Goal: Task Accomplishment & Management: Manage account settings

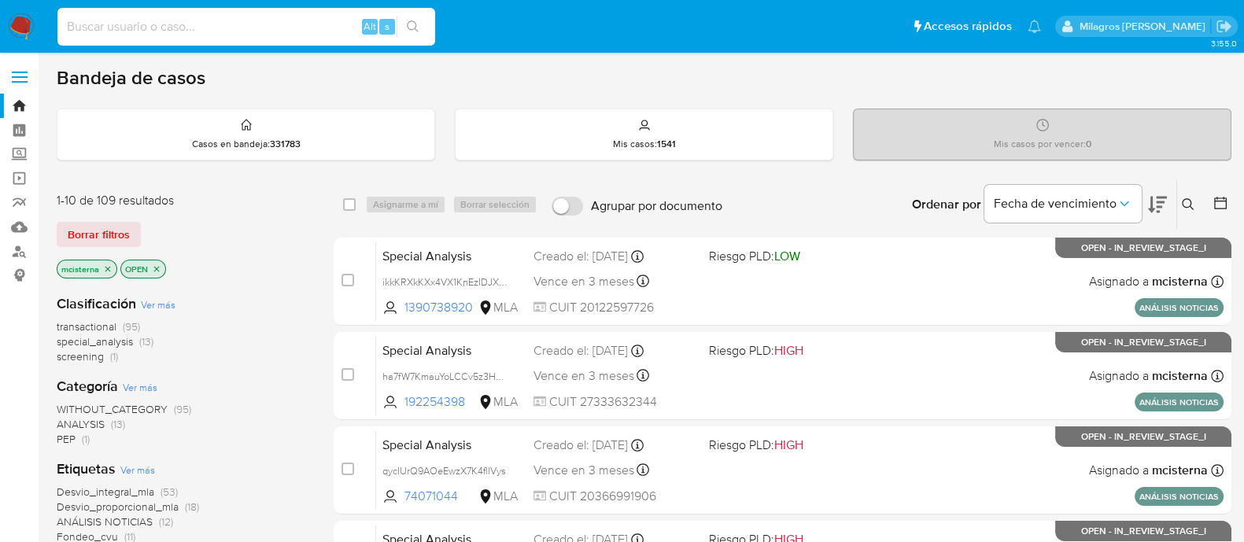
click at [243, 28] on input at bounding box center [246, 27] width 378 height 20
paste input "291892027"
type input "291892027"
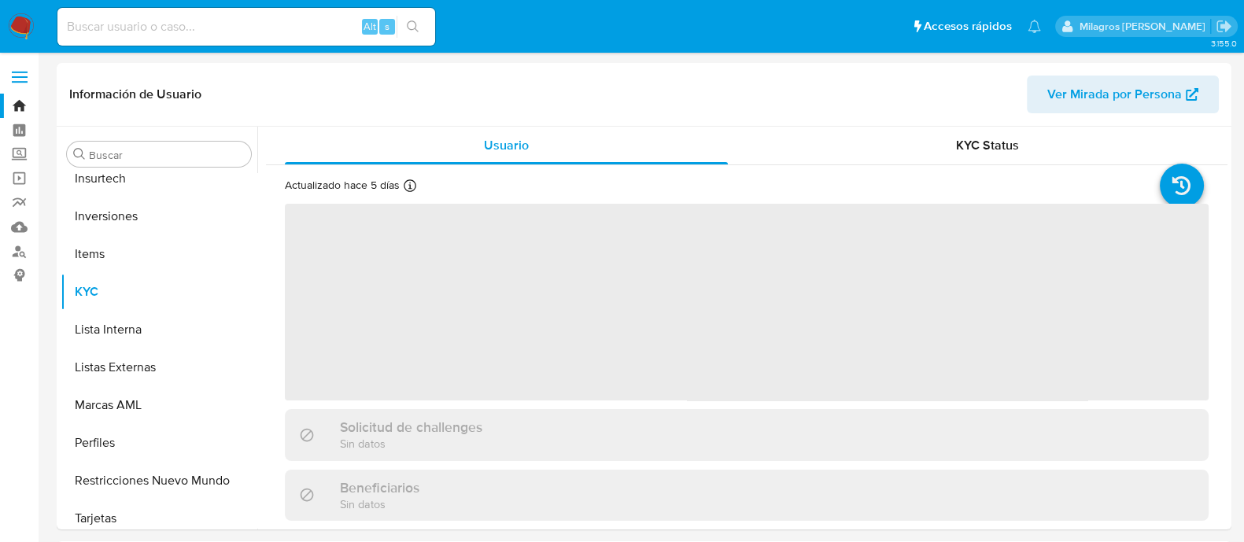
scroll to position [740, 0]
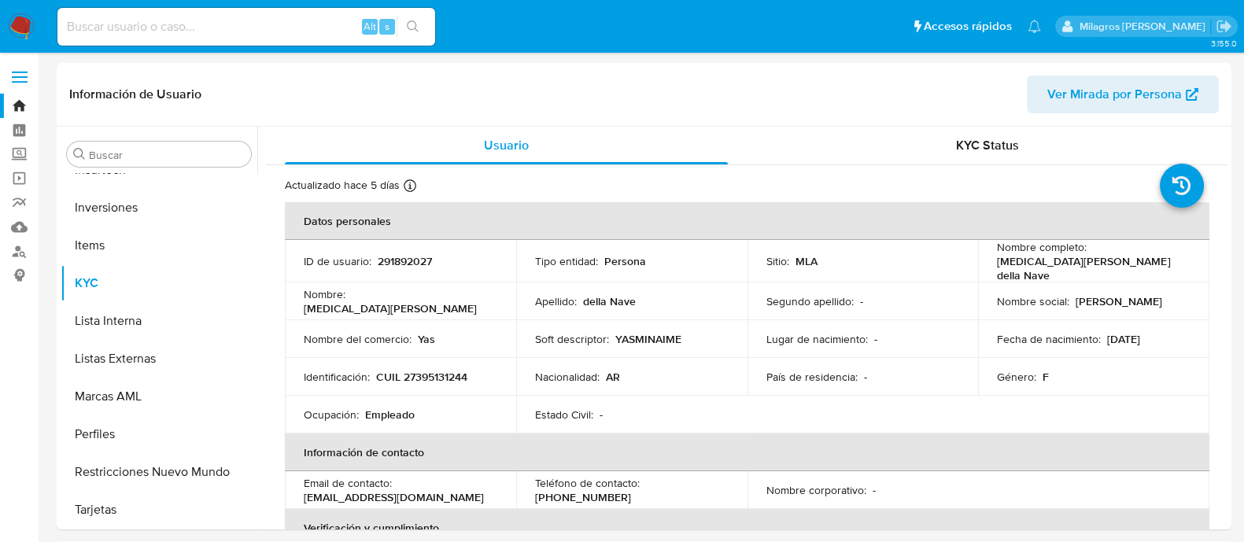
select select "10"
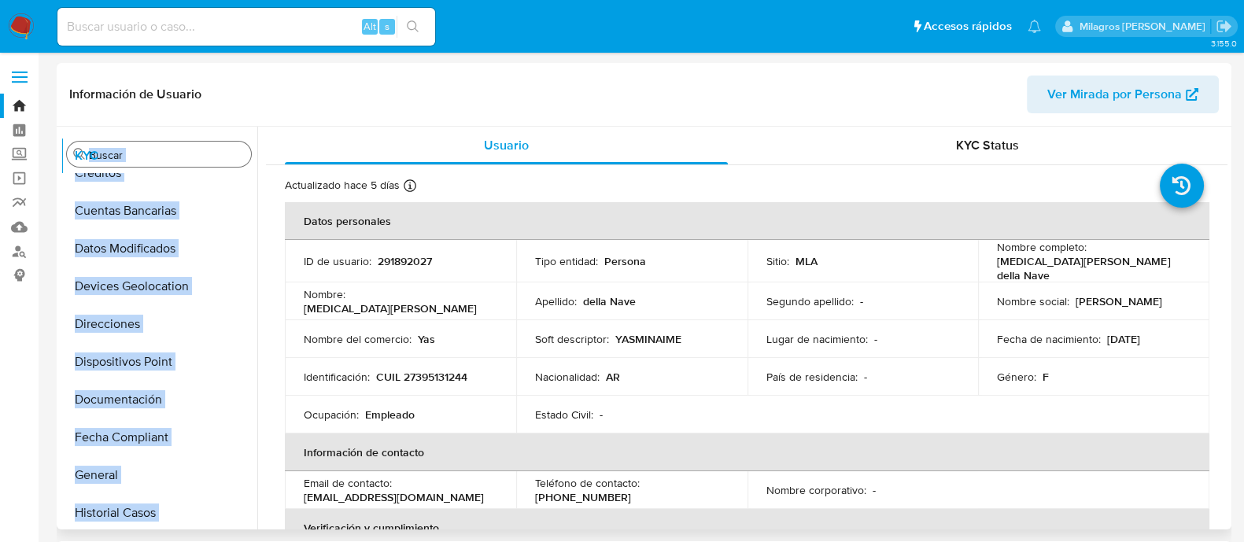
scroll to position [0, 0]
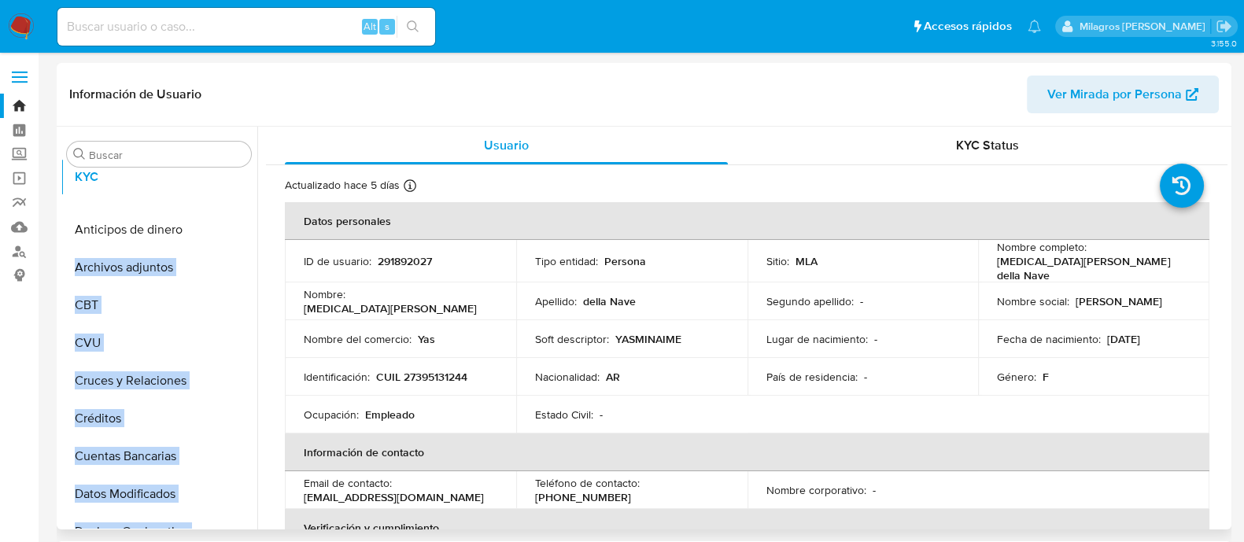
drag, startPoint x: 233, startPoint y: 284, endPoint x: 242, endPoint y: 179, distance: 105.9
click at [242, 179] on ul "Anticipos de dinero Archivos adjuntos CBT CVU Cruces y Relaciones Créditos Cuen…" at bounding box center [159, 350] width 197 height 355
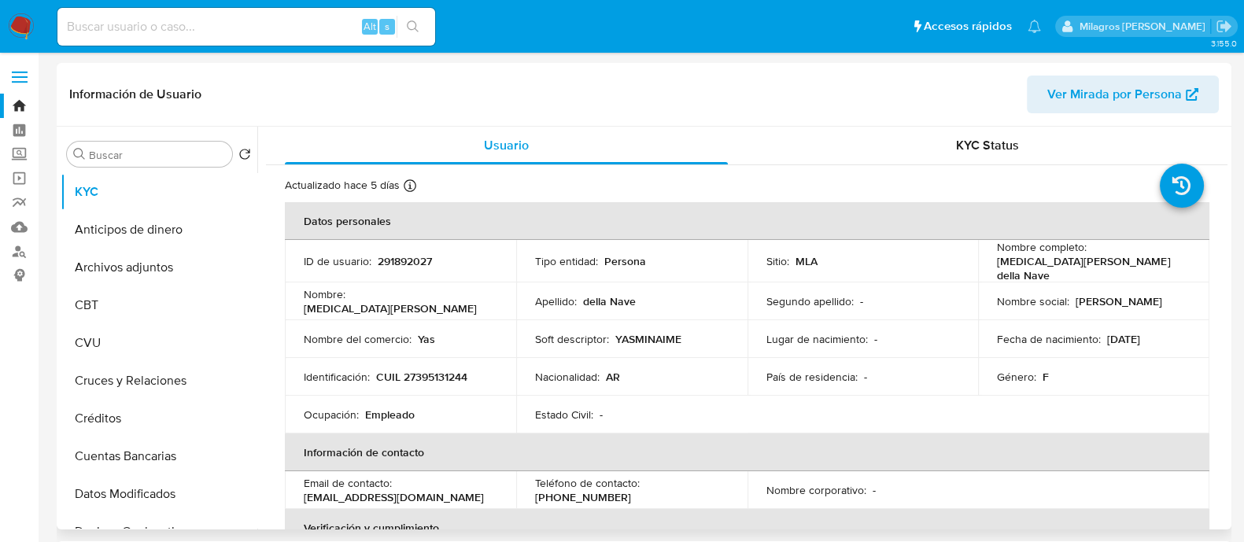
click at [376, 310] on td "Nombre : Yasmin Aimé" at bounding box center [400, 301] width 231 height 38
drag, startPoint x: 231, startPoint y: 263, endPoint x: 233, endPoint y: 227, distance: 36.2
click at [233, 227] on ul "KYC Anticipos de dinero Archivos adjuntos CBT CVU Cruces y Relaciones Créditos …" at bounding box center [159, 350] width 197 height 355
click at [345, 266] on td "ID de usuario : 291892027" at bounding box center [400, 261] width 231 height 42
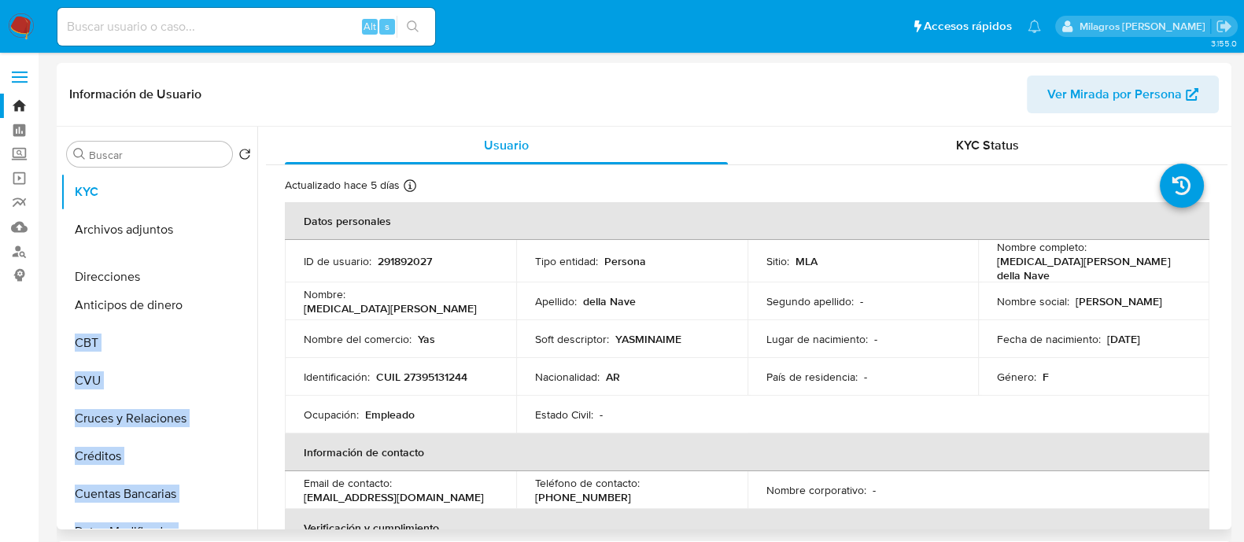
drag, startPoint x: 230, startPoint y: 374, endPoint x: 233, endPoint y: 275, distance: 98.4
click at [232, 277] on ul "KYC Archivos adjuntos Anticipos de dinero CBT CVU Cruces y Relaciones Créditos …" at bounding box center [159, 350] width 197 height 355
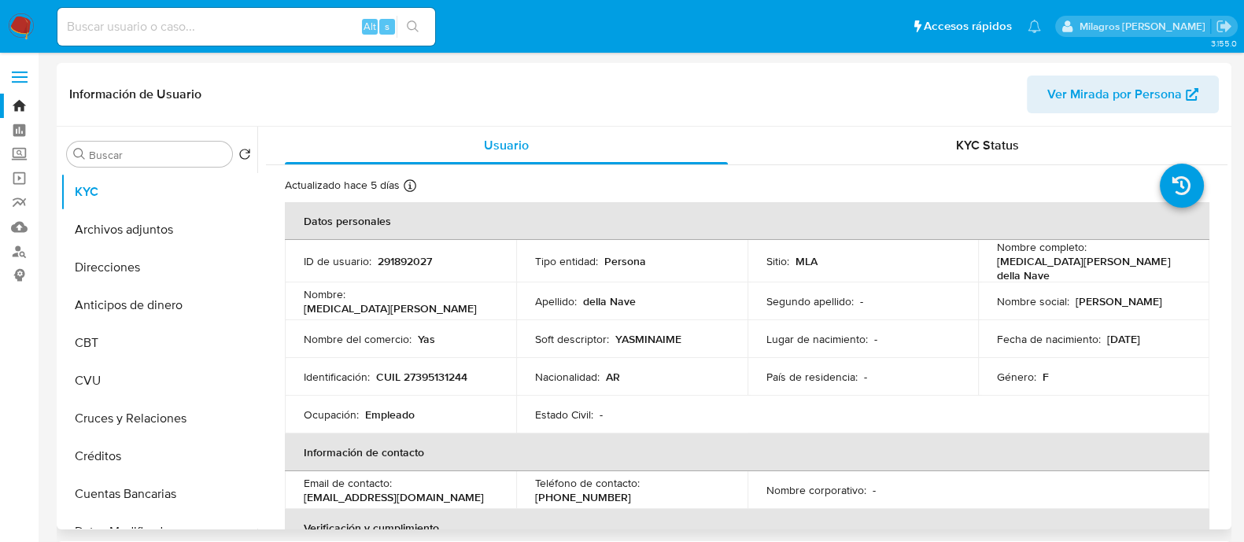
click at [382, 332] on p "Nombre del comercio :" at bounding box center [358, 339] width 108 height 14
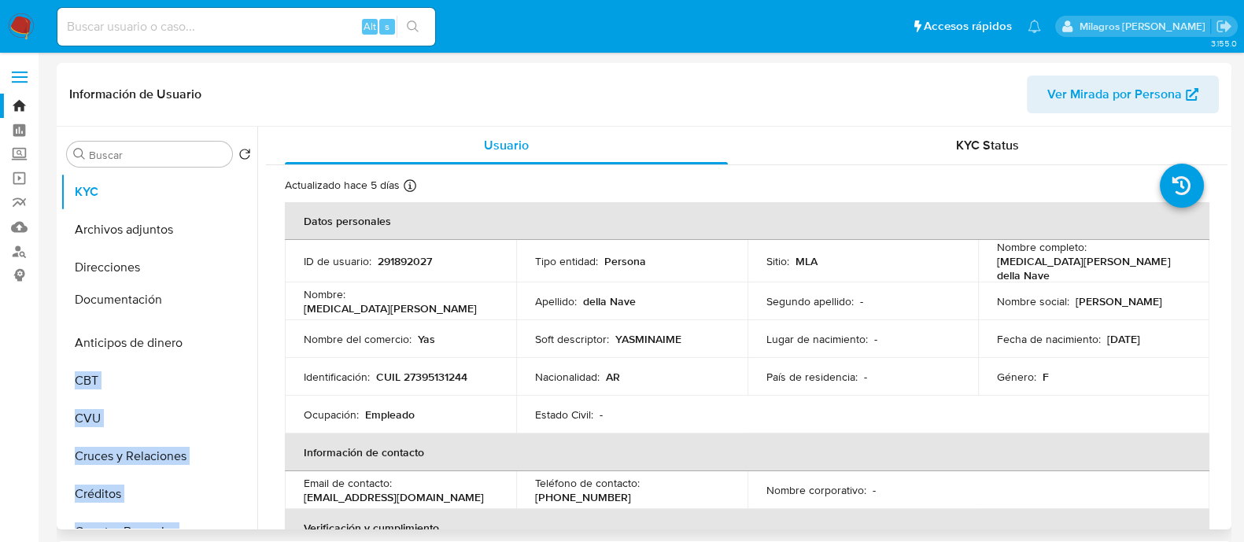
drag, startPoint x: 232, startPoint y: 451, endPoint x: 205, endPoint y: 302, distance: 151.2
click at [205, 302] on ul "KYC Archivos adjuntos Direcciones Anticipos de dinero CBT CVU Cruces y Relacion…" at bounding box center [159, 350] width 197 height 355
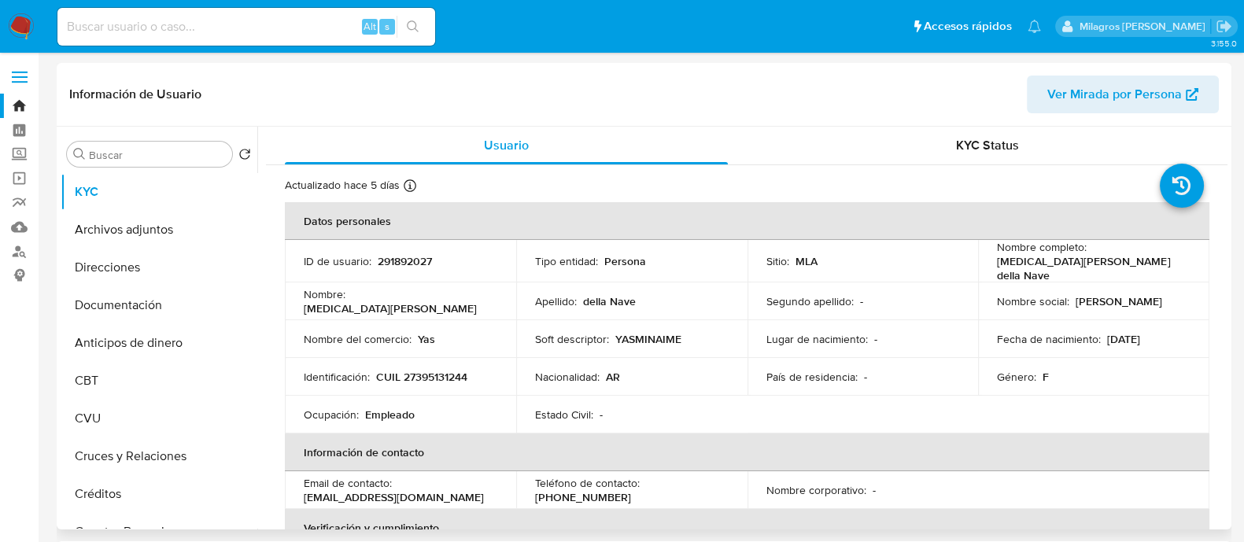
click at [354, 346] on td "Nombre del comercio : Yas" at bounding box center [400, 339] width 231 height 38
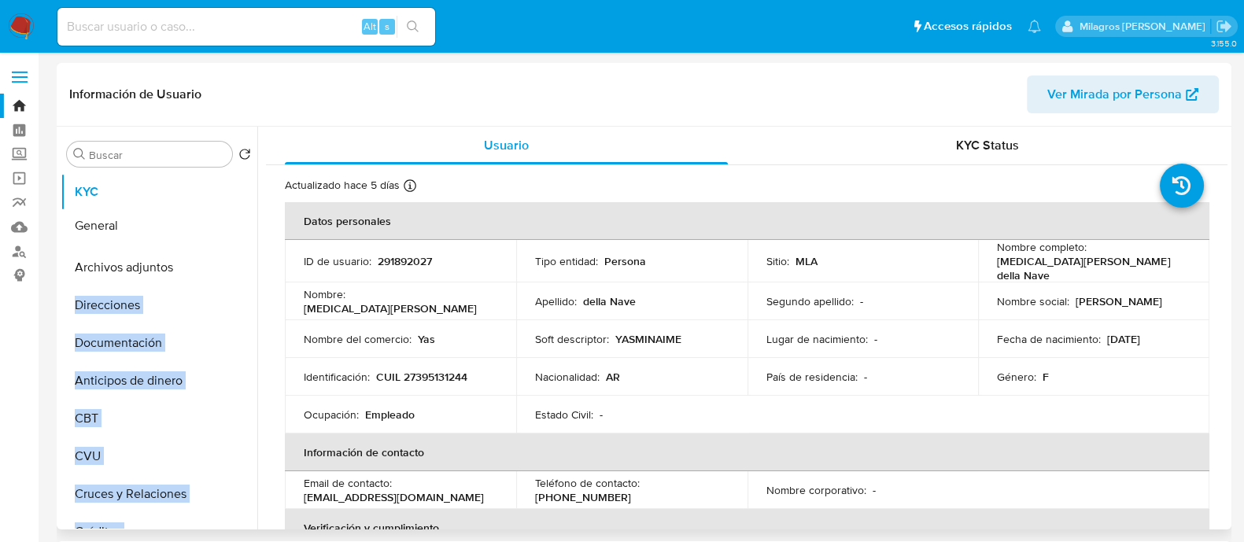
drag, startPoint x: 234, startPoint y: 424, endPoint x: 217, endPoint y: 223, distance: 201.4
click at [217, 223] on ul "KYC Archivos adjuntos Direcciones Documentación Anticipos de dinero CBT CVU Cru…" at bounding box center [159, 350] width 197 height 355
click at [350, 294] on div "Nombre : Yasmin Aimé" at bounding box center [401, 301] width 194 height 28
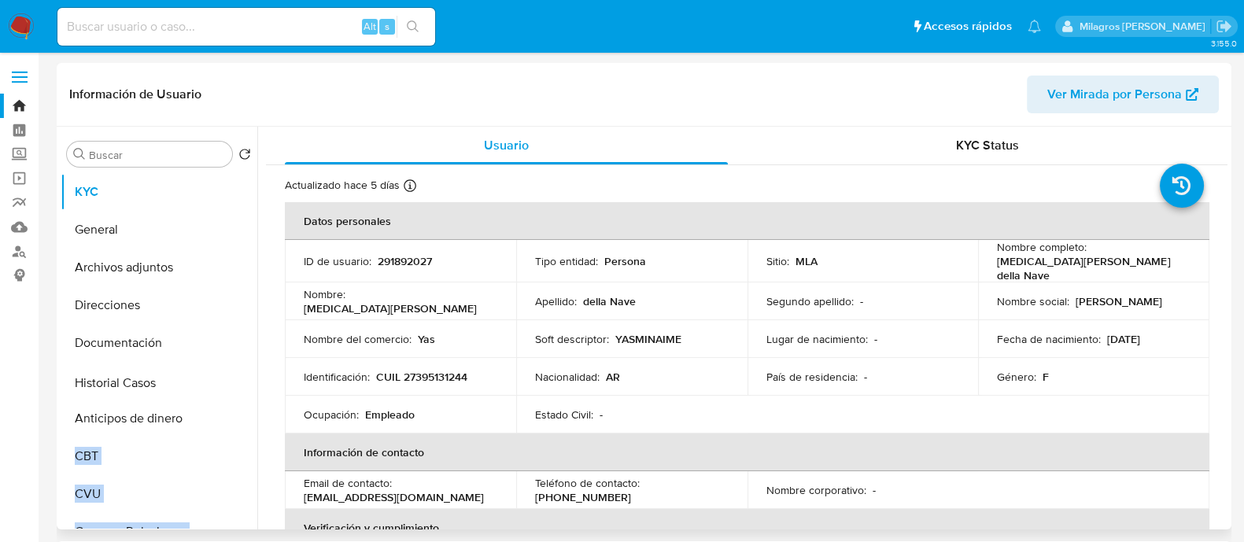
drag, startPoint x: 232, startPoint y: 364, endPoint x: 315, endPoint y: 350, distance: 83.7
click at [231, 382] on ul "KYC General Archivos adjuntos Direcciones Documentación Anticipos de dinero CBT…" at bounding box center [159, 350] width 197 height 355
click at [336, 349] on td "Nombre del comercio : Yas" at bounding box center [400, 339] width 231 height 38
drag, startPoint x: 233, startPoint y: 344, endPoint x: 225, endPoint y: 408, distance: 64.2
click at [225, 408] on ul "KYC General Archivos adjuntos Direcciones Documentación Historial Casos Anticip…" at bounding box center [159, 350] width 197 height 355
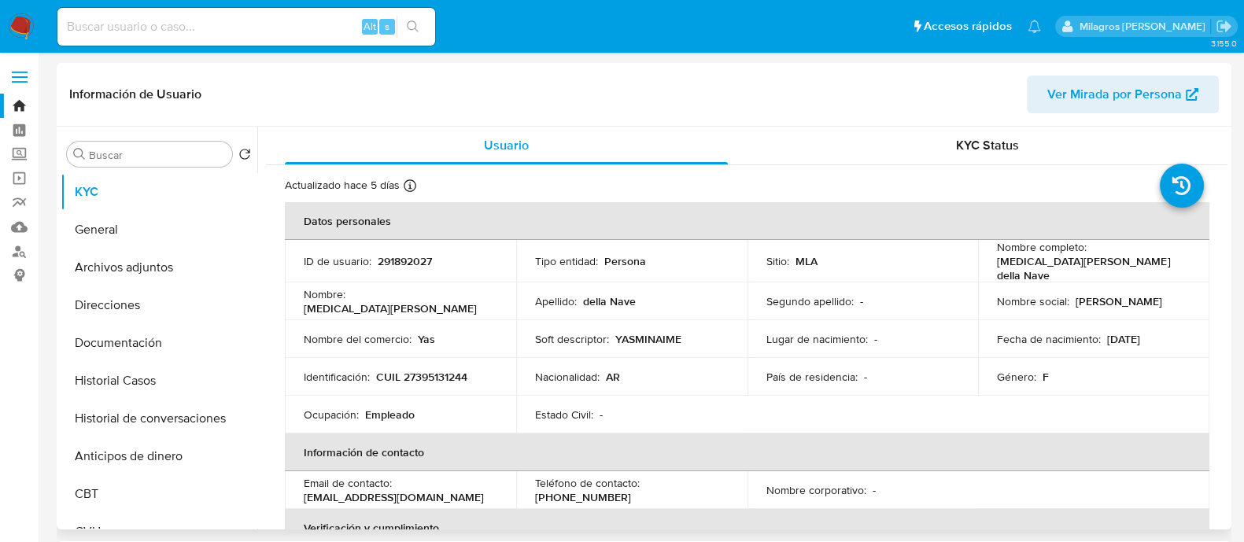
click at [350, 384] on td "Identificación : CUIL 27395131244" at bounding box center [400, 377] width 231 height 38
drag, startPoint x: 234, startPoint y: 473, endPoint x: 220, endPoint y: 460, distance: 19.0
click at [220, 460] on ul "KYC General Archivos adjuntos Direcciones Documentación Historial Casos Histori…" at bounding box center [159, 350] width 197 height 355
click at [294, 363] on td "Identificación : CUIL 27395131244" at bounding box center [400, 377] width 231 height 38
drag, startPoint x: 238, startPoint y: 469, endPoint x: 230, endPoint y: 489, distance: 21.5
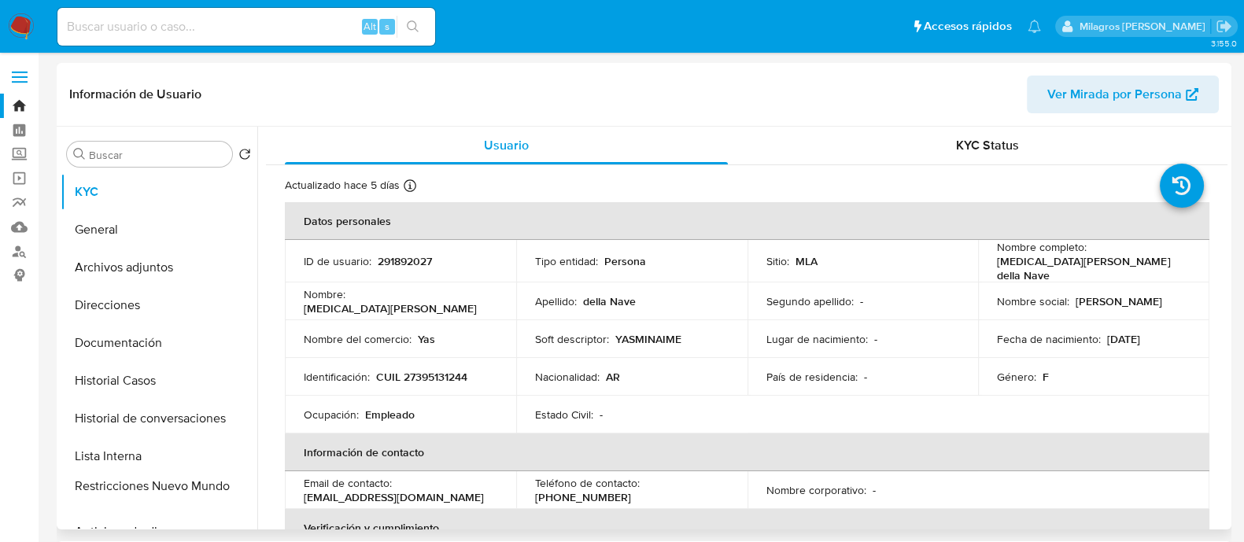
click at [230, 489] on ul "KYC General Archivos adjuntos Direcciones Documentación Historial Casos Histori…" at bounding box center [159, 350] width 197 height 355
click at [409, 396] on td "Ocupación : Empleado" at bounding box center [400, 415] width 231 height 38
click at [176, 391] on button "Historial Casos" at bounding box center [153, 381] width 184 height 38
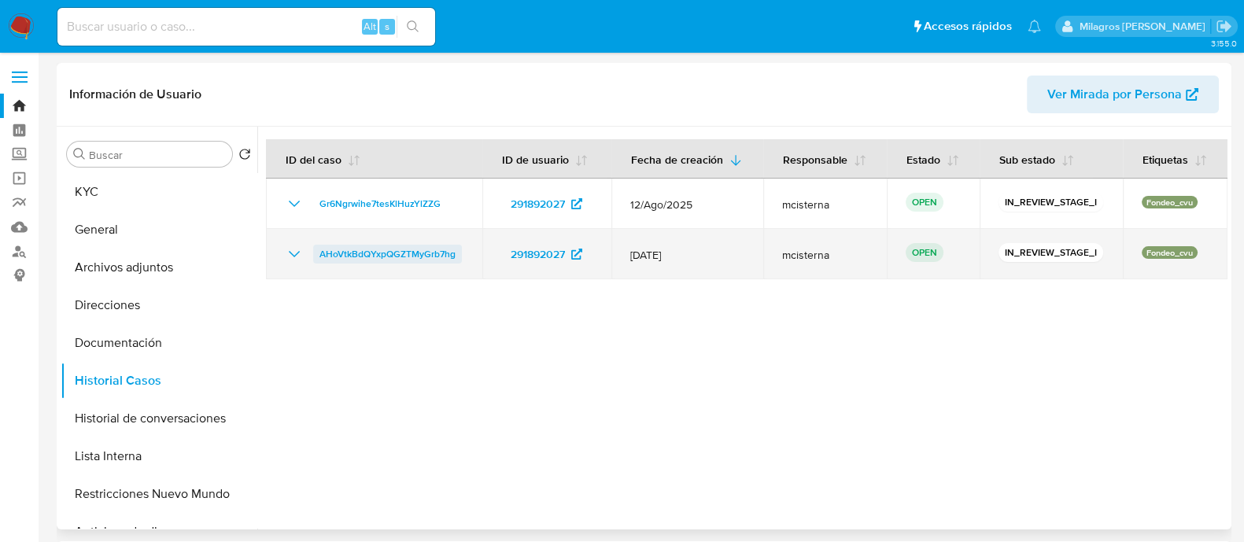
click at [402, 257] on span "AHoVtkBdQYxpQGZTMyGrb7hg" at bounding box center [387, 254] width 136 height 19
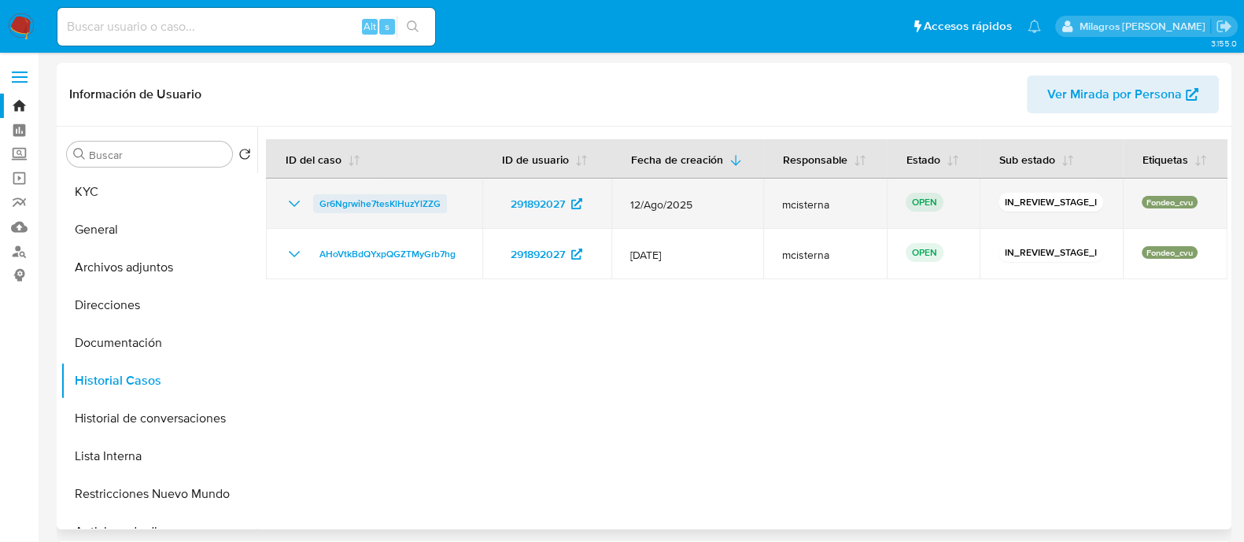
click at [416, 201] on span "Gr6Ngrwihe7tesKlHuzYlZZG" at bounding box center [379, 203] width 121 height 19
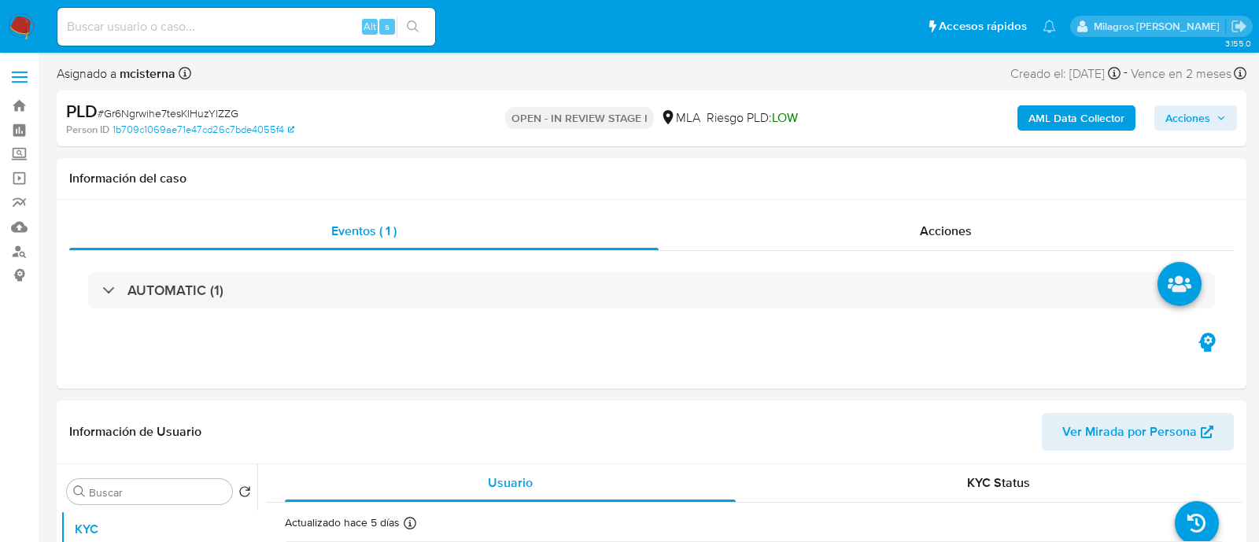
select select "10"
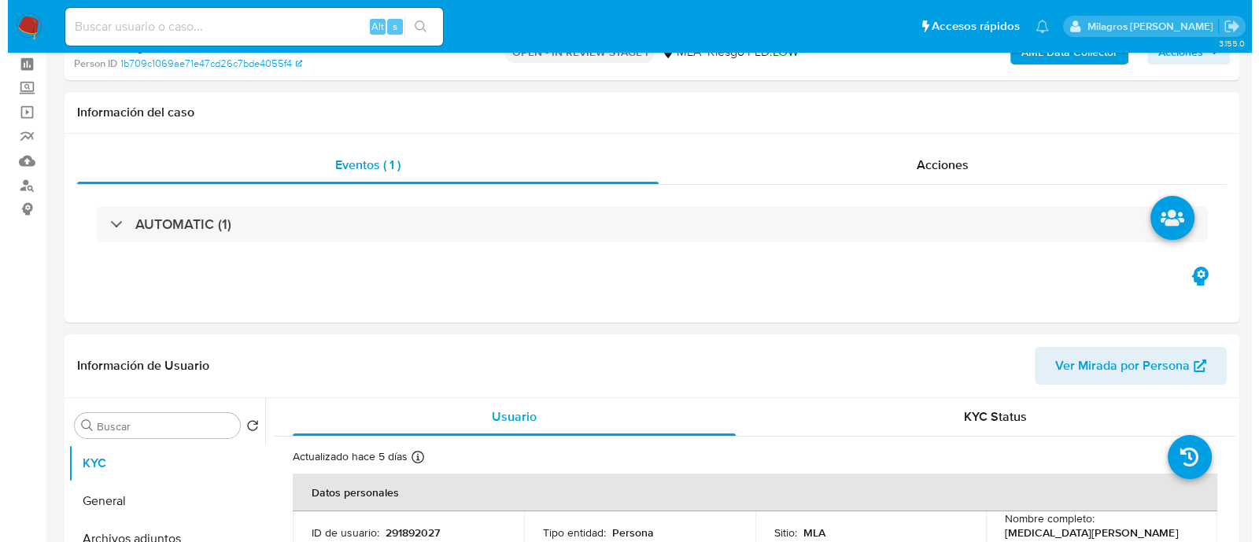
scroll to position [196, 0]
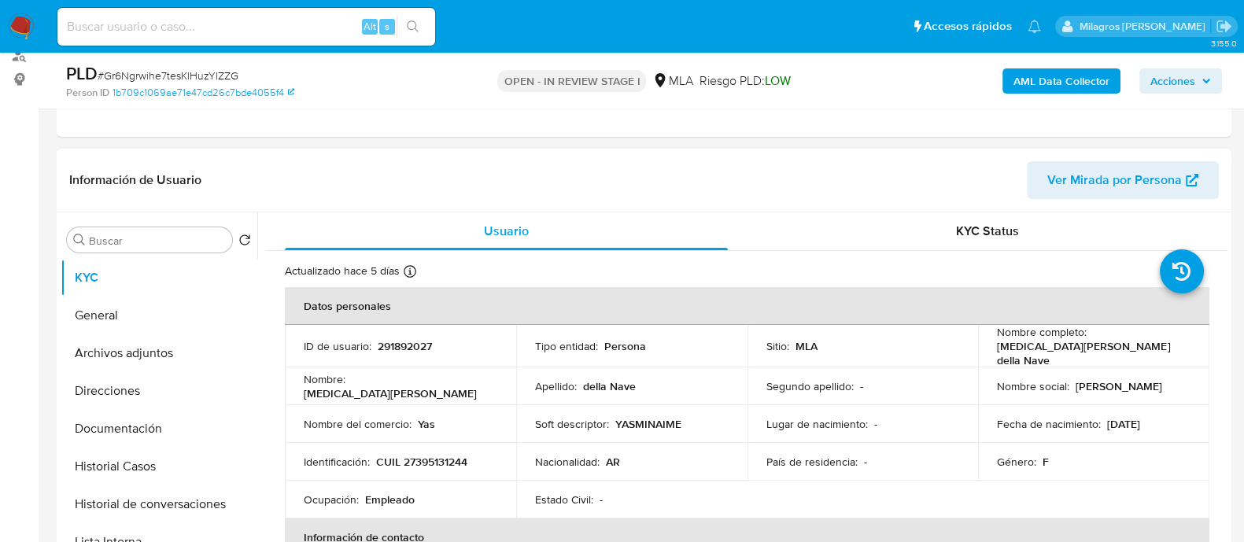
click at [416, 455] on p "CUIL 27395131244" at bounding box center [421, 462] width 91 height 14
copy p "27395131244"
click at [131, 508] on button "Historial de conversaciones" at bounding box center [153, 504] width 184 height 38
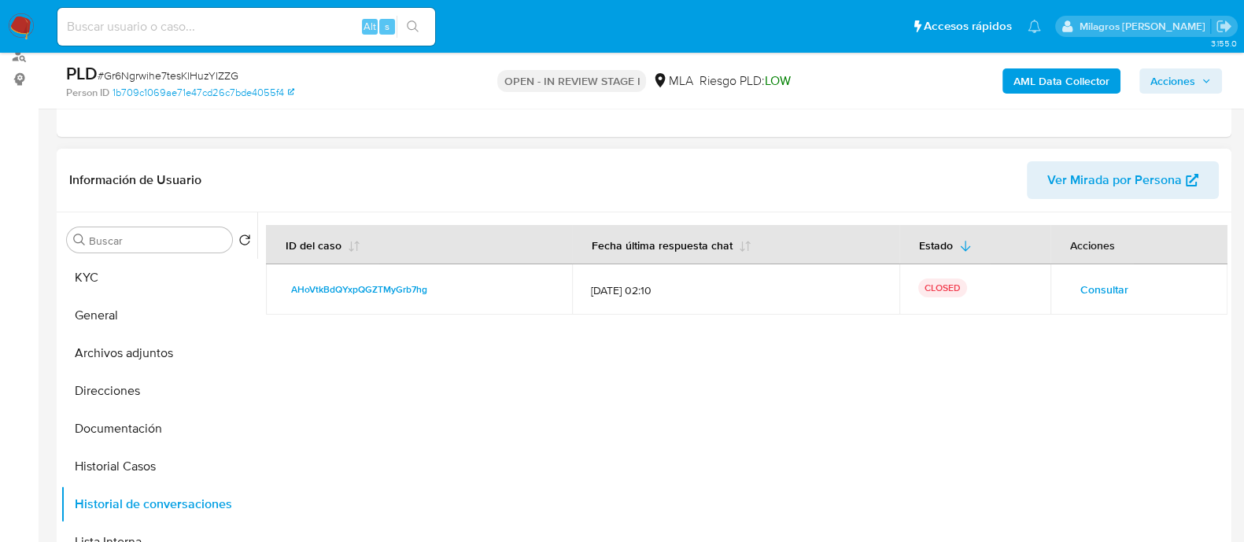
click at [1088, 294] on span "Consultar" at bounding box center [1104, 290] width 48 height 22
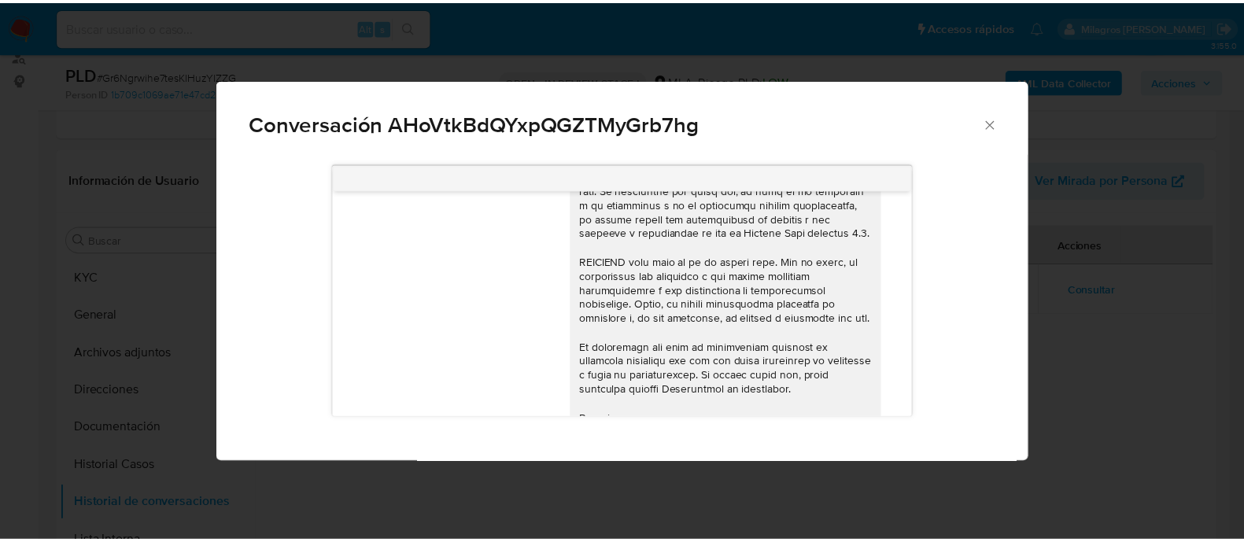
scroll to position [802, 0]
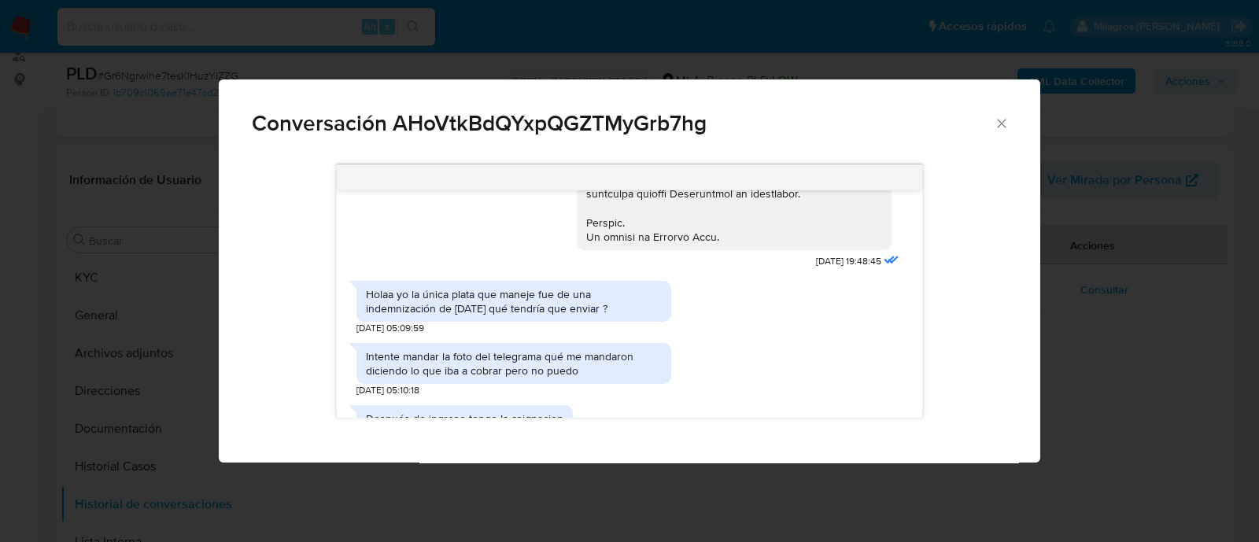
click at [429, 316] on div "Holaa yo la única plata que maneje fue de una indemnización de agosto de 2023 q…" at bounding box center [514, 301] width 296 height 28
click at [549, 316] on div "Holaa yo la única plata que maneje fue de una indemnización de agosto de 2023 q…" at bounding box center [514, 301] width 296 height 28
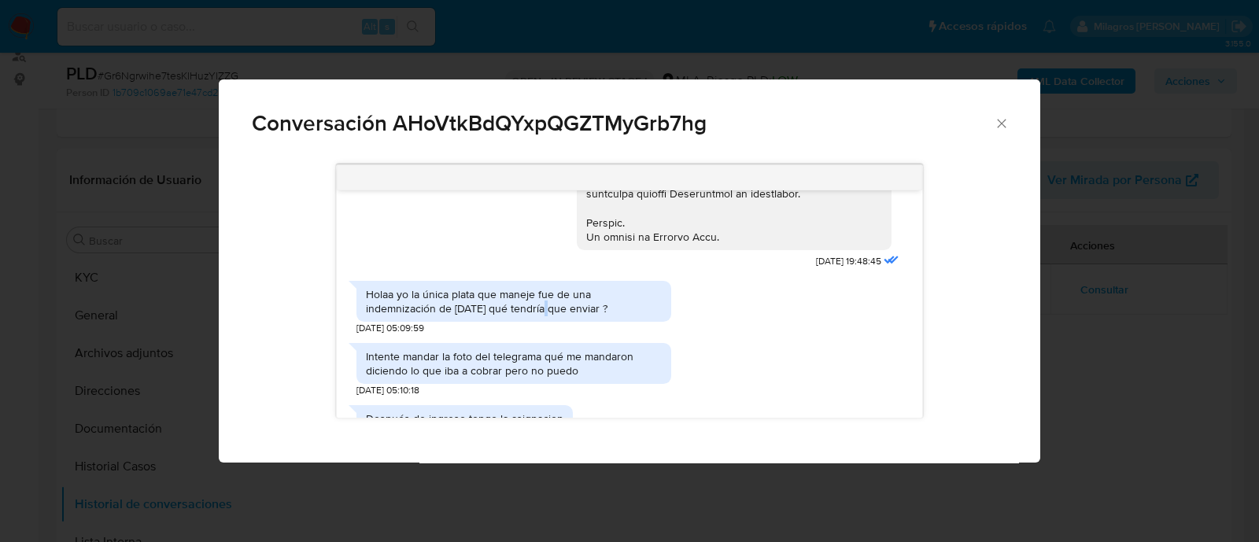
drag, startPoint x: 645, startPoint y: 324, endPoint x: 341, endPoint y: 311, distance: 304.8
click at [341, 311] on div "17/07/2025 19:48:45 Holaa yo la única plata que maneje fue de una indemnización…" at bounding box center [629, 303] width 585 height 227
copy div "Holaa yo la única plata que maneje fue de una indemnización de agosto de 2023 q…"
click at [999, 127] on icon "Cerrar" at bounding box center [1002, 124] width 16 height 16
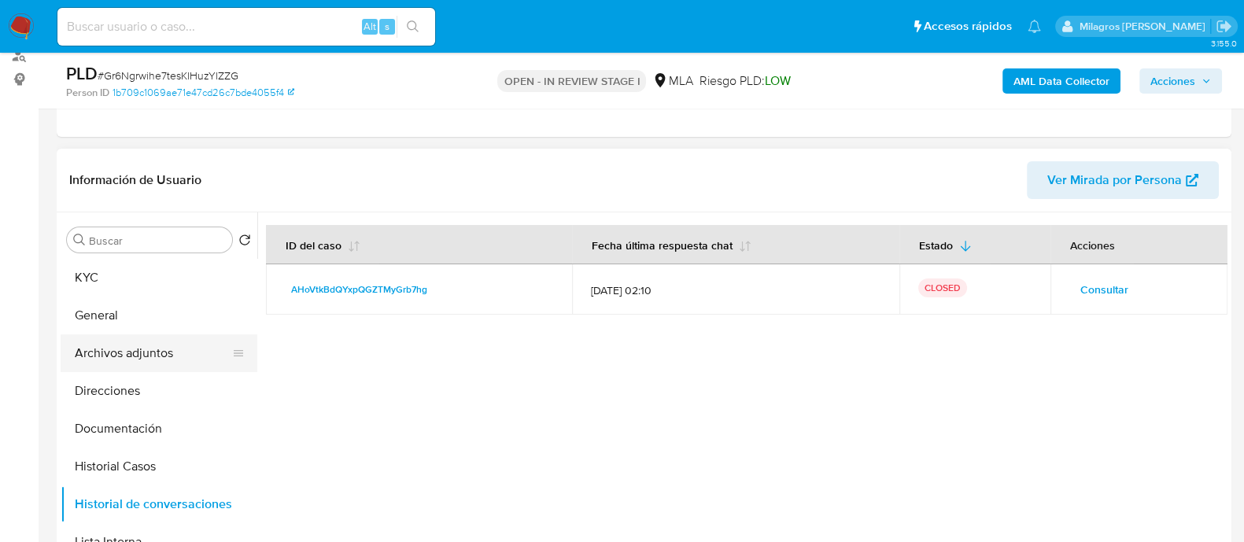
click at [205, 351] on button "Archivos adjuntos" at bounding box center [153, 353] width 184 height 38
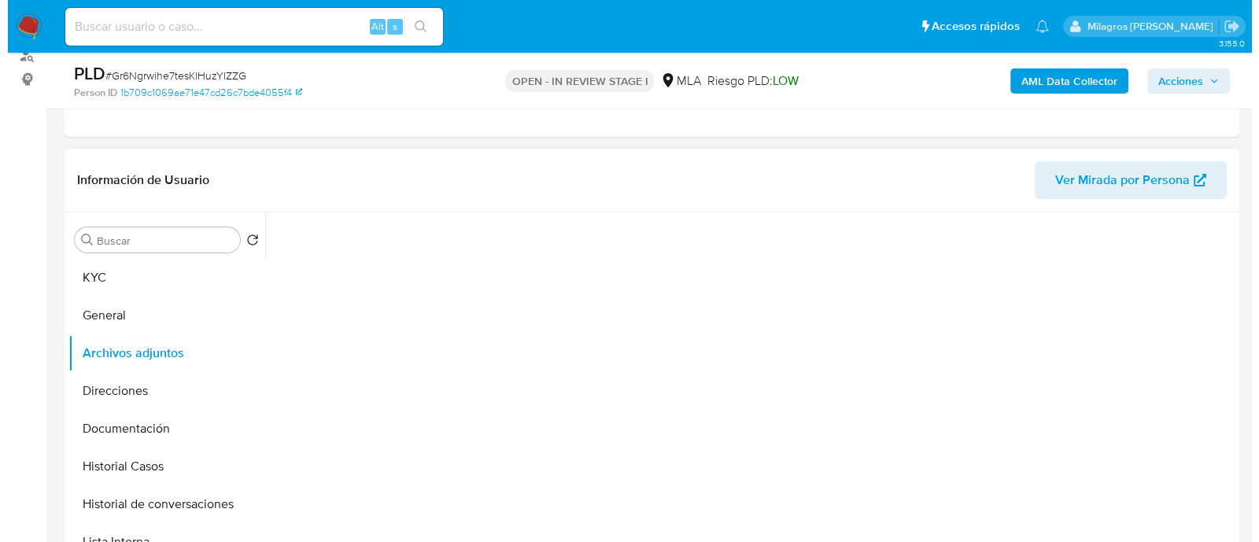
scroll to position [295, 0]
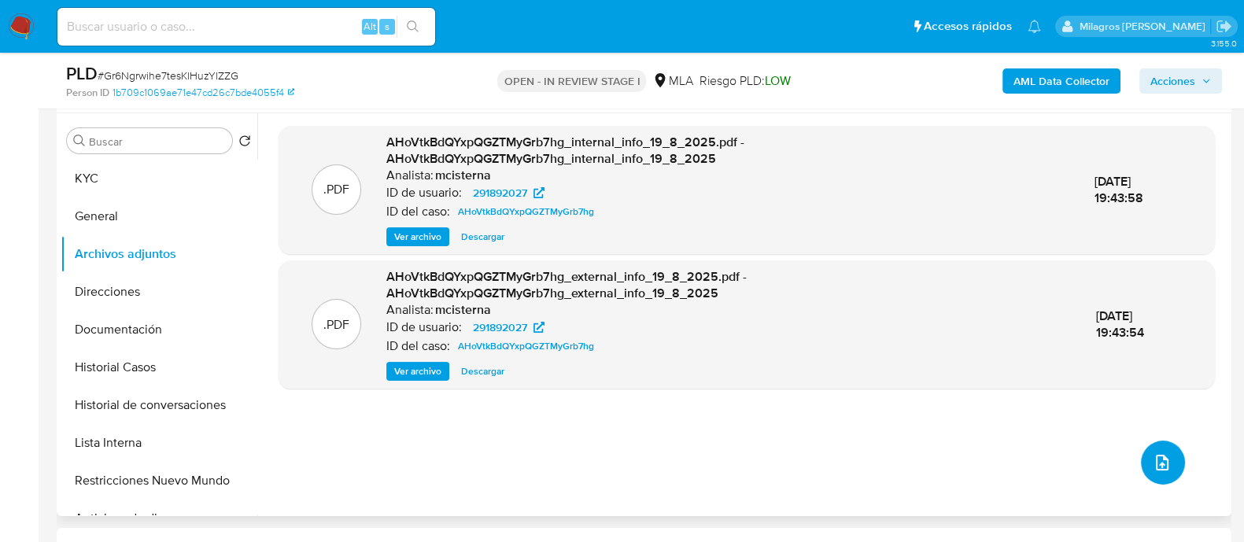
click at [1157, 466] on icon "upload-file" at bounding box center [1162, 462] width 19 height 19
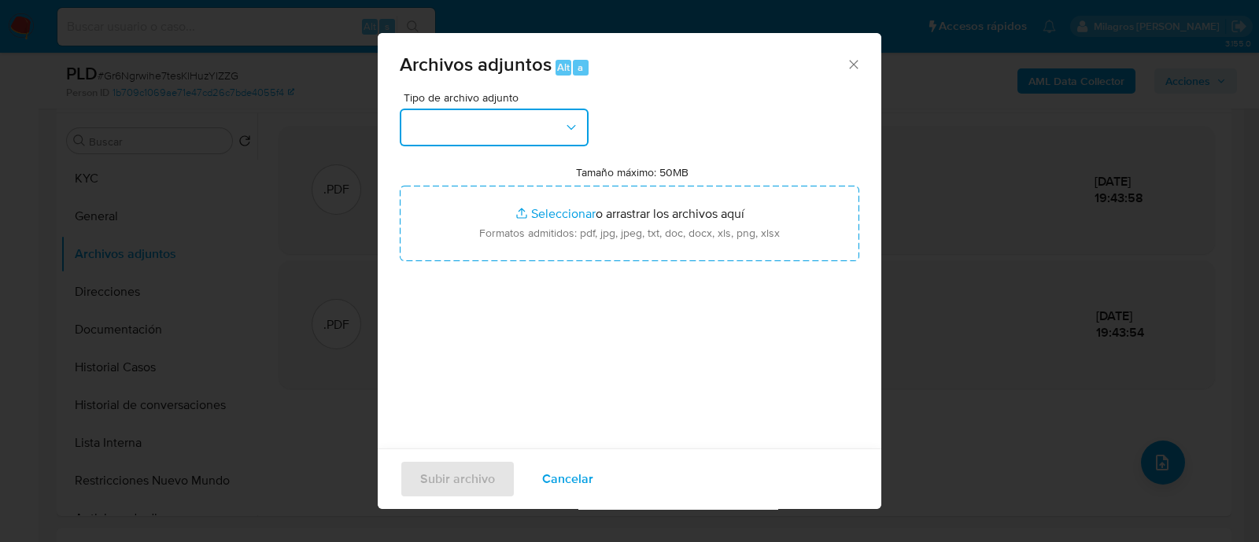
click at [430, 142] on button "button" at bounding box center [494, 128] width 189 height 38
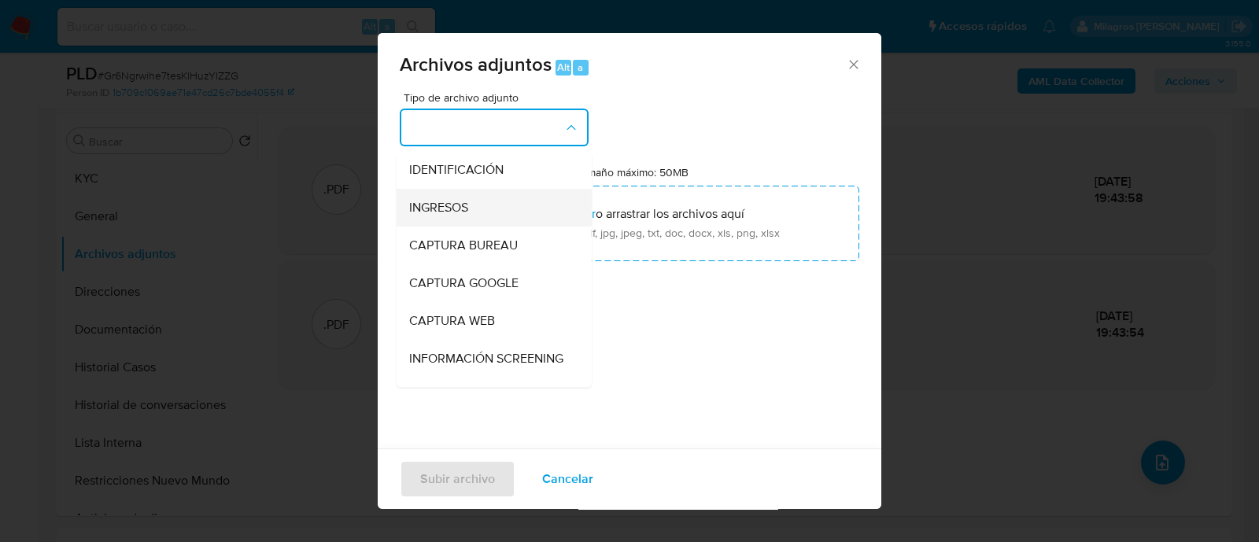
click at [451, 201] on span "INGRESOS" at bounding box center [438, 208] width 59 height 16
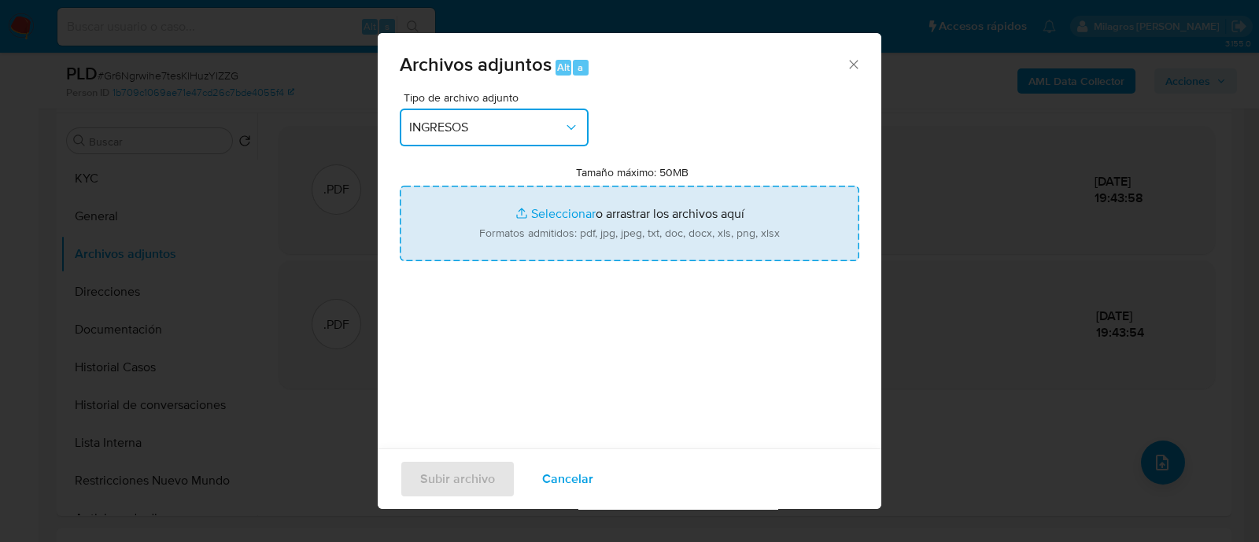
type input "C:\fakepath\Telegrama.jpg"
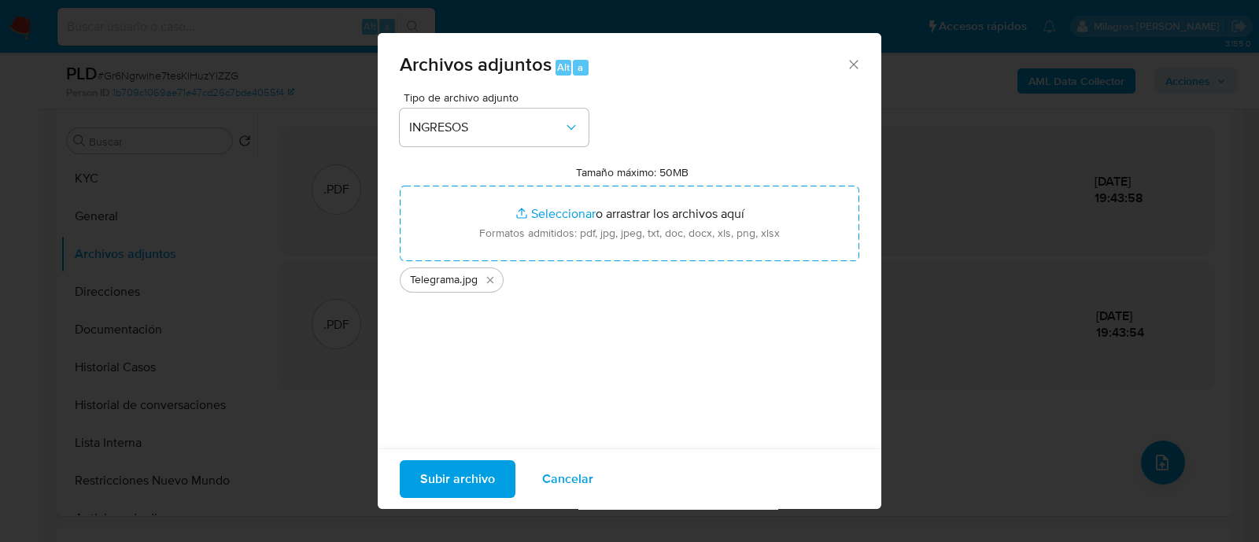
click at [492, 491] on span "Subir archivo" at bounding box center [457, 479] width 75 height 35
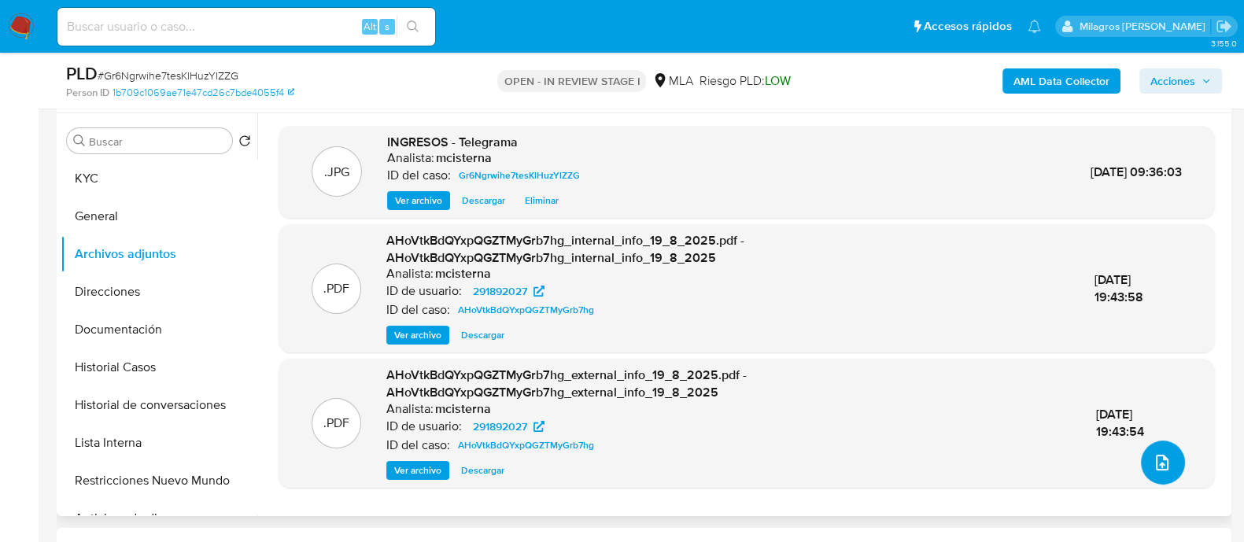
click at [1156, 460] on icon "upload-file" at bounding box center [1162, 463] width 13 height 16
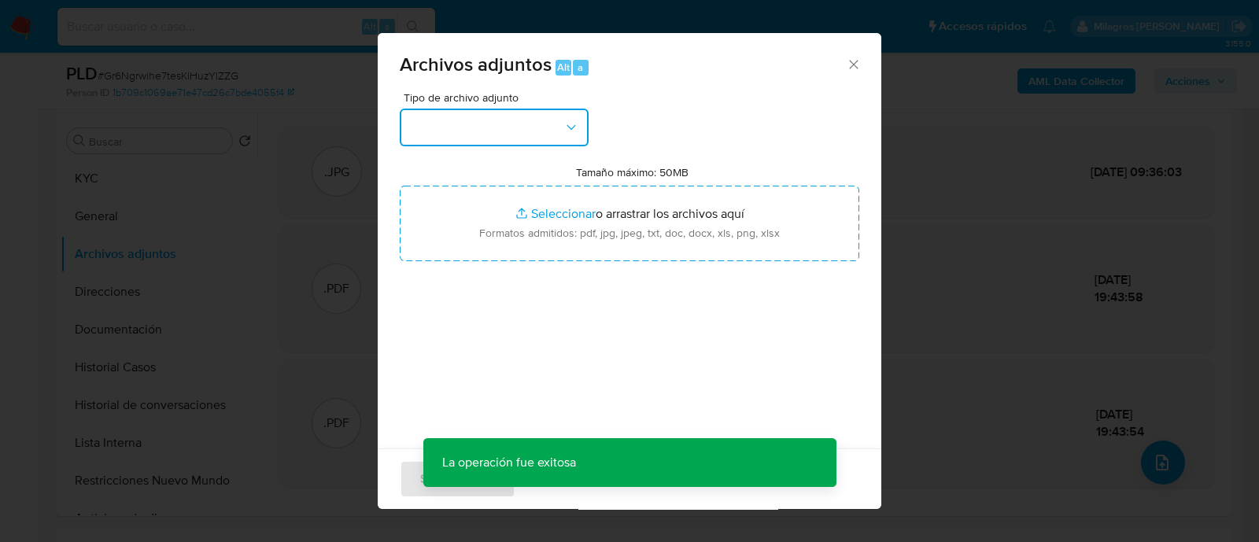
click at [449, 141] on button "button" at bounding box center [494, 128] width 189 height 38
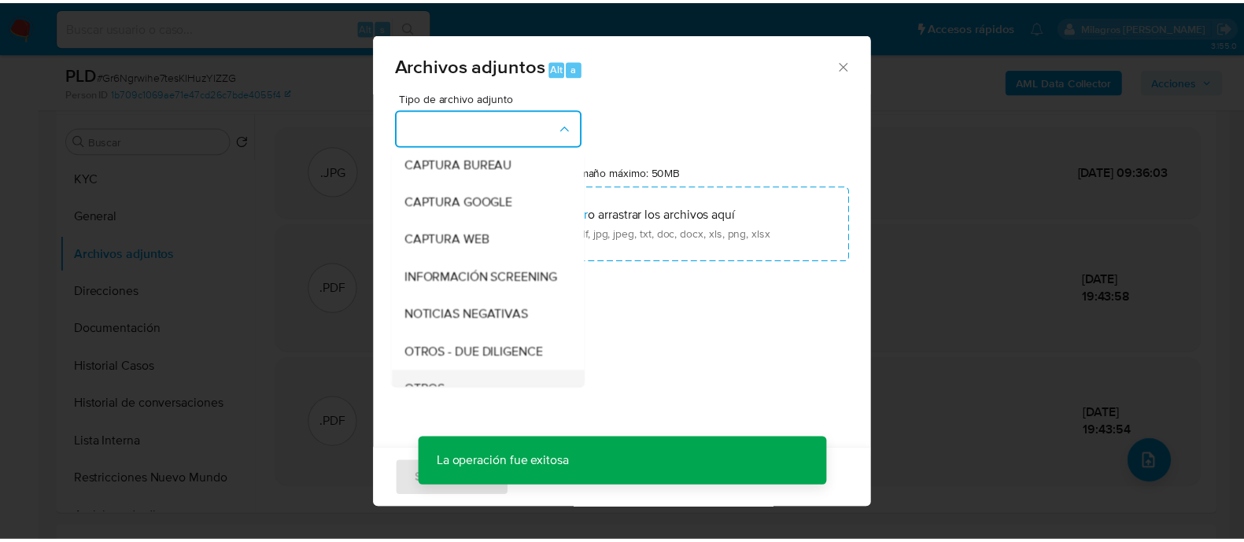
scroll to position [196, 0]
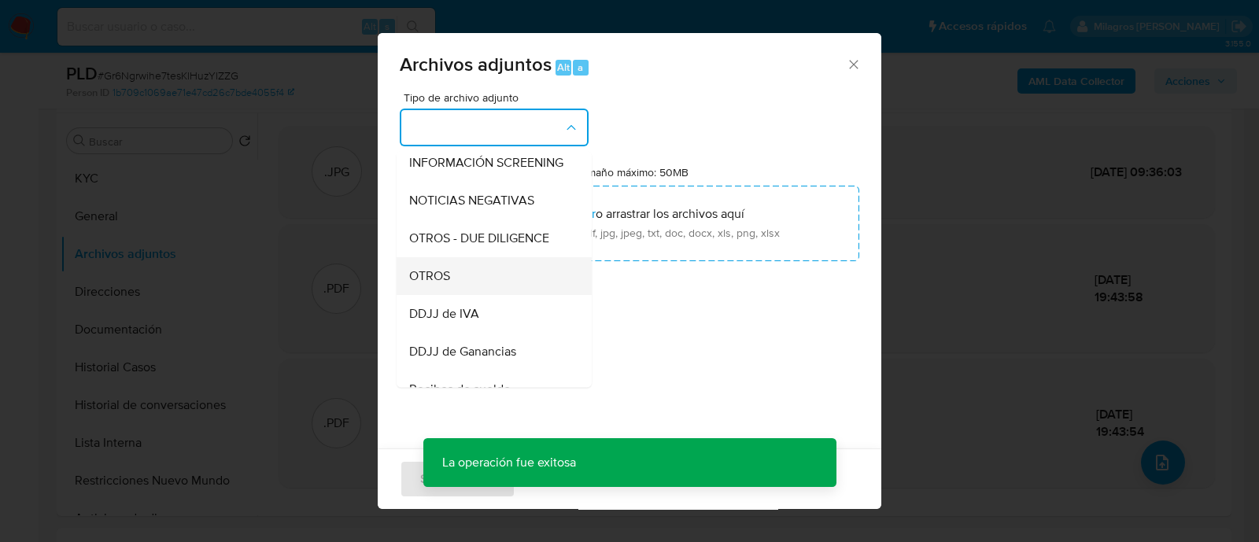
click at [502, 295] on div "OTROS" at bounding box center [489, 276] width 161 height 38
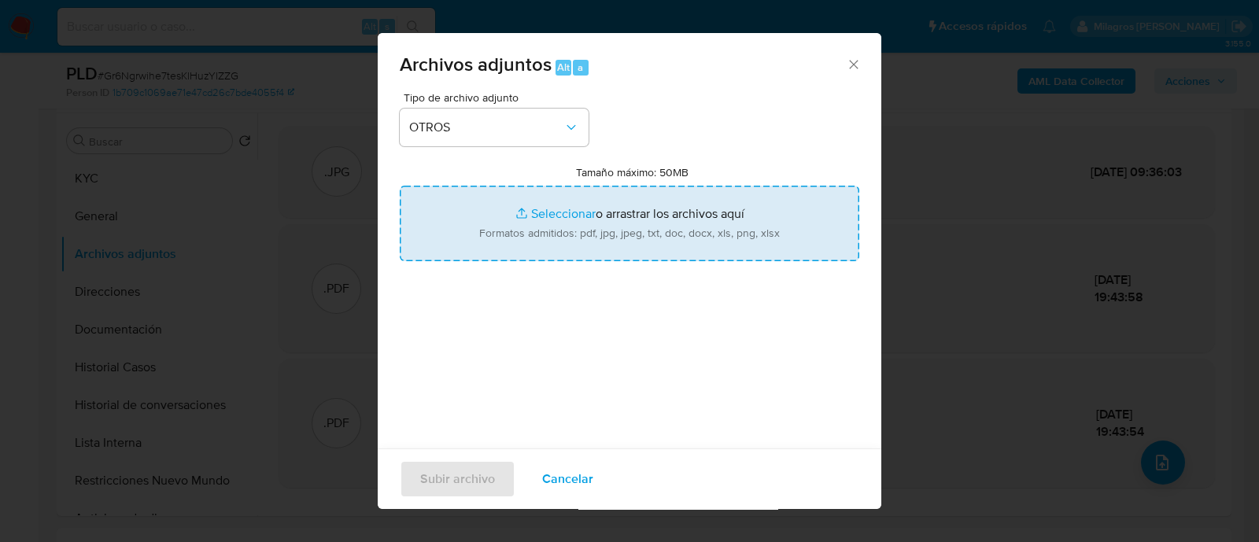
type input "C:\fakepath\Caselog Gr6Ngrwihe7tesKlHuzYlZZG_2025_08_18_18_51_04.docx"
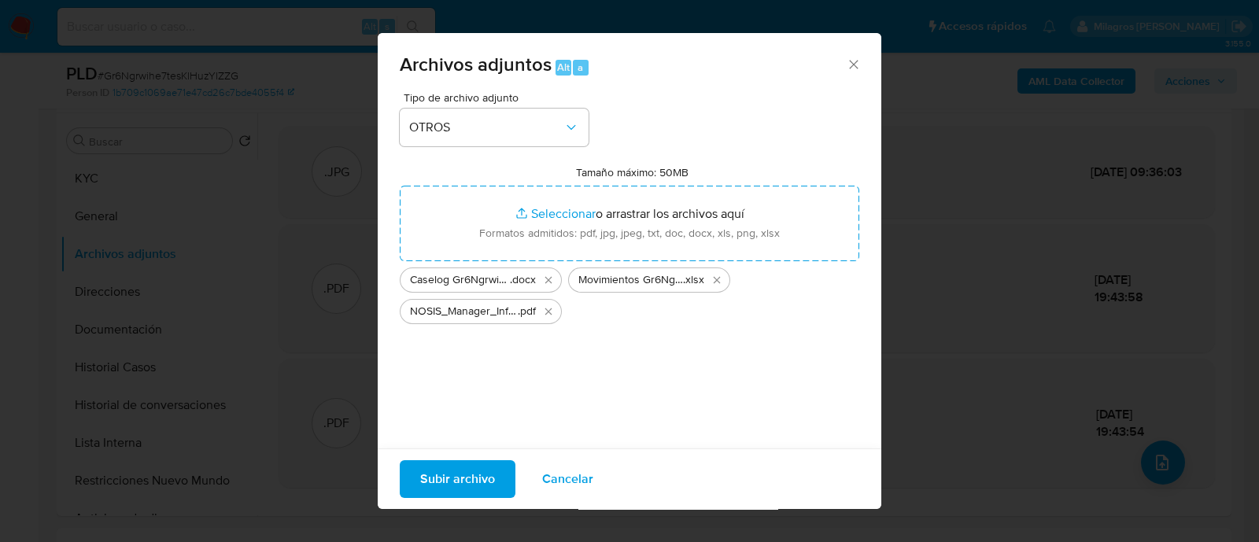
drag, startPoint x: 451, startPoint y: 482, endPoint x: 711, endPoint y: 536, distance: 266.1
click at [453, 482] on span "Subir archivo" at bounding box center [457, 479] width 75 height 35
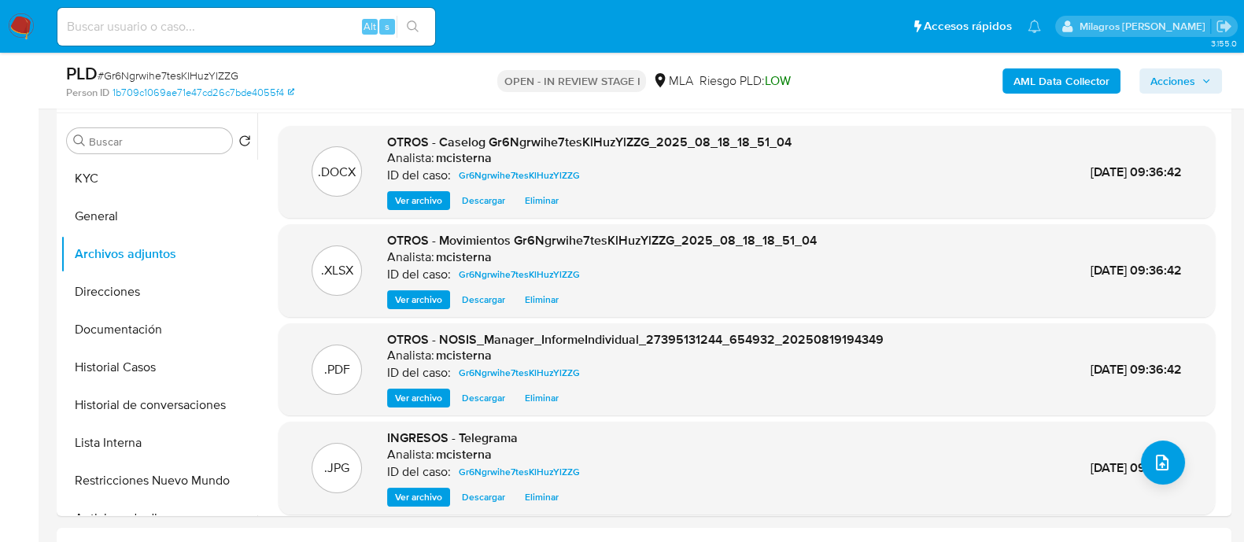
click at [1166, 92] on span "Acciones" at bounding box center [1172, 80] width 45 height 25
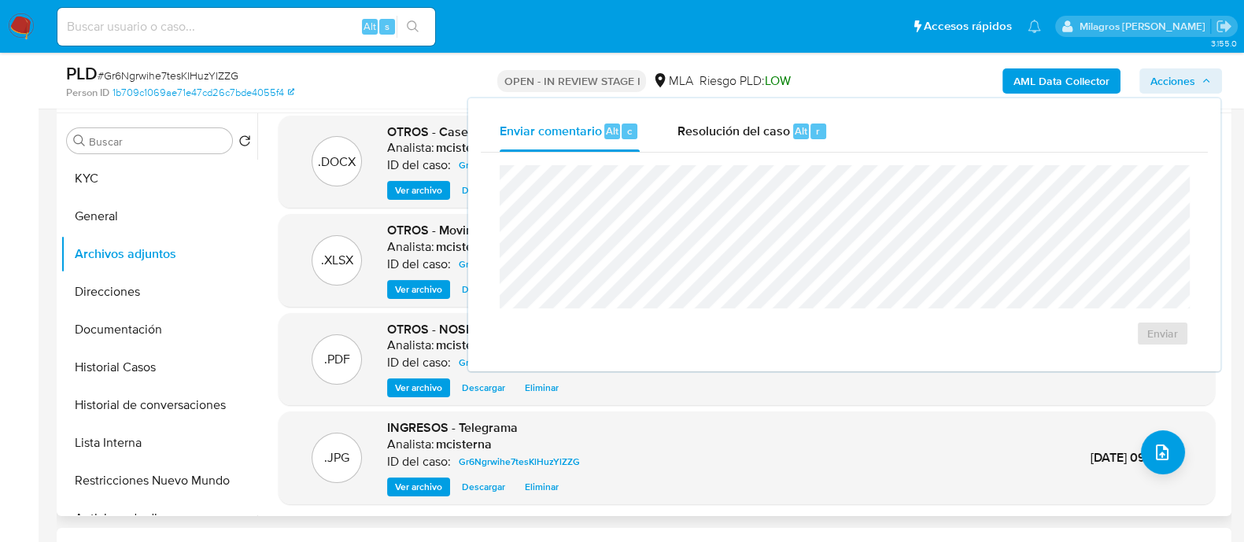
scroll to position [13, 0]
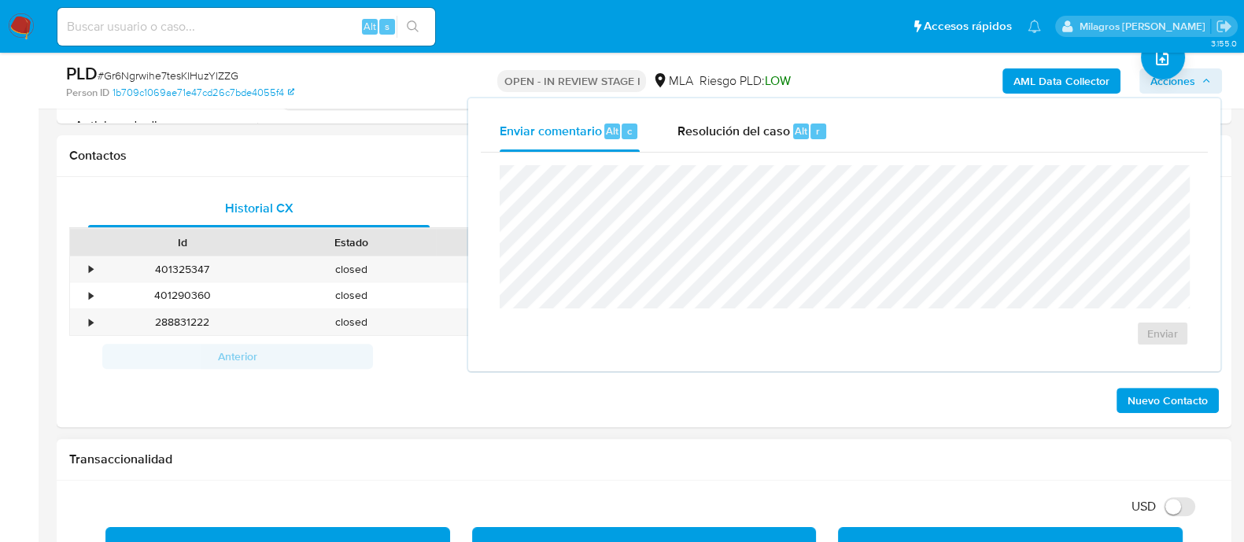
click at [888, 453] on h1 "Transaccionalidad" at bounding box center [644, 460] width 1150 height 16
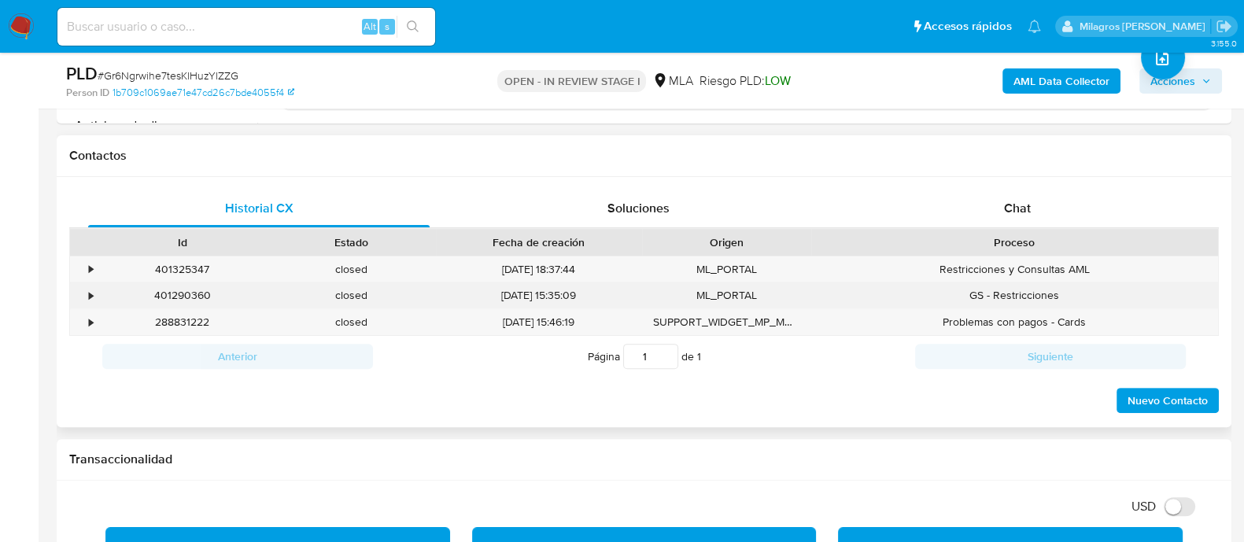
scroll to position [590, 0]
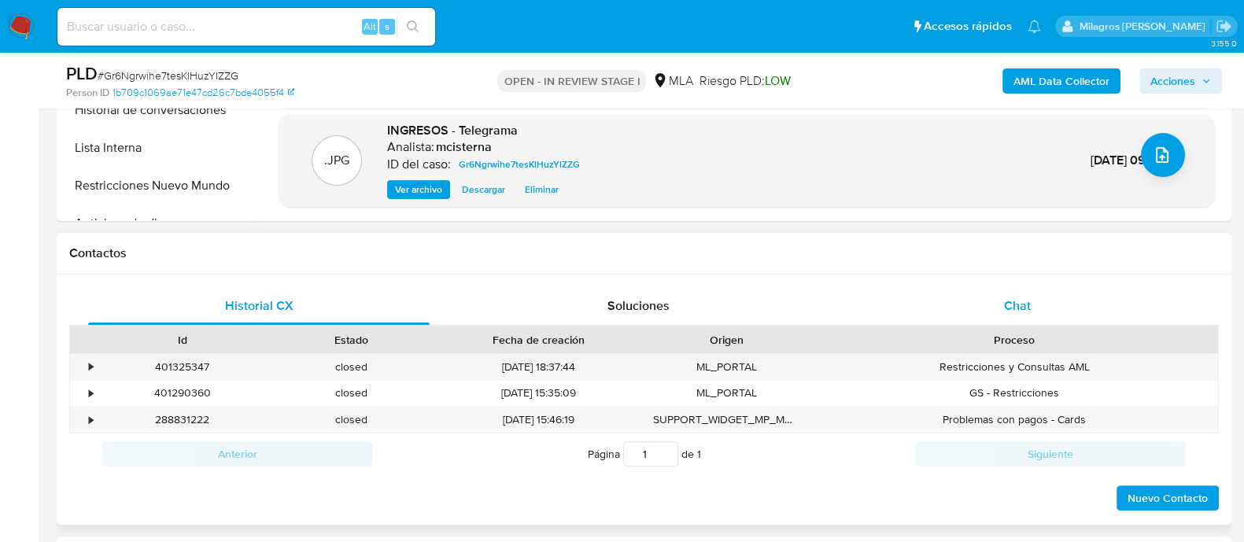
click at [1005, 320] on div "Chat" at bounding box center [1017, 306] width 341 height 38
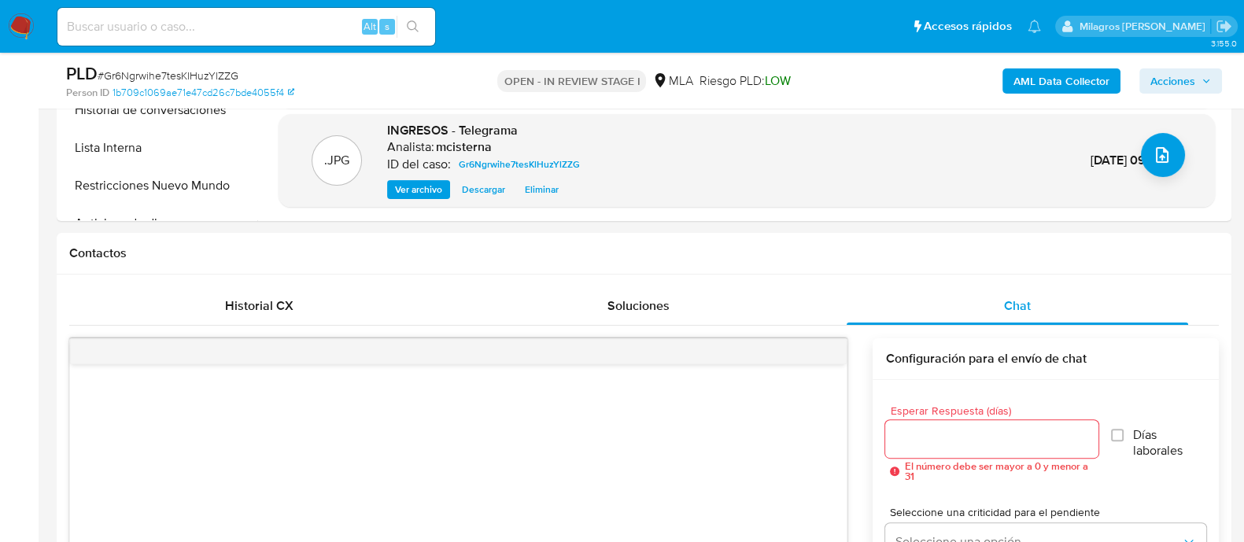
click at [1187, 88] on span "Acciones" at bounding box center [1172, 80] width 45 height 25
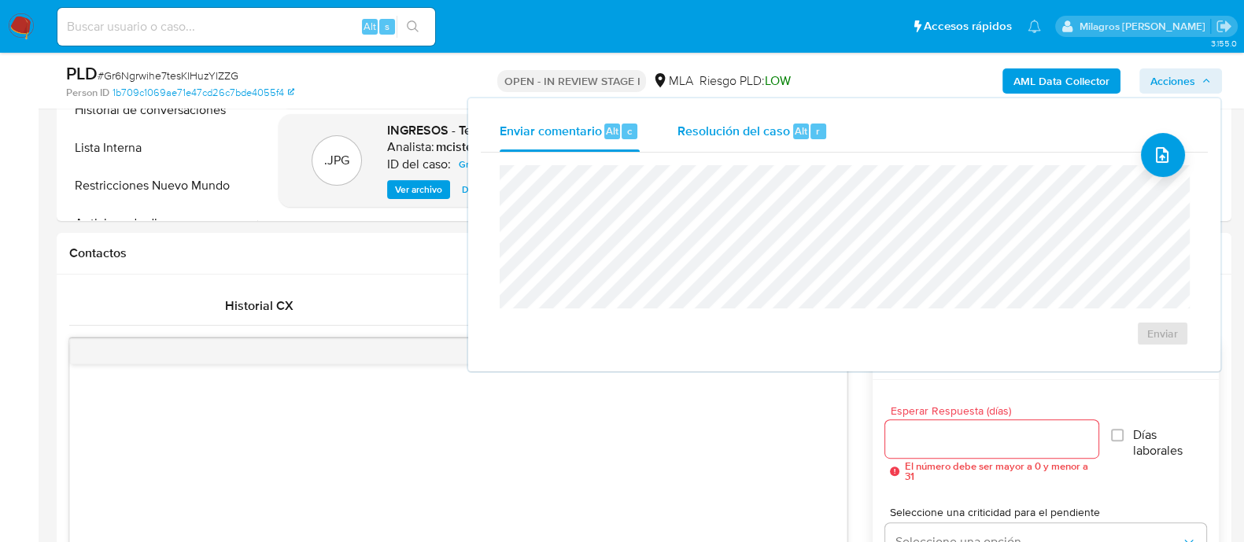
click at [746, 135] on span "Resolución del caso" at bounding box center [733, 130] width 113 height 18
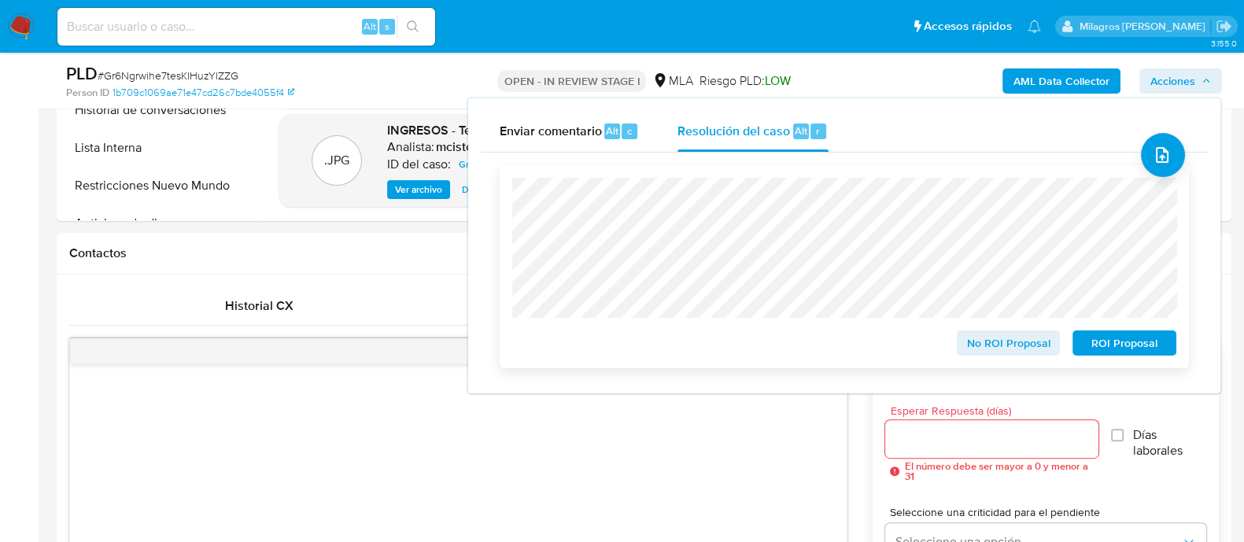
click at [1004, 345] on span "No ROI Proposal" at bounding box center [1009, 343] width 82 height 22
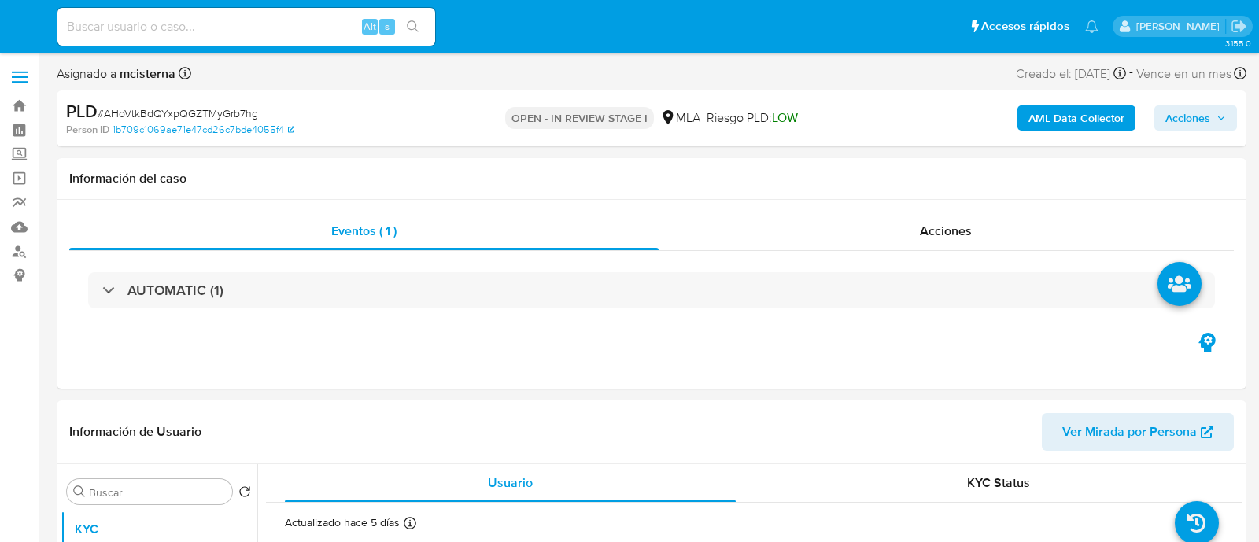
select select "10"
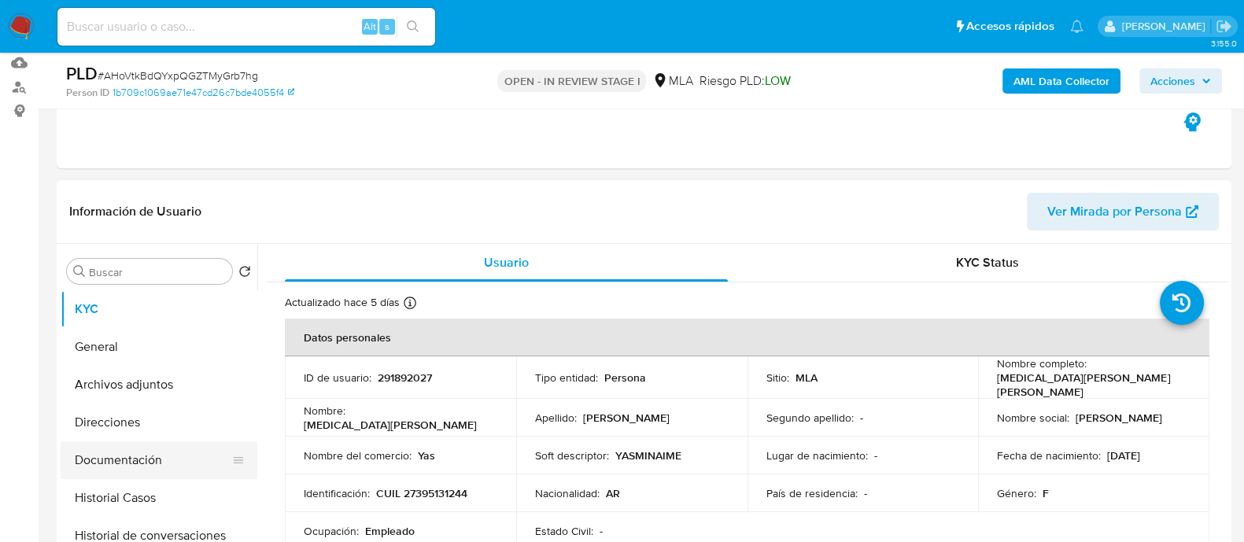
scroll to position [295, 0]
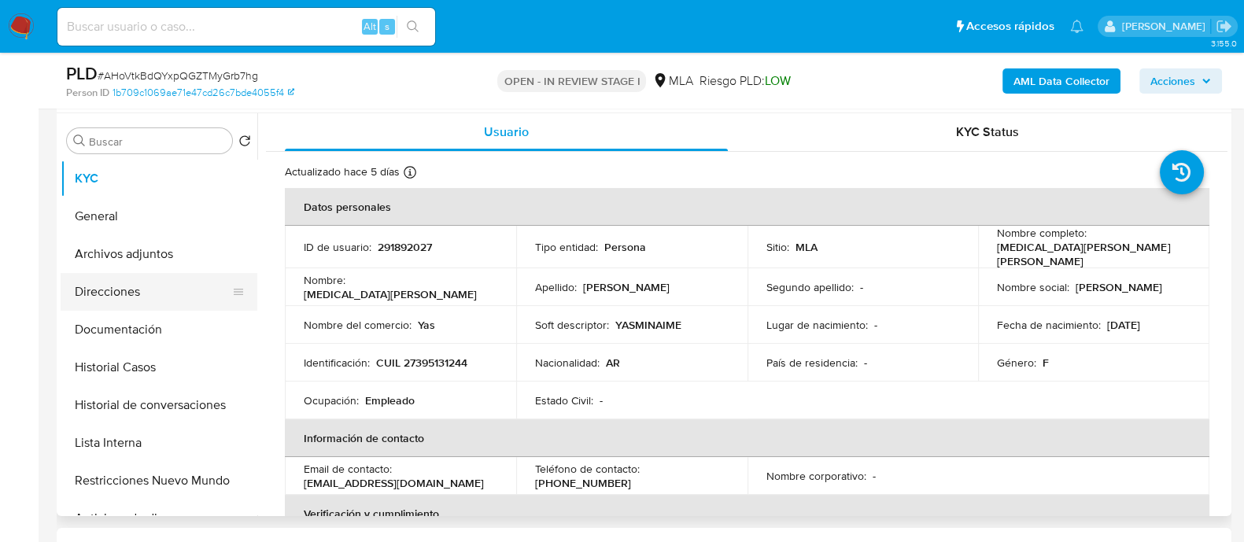
click at [167, 281] on button "Direcciones" at bounding box center [153, 292] width 184 height 38
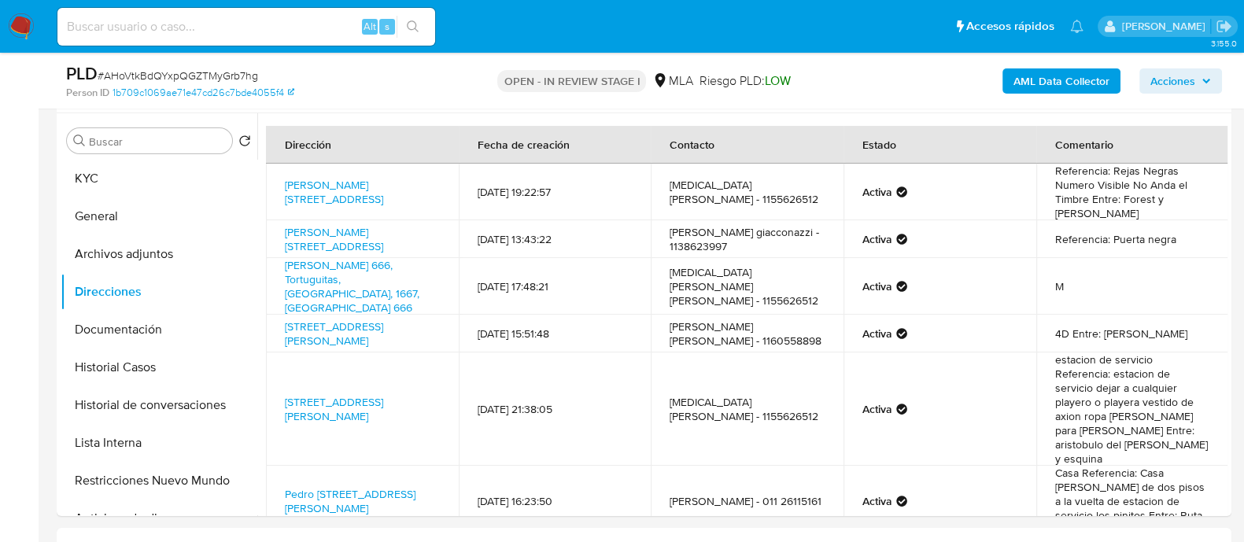
drag, startPoint x: 172, startPoint y: 175, endPoint x: 364, endPoint y: 10, distance: 253.9
click at [172, 175] on button "KYC" at bounding box center [159, 179] width 197 height 38
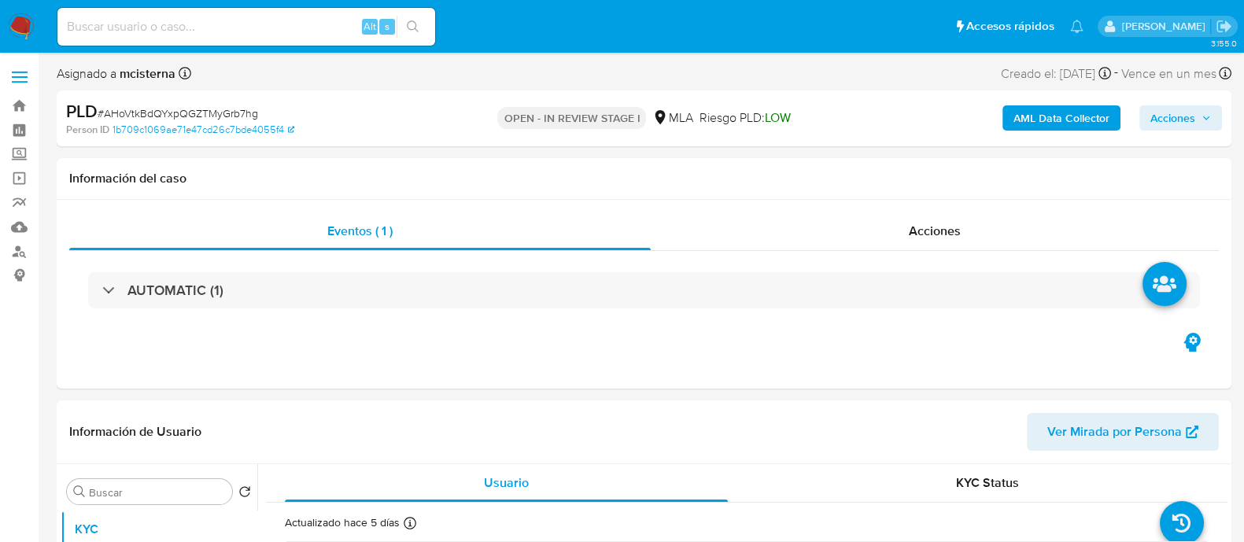
click at [1165, 134] on div "AML Data Collector Acciones" at bounding box center [1031, 118] width 381 height 37
click at [1165, 123] on span "Acciones" at bounding box center [1172, 117] width 45 height 25
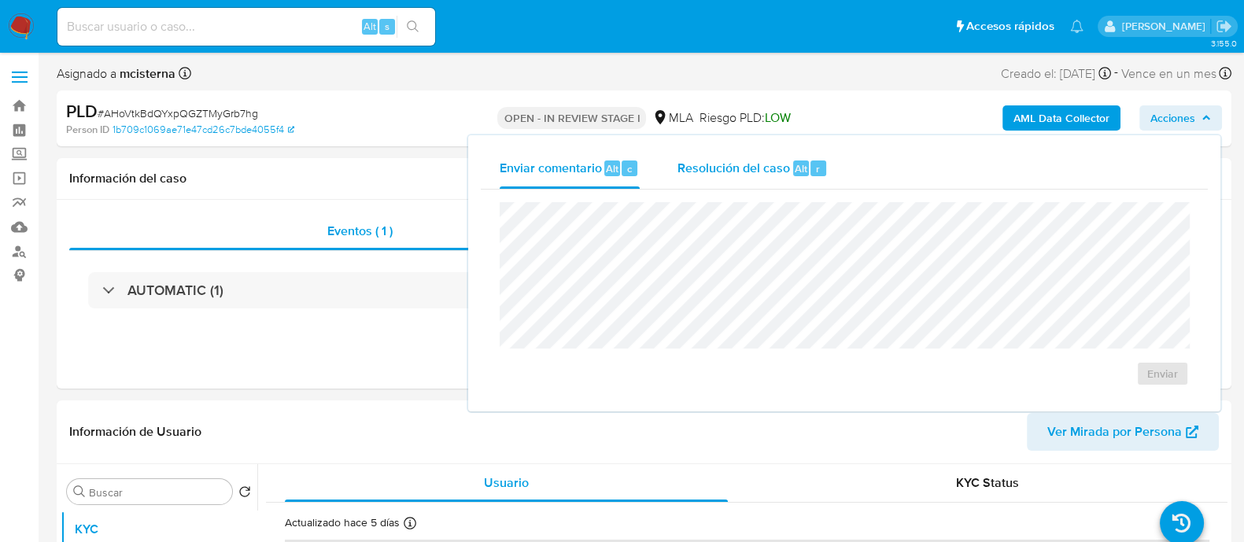
click at [680, 179] on div "Resolución del caso Alt r" at bounding box center [752, 168] width 150 height 41
select select "10"
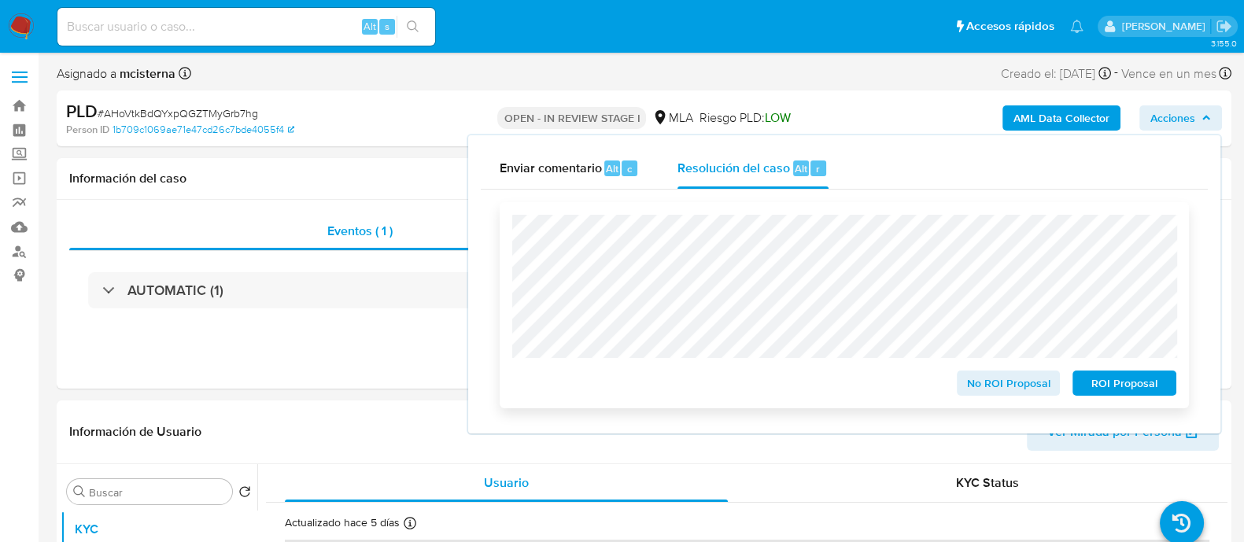
click at [1010, 383] on span "No ROI Proposal" at bounding box center [1009, 383] width 82 height 22
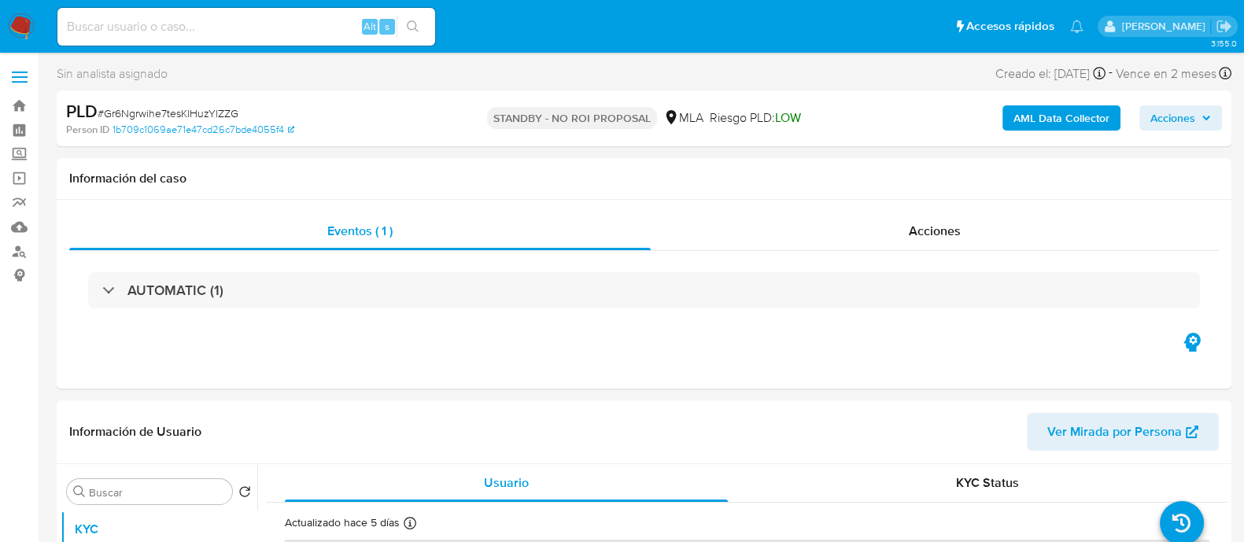
select select "10"
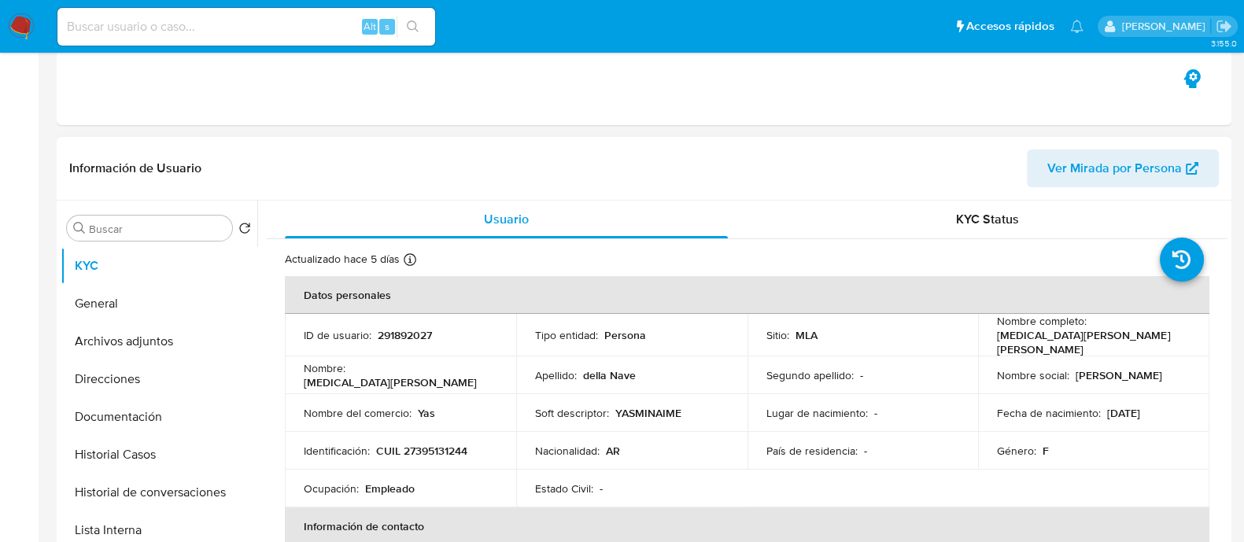
scroll to position [295, 0]
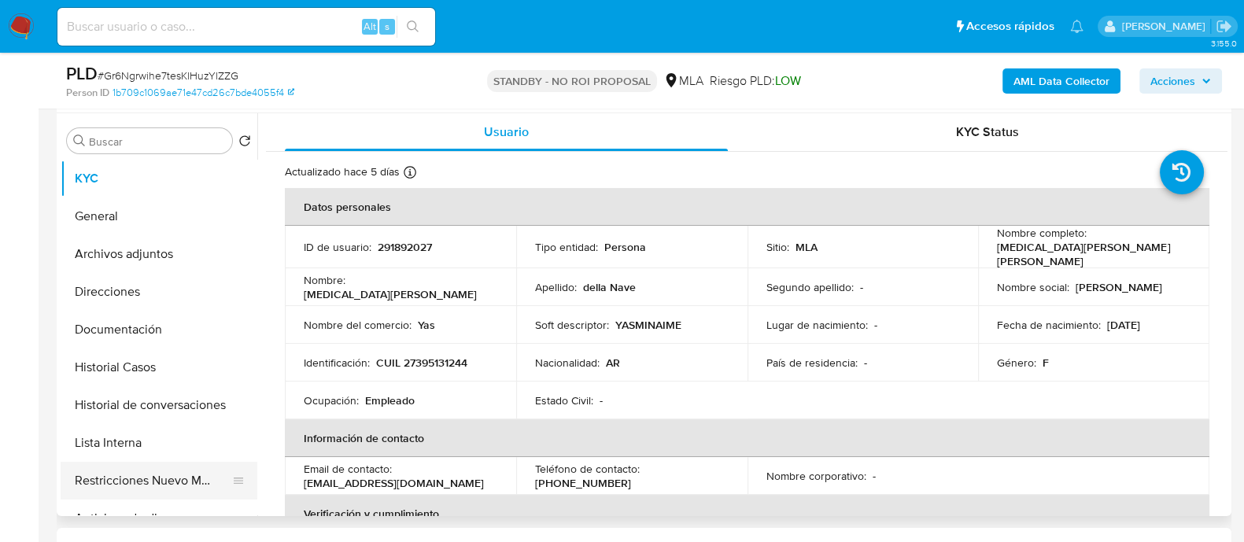
click at [193, 474] on button "Restricciones Nuevo Mundo" at bounding box center [153, 481] width 184 height 38
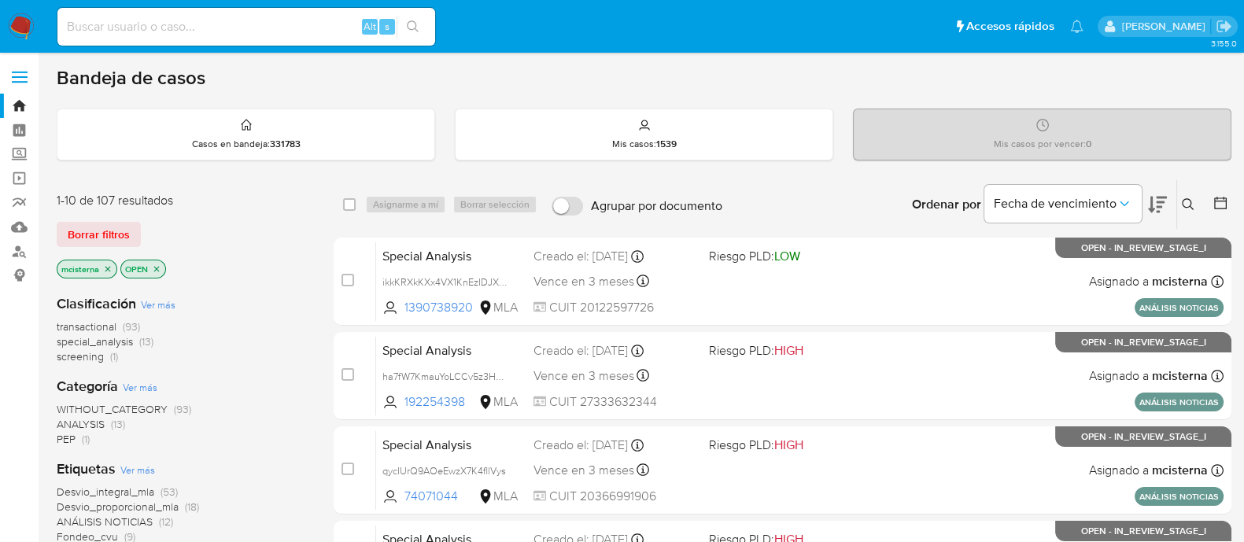
click at [289, 33] on input at bounding box center [246, 27] width 378 height 20
paste input "CcRDTVHHzLyi0RDGoqufat36"
type input "CcRDTVHHzLyi0RDGoqufat36"
click at [419, 23] on button "search-icon" at bounding box center [413, 27] width 32 height 22
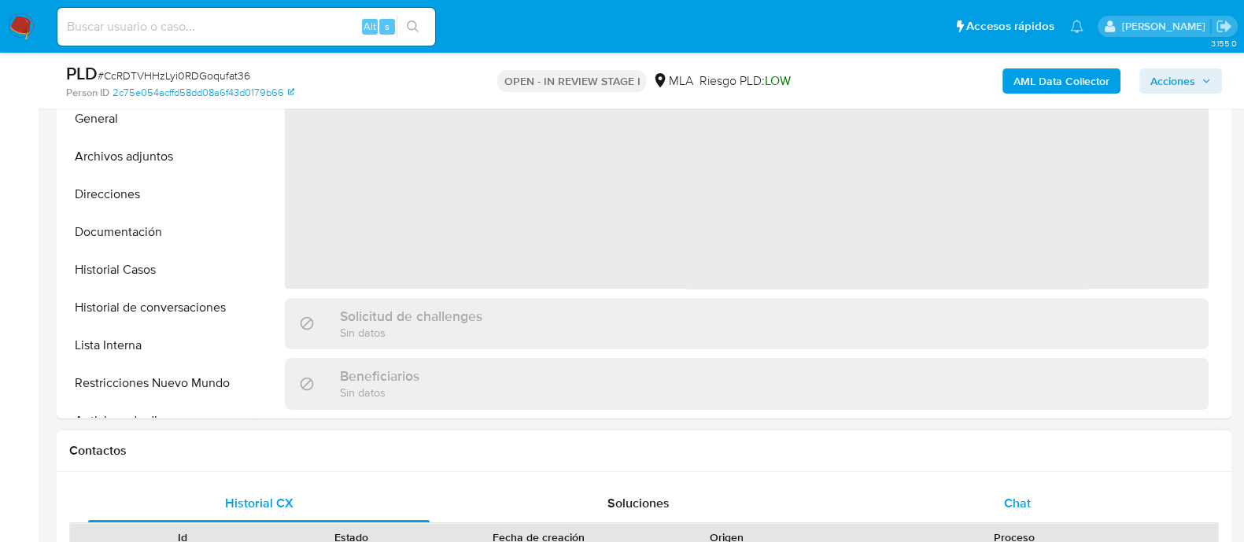
click at [1031, 494] on div "Chat" at bounding box center [1017, 504] width 341 height 38
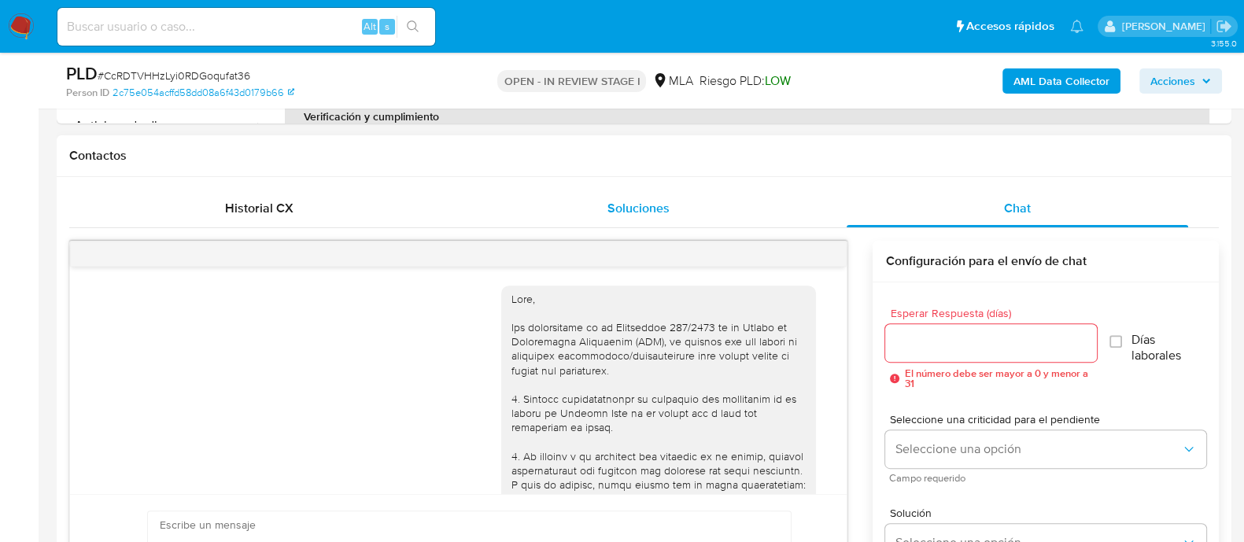
scroll to position [1010, 0]
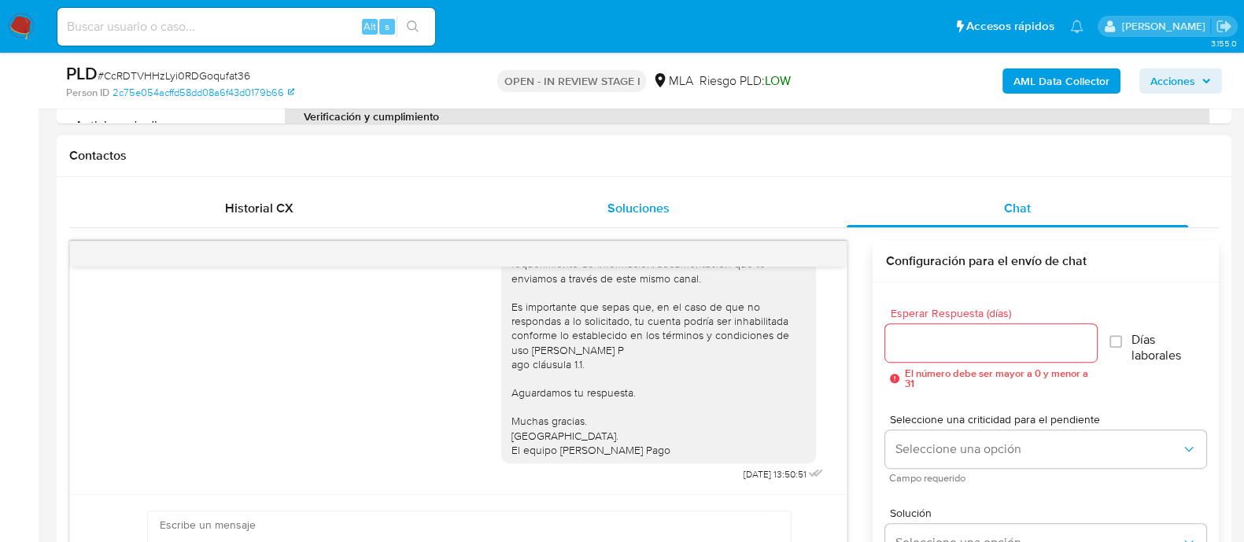
select select "10"
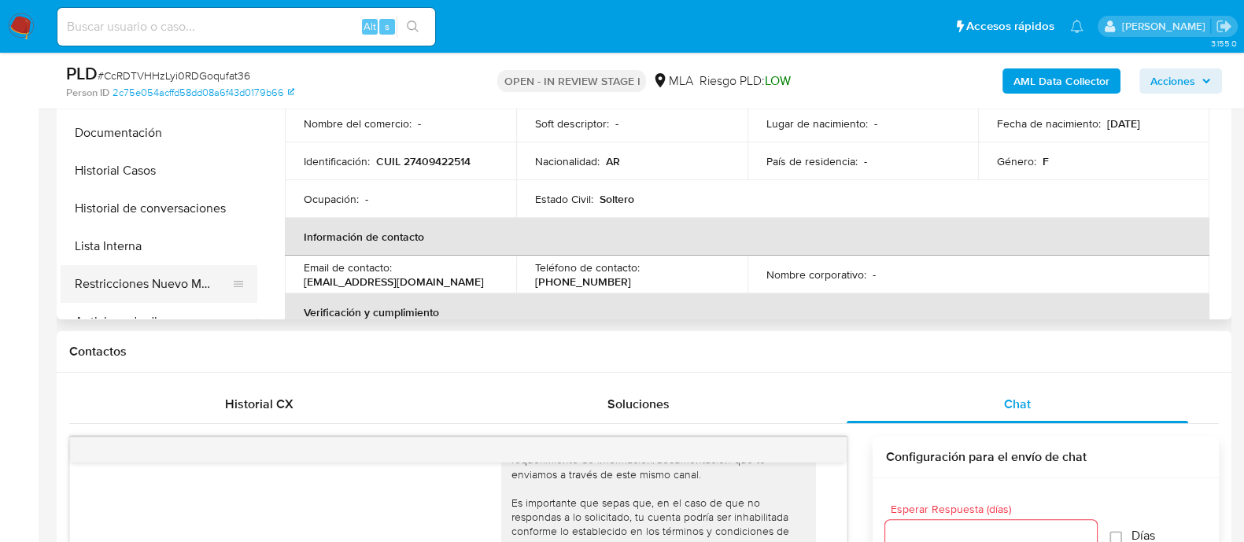
click at [205, 286] on button "Restricciones Nuevo Mundo" at bounding box center [153, 284] width 184 height 38
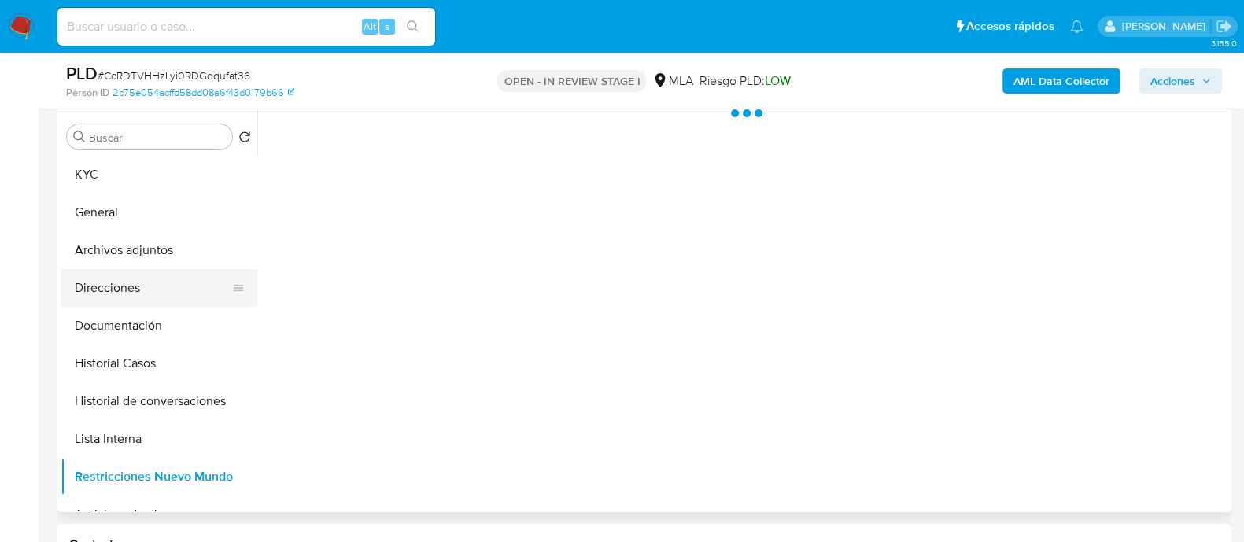
scroll to position [295, 0]
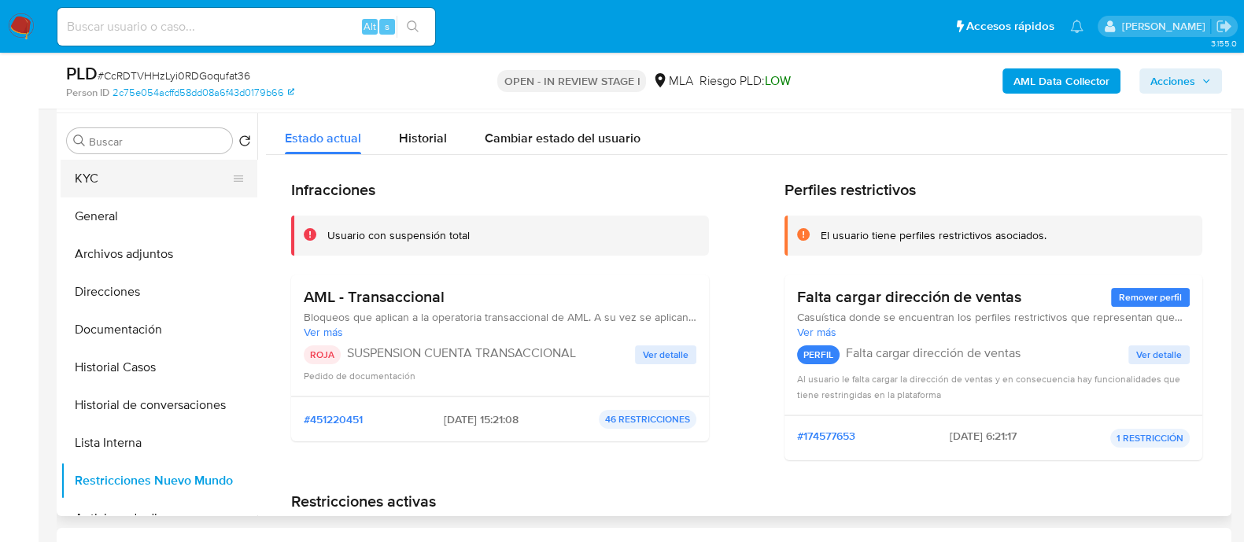
click at [158, 178] on button "KYC" at bounding box center [153, 179] width 184 height 38
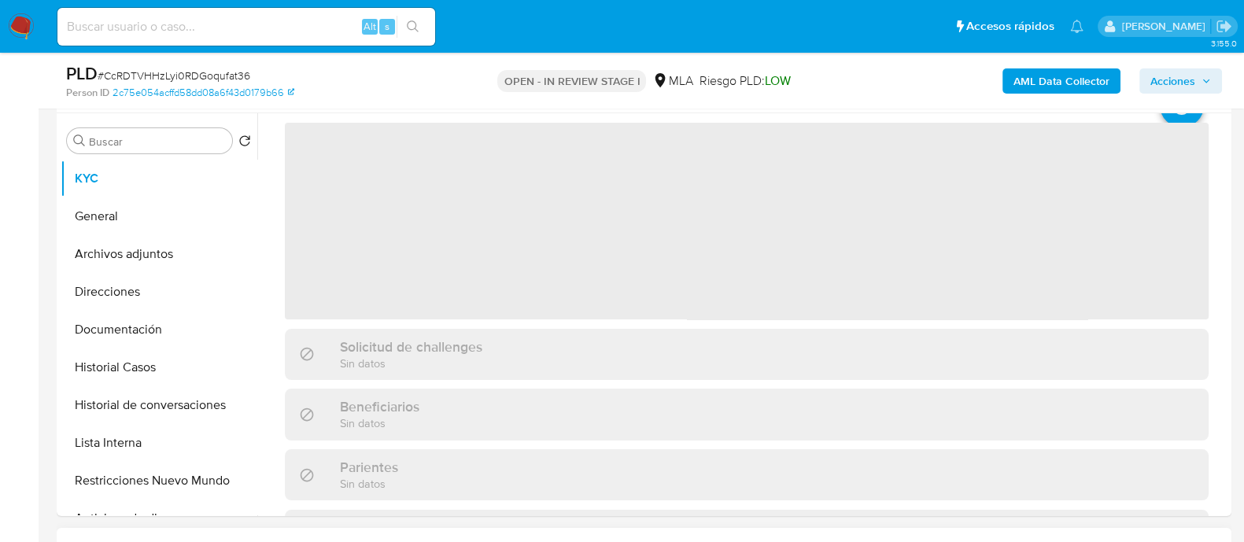
scroll to position [98, 0]
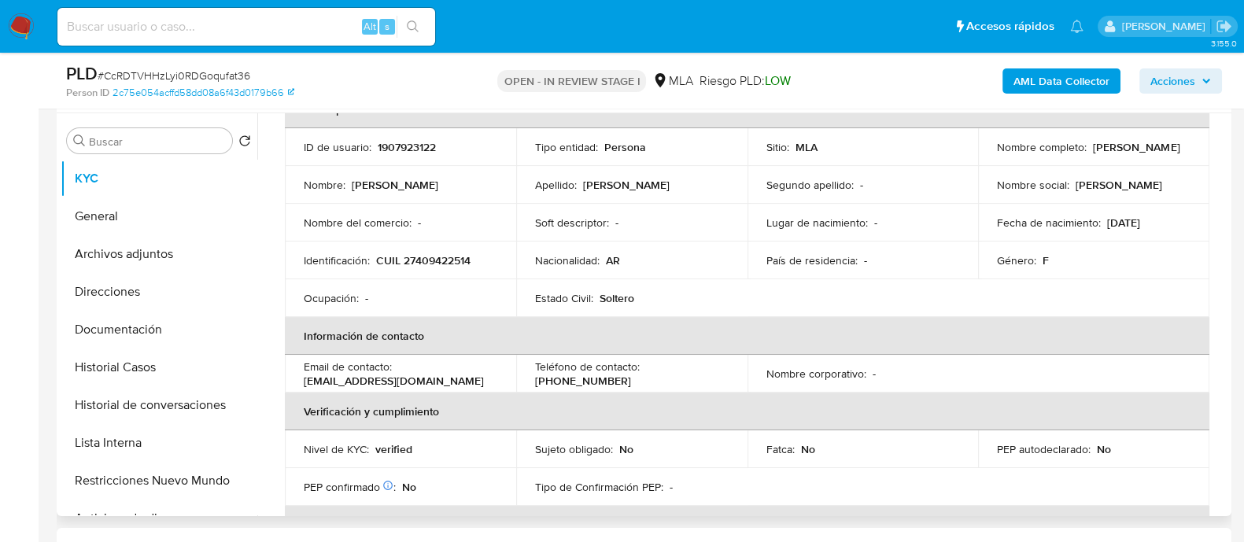
click at [445, 257] on p "CUIL 27409422514" at bounding box center [423, 260] width 94 height 14
copy p "27409422514"
drag, startPoint x: 164, startPoint y: 248, endPoint x: 412, endPoint y: 286, distance: 250.8
click at [165, 248] on button "Archivos adjuntos" at bounding box center [159, 254] width 197 height 38
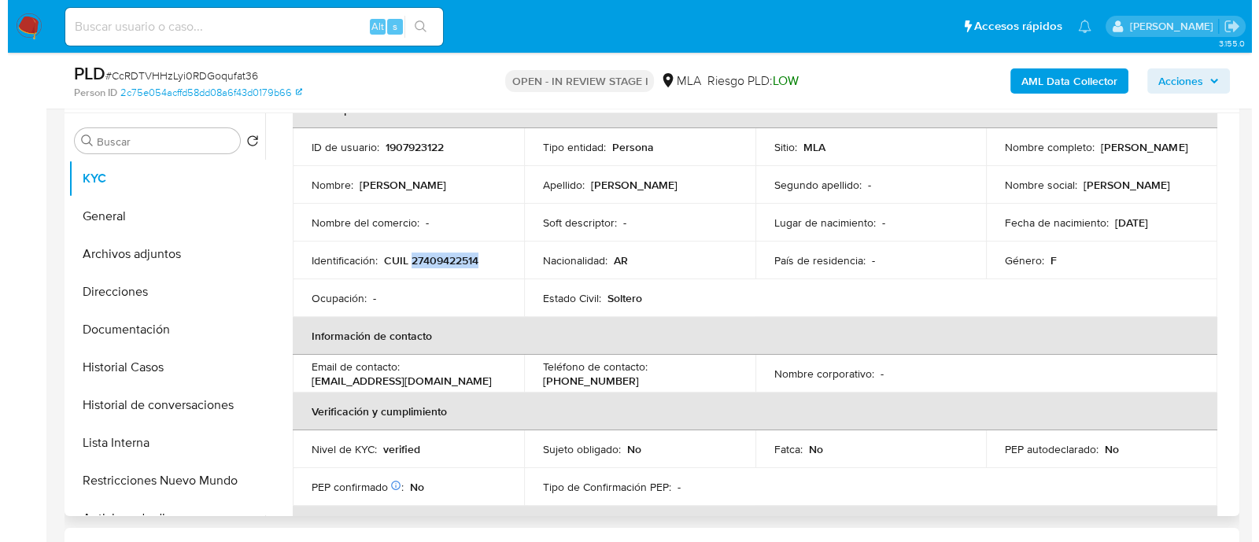
scroll to position [0, 0]
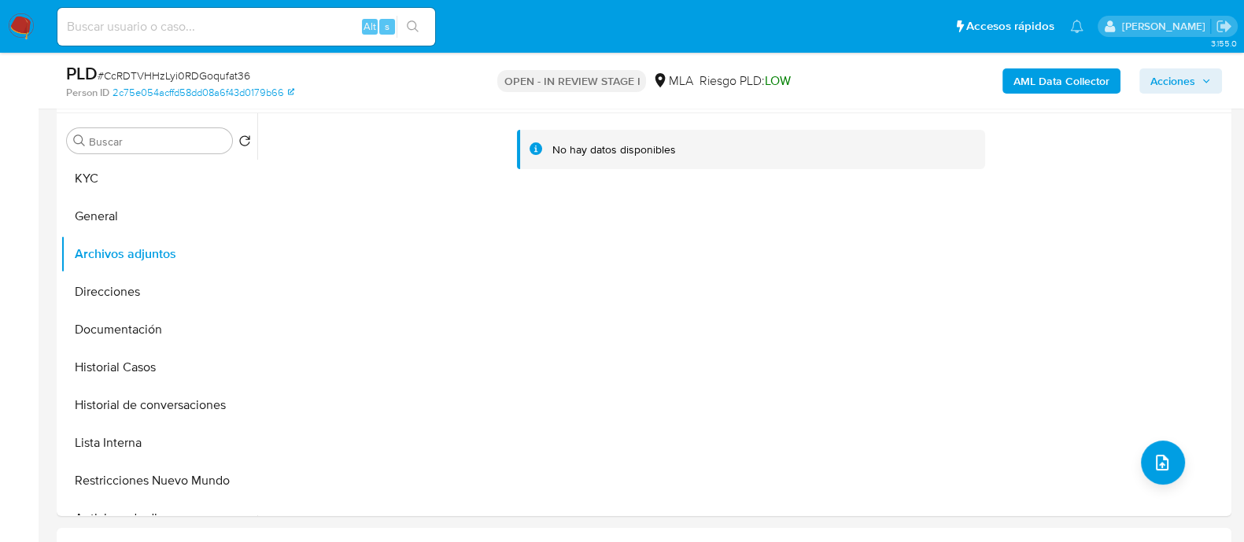
click at [1050, 80] on b "AML Data Collector" at bounding box center [1061, 80] width 96 height 25
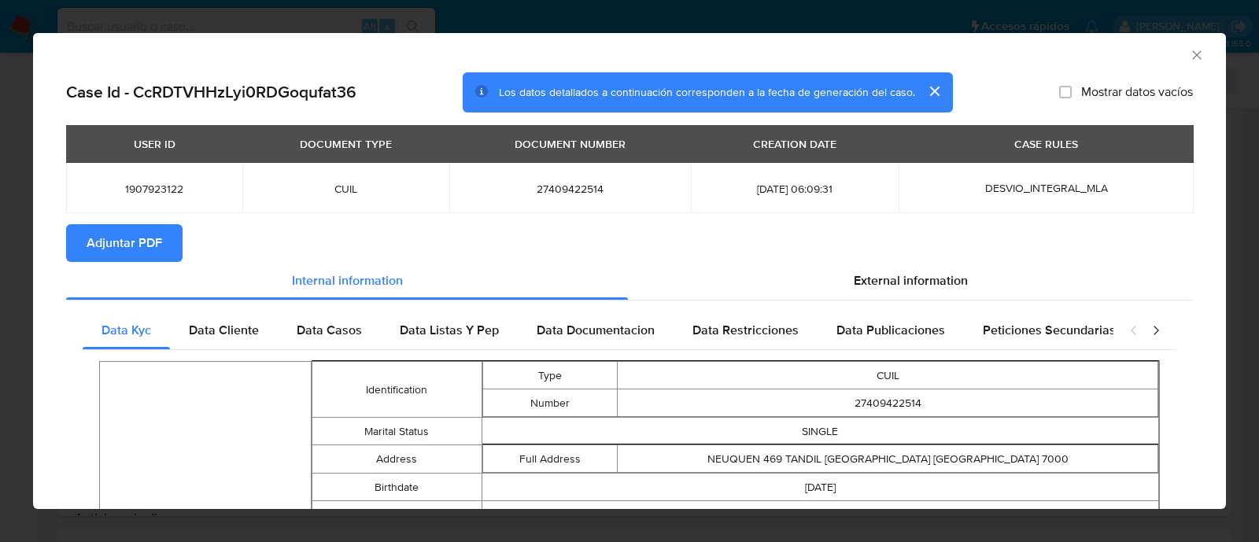
click at [153, 249] on span "Adjuntar PDF" at bounding box center [125, 243] width 76 height 35
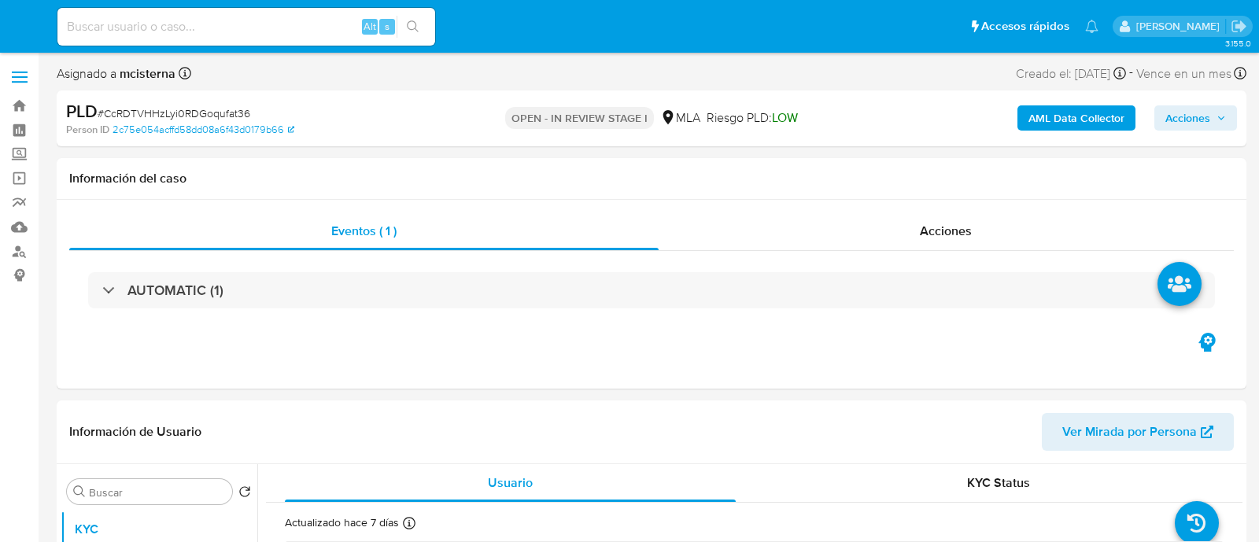
select select "10"
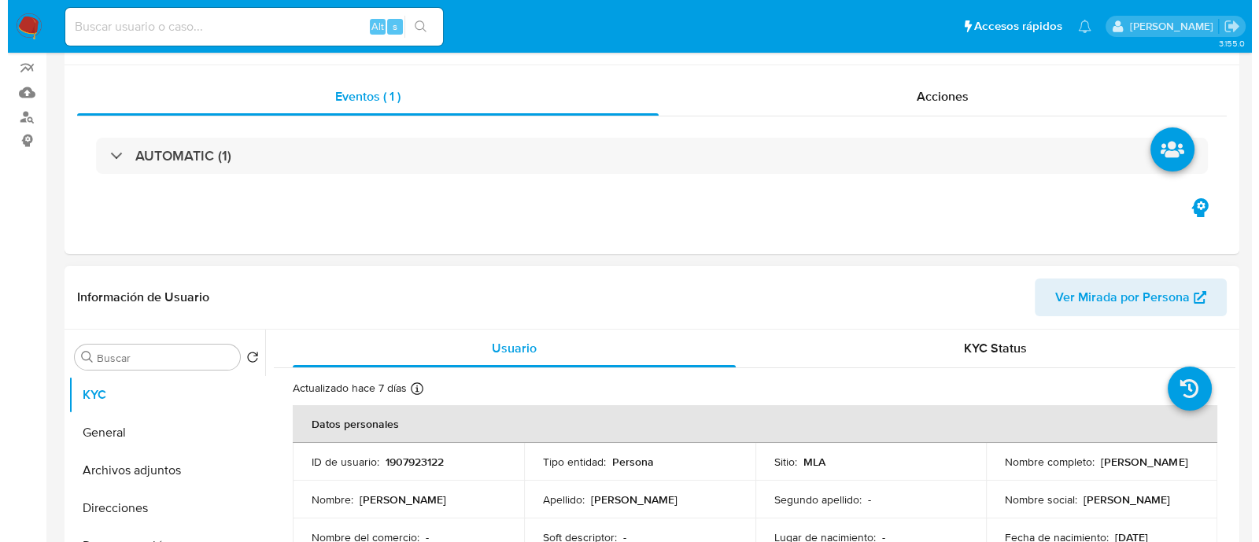
scroll to position [295, 0]
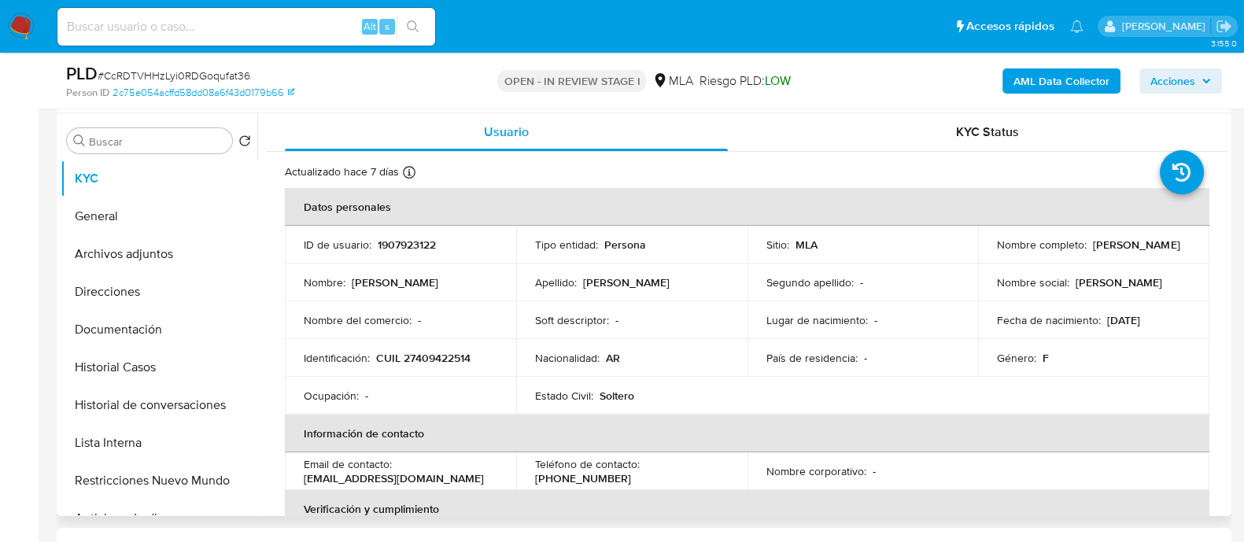
click at [404, 245] on p "1907923122" at bounding box center [407, 245] width 58 height 14
copy p "1907923122"
click at [161, 375] on button "Historial Casos" at bounding box center [153, 368] width 184 height 38
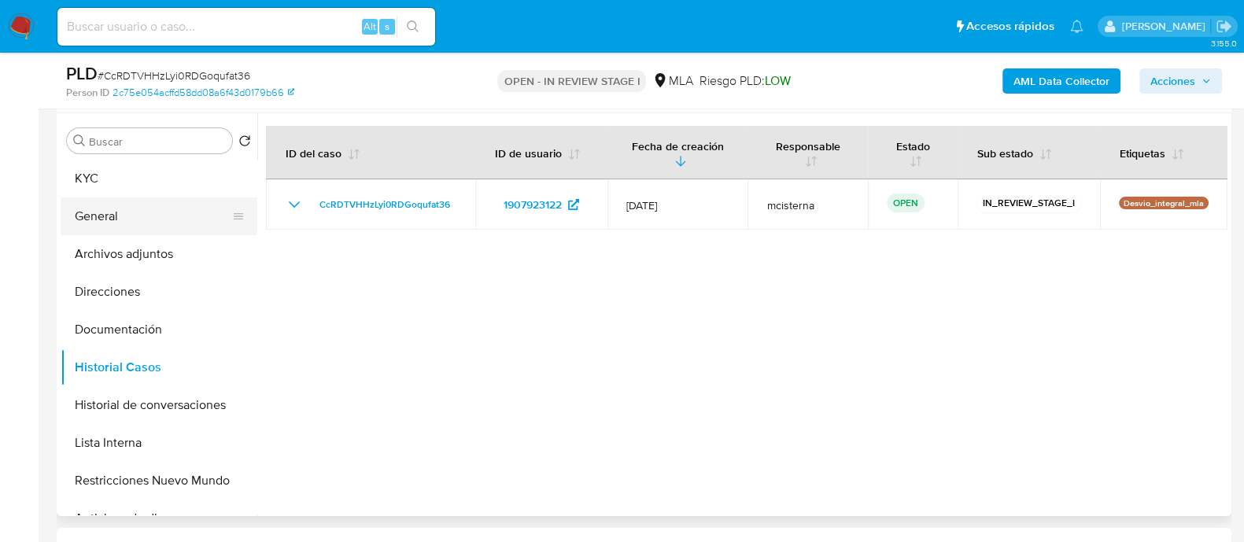
drag, startPoint x: 142, startPoint y: 211, endPoint x: 220, endPoint y: 211, distance: 77.1
click at [142, 211] on button "General" at bounding box center [153, 217] width 184 height 38
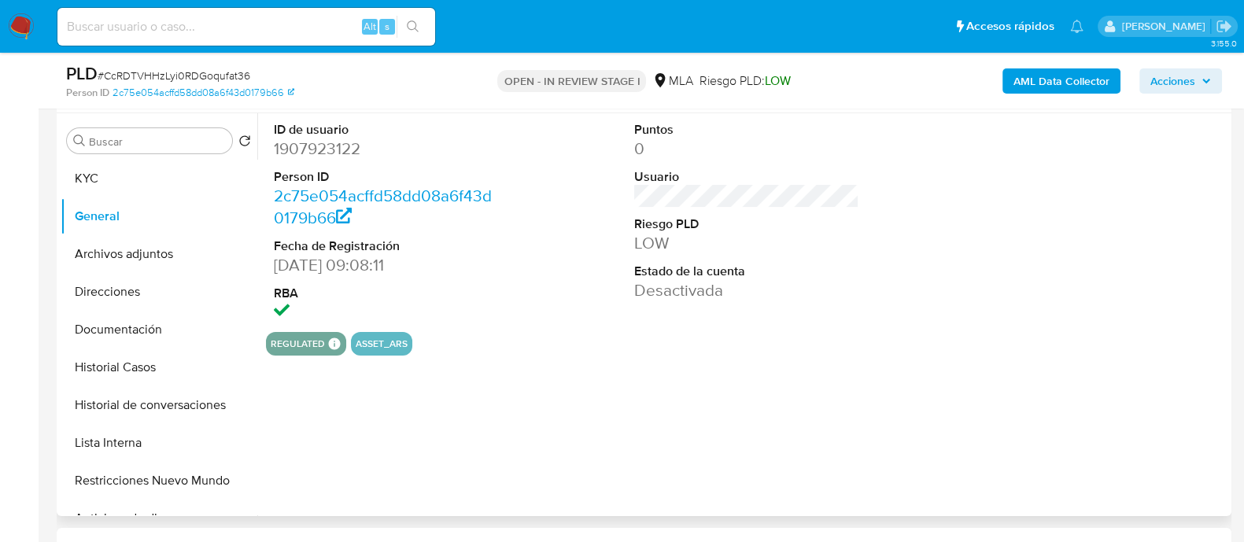
click at [330, 150] on dd "1907923122" at bounding box center [386, 149] width 225 height 22
copy dd "1907923122"
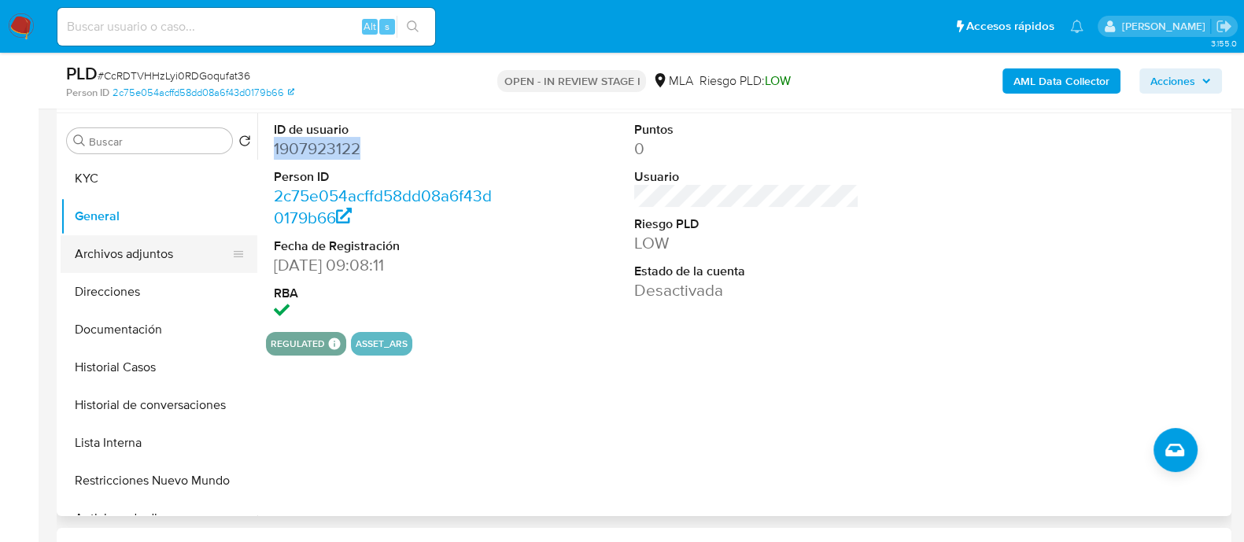
click at [199, 252] on button "Archivos adjuntos" at bounding box center [153, 254] width 184 height 38
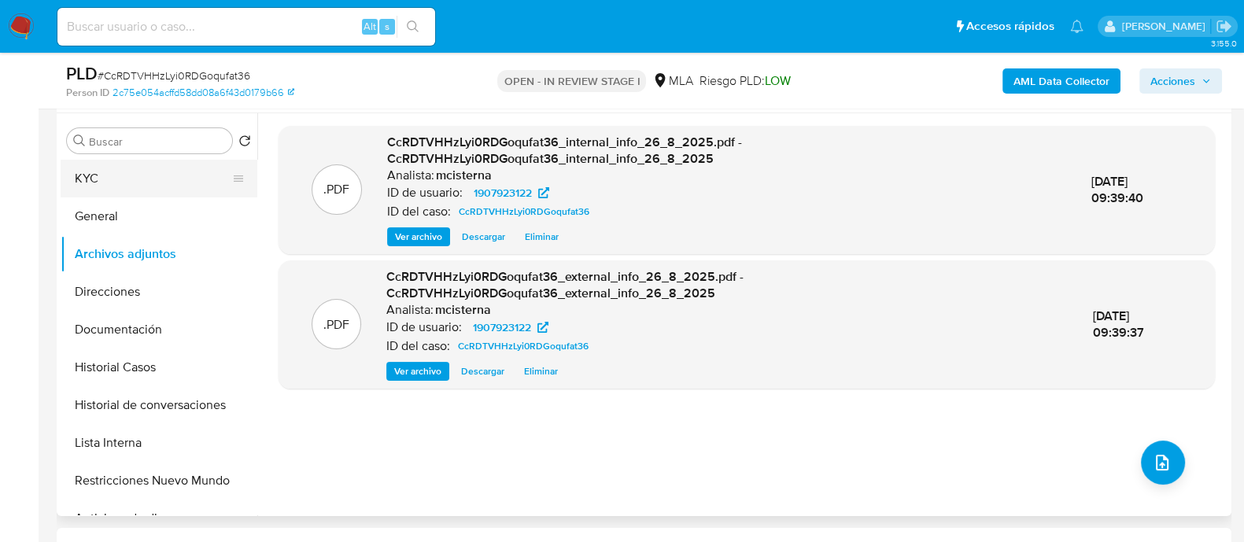
click at [138, 175] on button "KYC" at bounding box center [153, 179] width 184 height 38
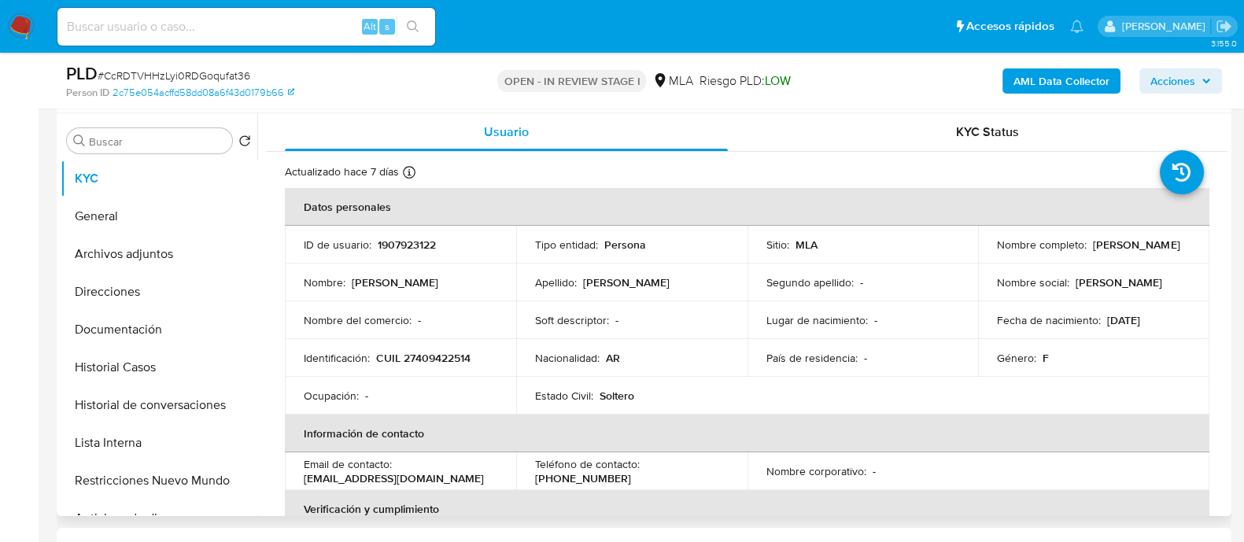
click at [445, 365] on td "Identificación : CUIL 27409422514" at bounding box center [400, 358] width 231 height 38
click at [440, 351] on p "CUIL 27409422514" at bounding box center [423, 358] width 94 height 14
copy p "27409422514"
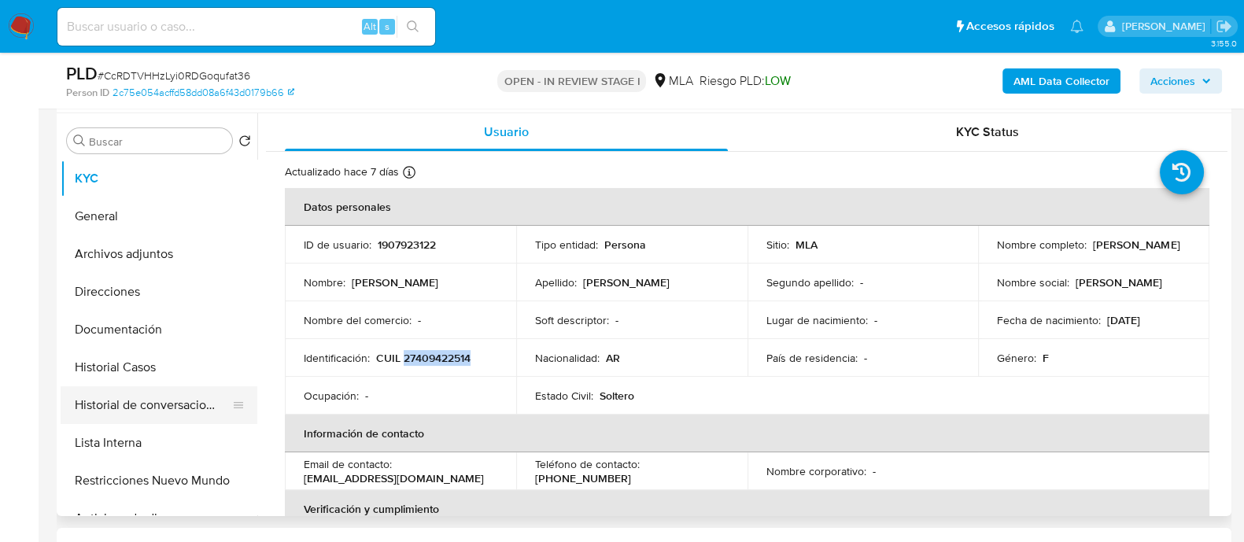
click at [138, 413] on button "Historial de conversaciones" at bounding box center [153, 405] width 184 height 38
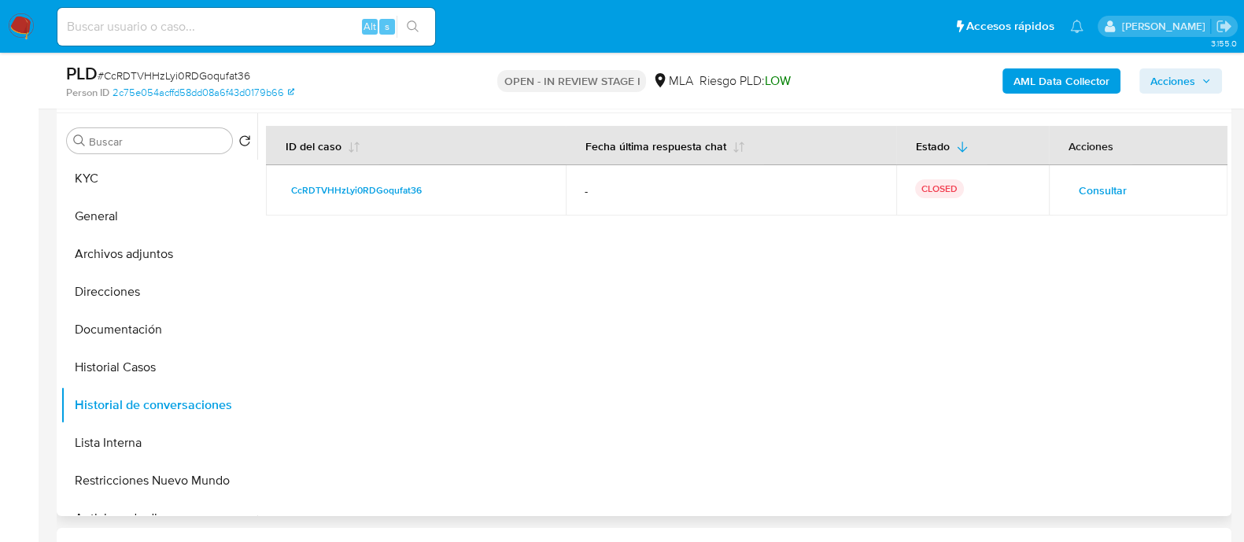
click at [1100, 187] on span "Consultar" at bounding box center [1103, 190] width 48 height 22
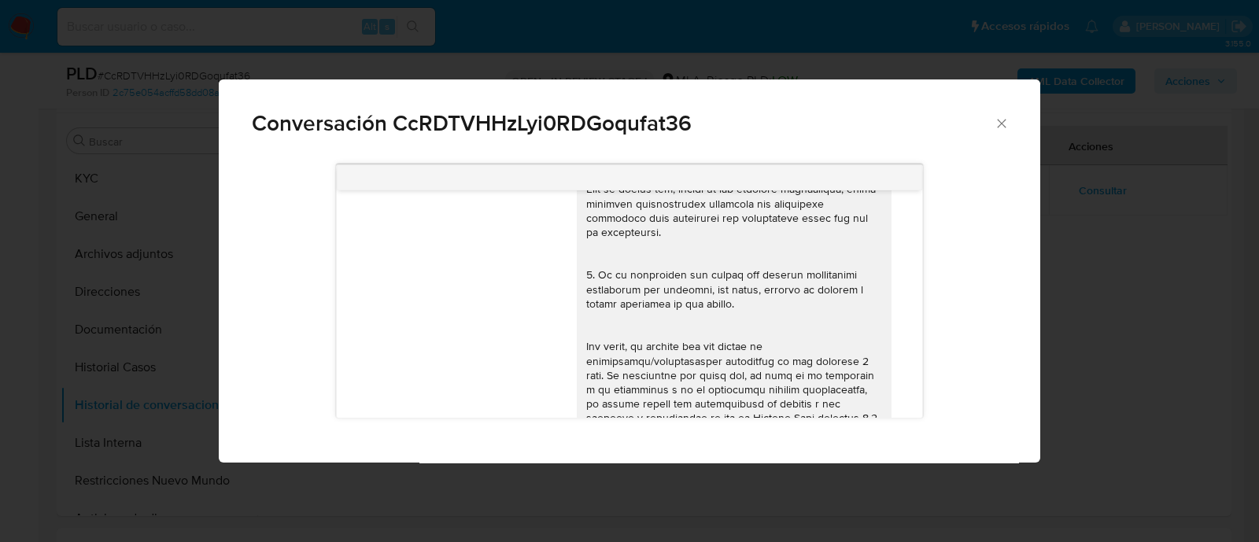
scroll to position [0, 0]
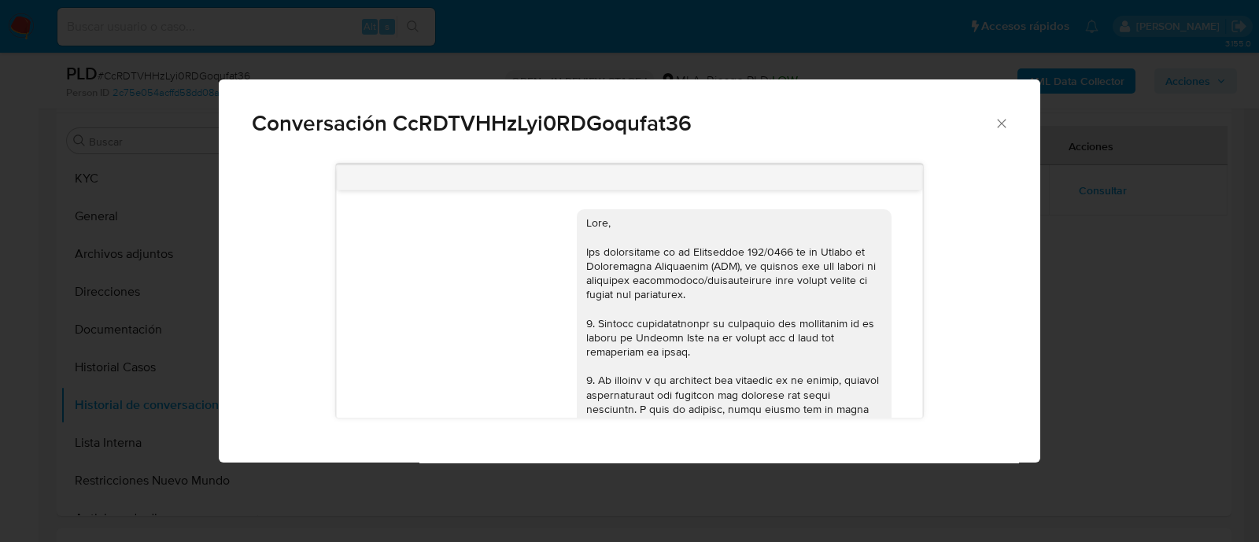
click at [77, 222] on div "Conversación CcRDTVHHzLyi0RDGoqufat36 17/07/2025 19:48:27 Hola, Esperamos que t…" at bounding box center [629, 271] width 1259 height 542
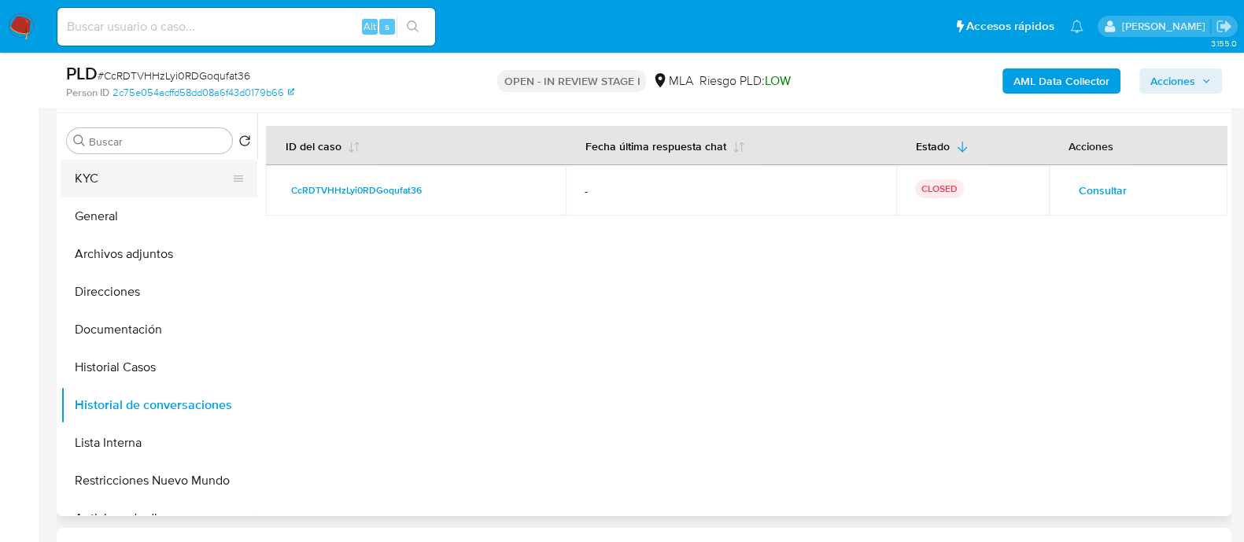
click at [111, 168] on button "KYC" at bounding box center [153, 179] width 184 height 38
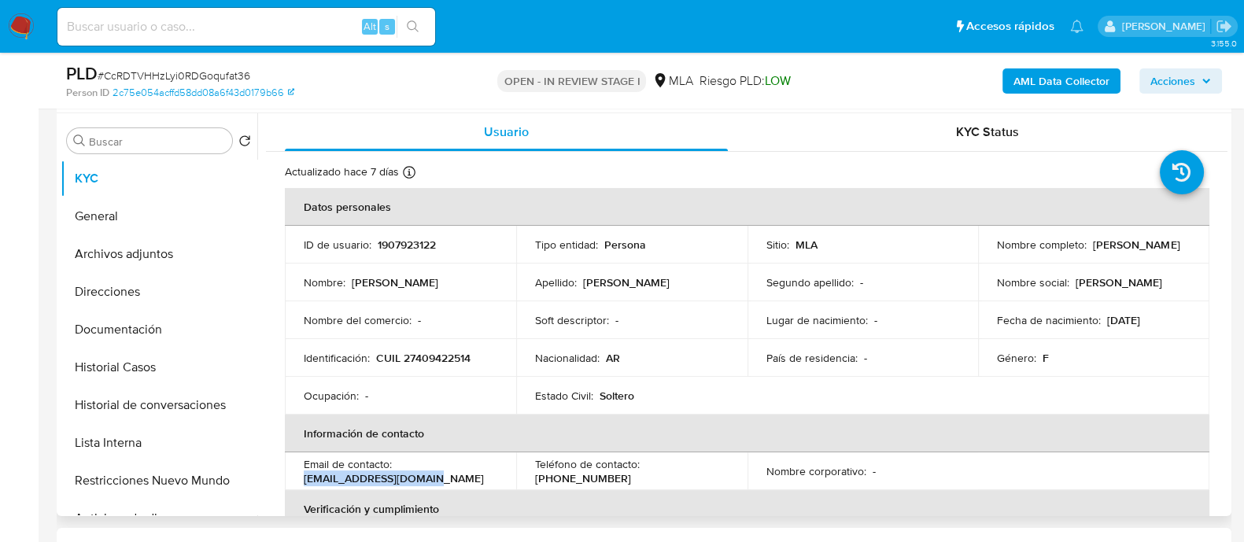
drag, startPoint x: 300, startPoint y: 476, endPoint x: 437, endPoint y: 475, distance: 137.7
click at [437, 475] on td "Email de contacto : floora1997@outlook.com" at bounding box center [400, 471] width 231 height 38
copy p "floora1997@outlook.com"
click at [167, 251] on button "Archivos adjuntos" at bounding box center [153, 254] width 184 height 38
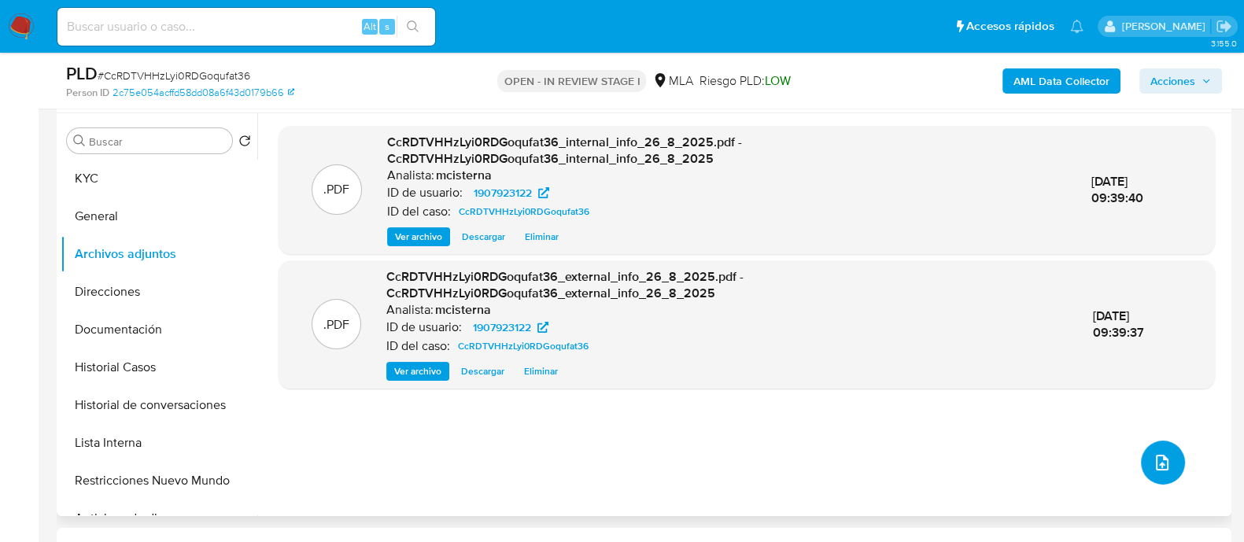
click at [1141, 456] on button "upload-file" at bounding box center [1163, 463] width 44 height 44
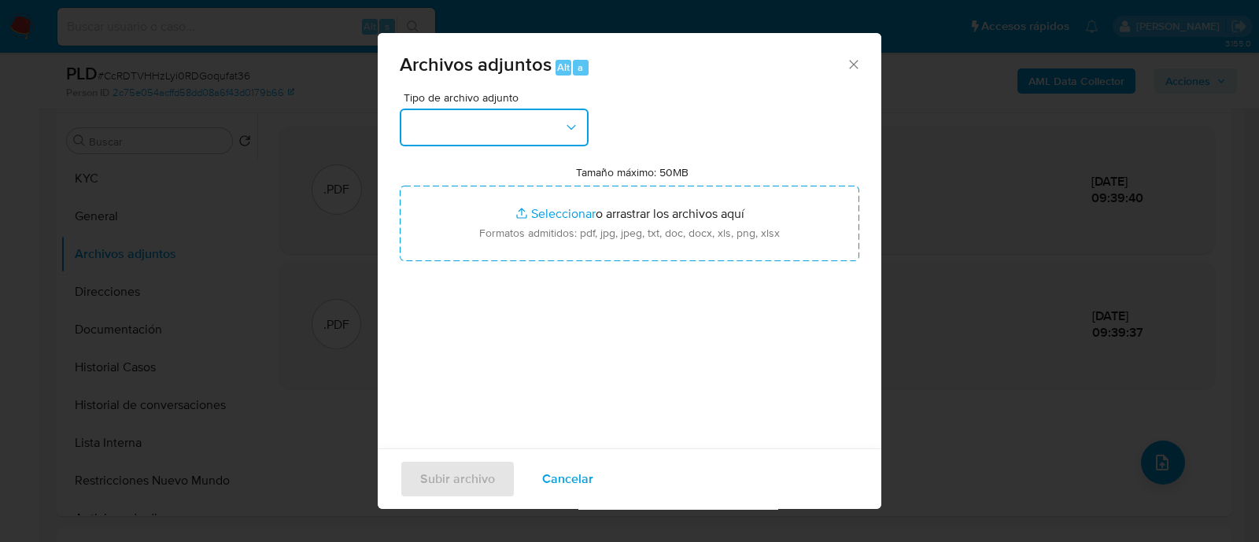
click at [476, 145] on button "button" at bounding box center [494, 128] width 189 height 38
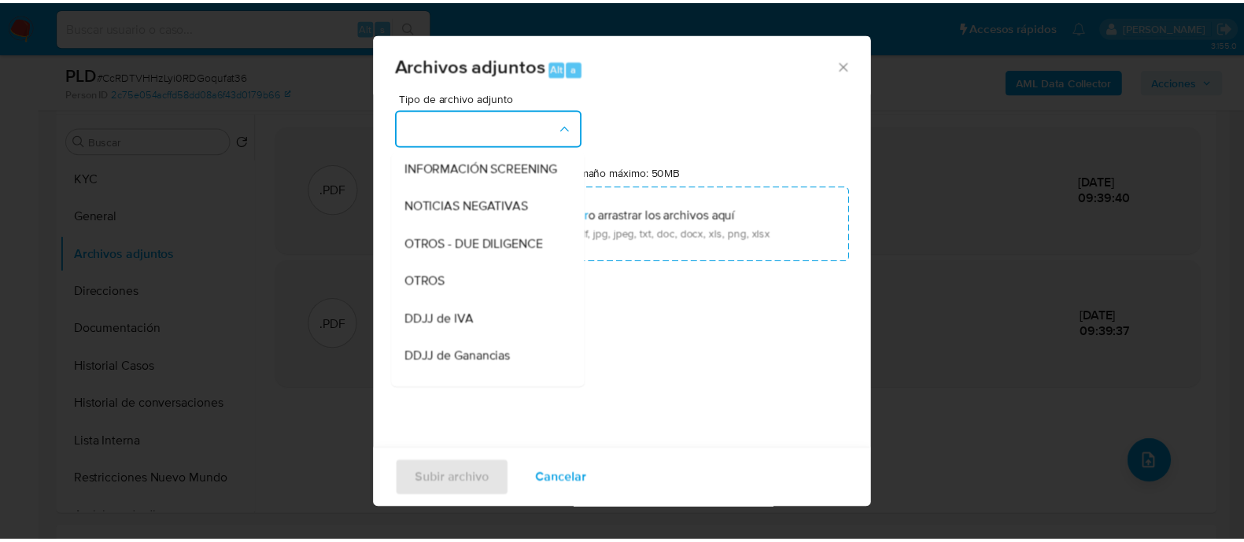
scroll to position [295, 0]
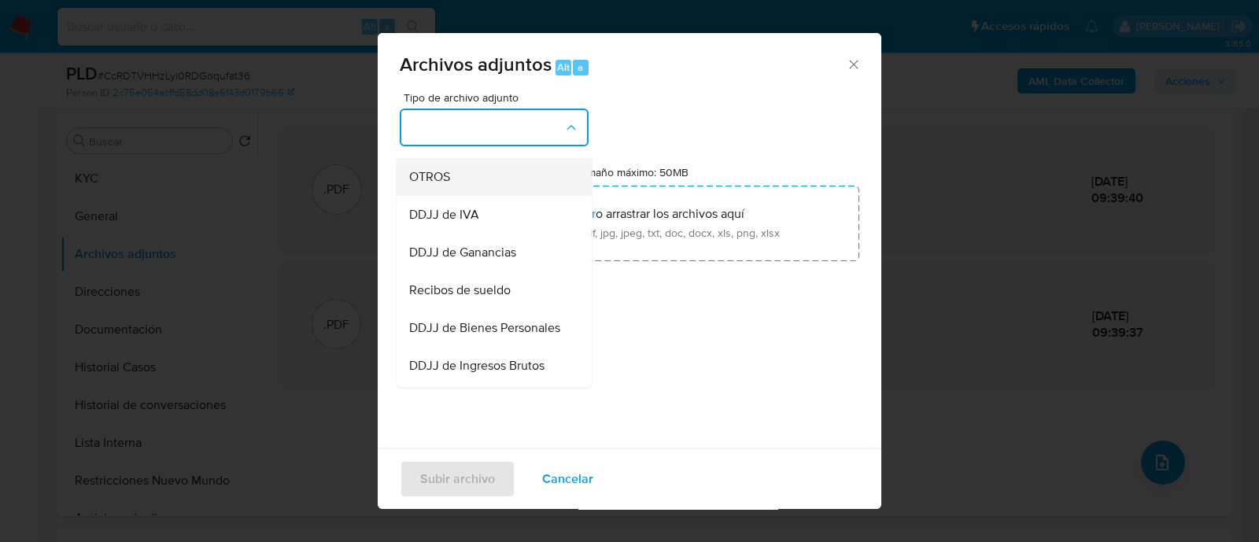
click at [457, 196] on div "OTROS" at bounding box center [489, 177] width 161 height 38
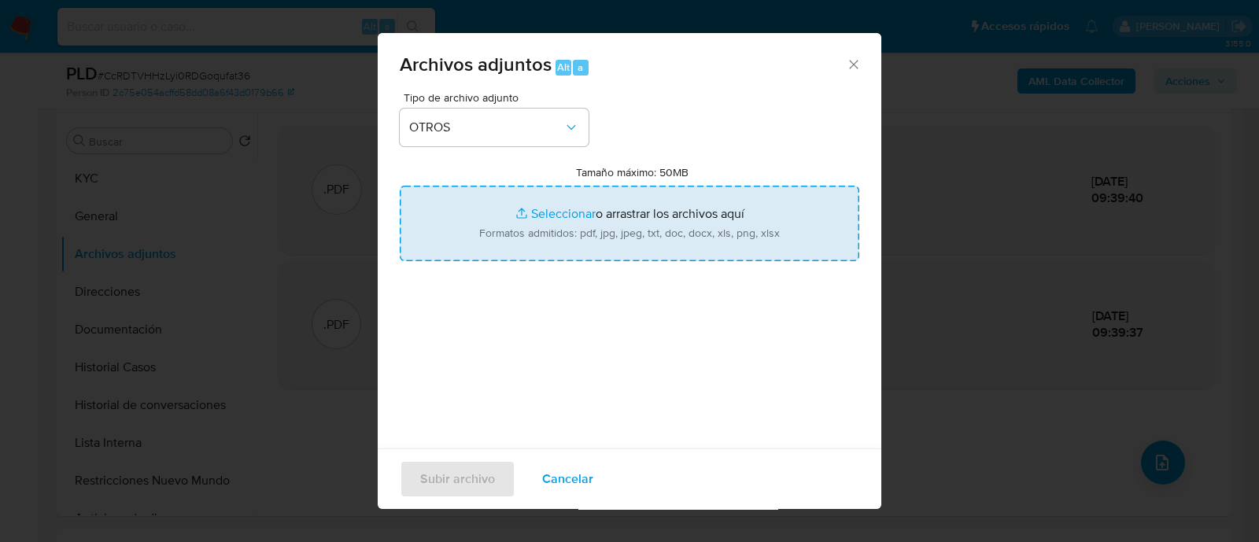
type input "C:\fakepath\Movimientos CcRDTVHHzLyi0RDGoqufat36_2025_07_17_18_32_50.xlsx"
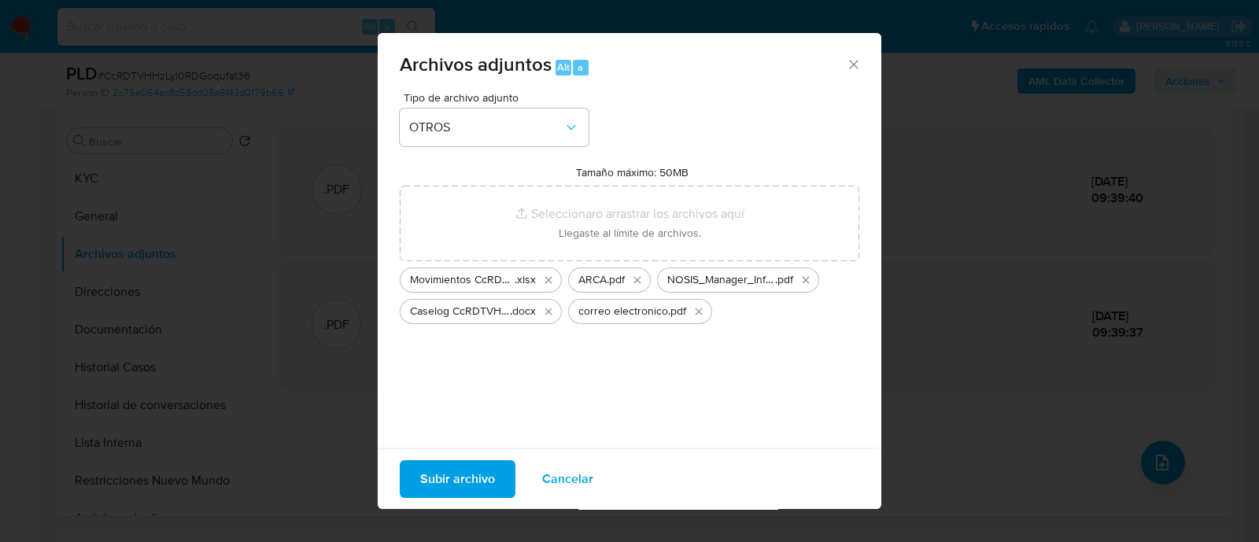
click at [463, 482] on span "Subir archivo" at bounding box center [457, 479] width 75 height 35
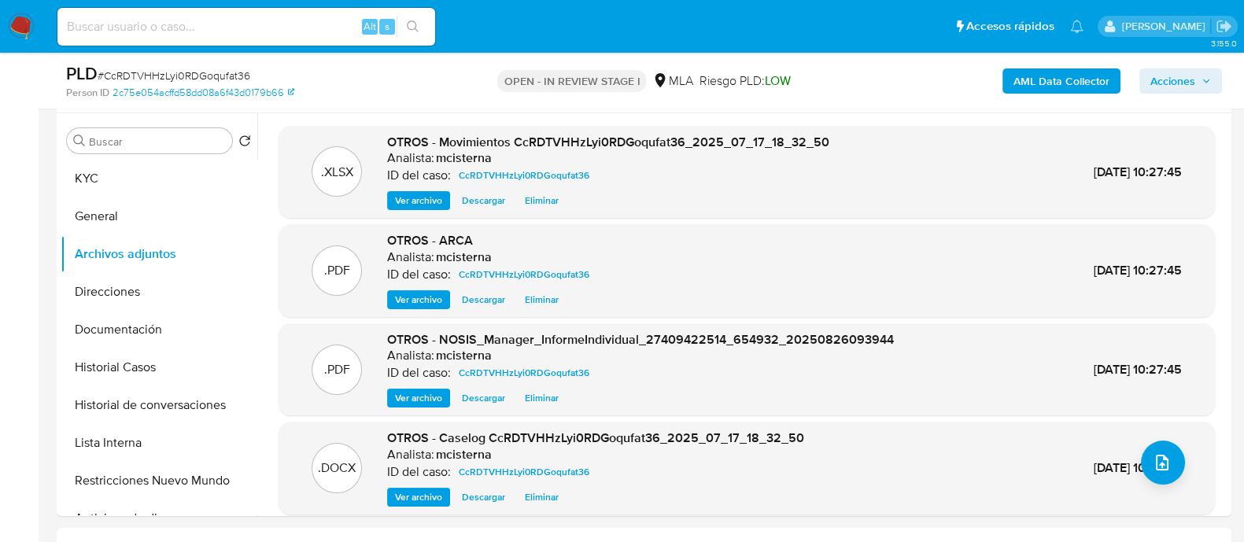
drag, startPoint x: 1180, startPoint y: 86, endPoint x: 1129, endPoint y: 90, distance: 50.5
click at [1180, 86] on span "Acciones" at bounding box center [1172, 80] width 45 height 25
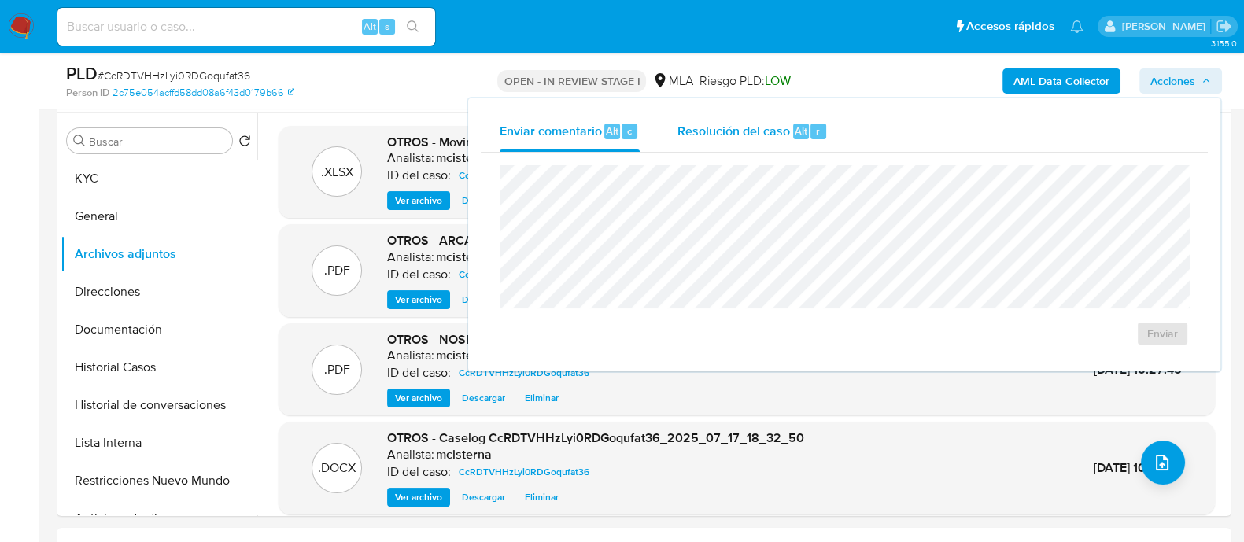
click at [719, 150] on div "Resolución del caso Alt r" at bounding box center [752, 131] width 150 height 41
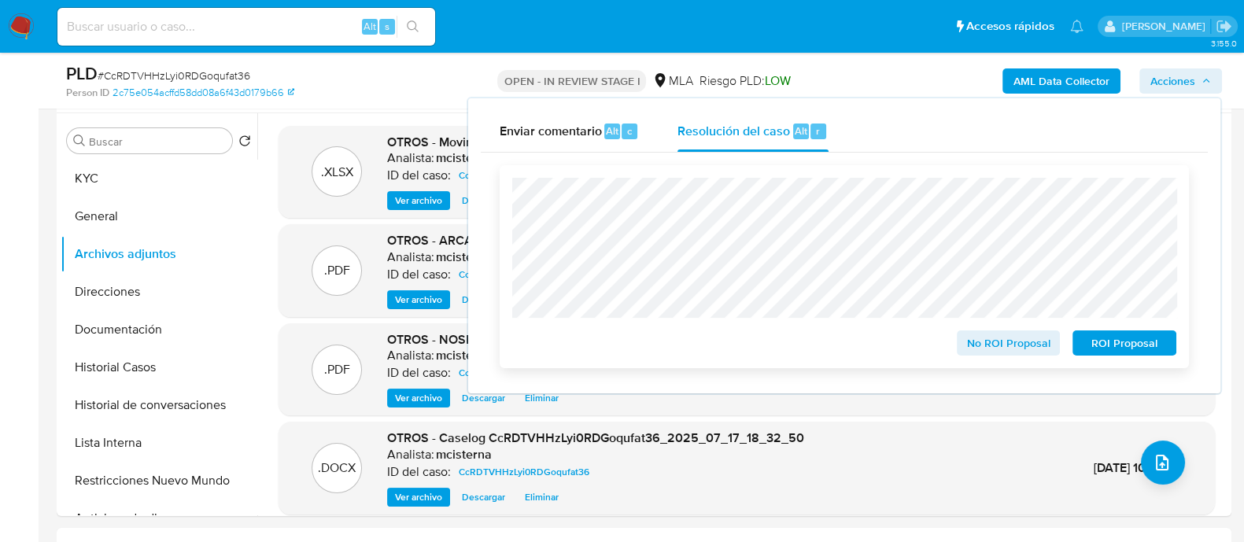
click at [1133, 349] on span "ROI Proposal" at bounding box center [1125, 343] width 82 height 22
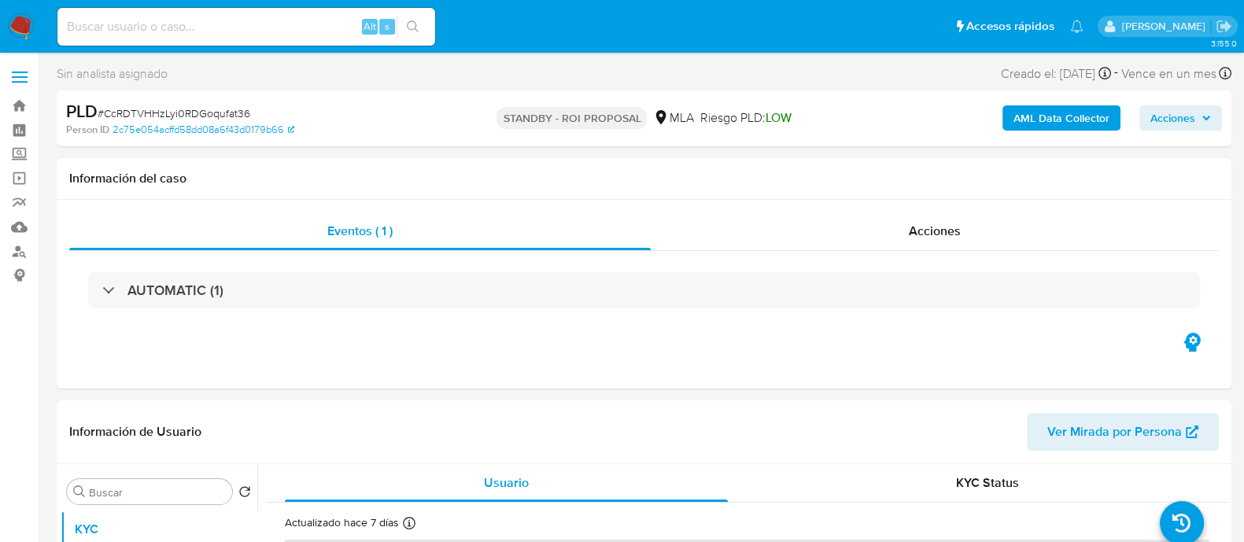
select select "10"
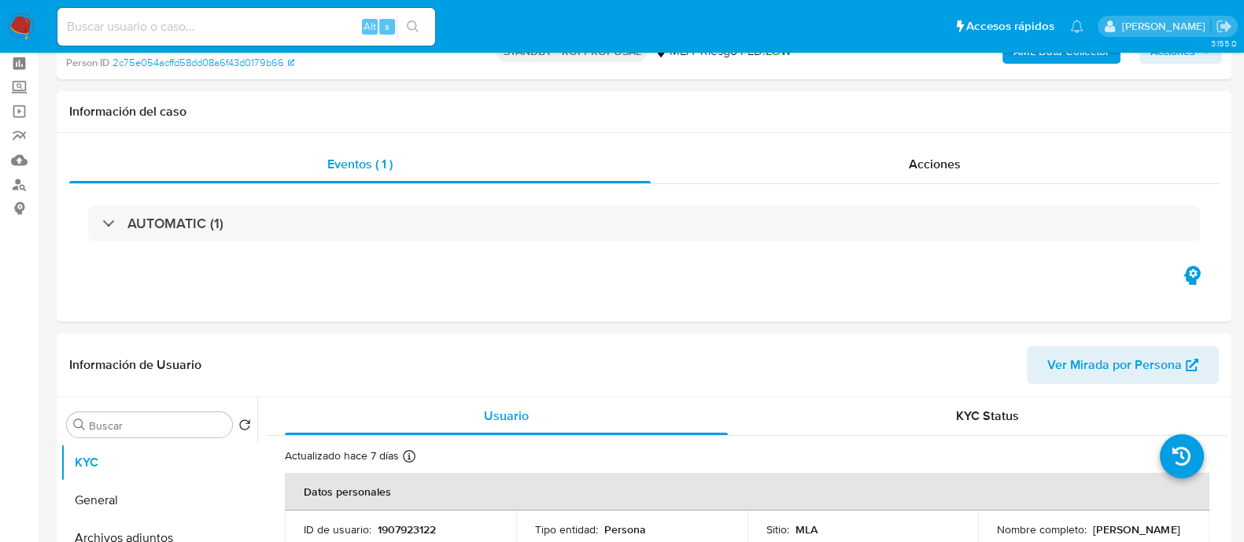
scroll to position [98, 0]
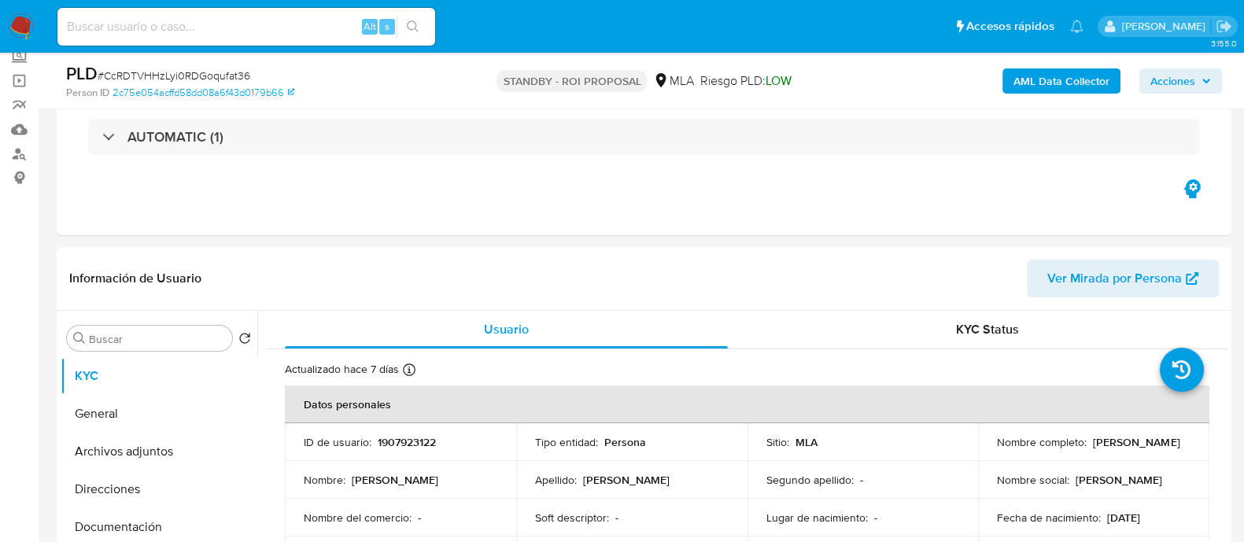
click at [323, 25] on input at bounding box center [246, 27] width 378 height 20
paste input "0yN3StYufEq7UiffyjaN9jxp"
type input "0yN3StYufEq7UiffyjaN9jxp"
click at [419, 25] on button "search-icon" at bounding box center [413, 27] width 32 height 22
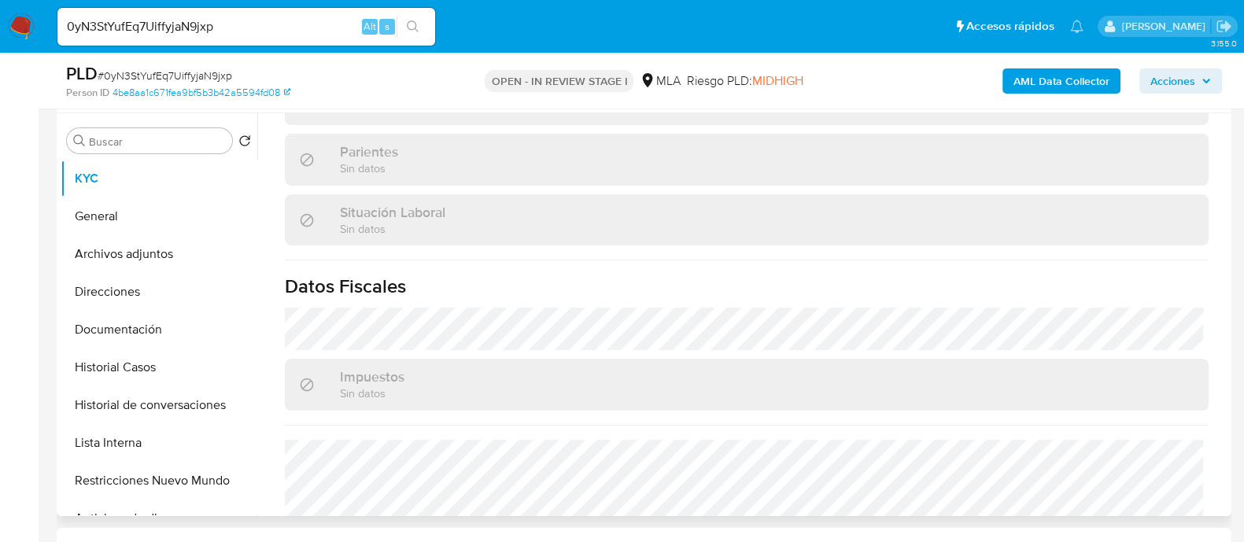
scroll to position [827, 0]
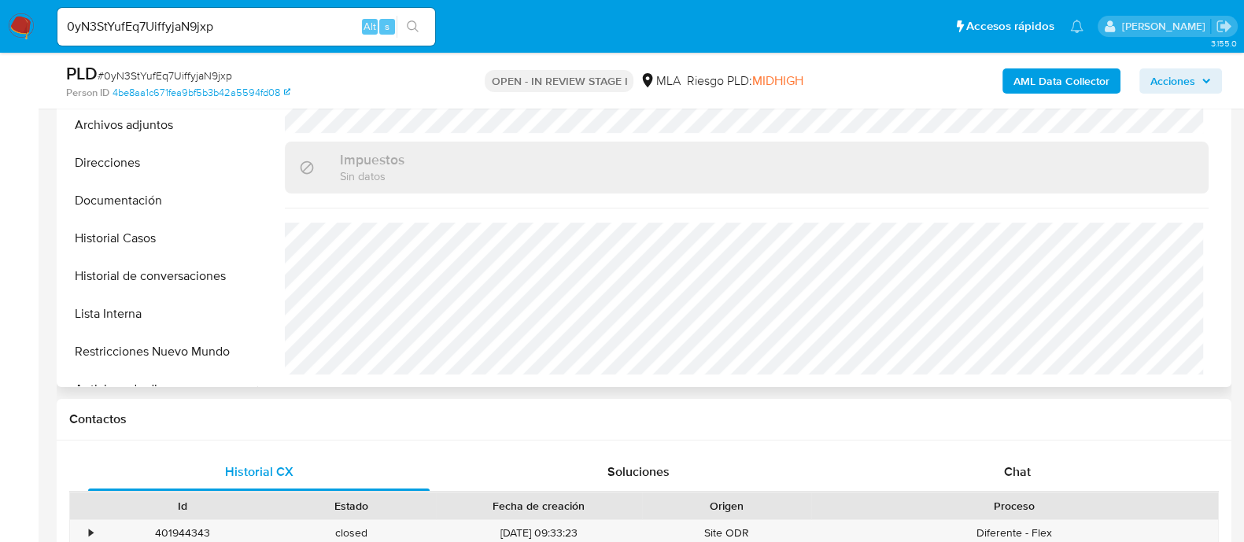
select select "10"
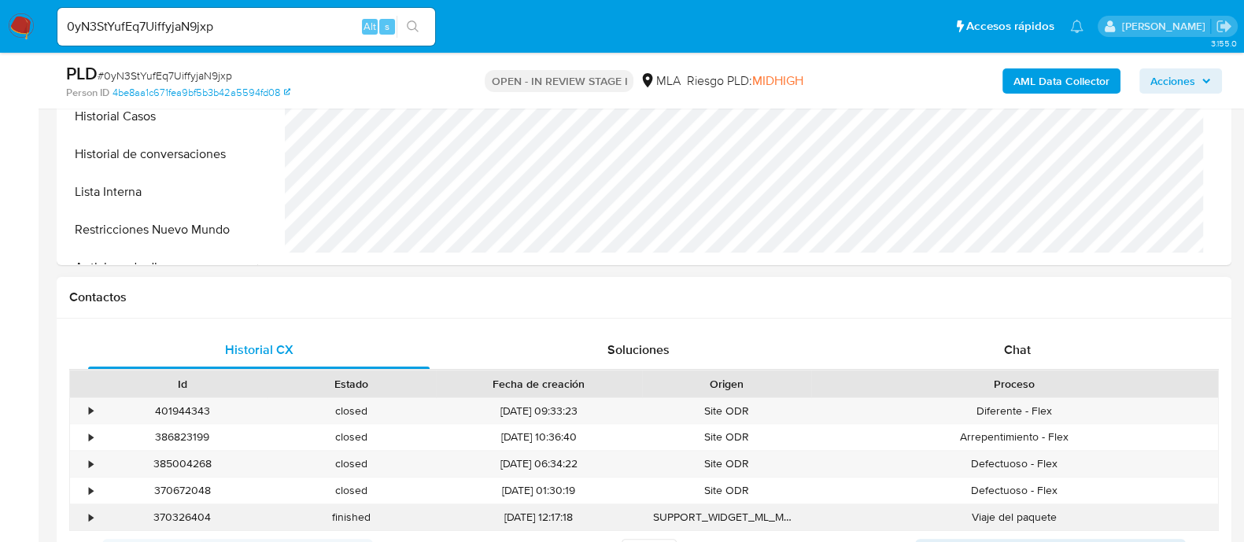
scroll to position [590, 0]
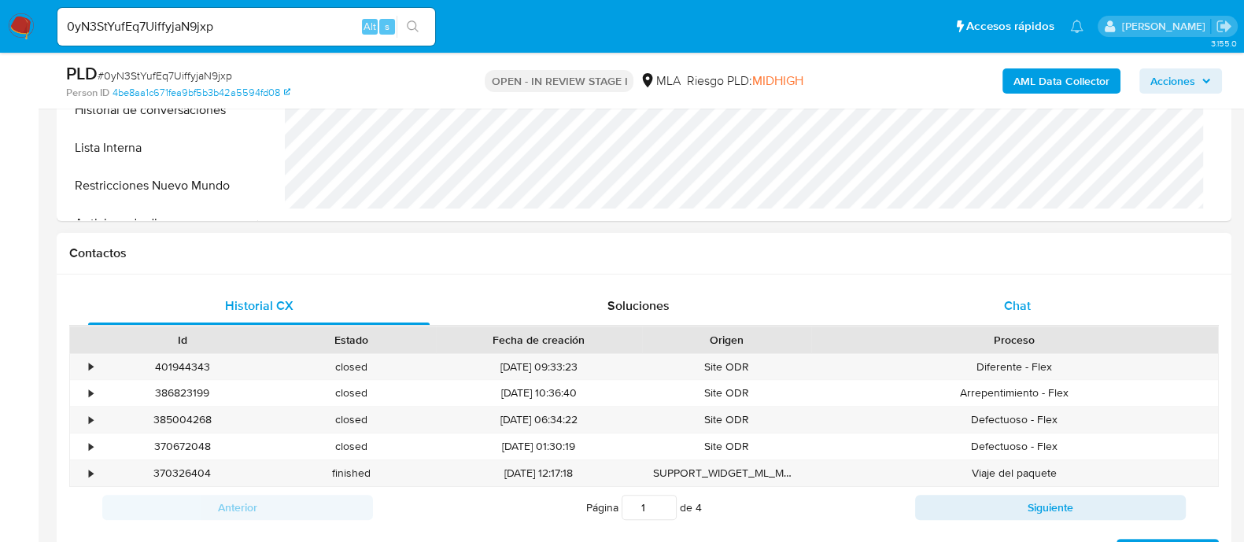
click at [992, 291] on div "Chat" at bounding box center [1017, 306] width 341 height 38
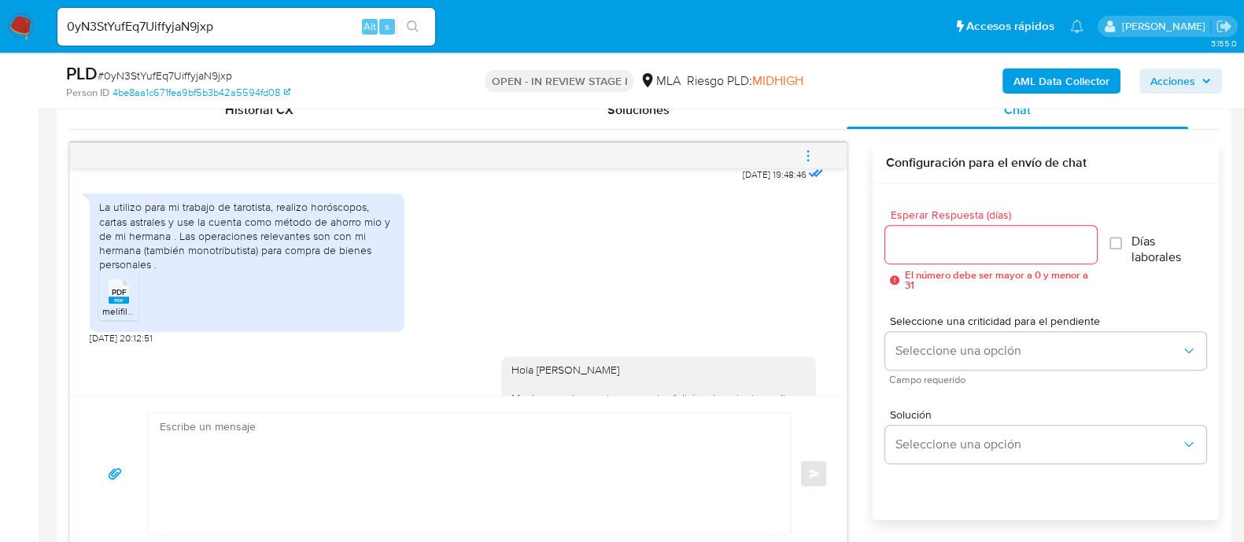
scroll to position [863, 0]
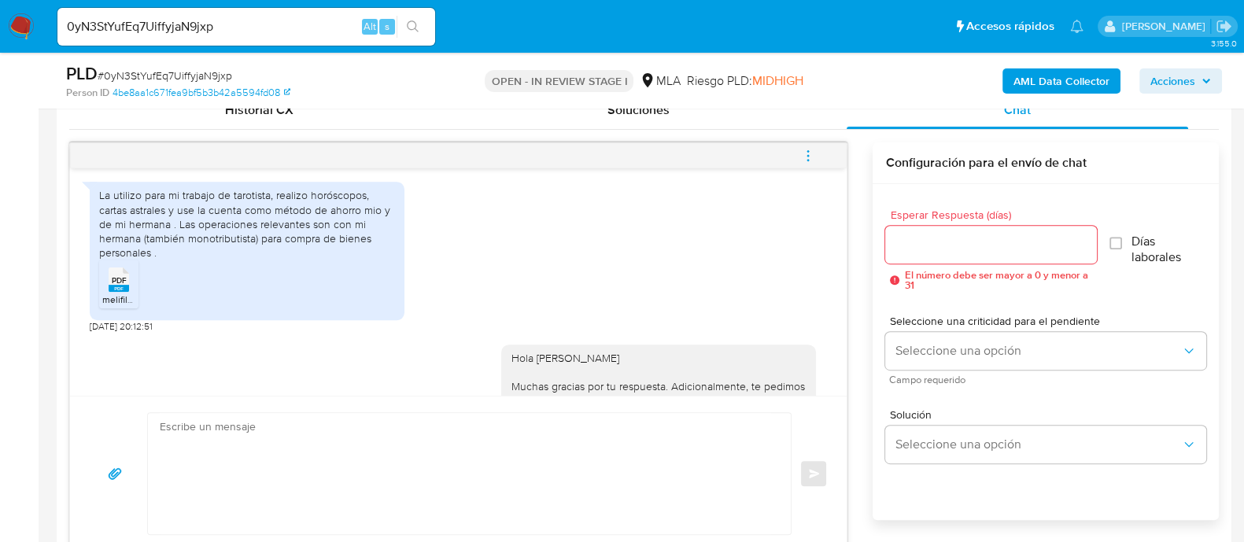
click at [99, 308] on li "PDF PDF melifile1200670991147735205.pdf" at bounding box center [118, 284] width 39 height 49
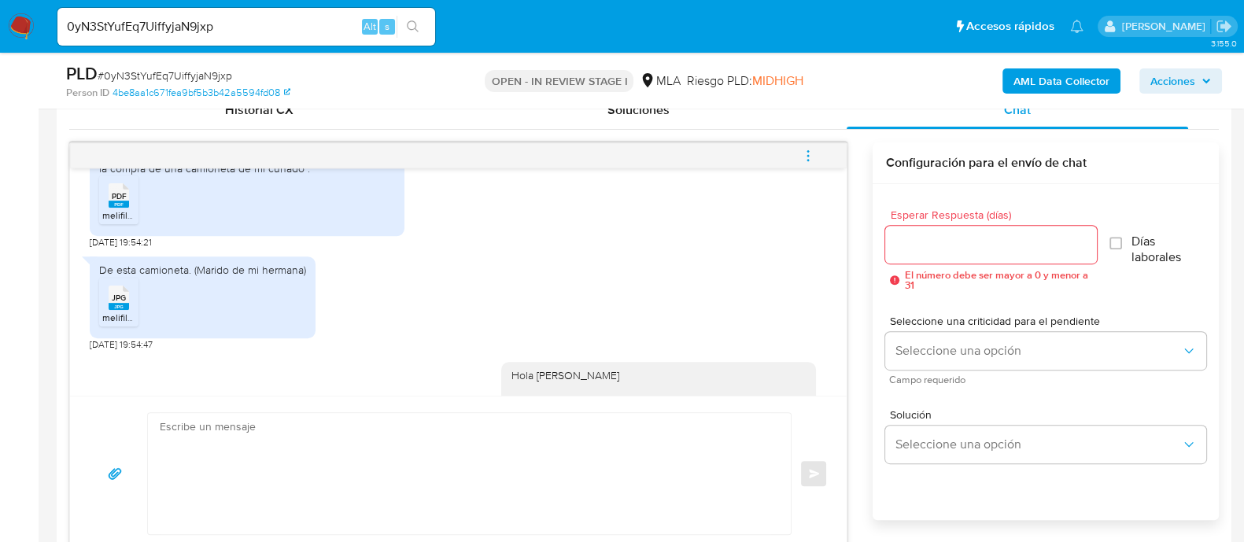
scroll to position [1552, 0]
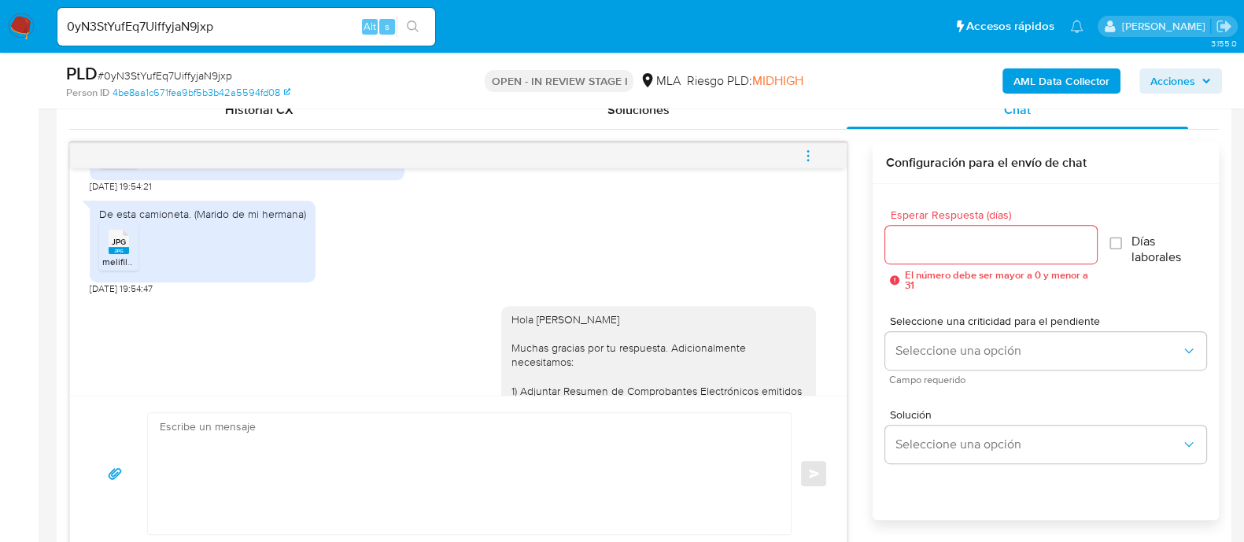
click at [110, 152] on rect at bounding box center [119, 148] width 20 height 7
click at [113, 254] on rect at bounding box center [119, 250] width 20 height 7
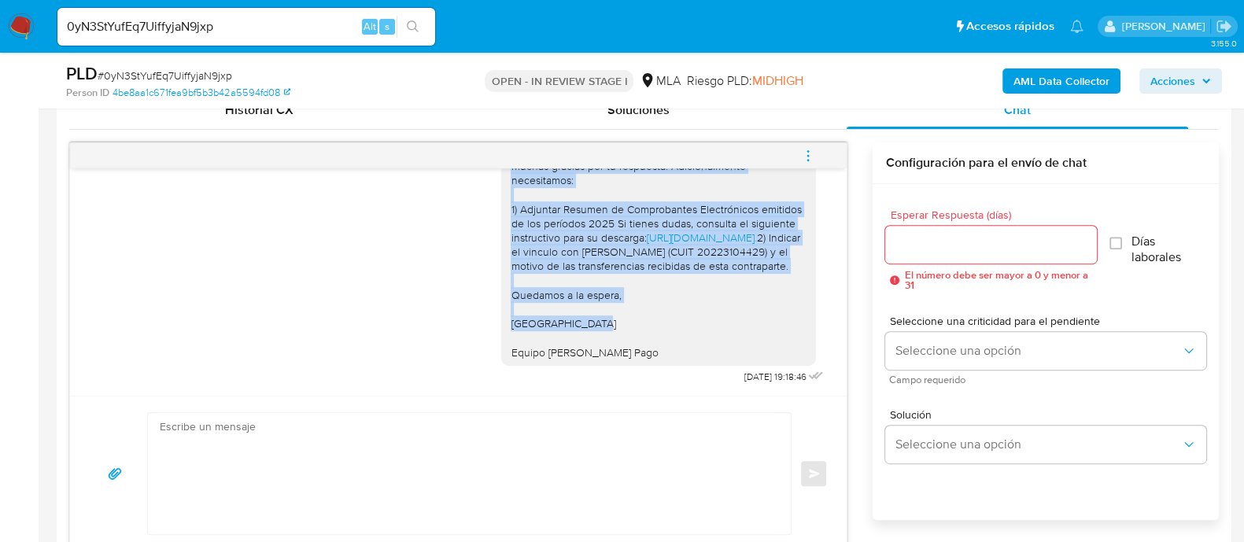
scroll to position [1847, 0]
drag, startPoint x: 497, startPoint y: 290, endPoint x: 663, endPoint y: 353, distance: 178.6
click at [663, 353] on div "Hola [PERSON_NAME] Muchas gracias por tu respuesta. Adicionalmente necesitamos:…" at bounding box center [659, 245] width 296 height 229
copy div "Hola Reina Diana Stofler Muchas gracias por tu respuesta. Adicionalmente necesi…"
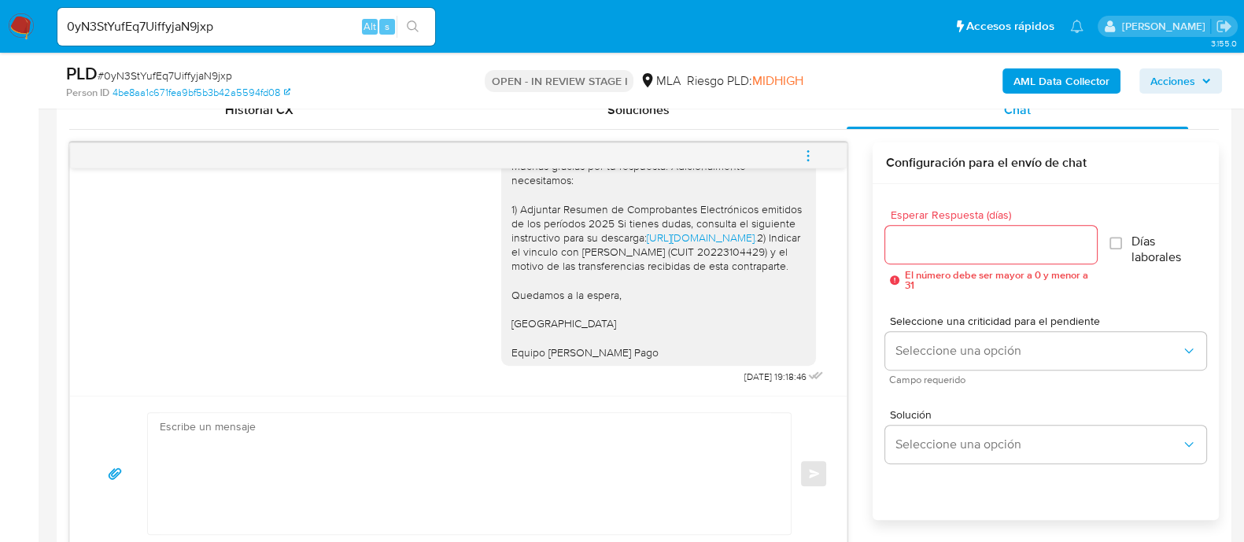
click at [601, 448] on textarea at bounding box center [465, 473] width 611 height 121
paste textarea "Hola Reina Diana Stofler Muchas gracias por tu respuesta. Adicionalmente necesi…"
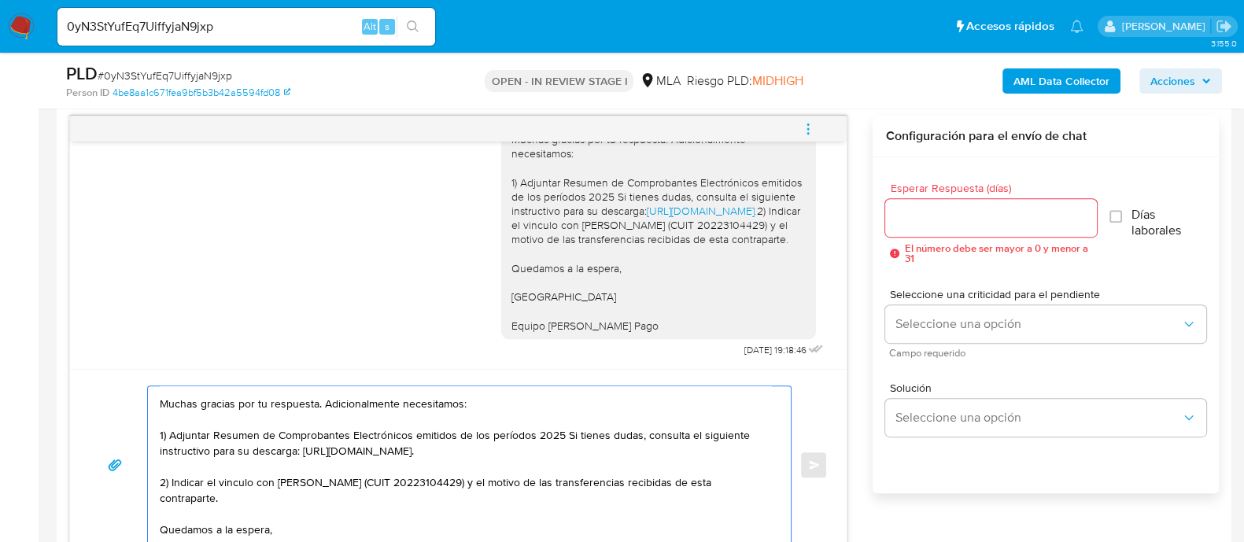
scroll to position [0, 0]
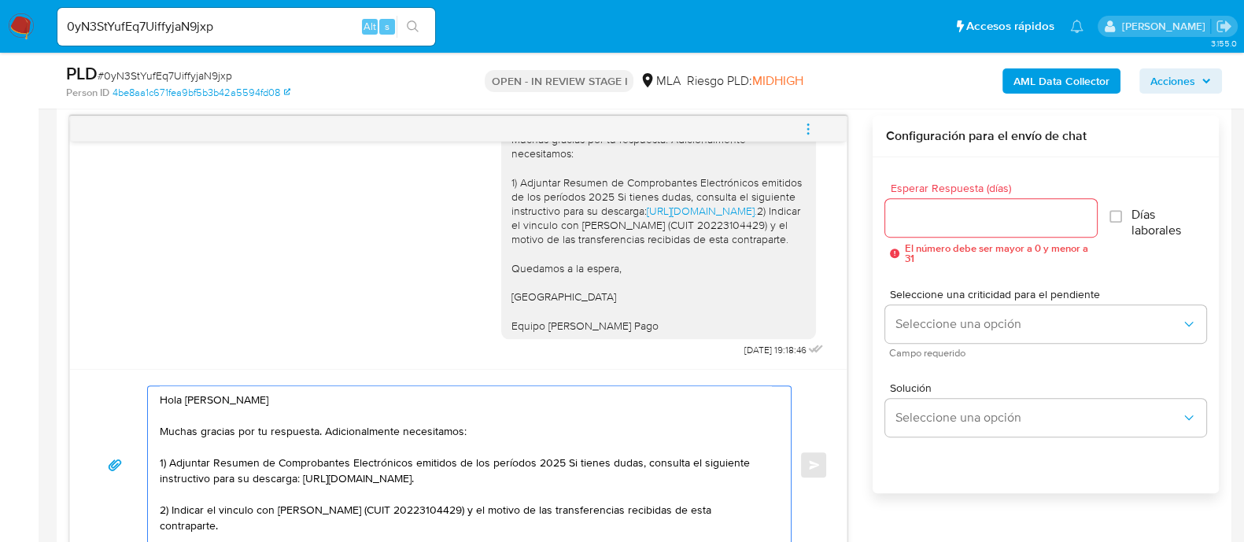
type textarea "Hola Reina Diana Stofler Muchas gracias por tu respuesta. Adicionalmente necesi…"
click at [913, 205] on div at bounding box center [990, 218] width 211 height 38
click at [913, 208] on input "Esperar Respuesta (días)" at bounding box center [990, 218] width 211 height 20
type input "3"
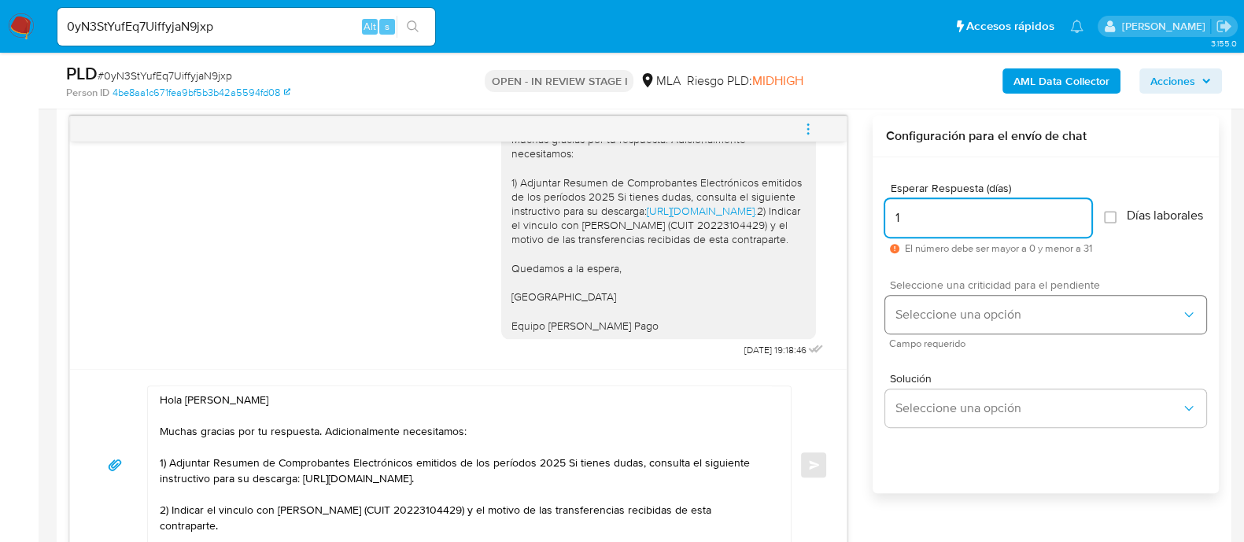
type input "1"
click at [930, 321] on span "Seleccione una opción" at bounding box center [1038, 315] width 286 height 16
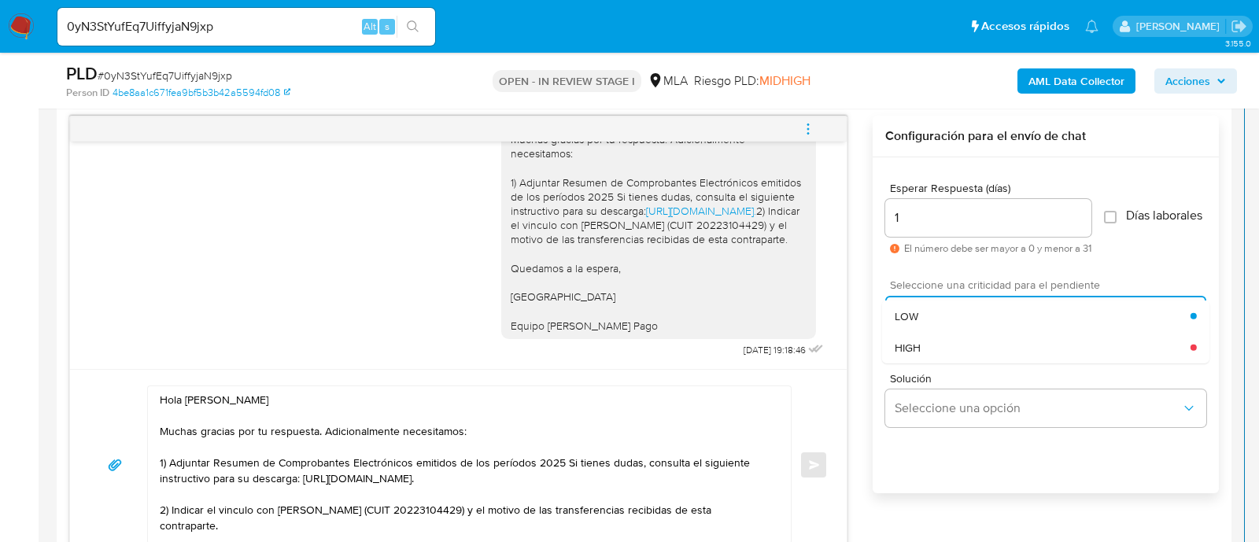
click at [952, 348] on div "HIGH" at bounding box center [1043, 346] width 296 height 31
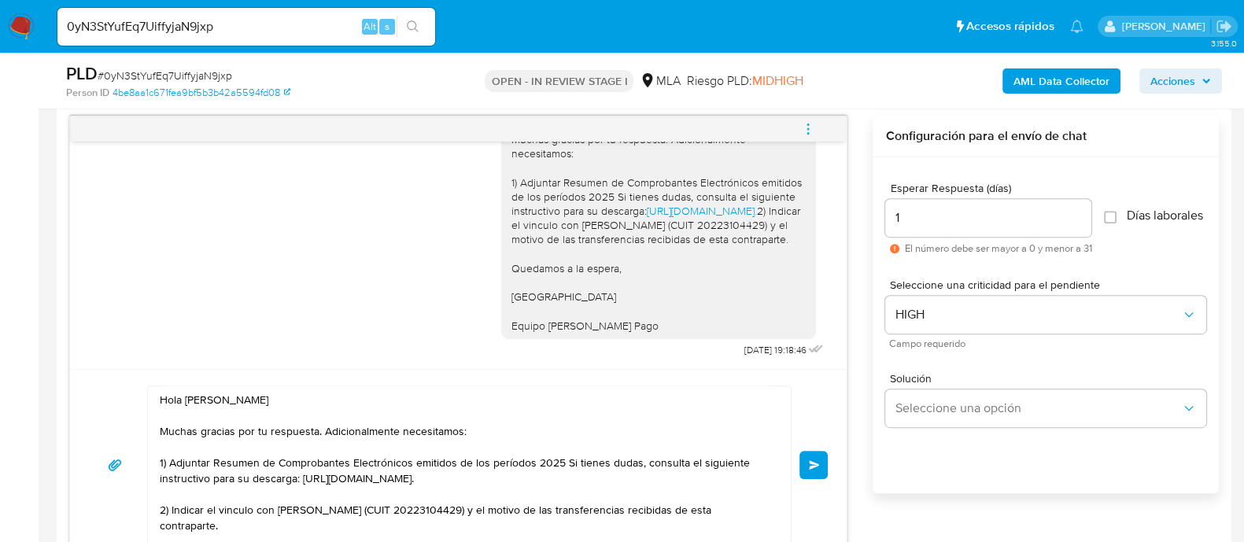
click at [809, 463] on span "Enviar" at bounding box center [814, 464] width 11 height 9
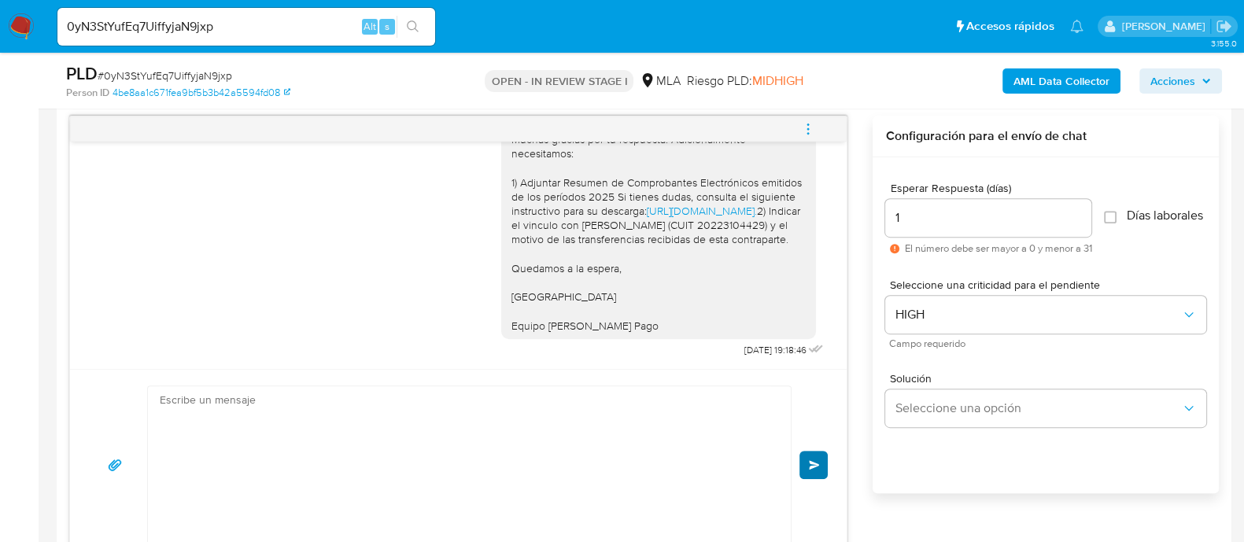
scroll to position [2164, 0]
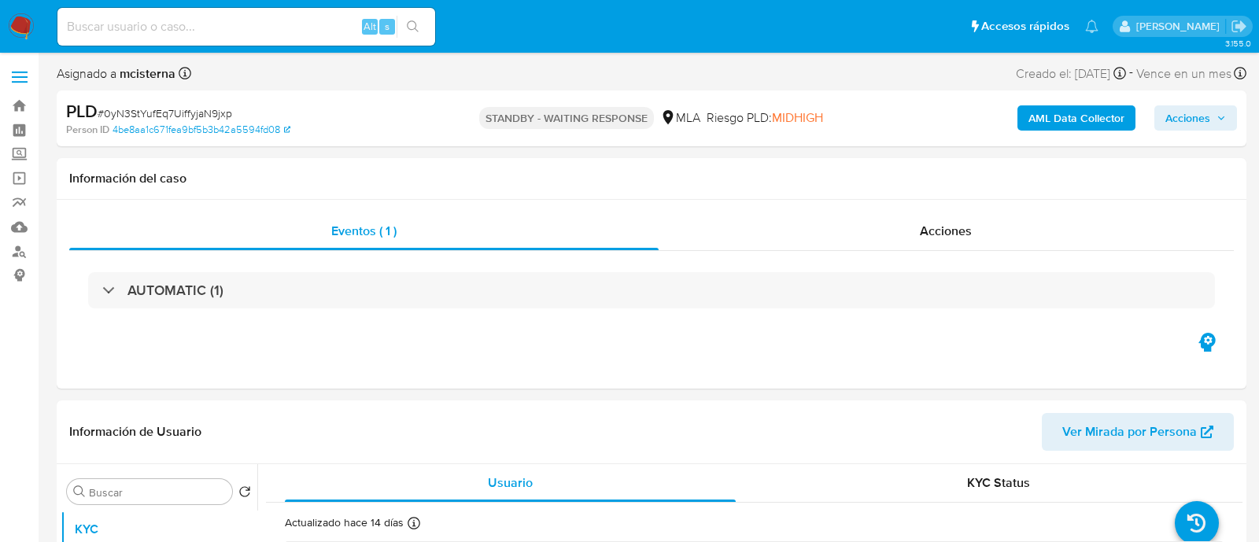
select select "10"
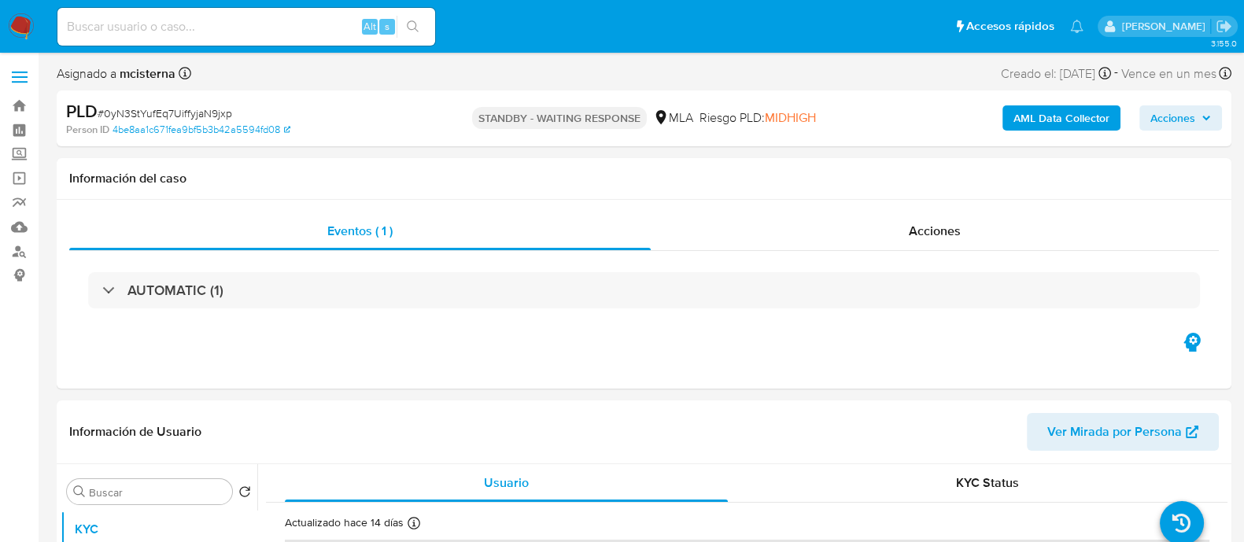
click at [283, 30] on input at bounding box center [246, 27] width 378 height 20
paste input "5Zk0vsmF8eN6DYYEKYaoeWS8"
type input "5Zk0vsmF8eN6DYYEKYaoeWS8"
click at [425, 24] on button "search-icon" at bounding box center [413, 27] width 32 height 22
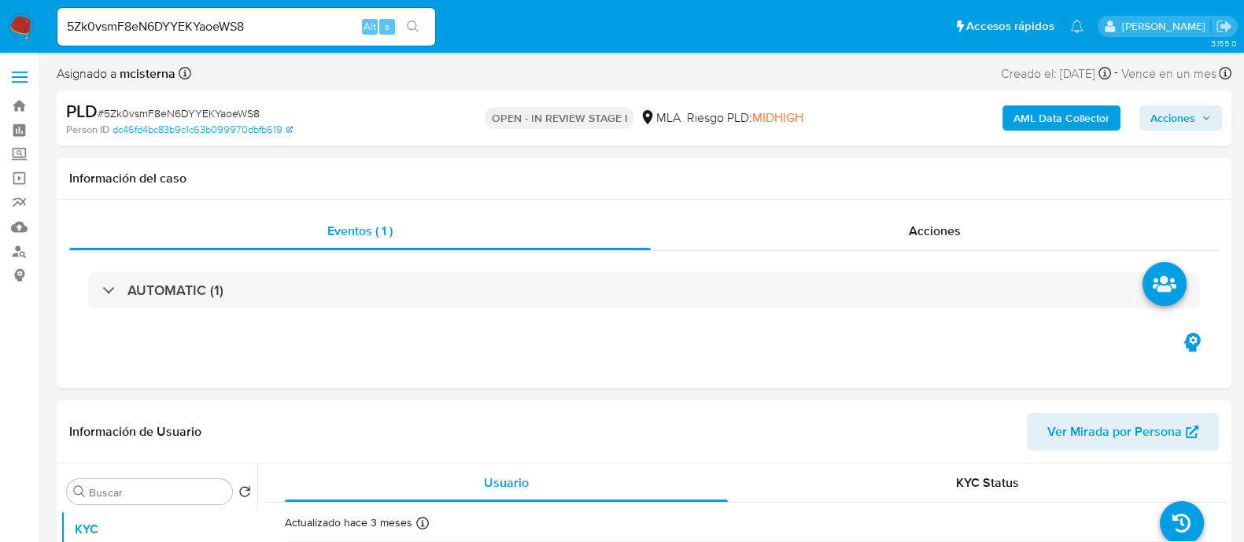
select select "10"
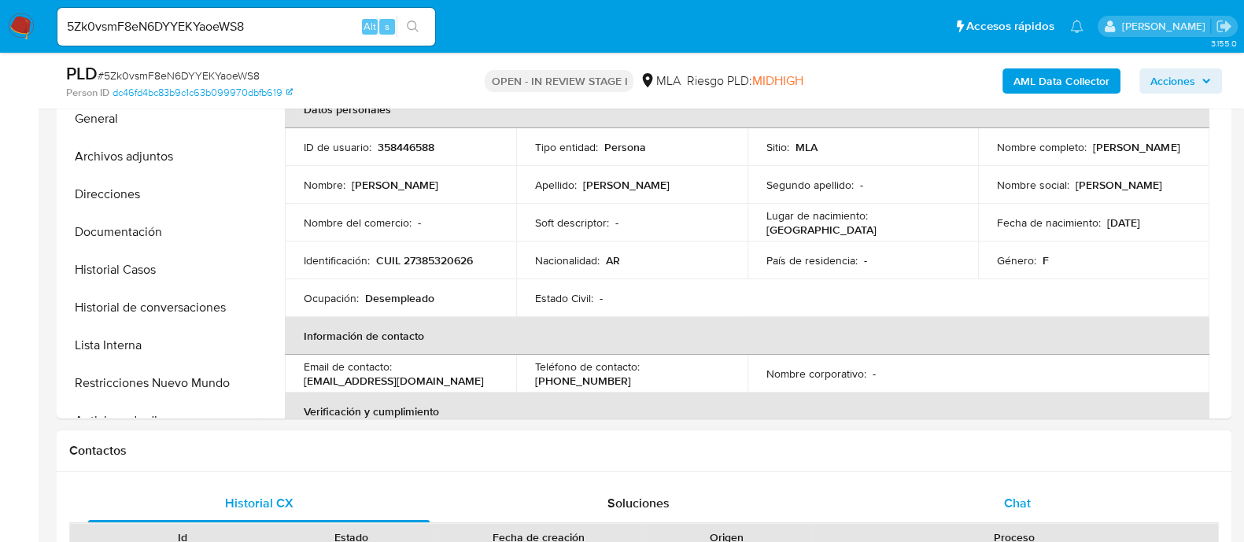
click at [1024, 494] on span "Chat" at bounding box center [1017, 503] width 27 height 18
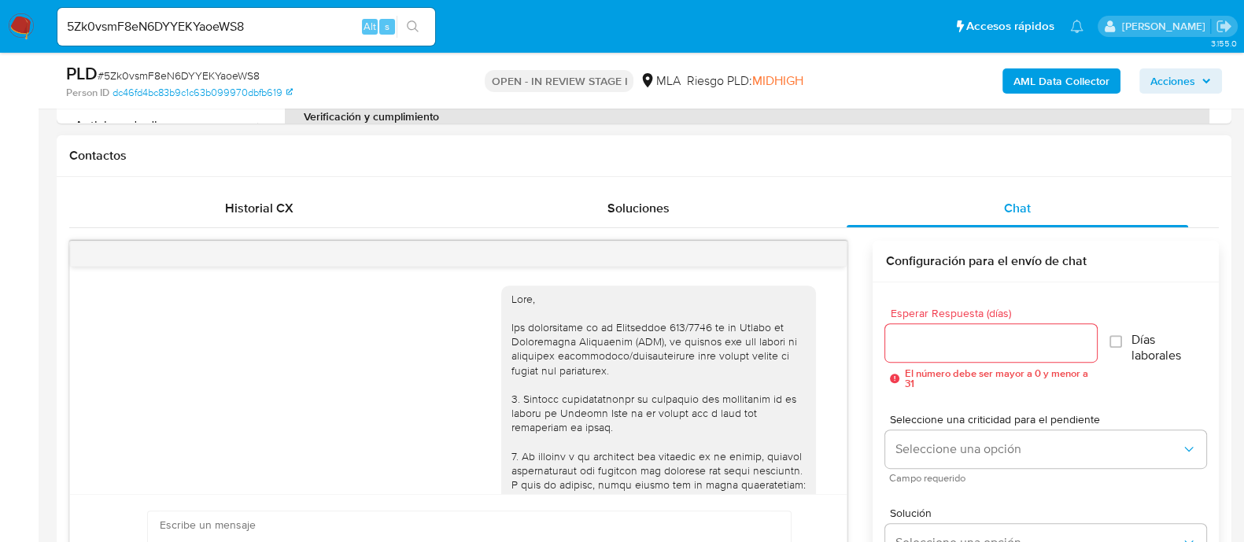
scroll to position [2027, 0]
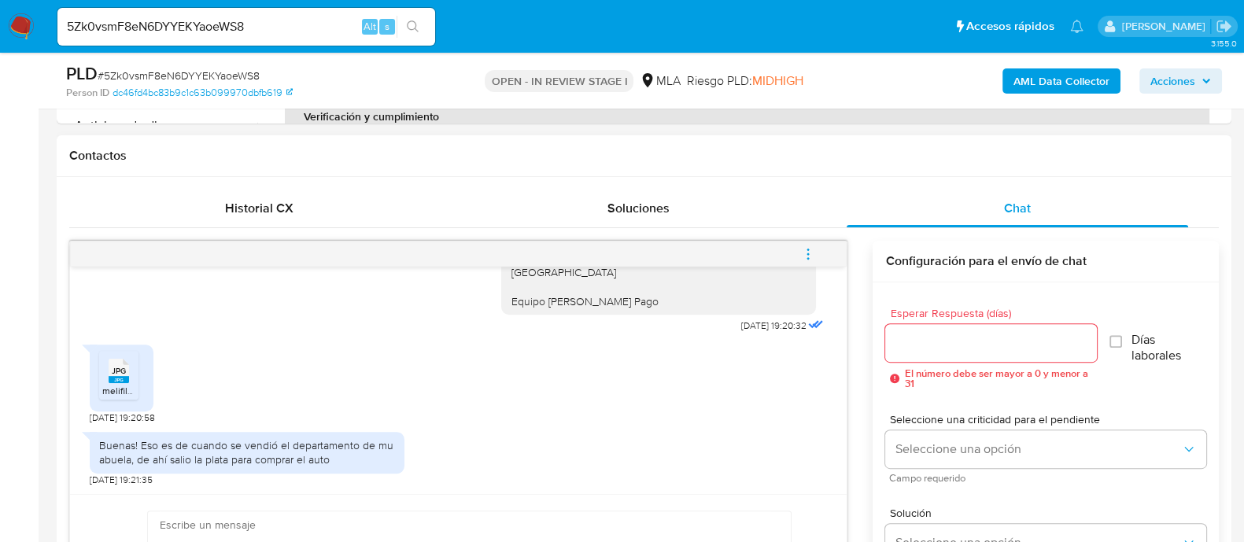
click at [130, 390] on span "melifile7867877704636270282.jpg" at bounding box center [175, 390] width 146 height 13
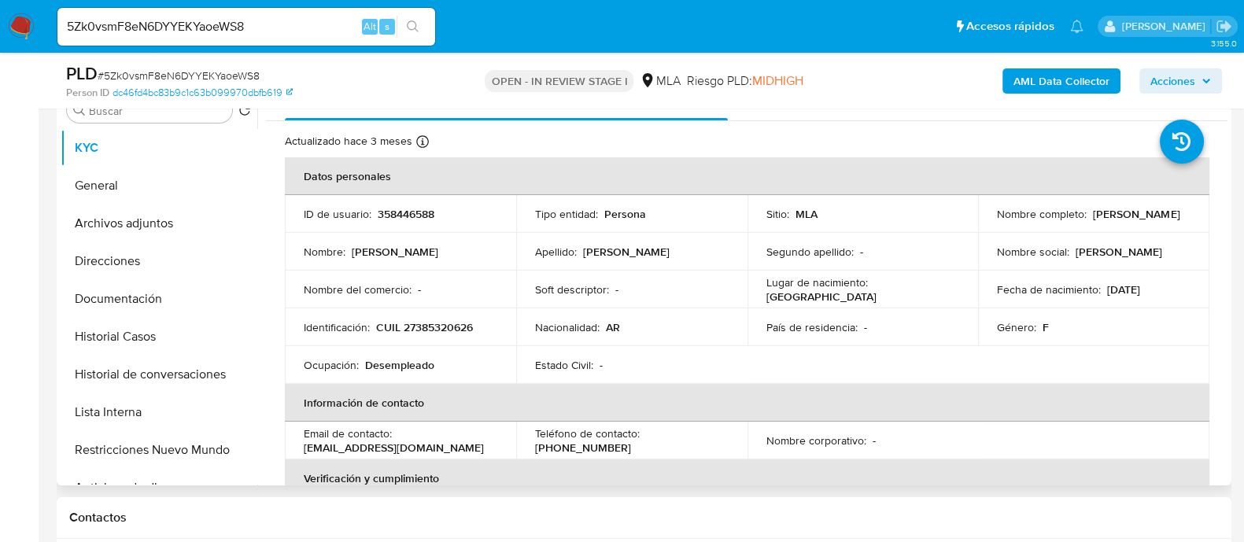
scroll to position [295, 0]
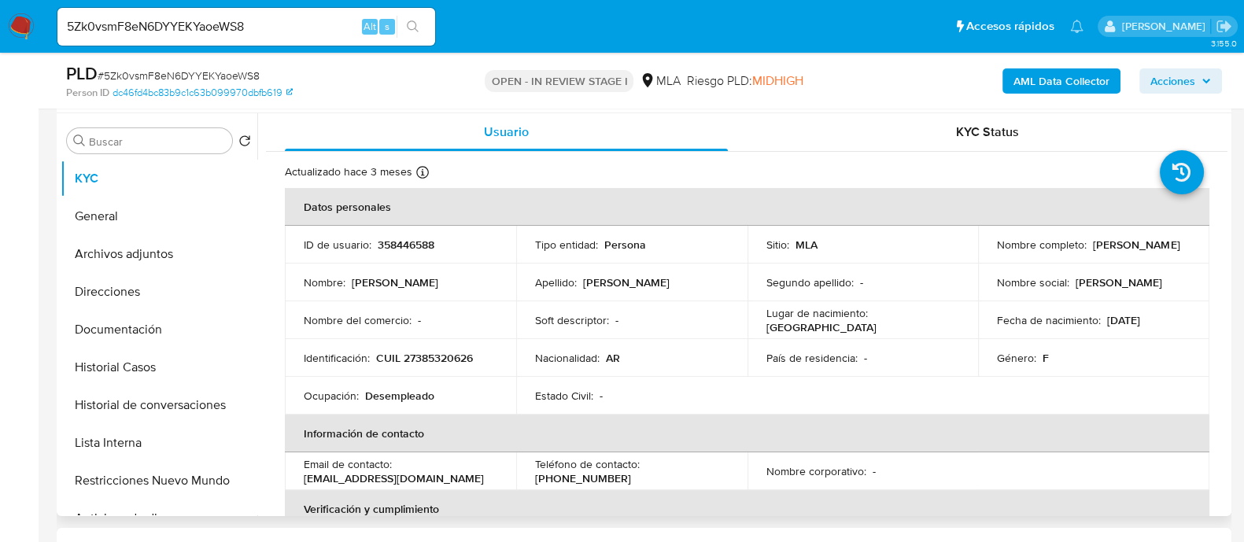
drag, startPoint x: 992, startPoint y: 255, endPoint x: 1180, endPoint y: 254, distance: 188.1
click at [1180, 252] on div "Nombre completo : [PERSON_NAME]" at bounding box center [1094, 245] width 194 height 14
copy p "[PERSON_NAME]"
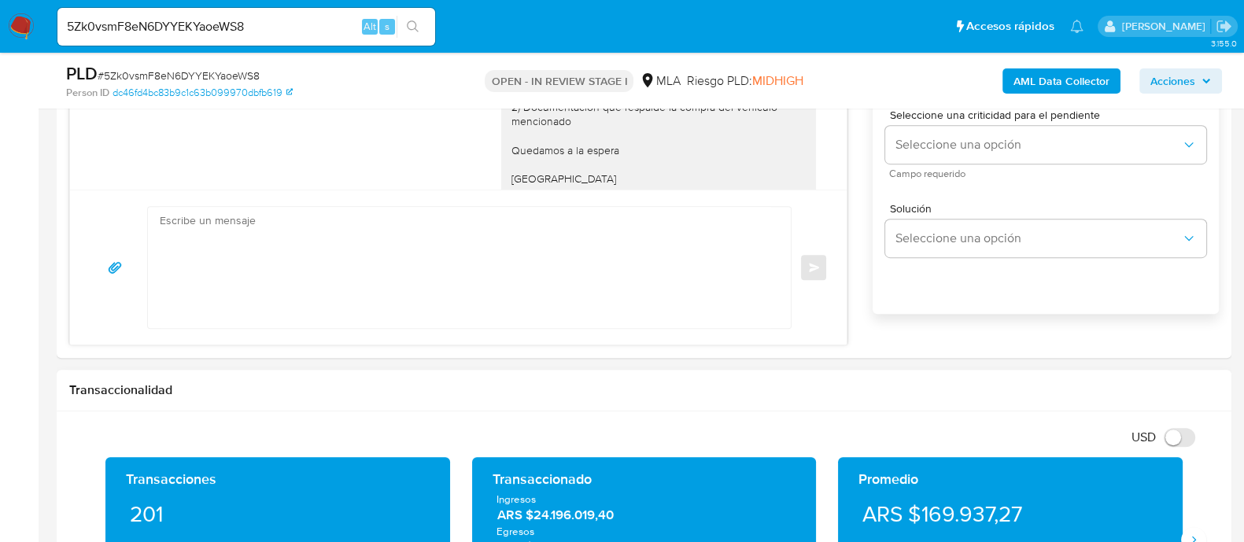
scroll to position [1082, 0]
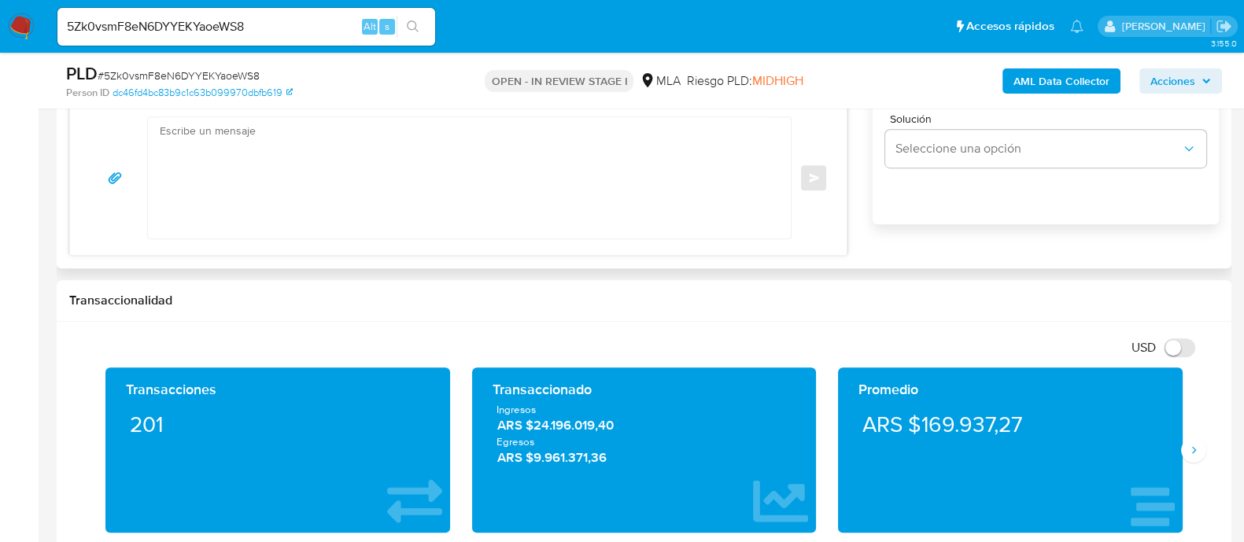
click at [559, 202] on textarea at bounding box center [465, 177] width 611 height 121
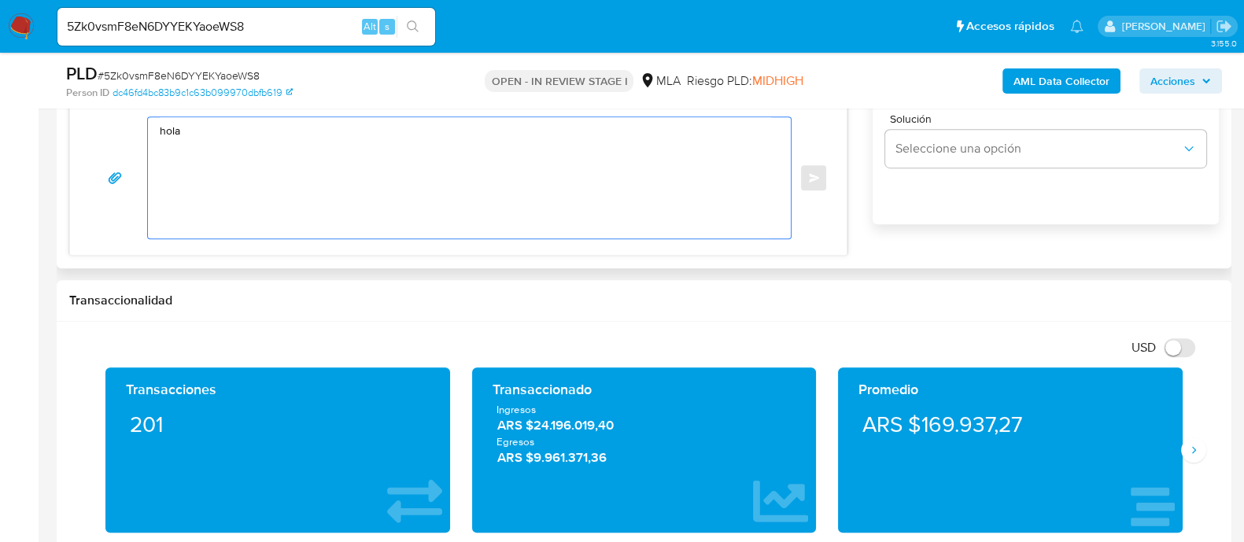
paste textarea "[PERSON_NAME]"
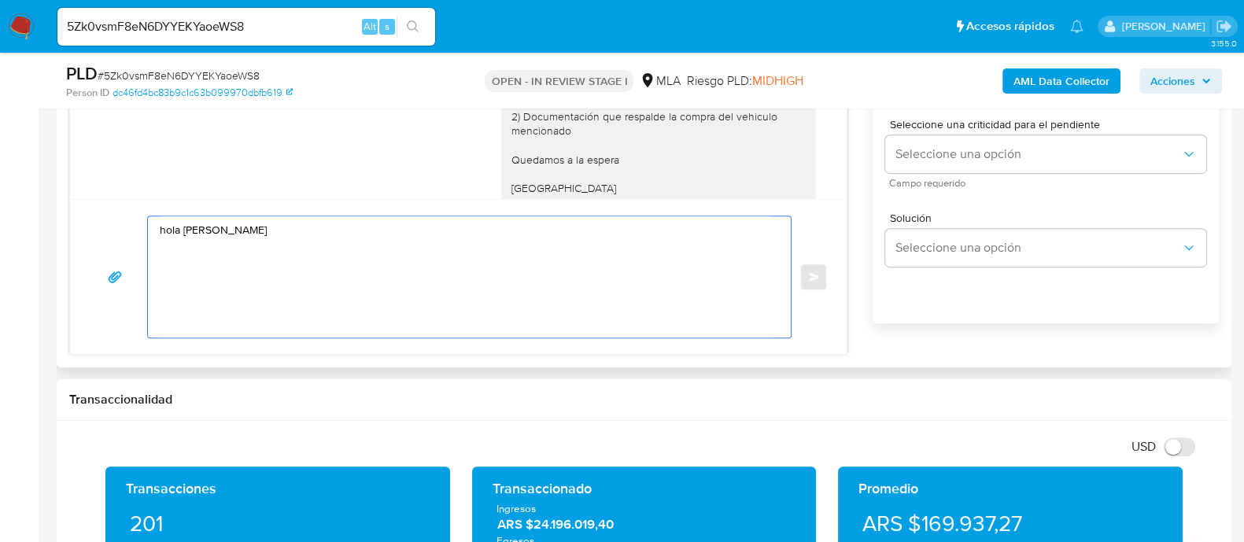
scroll to position [885, 0]
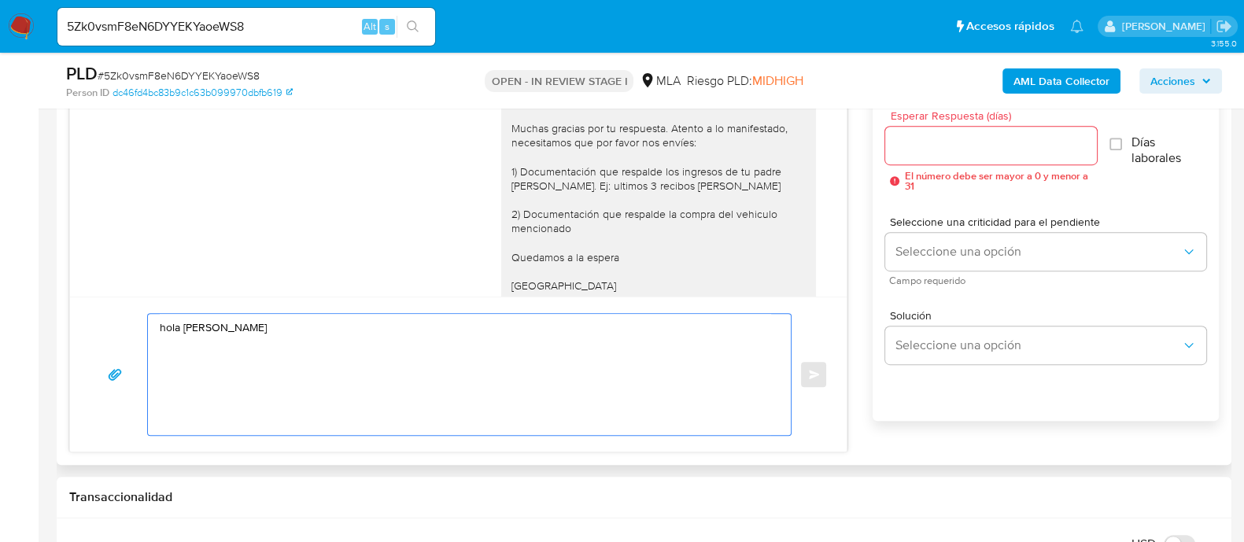
click at [168, 326] on textarea "hola [PERSON_NAME]" at bounding box center [465, 374] width 611 height 121
click at [211, 367] on textarea "[PERSON_NAME]" at bounding box center [465, 374] width 611 height 121
click at [379, 338] on textarea "[PERSON_NAME]" at bounding box center [465, 374] width 611 height 121
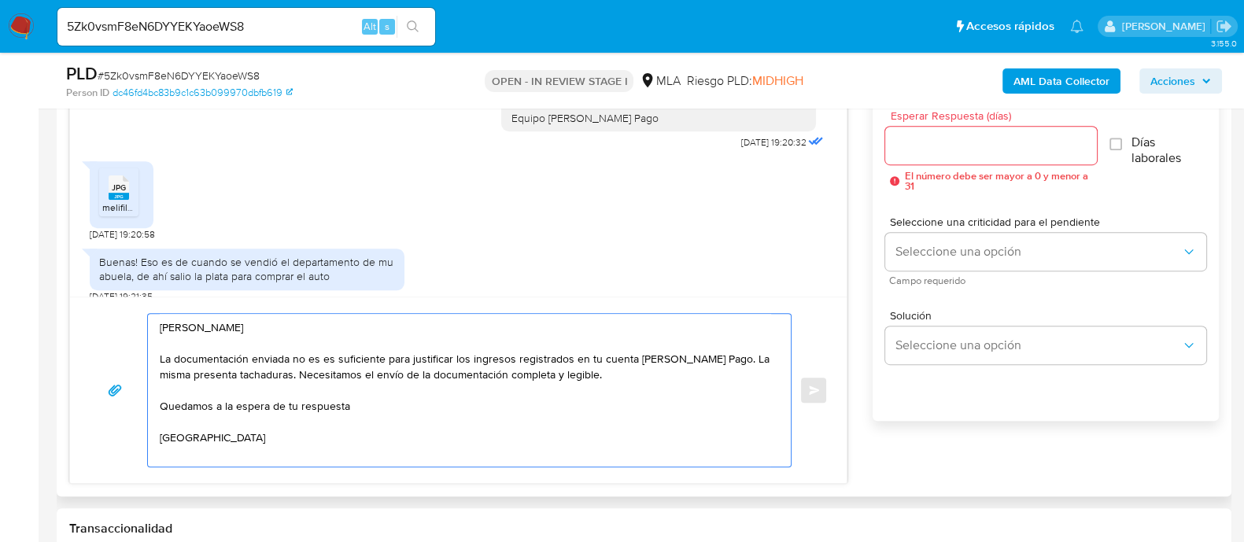
scroll to position [6, 0]
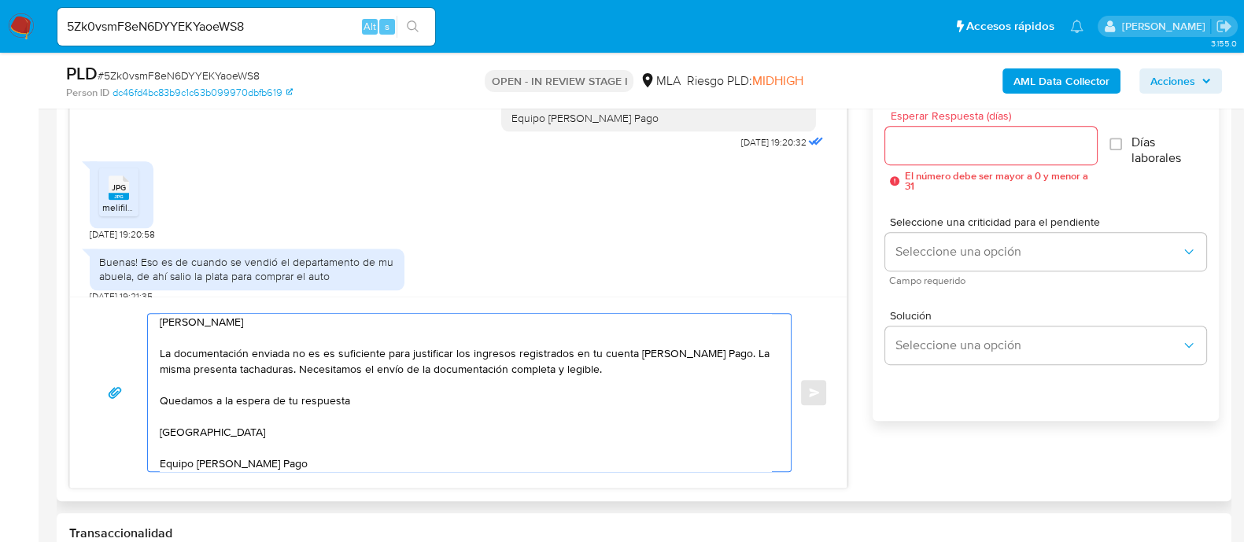
click at [618, 364] on textarea "[PERSON_NAME] La documentación enviada no es es suficiente para justificar los …" at bounding box center [465, 392] width 611 height 157
paste textarea "Es importante que sepas que, en caso de no responder a lo solicitado o si lo pr…"
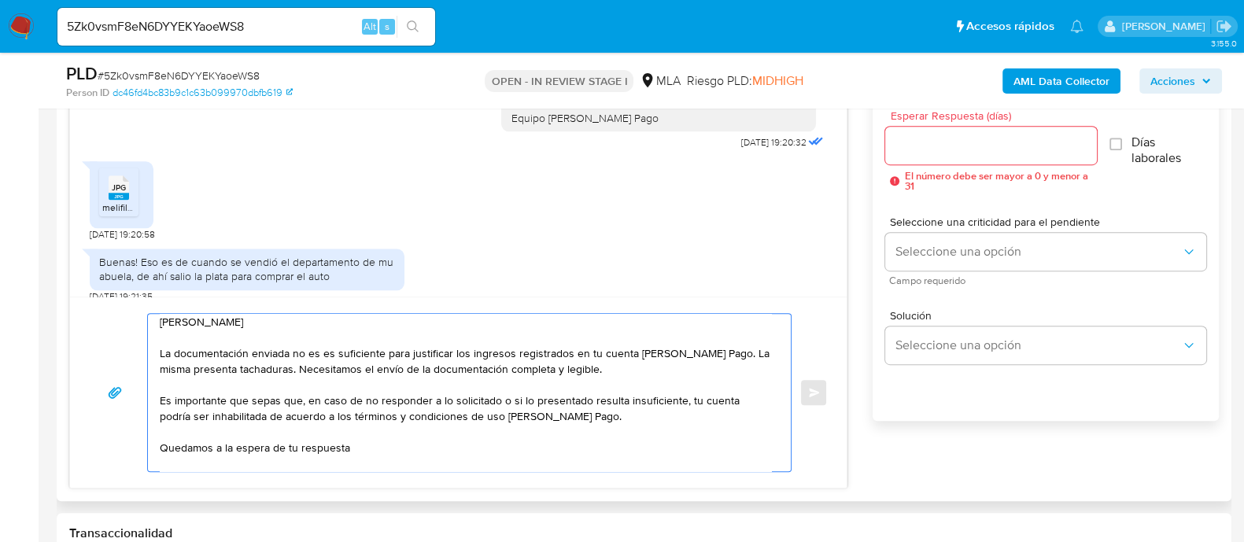
click at [478, 437] on textarea "[PERSON_NAME] La documentación enviada no es es suficiente para justificar los …" at bounding box center [465, 392] width 611 height 157
click at [475, 443] on textarea "[PERSON_NAME] La documentación enviada no es es suficiente para justificar los …" at bounding box center [465, 392] width 611 height 157
type textarea "Hola Cinthia Mabel Fernandez Acevedo La documentación enviada no es es suficien…"
click at [920, 151] on input "Esperar Respuesta (días)" at bounding box center [990, 145] width 211 height 20
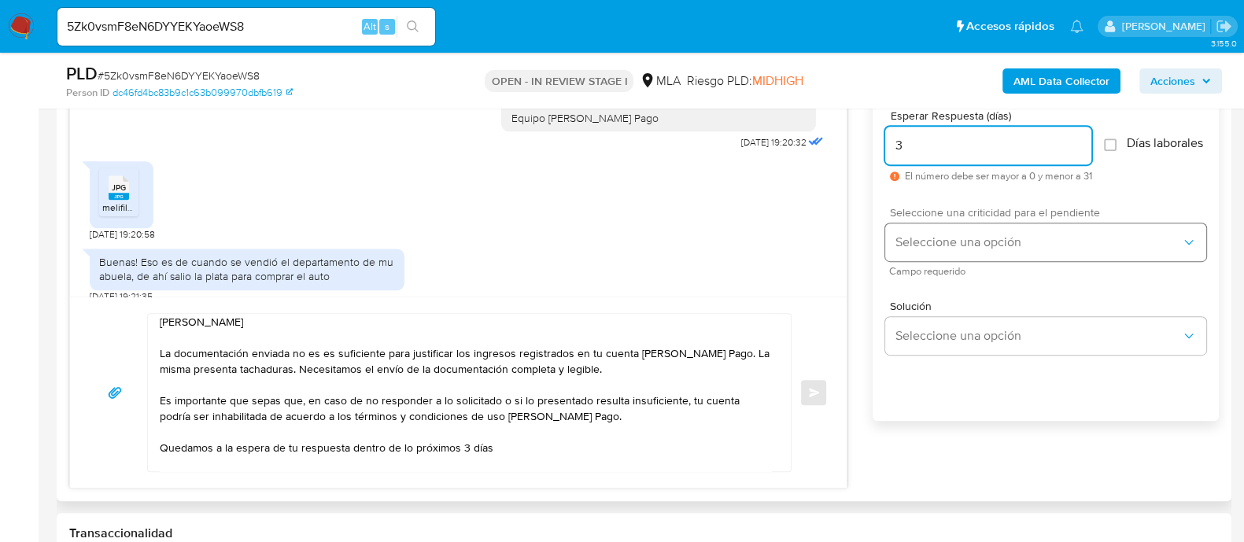
type input "3"
click at [944, 250] on span "Seleccione una opción" at bounding box center [1038, 242] width 286 height 16
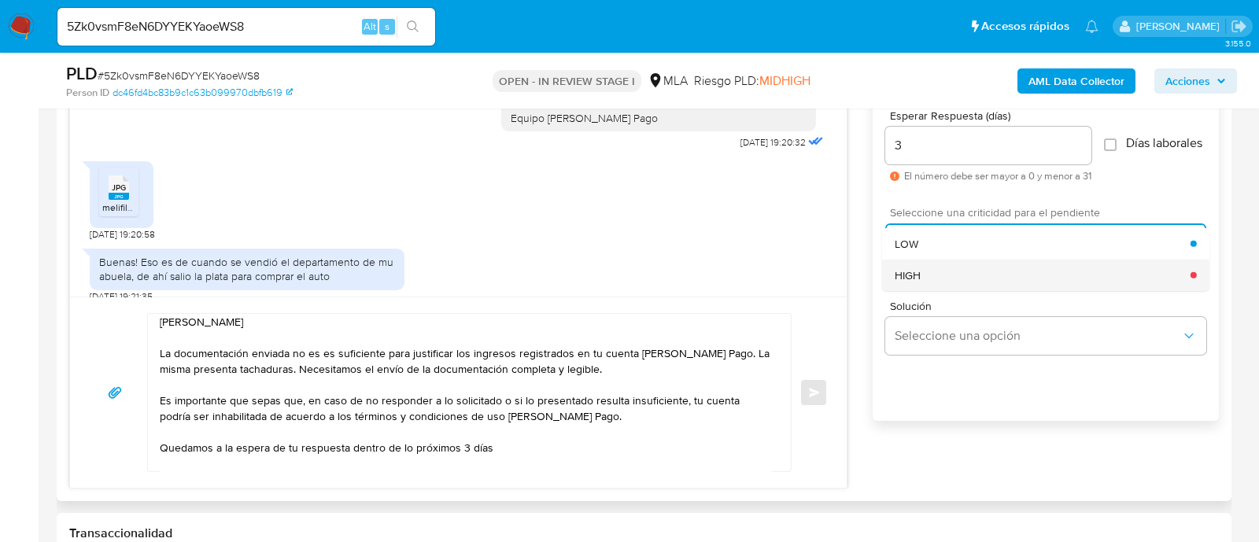
click at [944, 286] on div "HIGH" at bounding box center [1043, 274] width 296 height 31
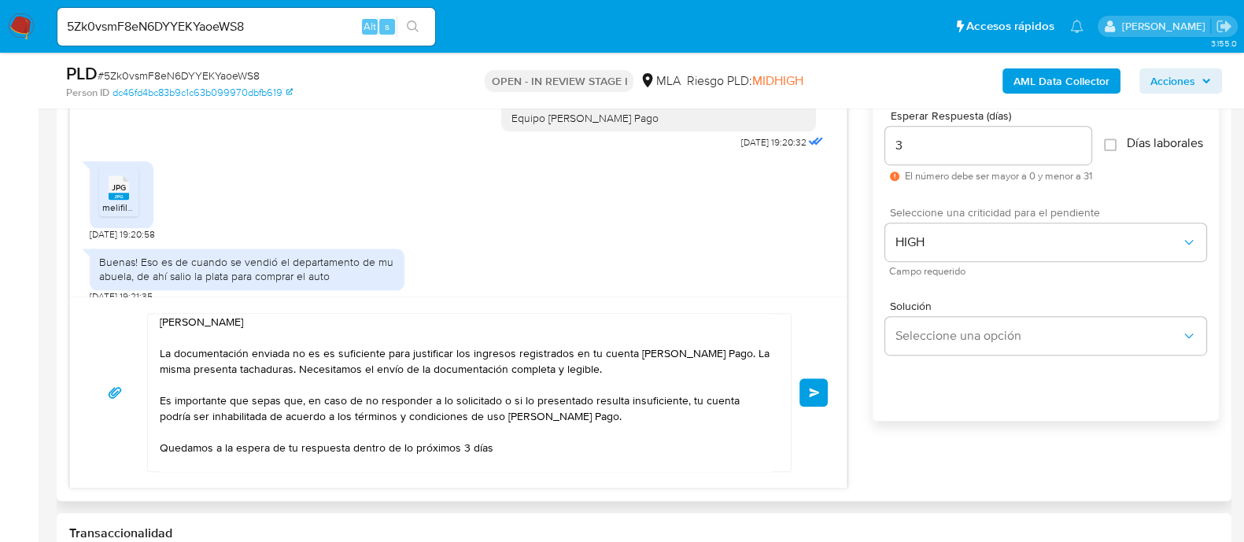
click at [818, 389] on span "Enviar" at bounding box center [814, 392] width 11 height 9
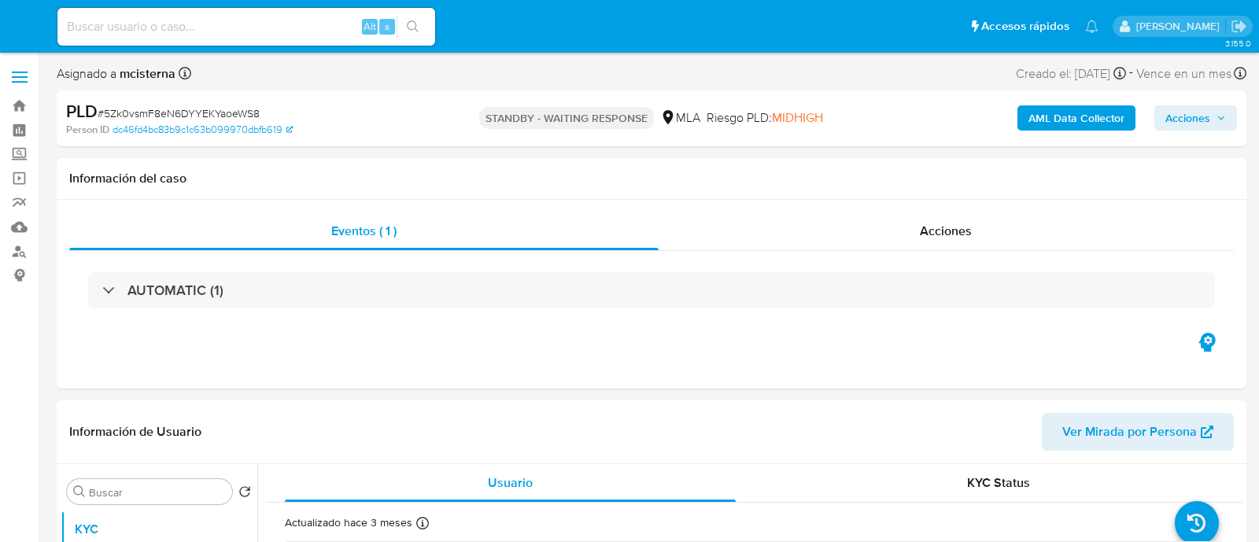
select select "10"
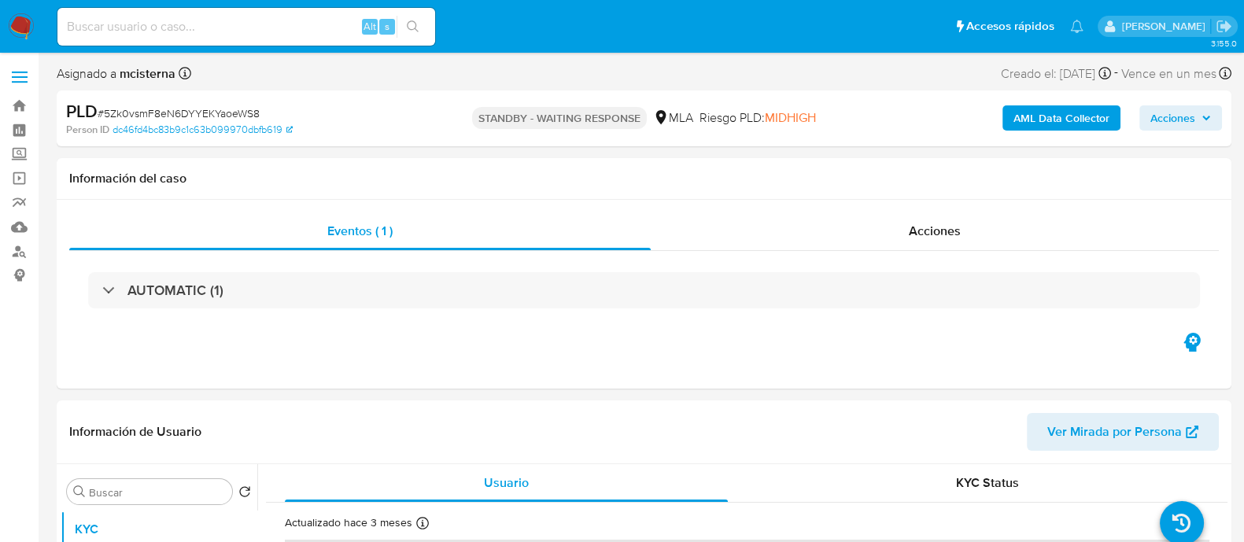
click at [296, 26] on input at bounding box center [246, 27] width 378 height 20
paste input "iVFoSV3hVPN4o0lGhmPasQWK"
type input "iVFoSV3hVPN4o0lGhmPasQWK"
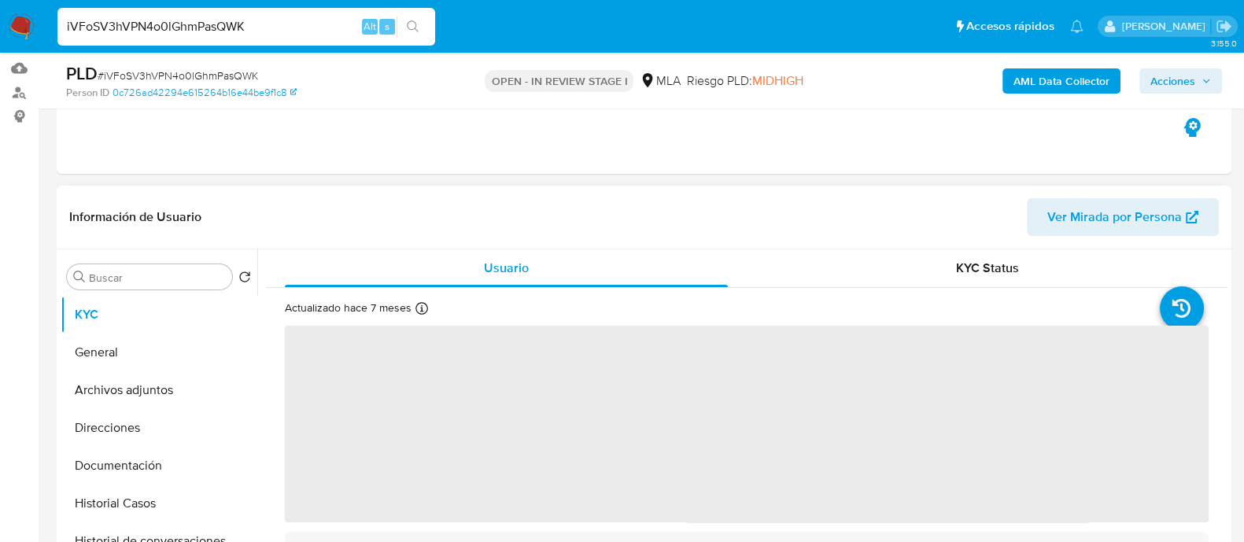
scroll to position [295, 0]
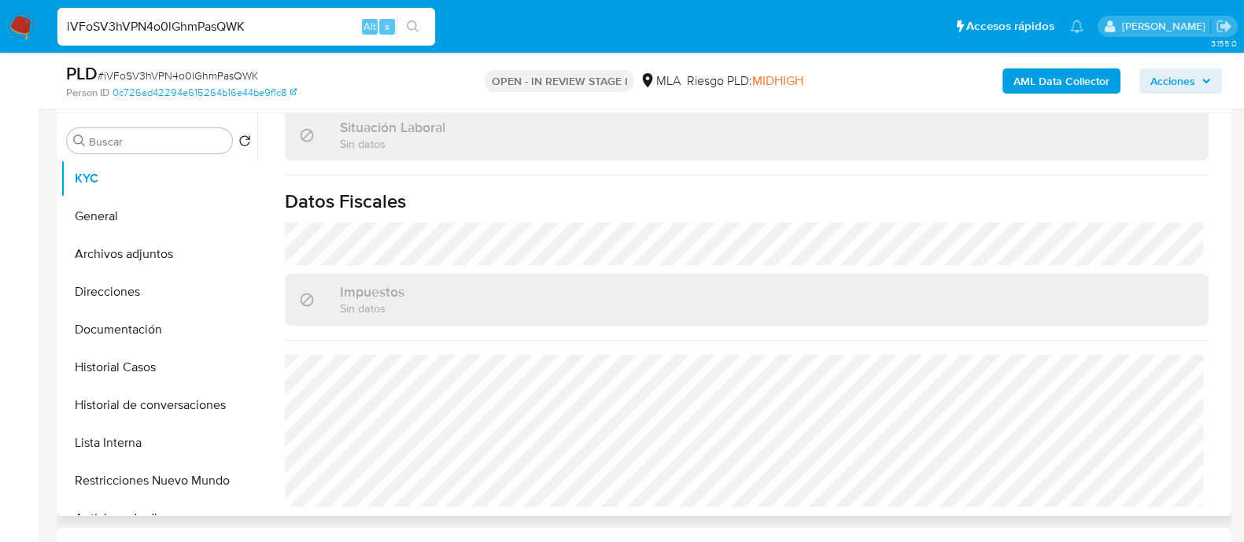
select select "10"
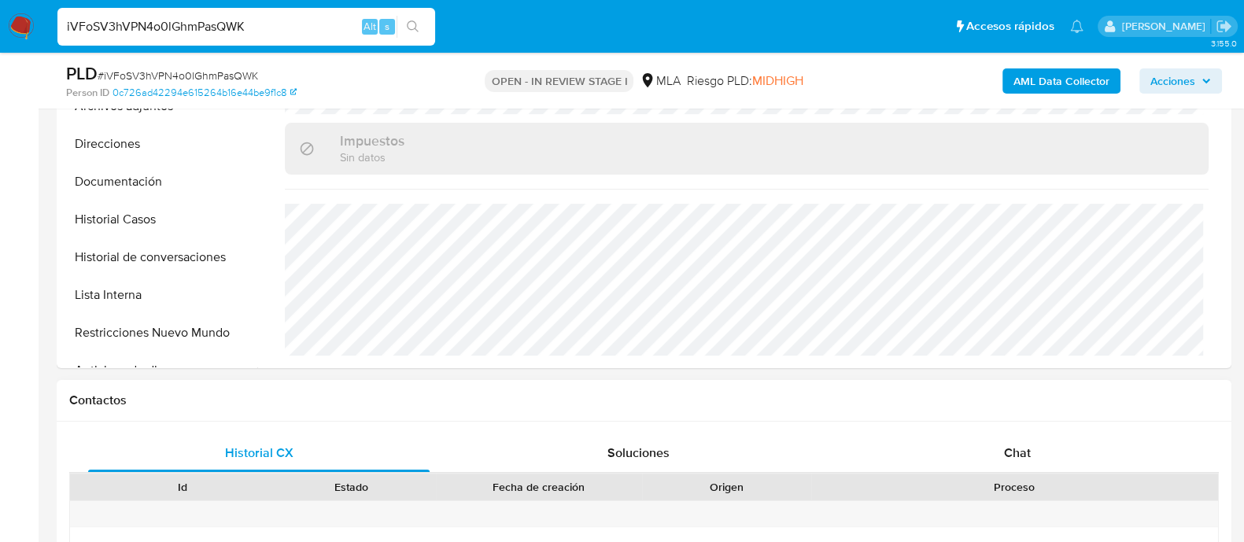
scroll to position [590, 0]
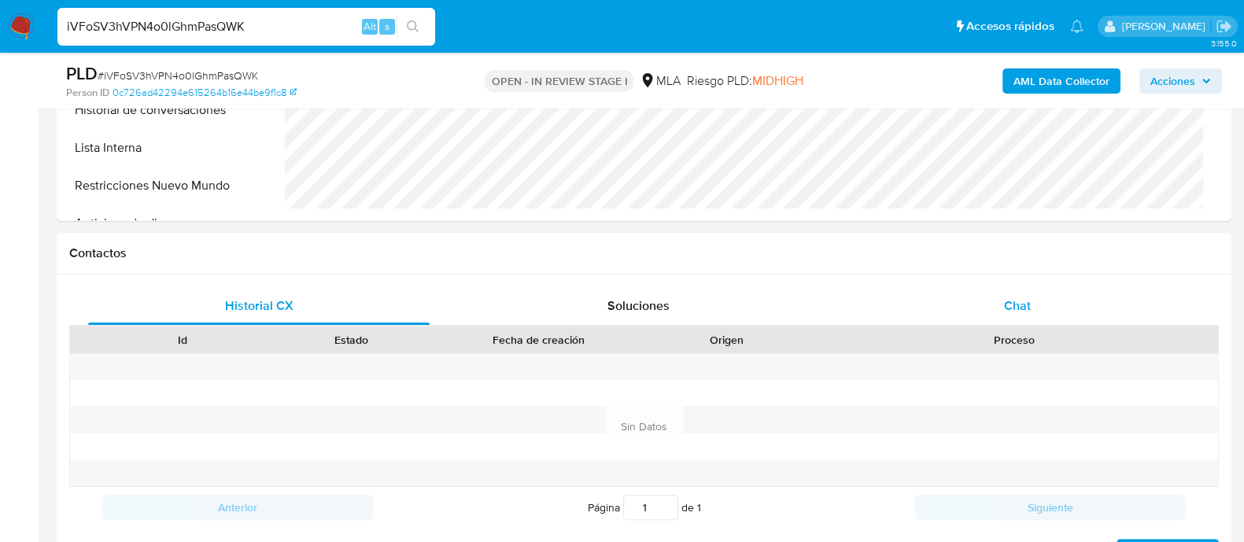
click at [1012, 316] on div "Chat" at bounding box center [1017, 306] width 341 height 38
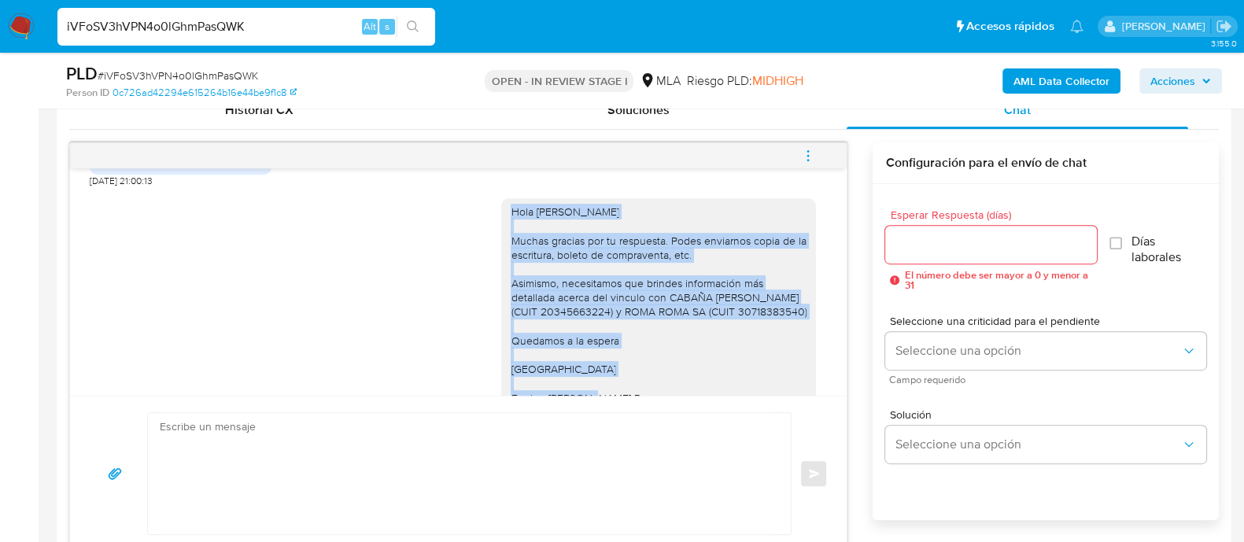
scroll to position [958, 0]
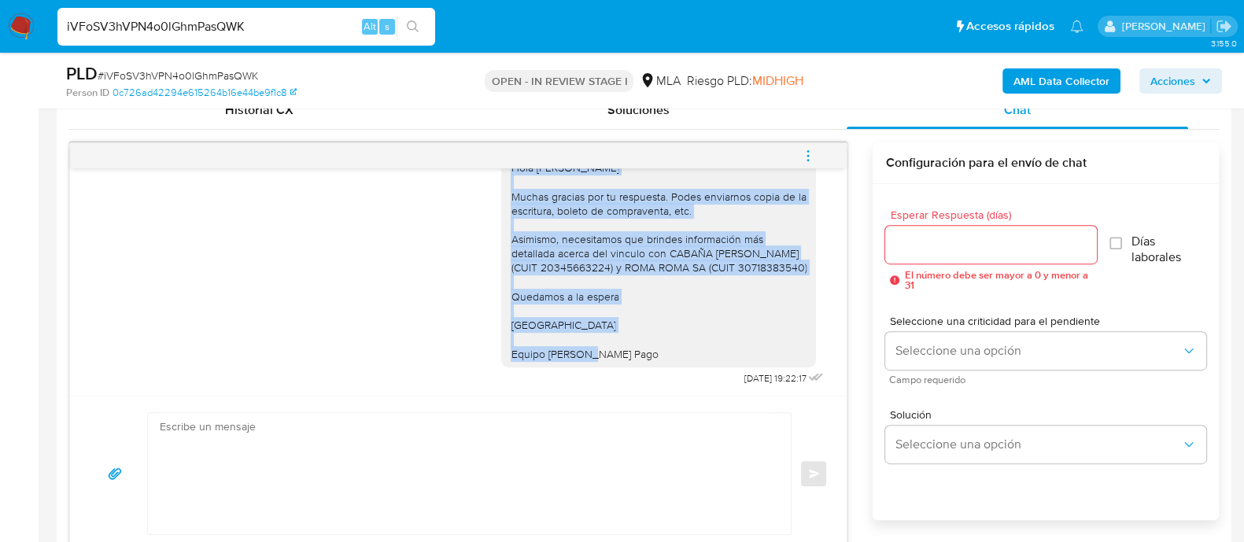
drag, startPoint x: 494, startPoint y: 261, endPoint x: 666, endPoint y: 371, distance: 204.5
click at [666, 371] on div "Hola Joana Beatriz Bufi Muchas gracias por tu respuesta. Podes enviarnos copia …" at bounding box center [664, 266] width 326 height 246
copy div "Hola Joana Beatriz Bufi Muchas gracias por tu respuesta. Podes enviarnos copia …"
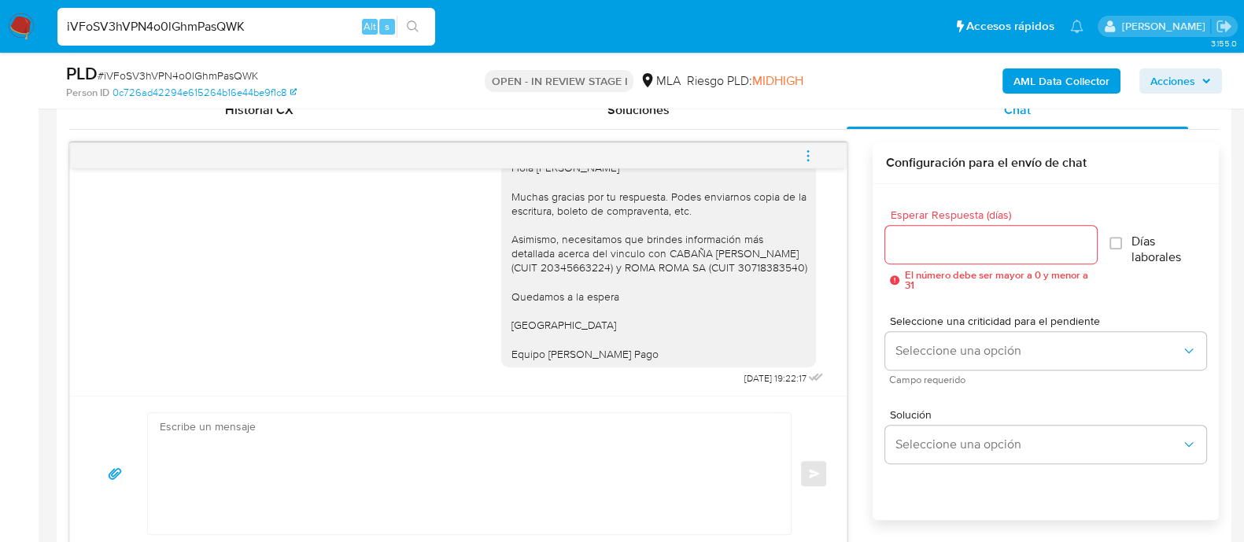
click at [586, 462] on textarea at bounding box center [465, 473] width 611 height 121
paste textarea "Hola Joana Beatriz Bufi Muchas gracias por tu respuesta. Podes enviarnos copia …"
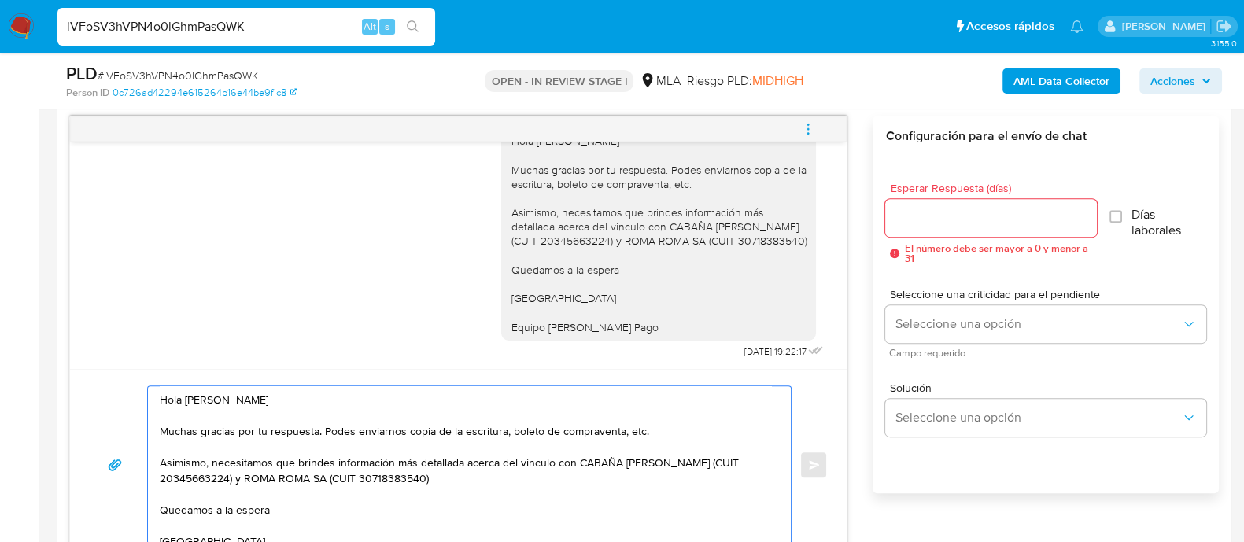
scroll to position [37, 0]
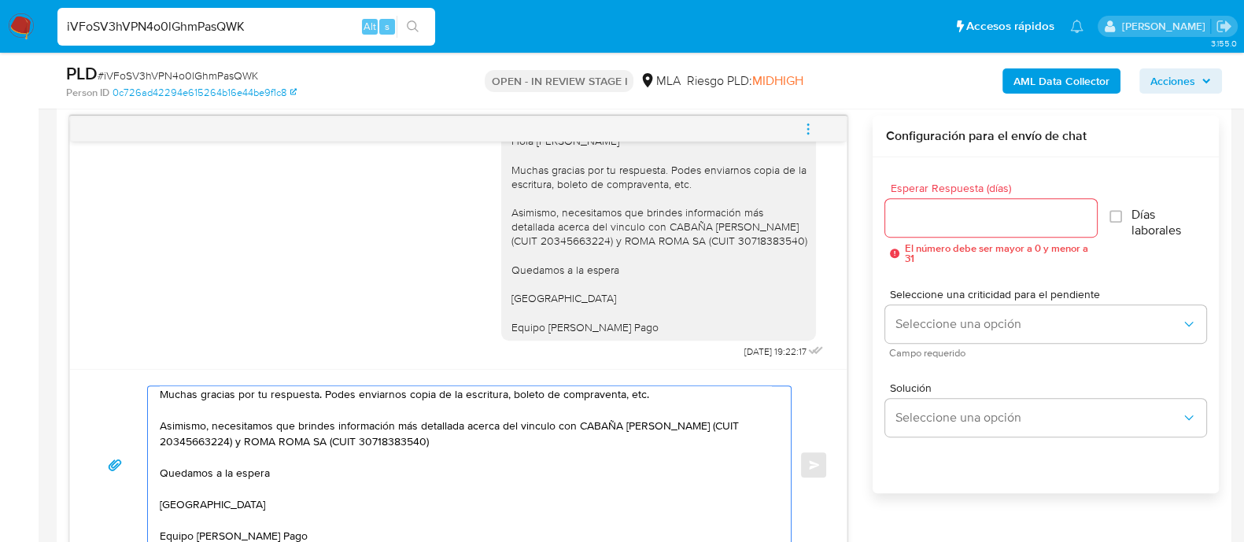
type textarea "Hola Joana Beatriz Bufi Muchas gracias por tu respuesta. Podes enviarnos copia …"
click at [910, 208] on input "Esperar Respuesta (días)" at bounding box center [990, 218] width 211 height 20
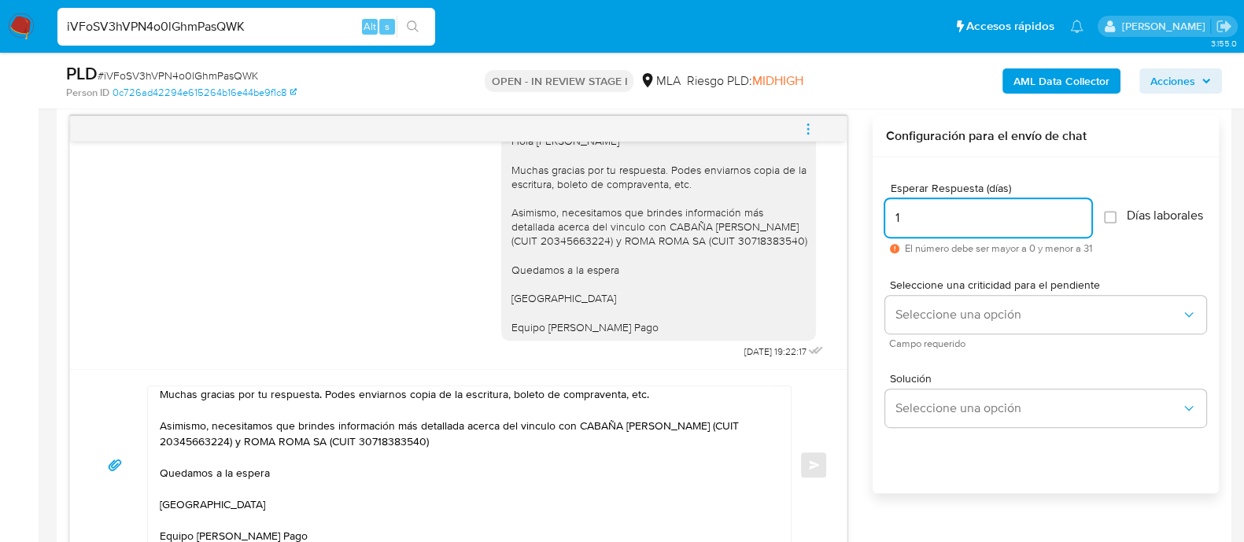
type input "1"
click at [339, 470] on textarea "Hola Joana Beatriz Bufi Muchas gracias por tu respuesta. Podes enviarnos copia …" at bounding box center [465, 464] width 611 height 157
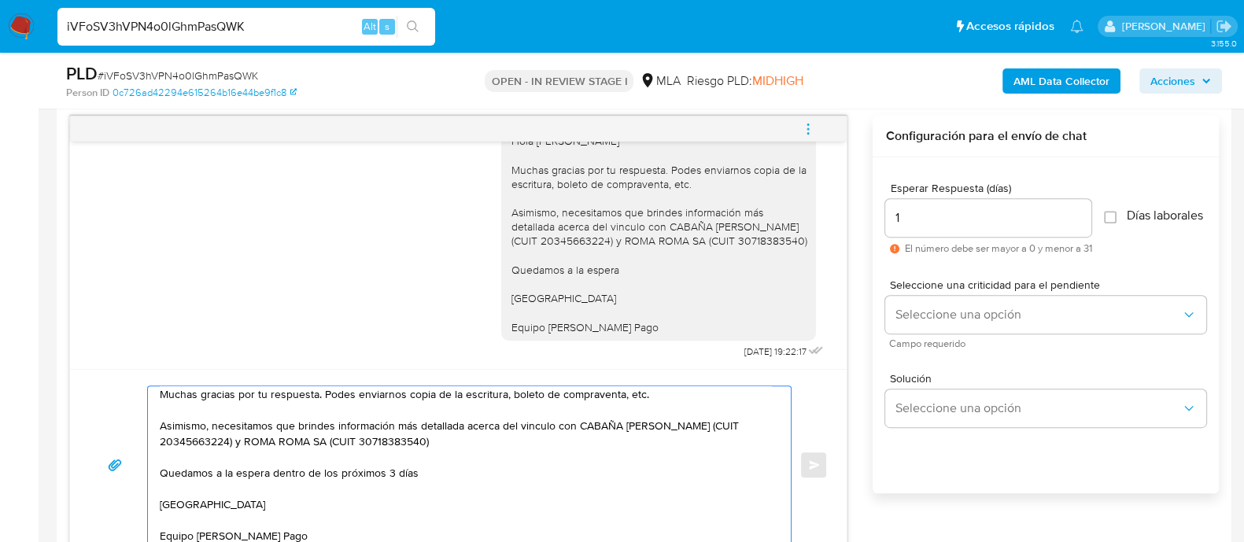
type textarea "Hola Joana Beatriz Bufi Muchas gracias por tu respuesta. Podes enviarnos copia …"
click at [919, 220] on input "1" at bounding box center [988, 218] width 206 height 20
drag, startPoint x: 918, startPoint y: 220, endPoint x: 876, endPoint y: 220, distance: 42.5
click at [876, 220] on div "Esperar Respuesta (días) 1 El número debe ser mayor a 0 y menor a 31 Días labor…" at bounding box center [1046, 346] width 346 height 378
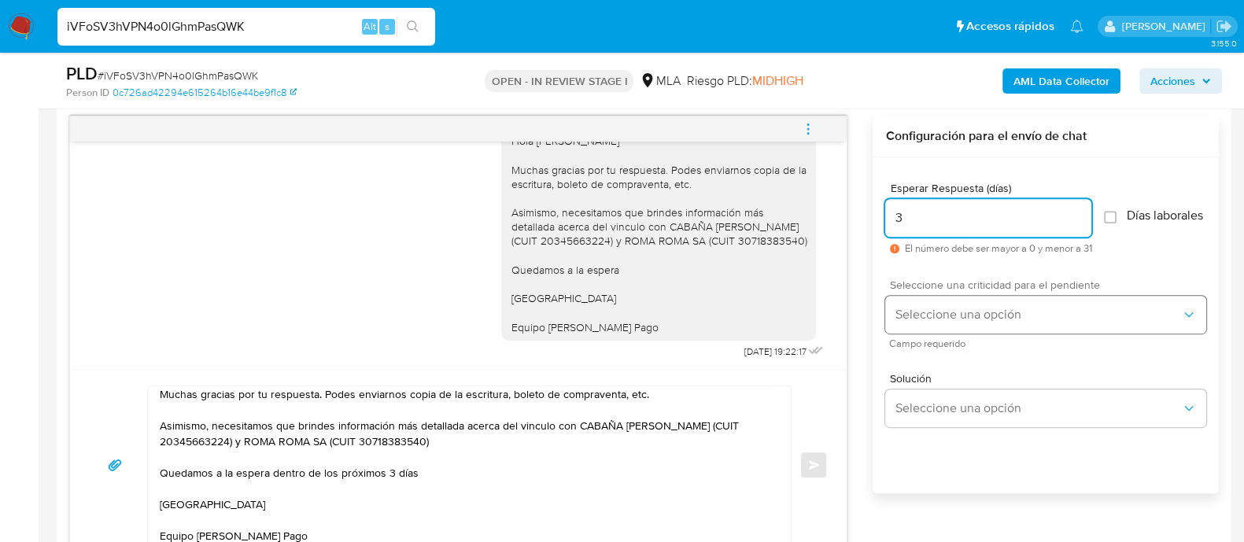
type input "3"
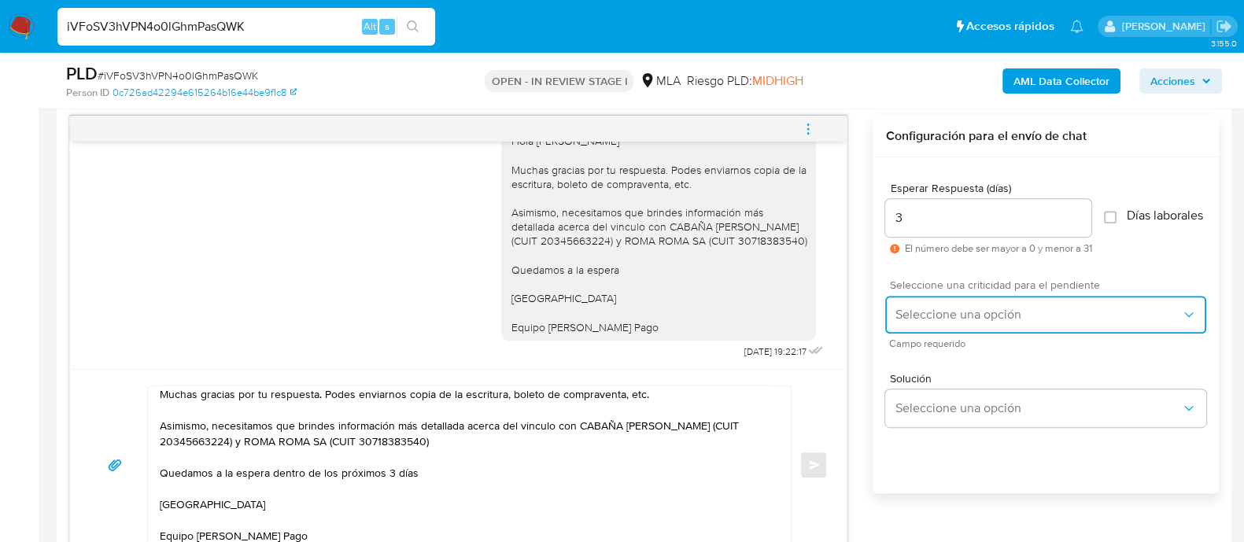
click at [968, 314] on button "Seleccione una opción" at bounding box center [1045, 315] width 321 height 38
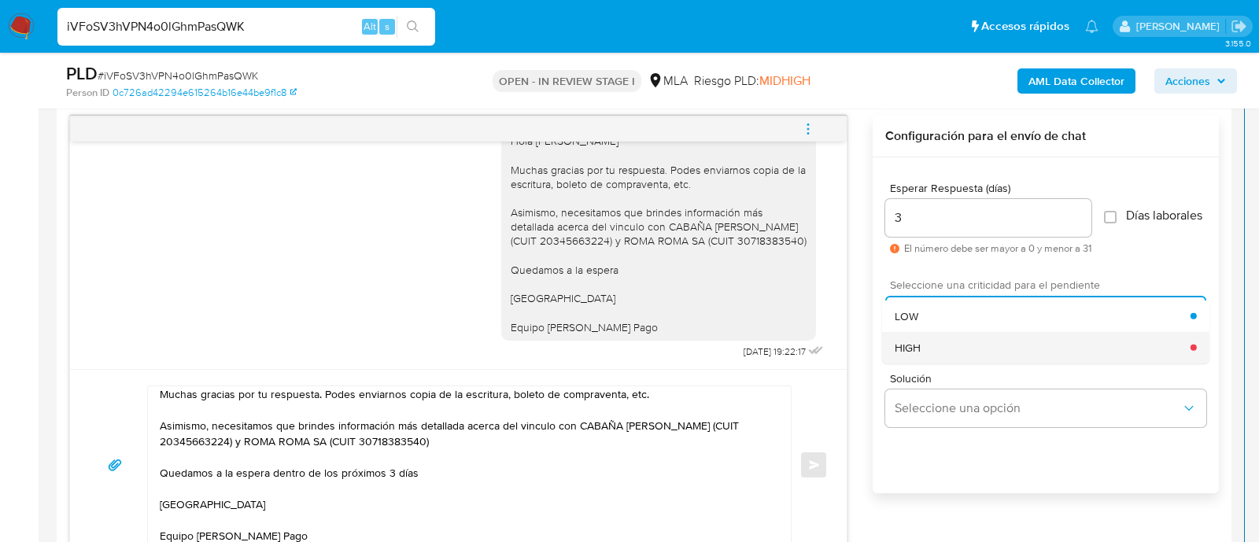
click at [943, 362] on div "HIGH" at bounding box center [1043, 346] width 296 height 31
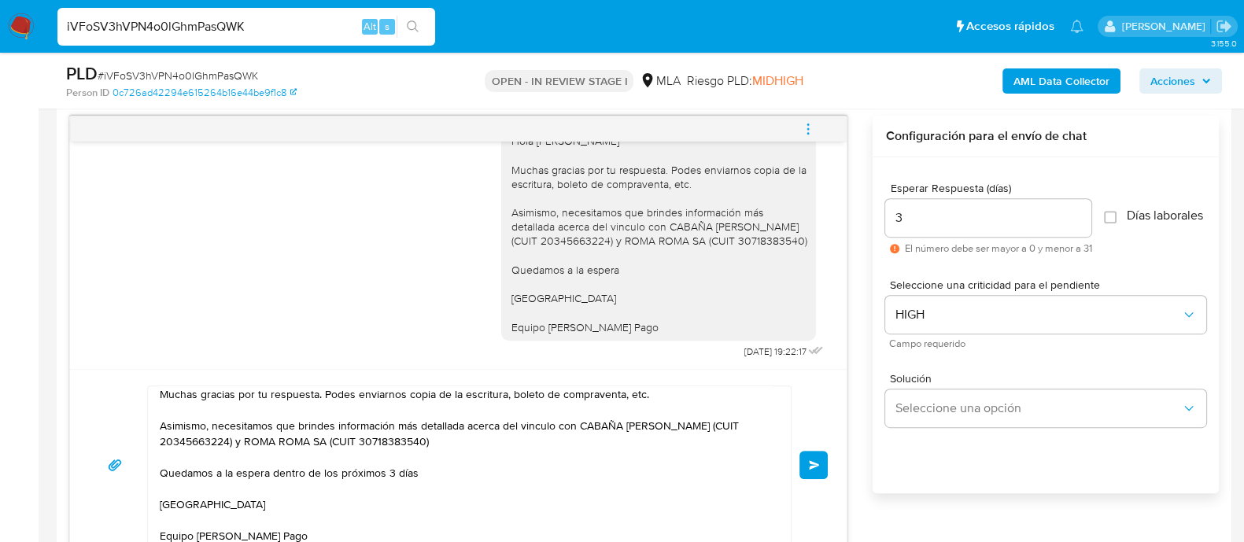
click at [818, 461] on span "Enviar" at bounding box center [814, 464] width 11 height 9
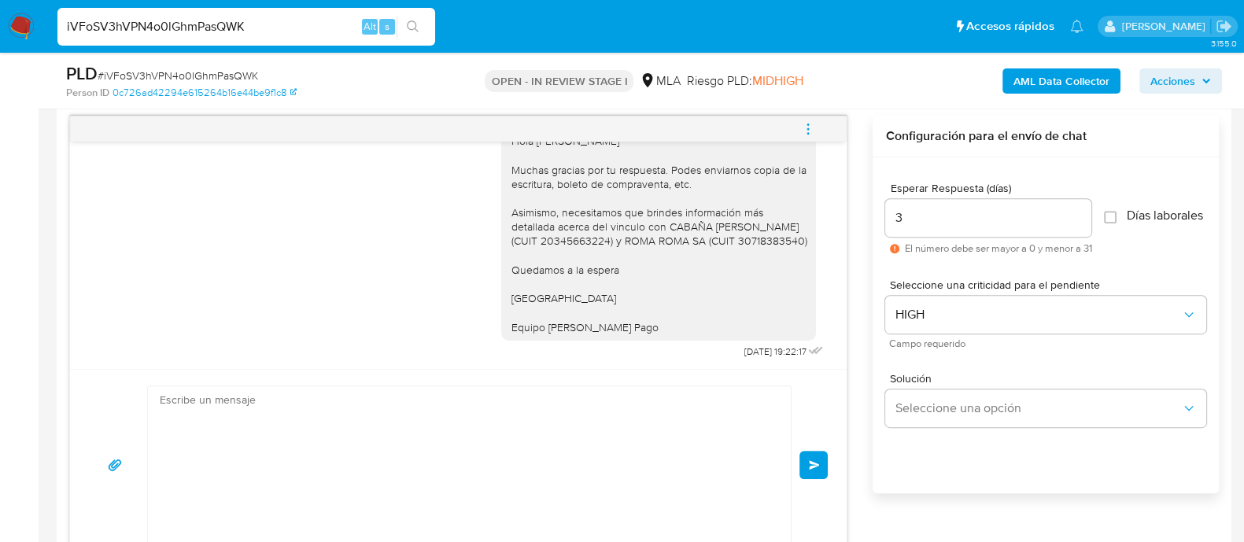
scroll to position [1204, 0]
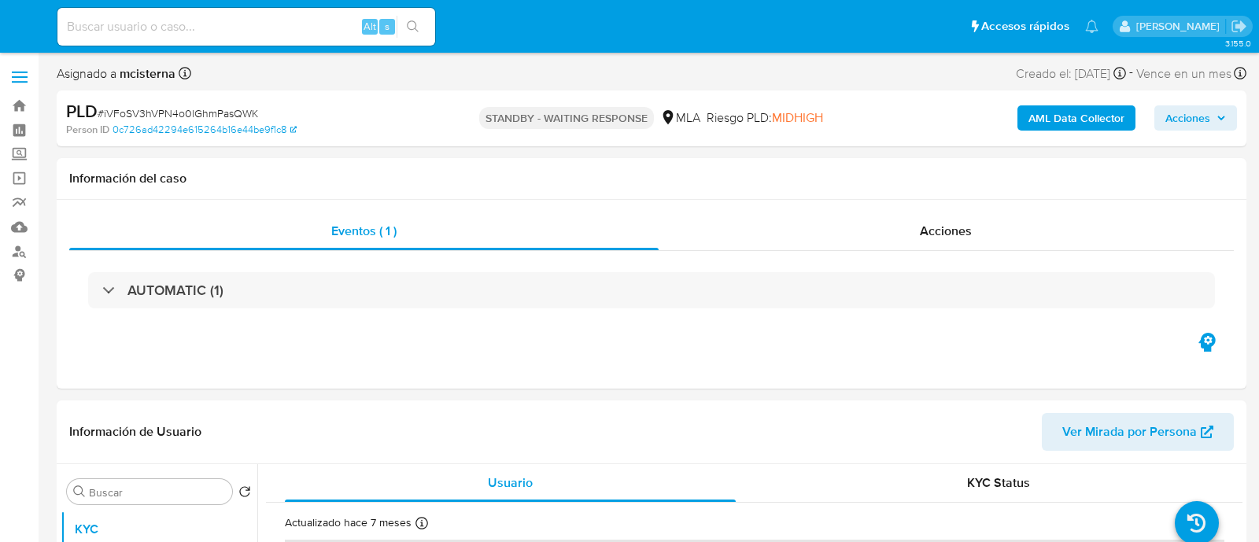
select select "10"
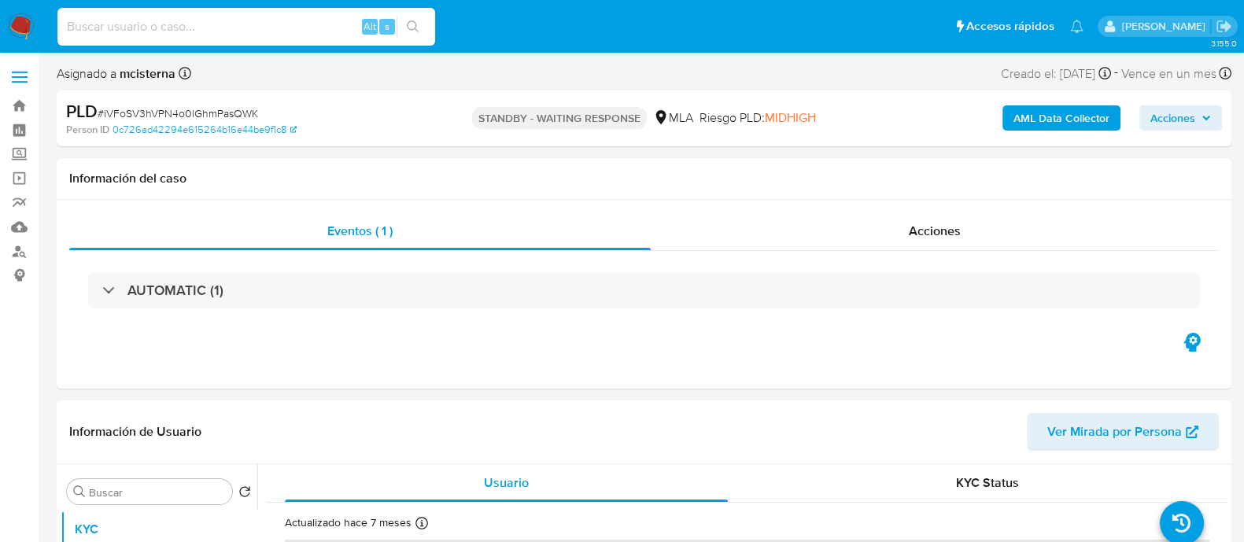
click at [303, 28] on input at bounding box center [246, 27] width 378 height 20
paste input "dDfMDBWIh8PWLXd5V9ISHeMG"
type input "dDfMDBWIh8PWLXd5V9ISHeMG"
click at [415, 27] on icon "search-icon" at bounding box center [413, 26] width 12 height 12
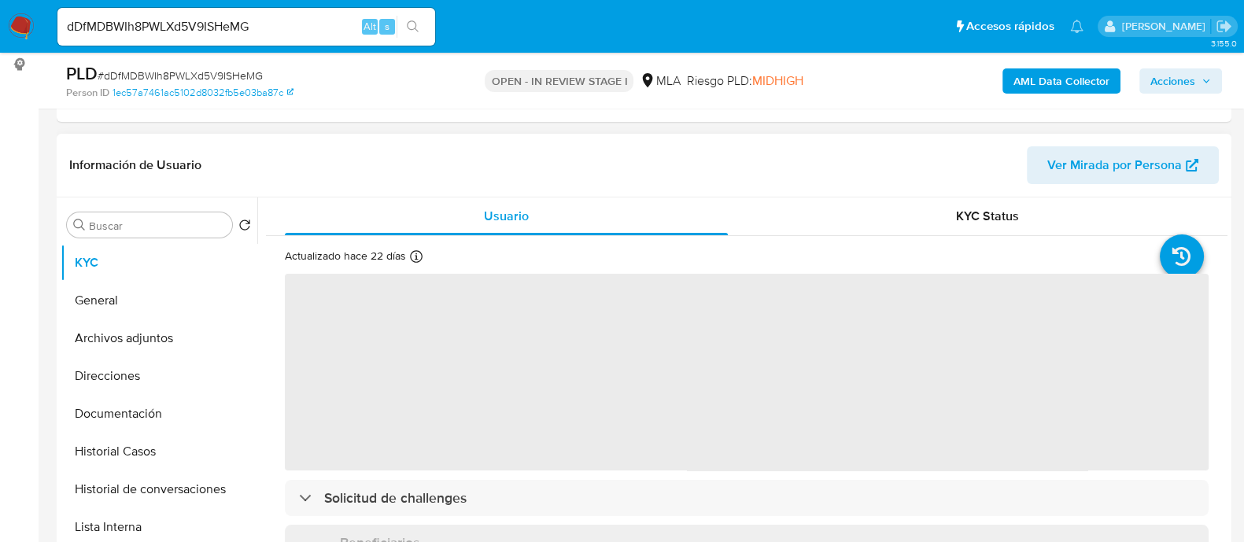
scroll to position [295, 0]
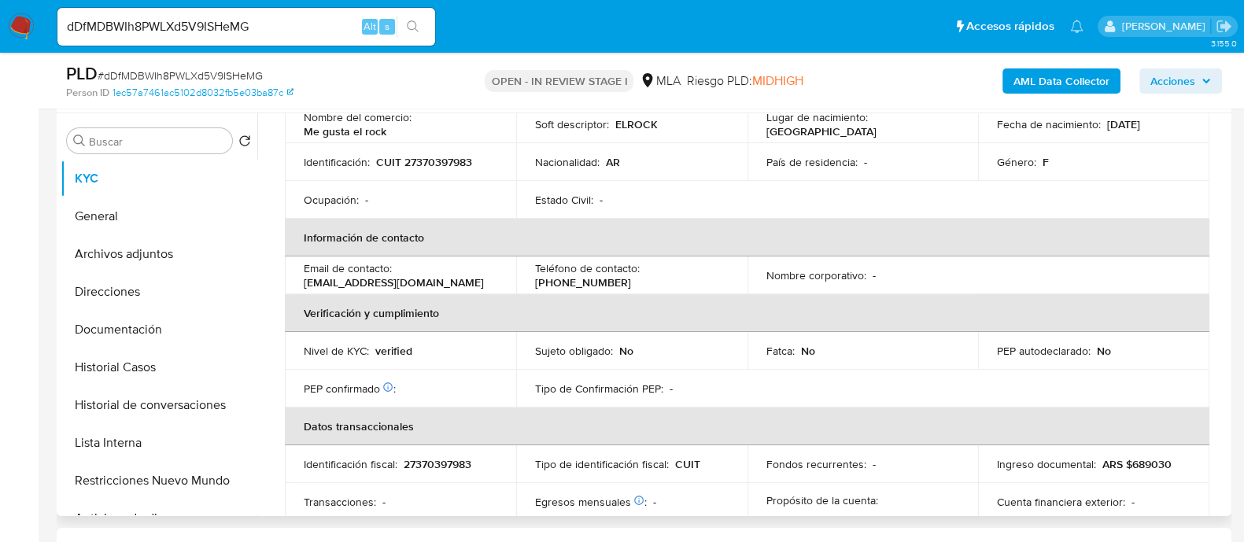
select select "10"
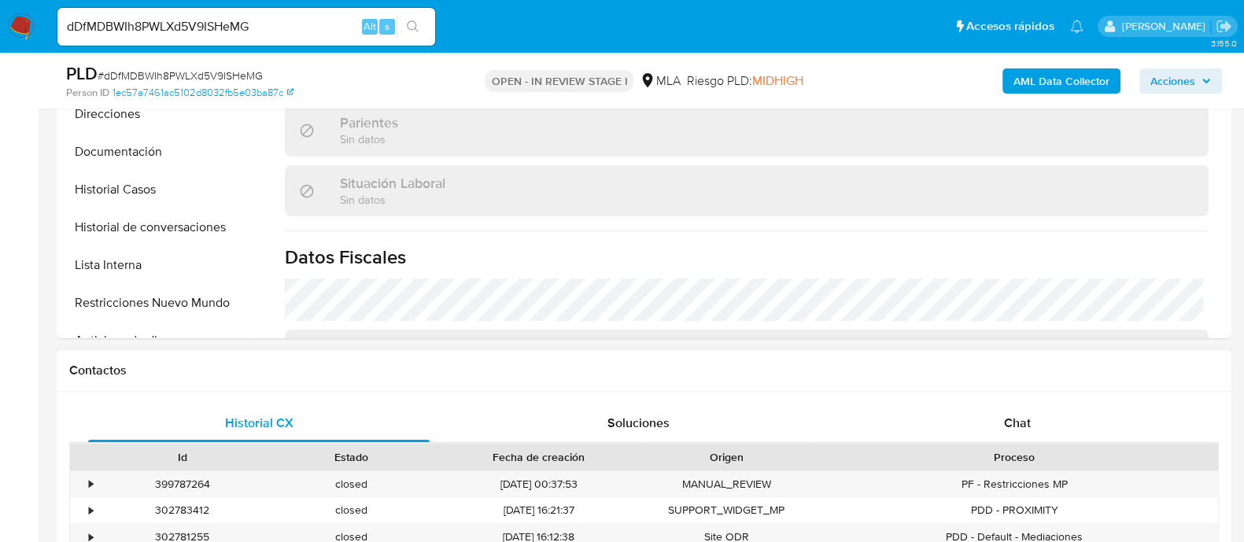
scroll to position [590, 0]
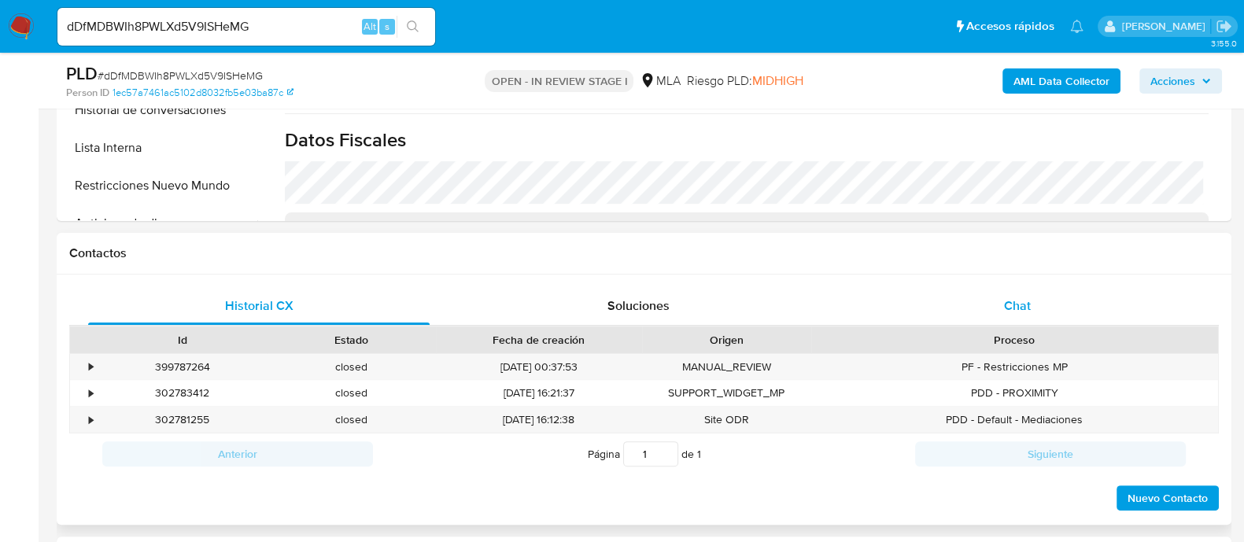
click at [1007, 309] on span "Chat" at bounding box center [1017, 306] width 27 height 18
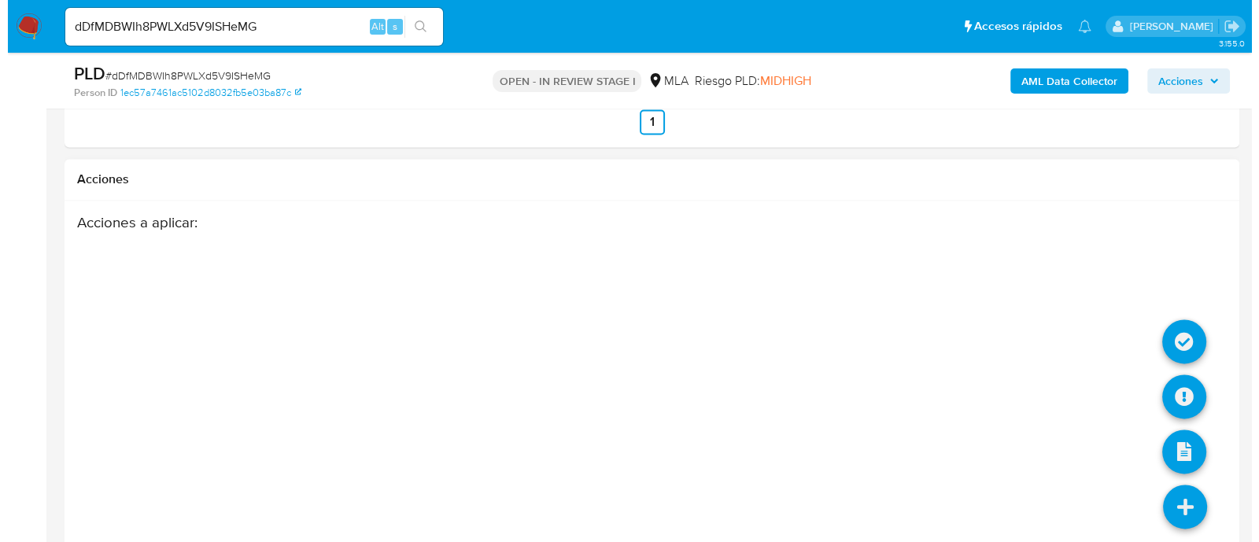
scroll to position [3118, 0]
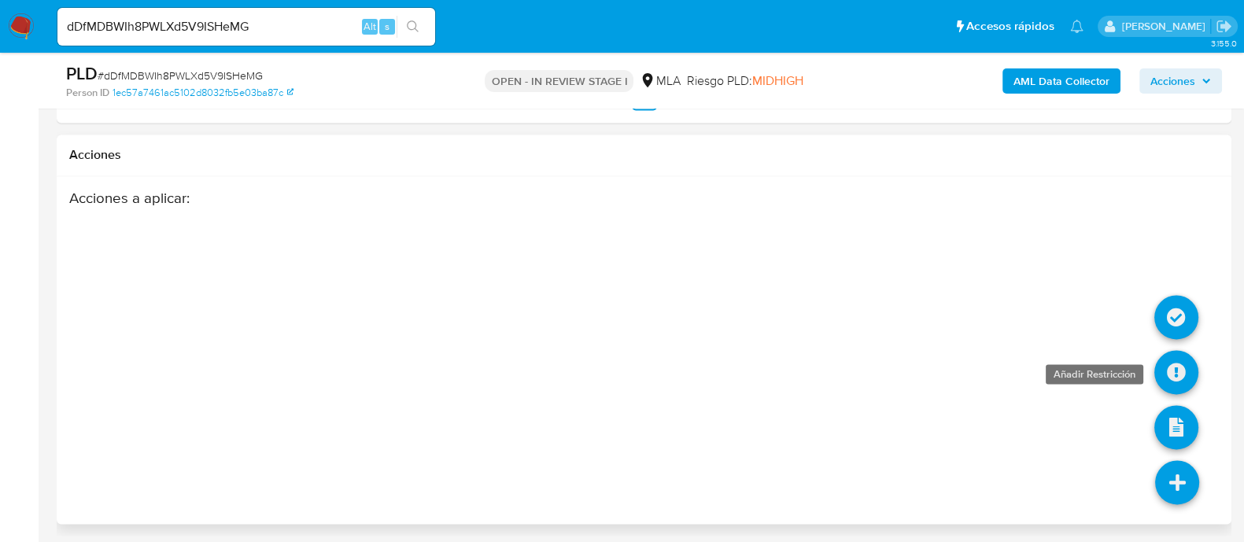
click at [1183, 366] on icon at bounding box center [1176, 372] width 44 height 44
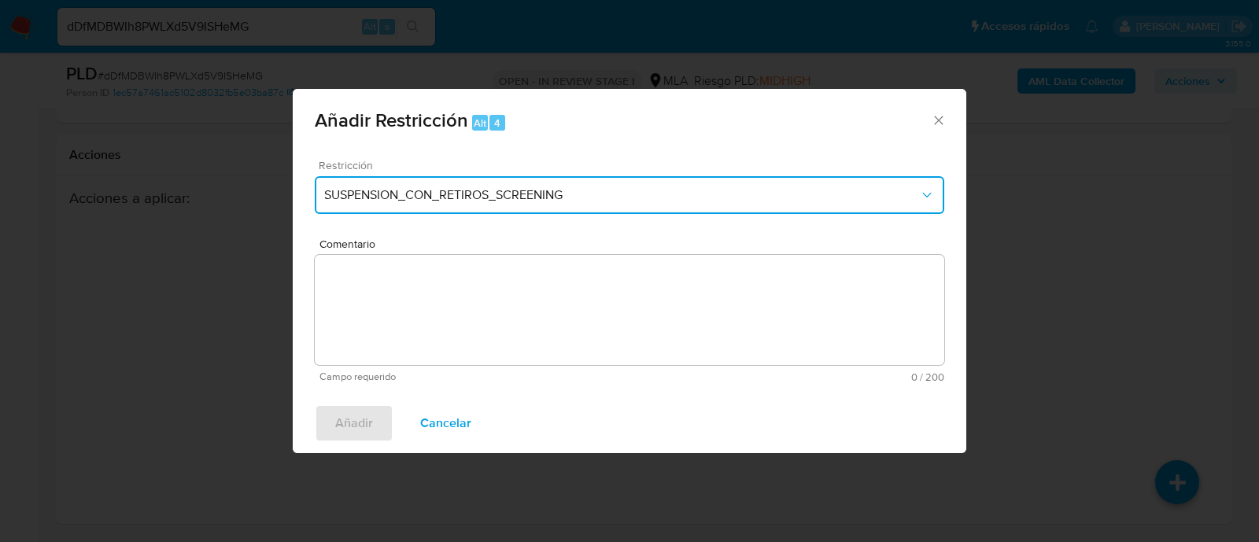
click at [420, 194] on span "SUSPENSION_CON_RETIROS_SCREENING" at bounding box center [621, 195] width 595 height 16
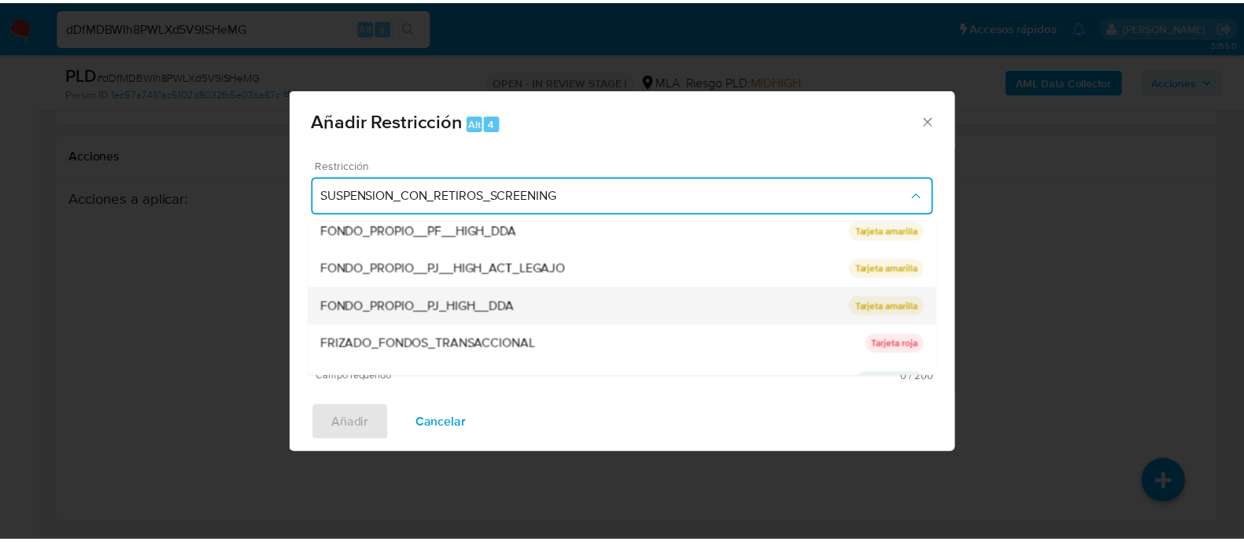
scroll to position [334, 0]
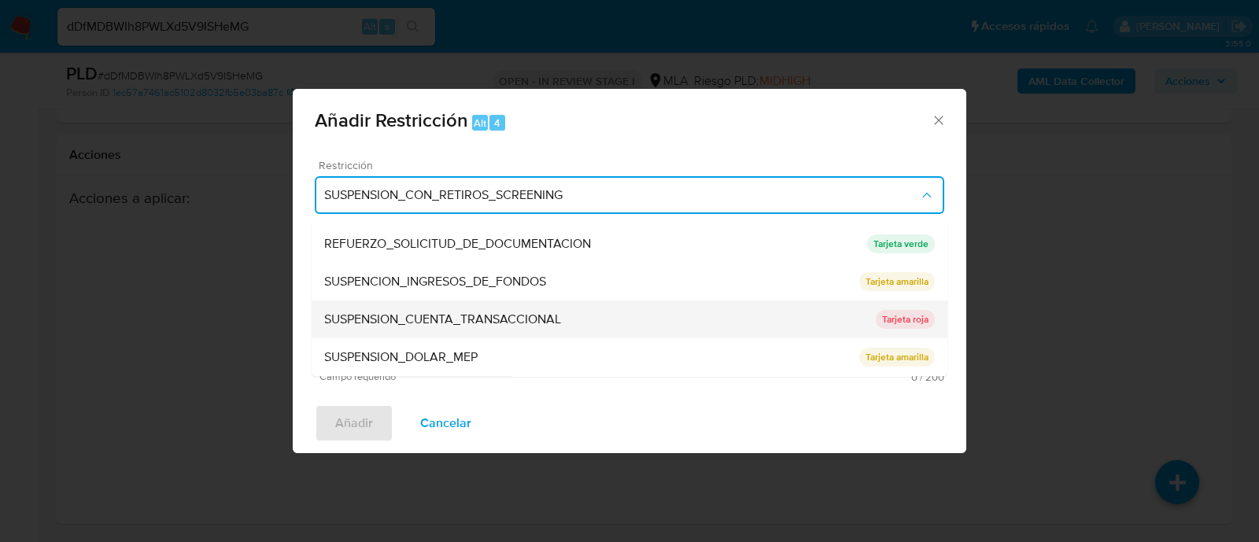
click at [532, 312] on span "SUSPENSION_CUENTA_TRANSACCIONAL" at bounding box center [442, 320] width 237 height 16
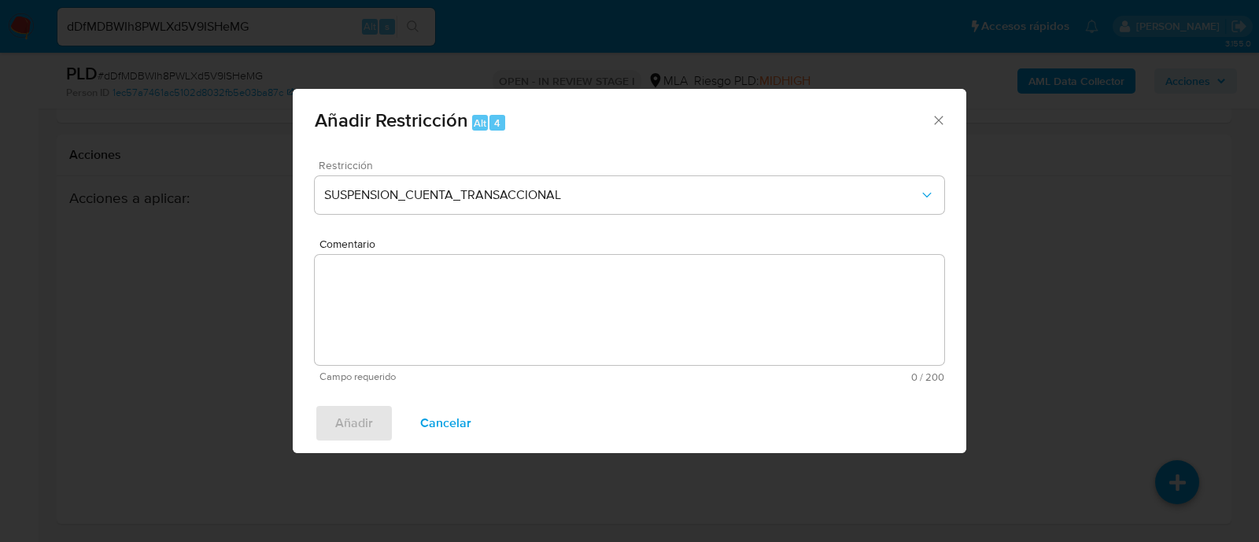
click at [565, 316] on textarea "Comentario" at bounding box center [629, 310] width 629 height 110
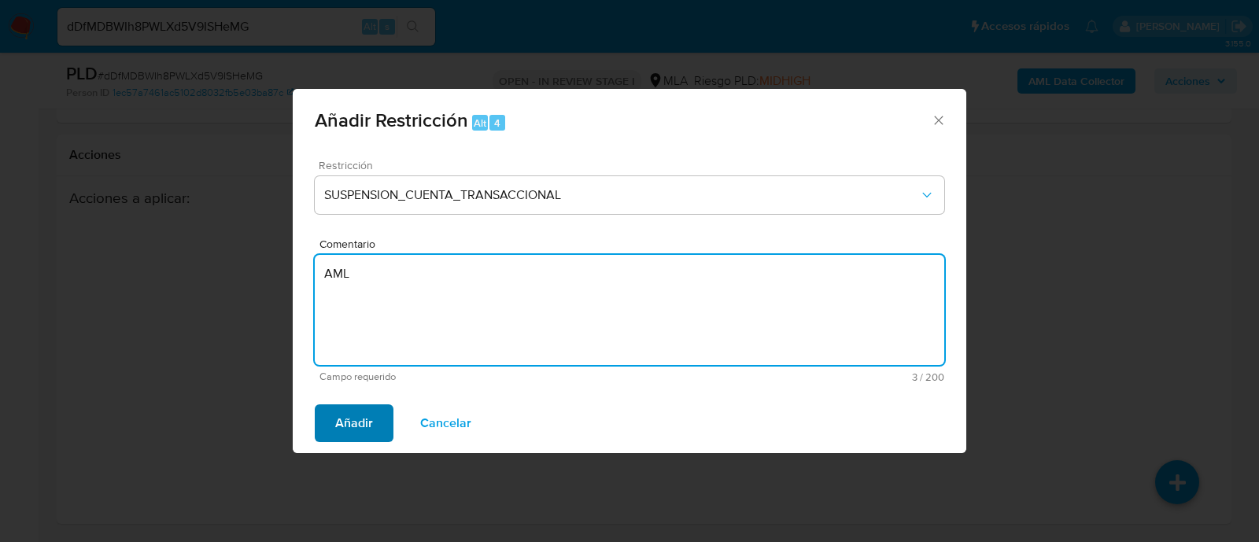
type textarea "AML"
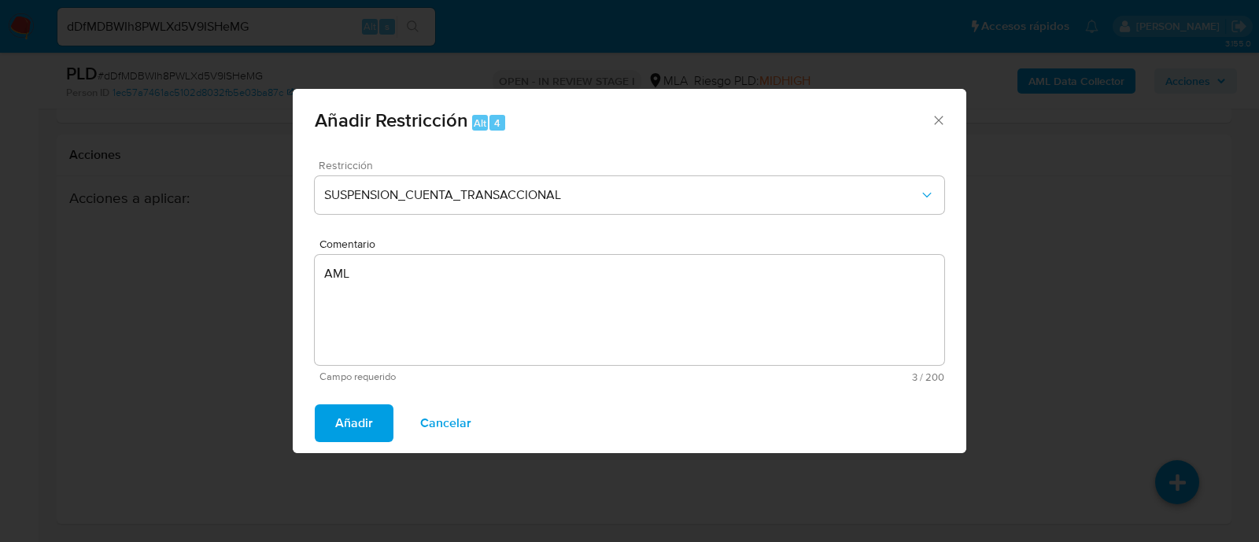
click at [354, 424] on span "Añadir" at bounding box center [354, 423] width 38 height 35
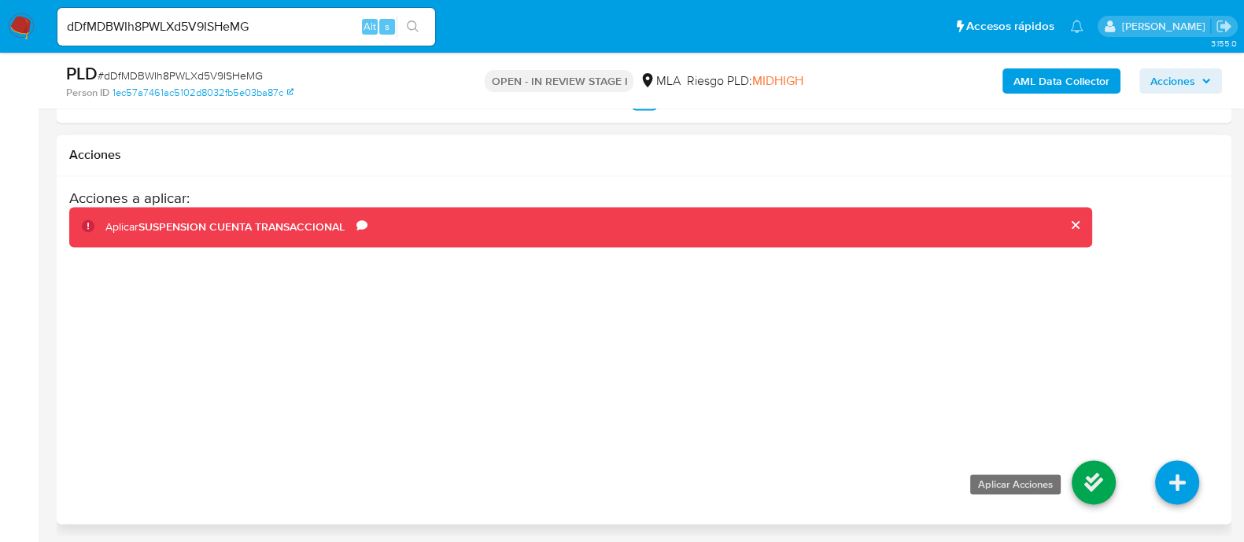
click at [1095, 489] on icon at bounding box center [1094, 482] width 44 height 44
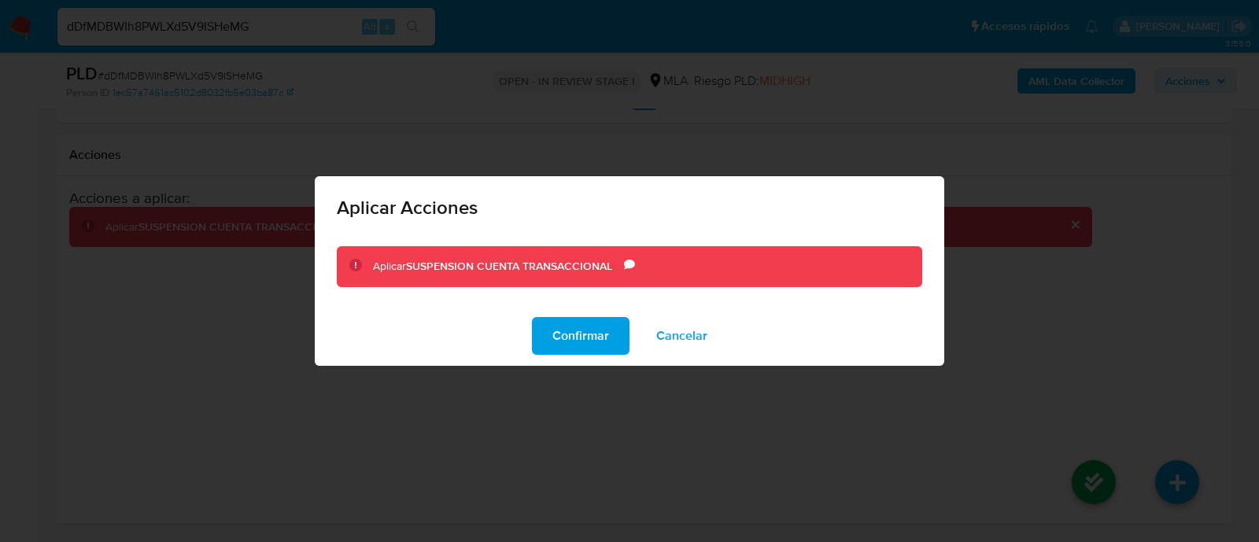
click at [589, 330] on span "Confirmar" at bounding box center [580, 336] width 57 height 35
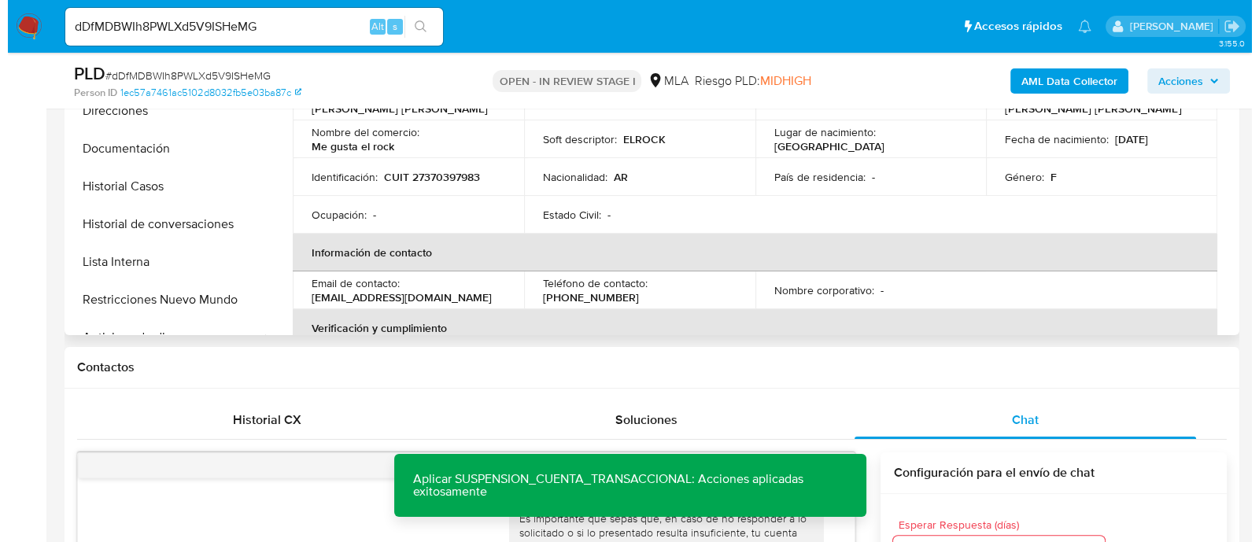
scroll to position [167, 0]
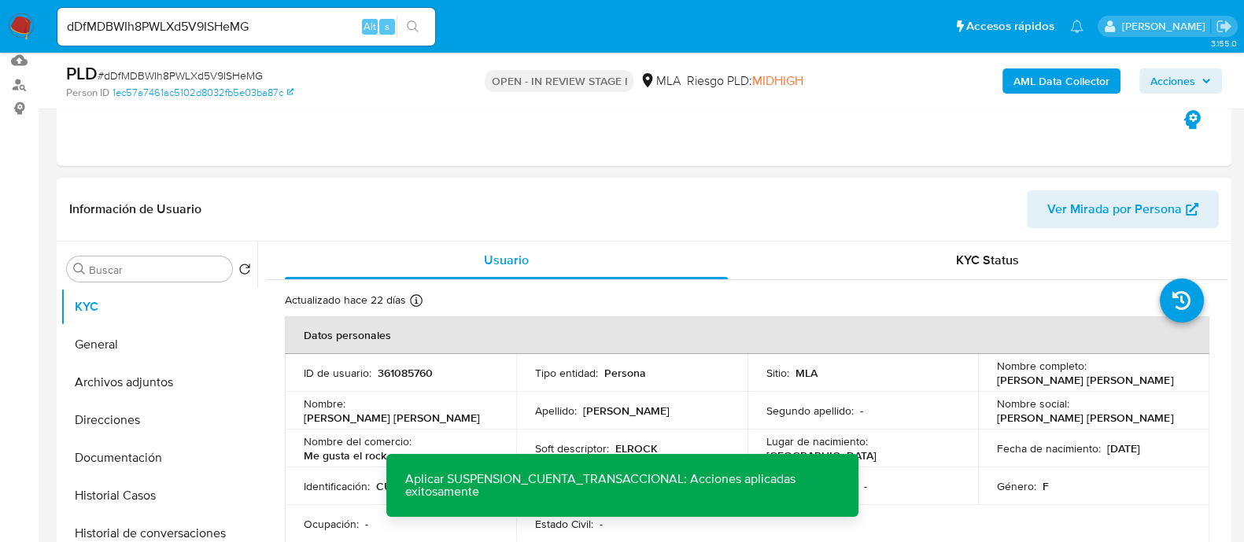
click at [406, 366] on p "361085760" at bounding box center [405, 373] width 55 height 14
copy p "361085760"
click at [169, 378] on button "Archivos adjuntos" at bounding box center [153, 383] width 184 height 38
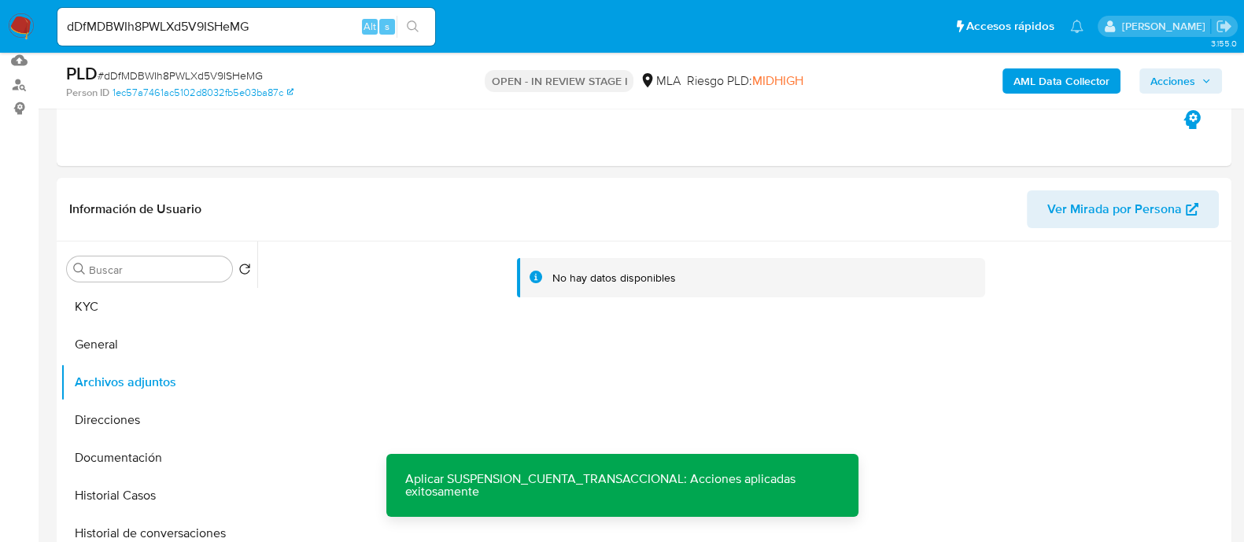
click at [1083, 70] on b "AML Data Collector" at bounding box center [1061, 80] width 96 height 25
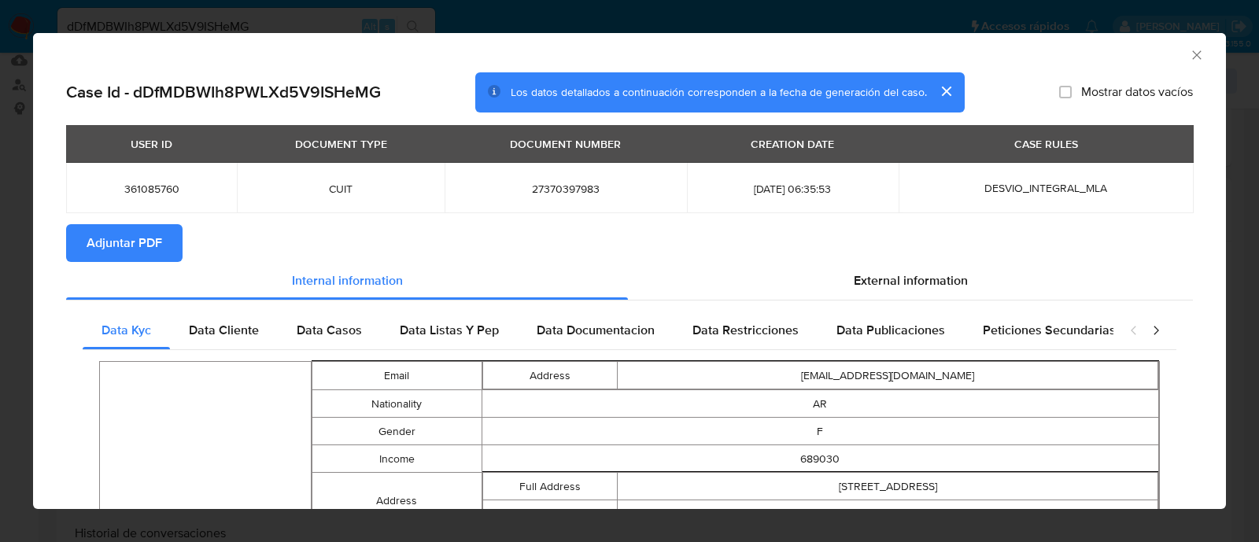
click at [126, 249] on span "Adjuntar PDF" at bounding box center [125, 243] width 76 height 35
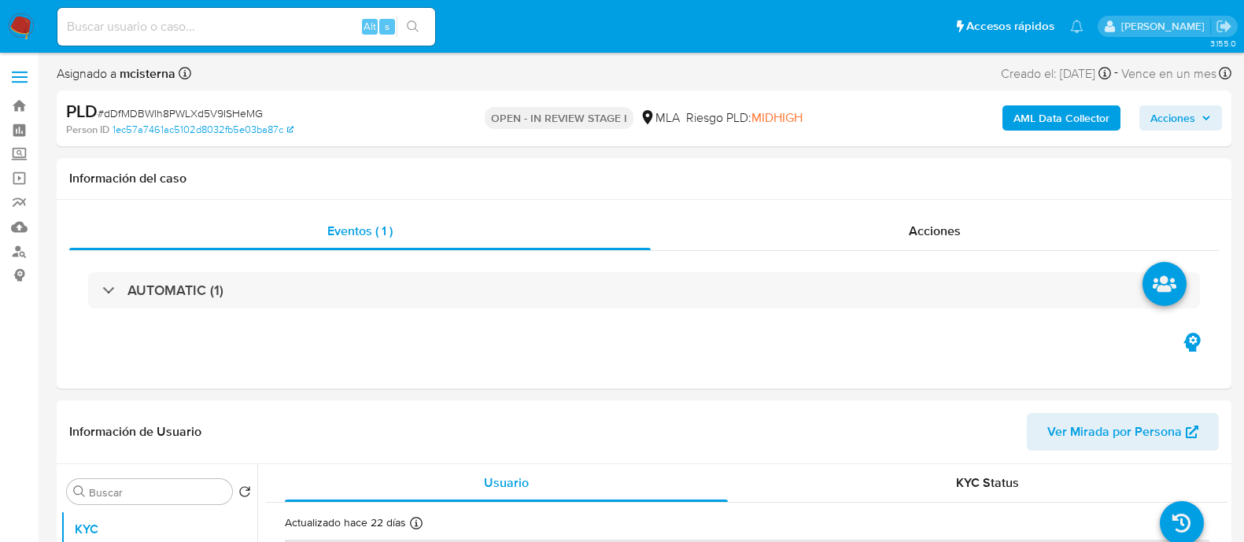
select select "10"
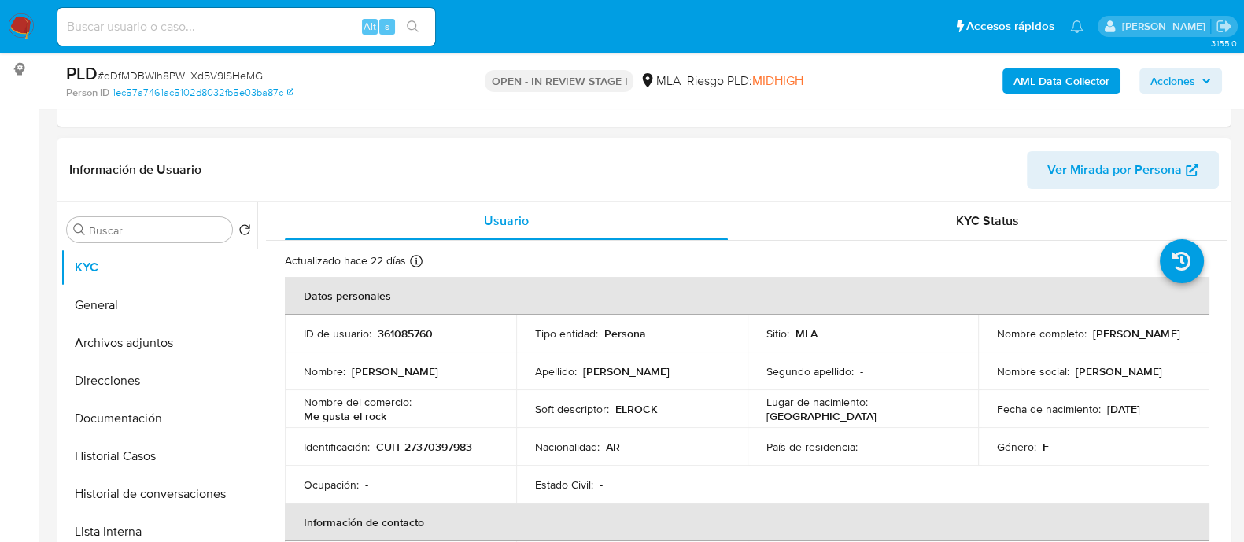
scroll to position [295, 0]
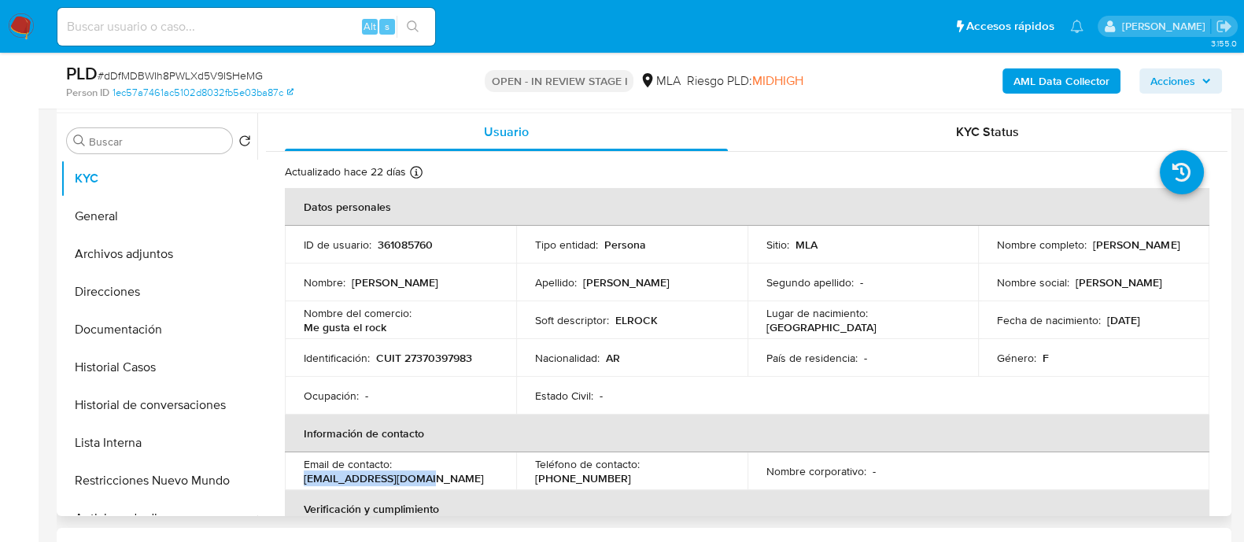
drag, startPoint x: 307, startPoint y: 478, endPoint x: 492, endPoint y: 479, distance: 184.9
click at [492, 479] on div "Email de contacto : [EMAIL_ADDRESS][DOMAIN_NAME]" at bounding box center [401, 471] width 194 height 28
click at [165, 271] on button "Archivos adjuntos" at bounding box center [153, 254] width 184 height 38
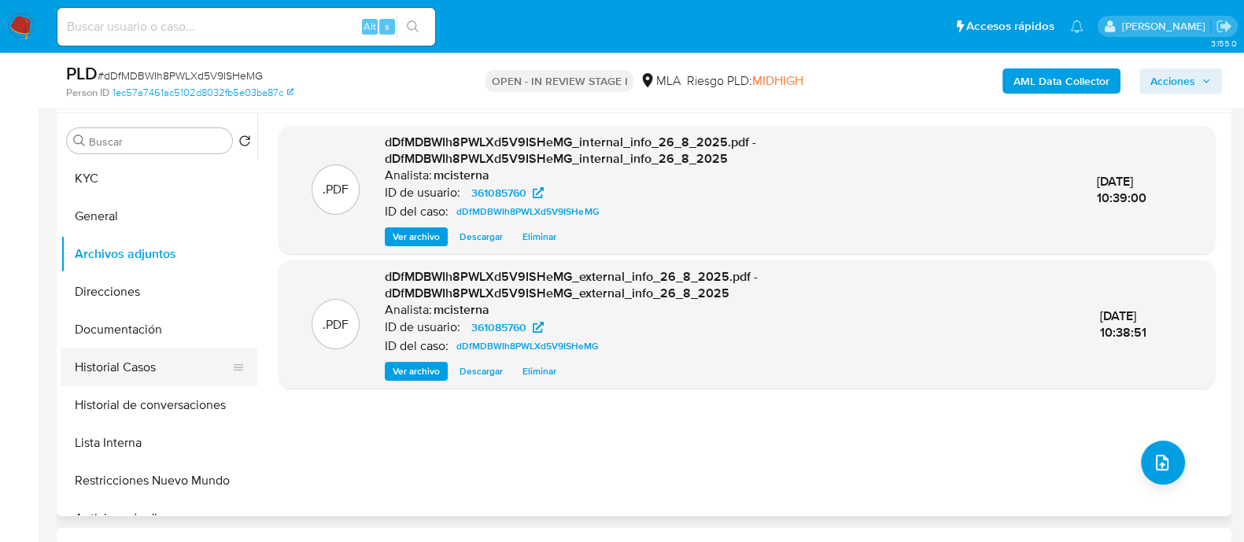
click at [134, 367] on button "Historial Casos" at bounding box center [153, 368] width 184 height 38
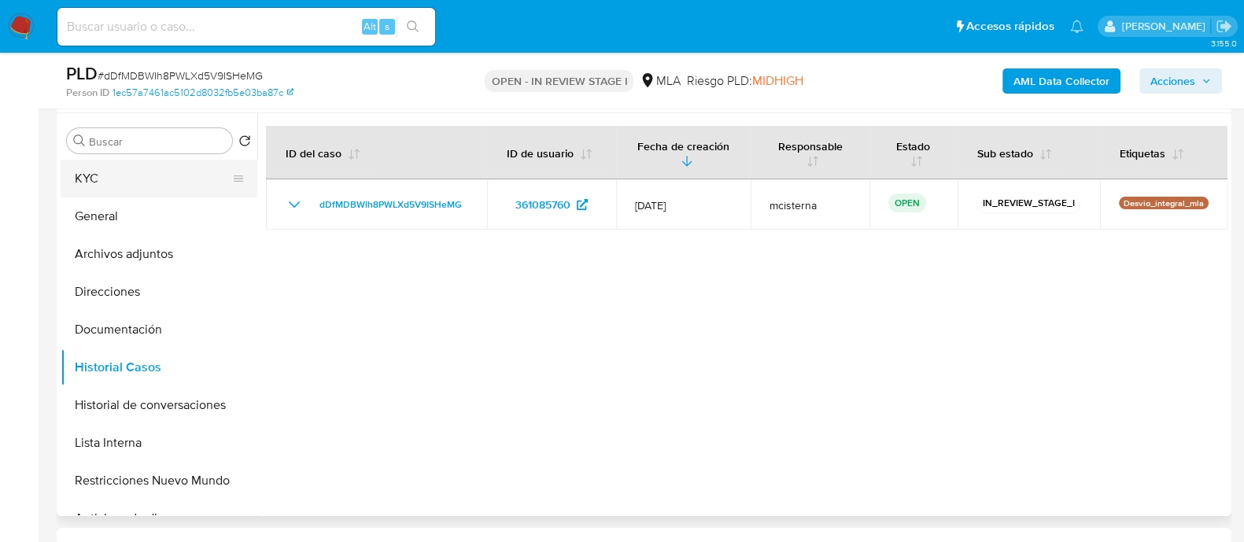
click at [170, 188] on button "KYC" at bounding box center [153, 179] width 184 height 38
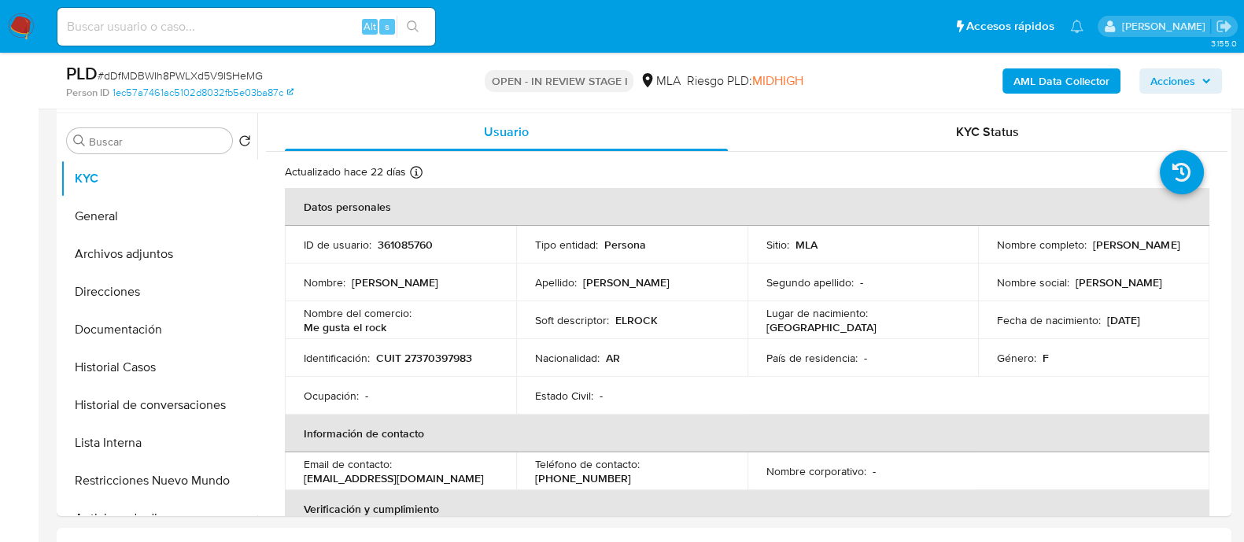
click at [233, 10] on div "Alt s" at bounding box center [246, 27] width 378 height 38
click at [224, 26] on input at bounding box center [246, 27] width 378 height 20
paste input "73860705"
type input "73860705"
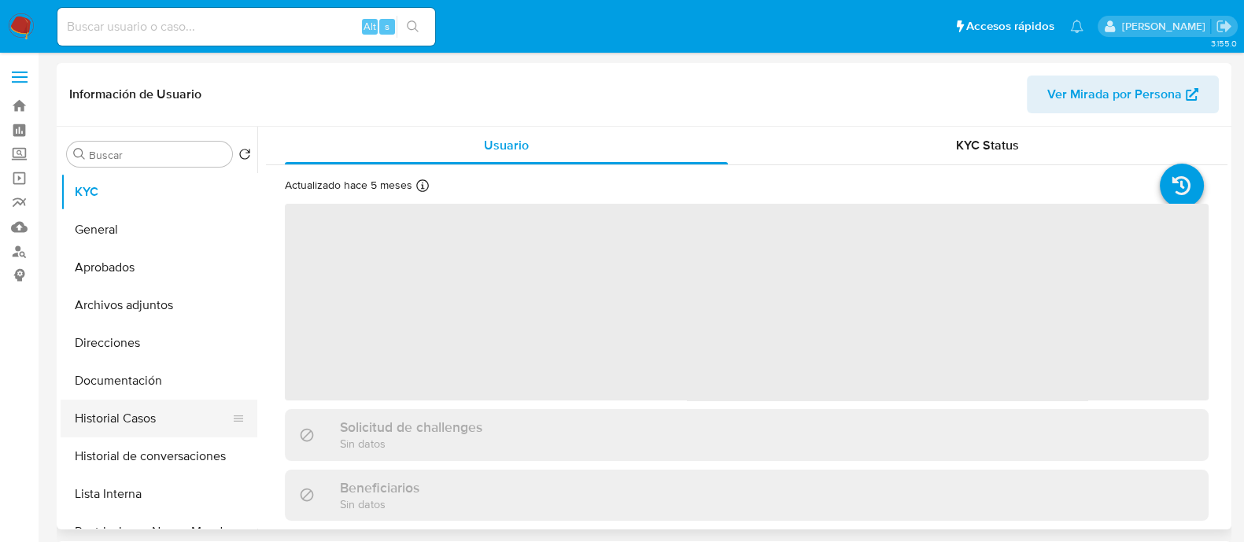
click at [157, 415] on button "Historial Casos" at bounding box center [153, 419] width 184 height 38
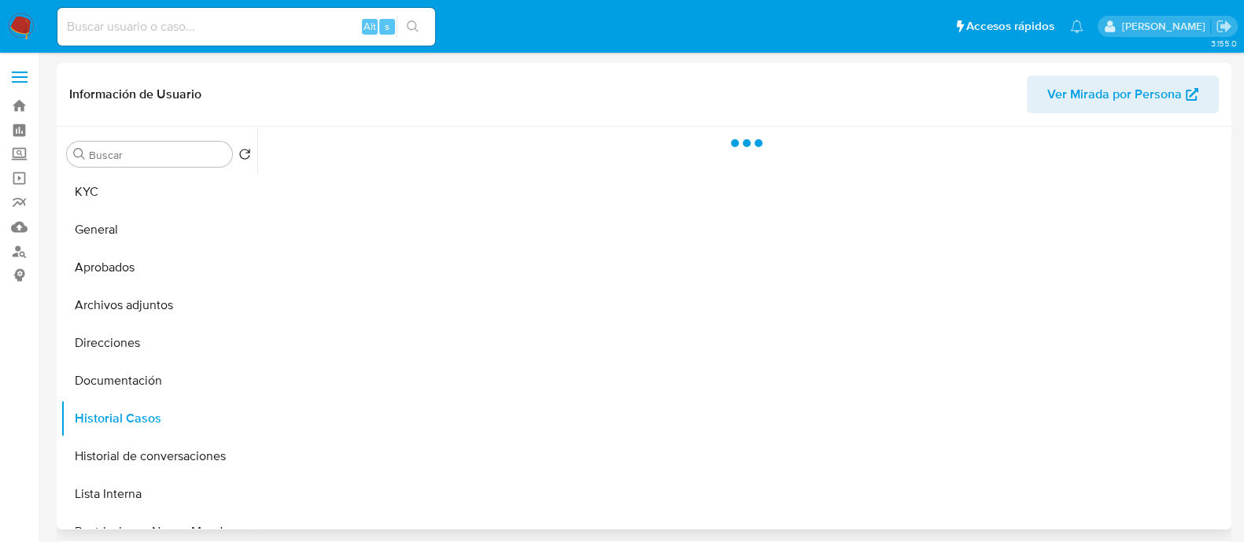
select select "10"
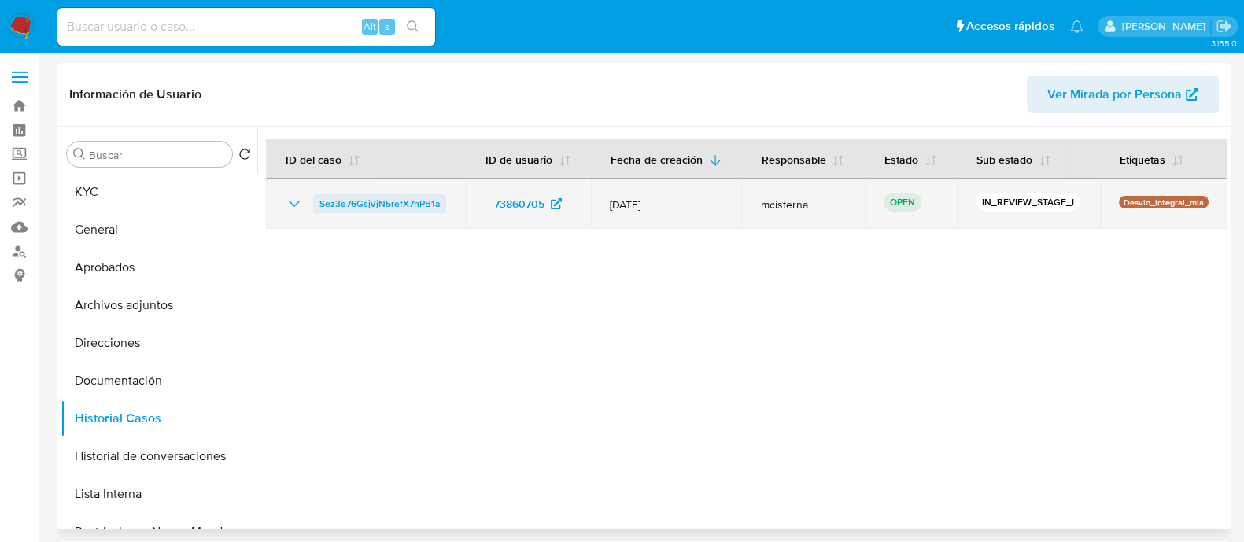
click at [401, 198] on span "Sez3e76GsjVjN5refX7hPB1a" at bounding box center [379, 203] width 120 height 19
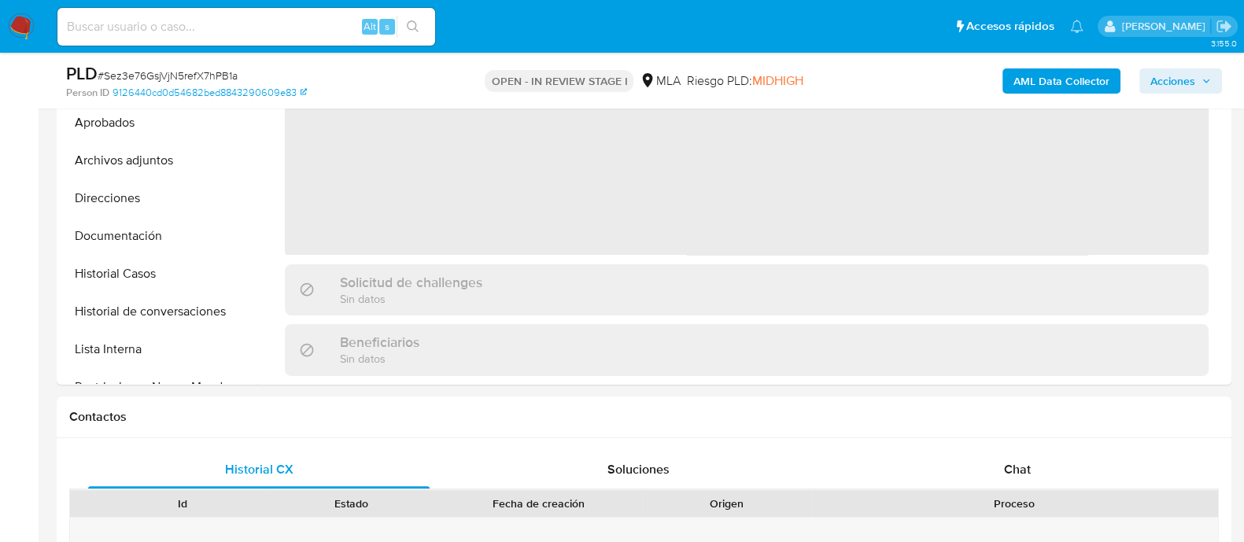
click at [988, 478] on div "Chat" at bounding box center [1017, 470] width 341 height 38
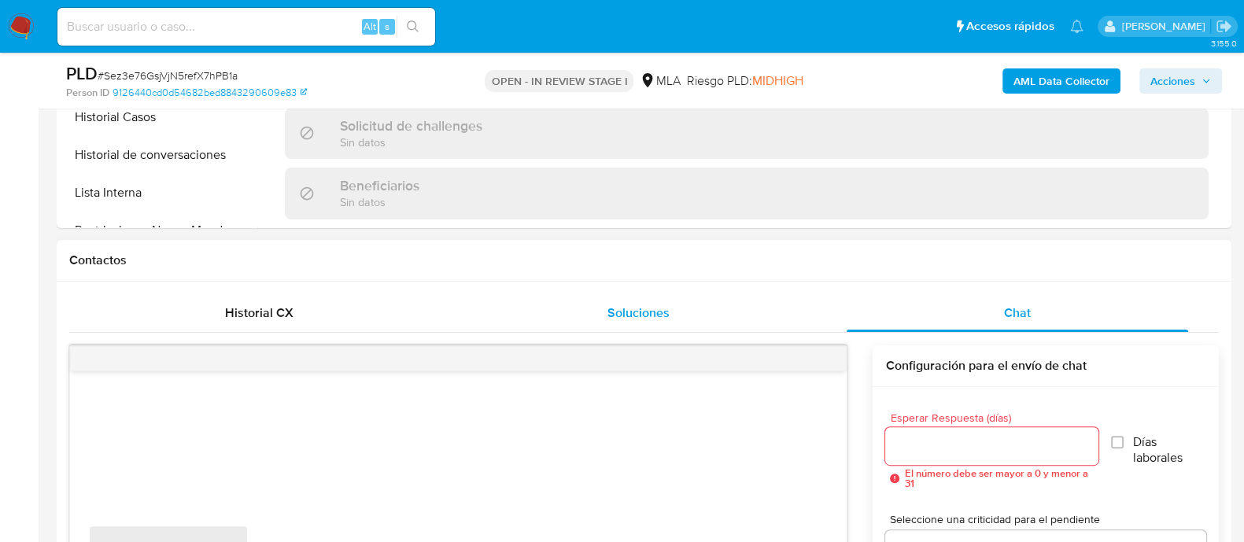
scroll to position [688, 0]
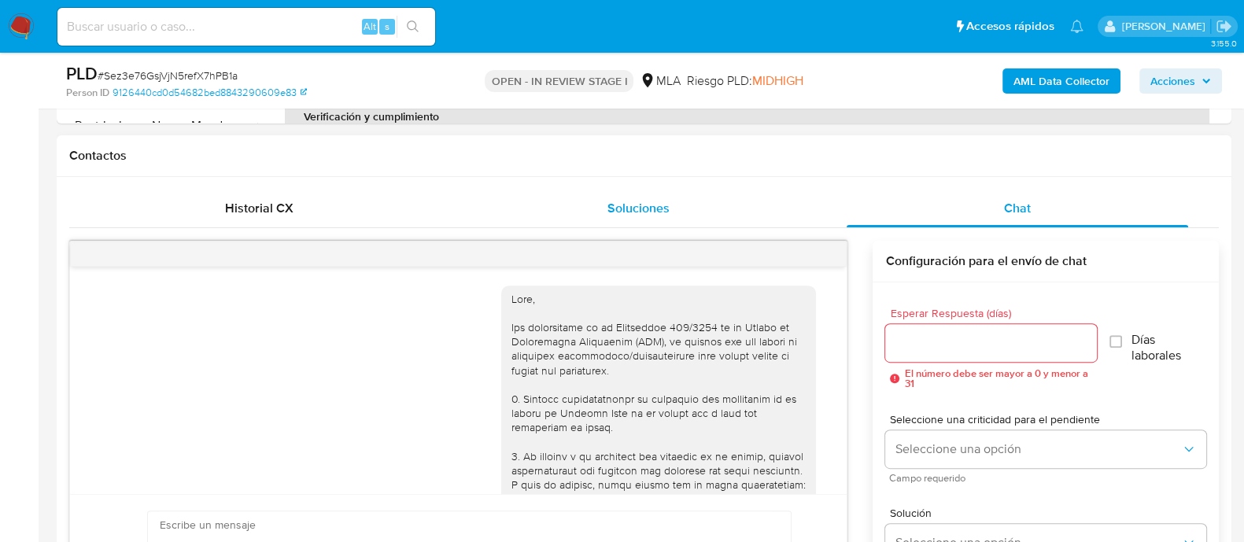
select select "10"
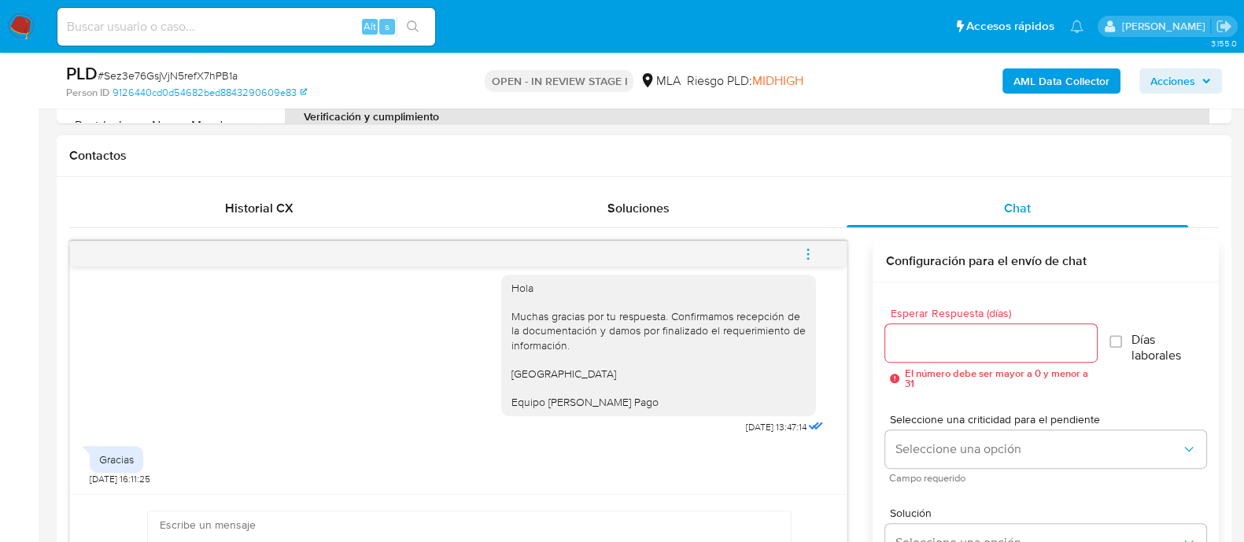
click at [822, 257] on button "menu-action" at bounding box center [808, 254] width 52 height 38
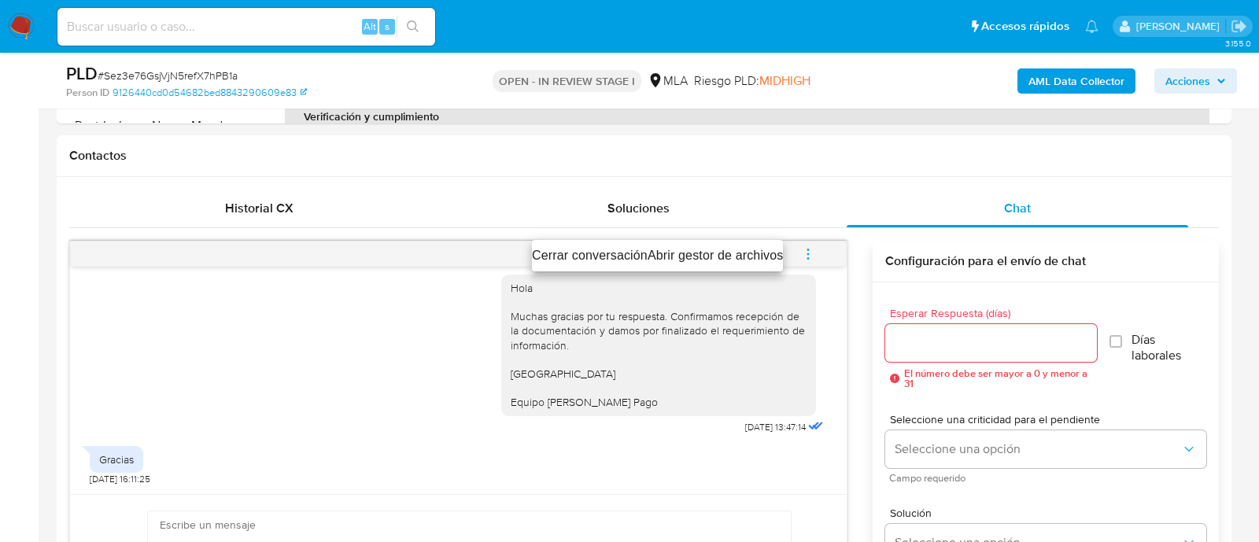
click at [600, 253] on li "Cerrar conversación" at bounding box center [590, 255] width 116 height 19
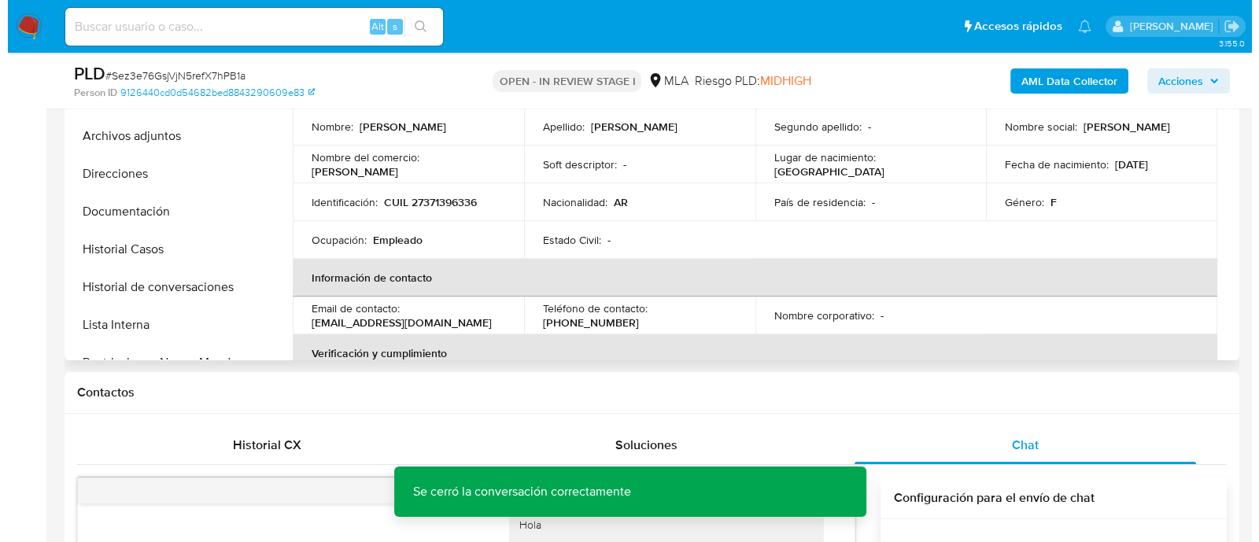
scroll to position [295, 0]
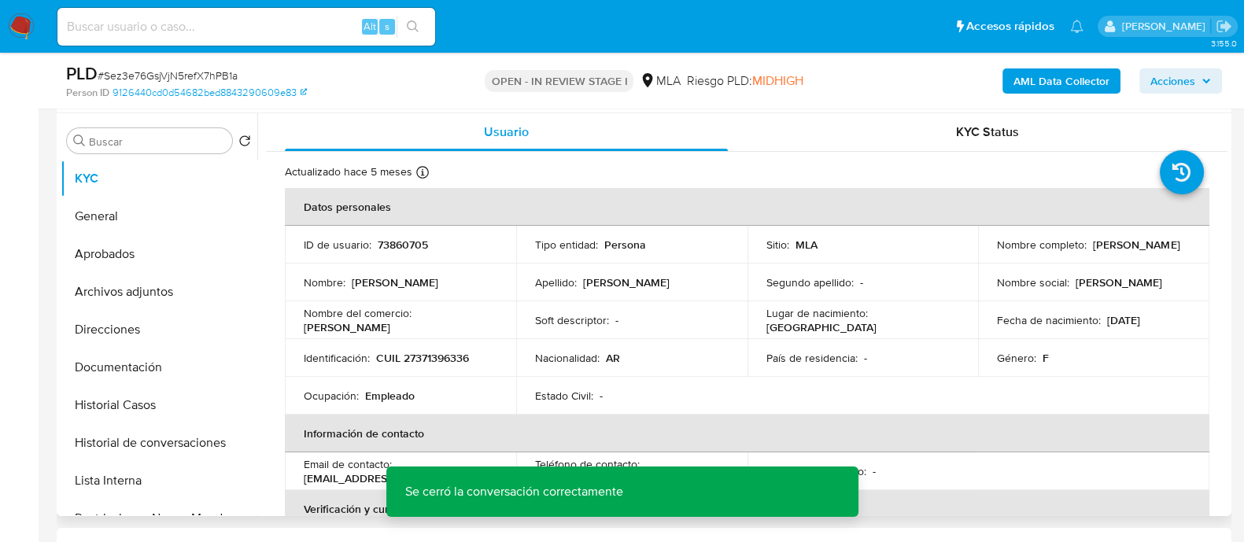
click at [404, 246] on p "73860705" at bounding box center [403, 245] width 50 height 14
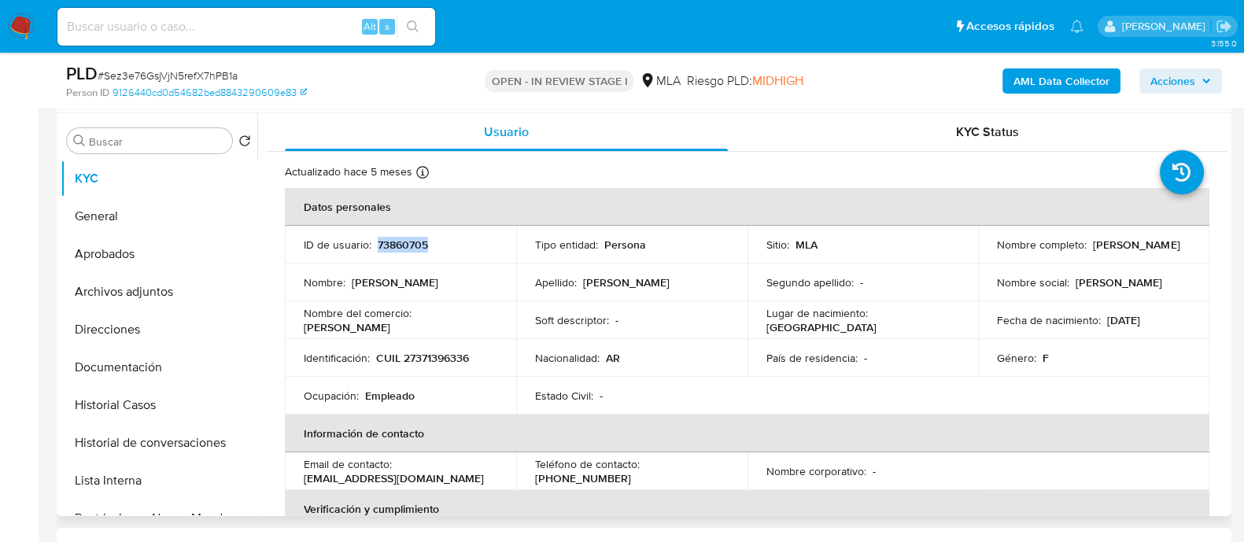
click at [404, 246] on p "73860705" at bounding box center [403, 245] width 50 height 14
copy p "73860705"
click at [130, 407] on button "Historial Casos" at bounding box center [153, 405] width 184 height 38
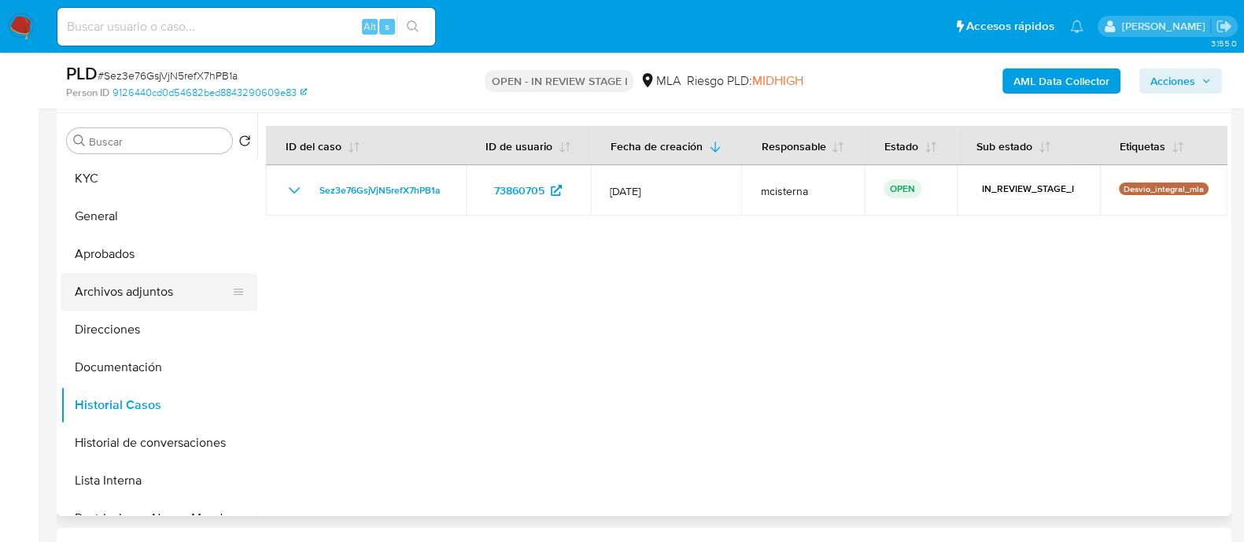
click at [169, 299] on button "Archivos adjuntos" at bounding box center [153, 292] width 184 height 38
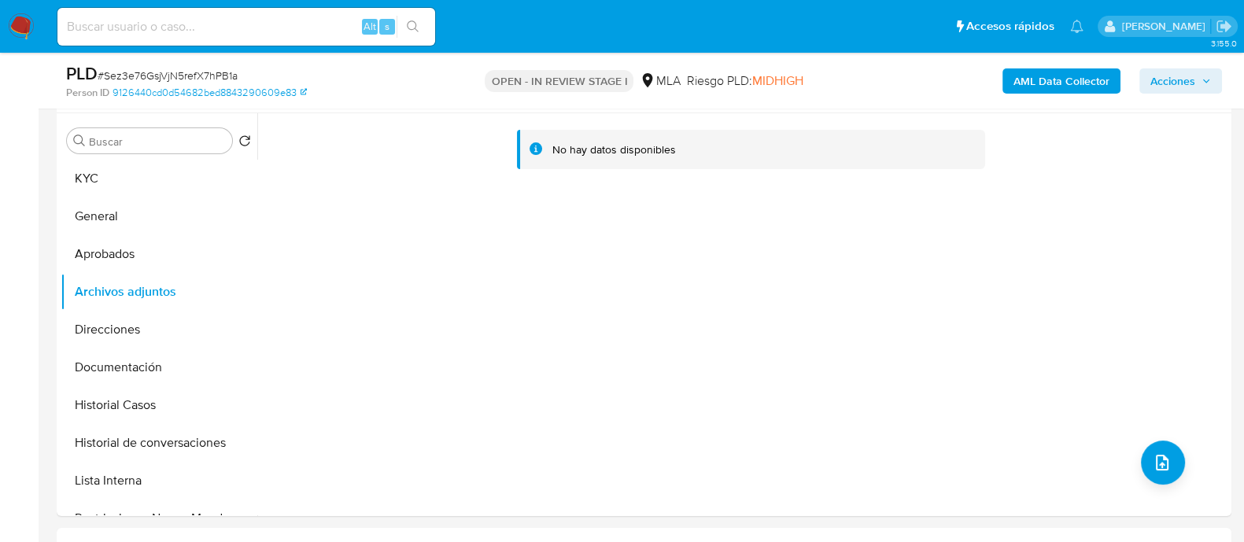
click at [1079, 76] on b "AML Data Collector" at bounding box center [1061, 80] width 96 height 25
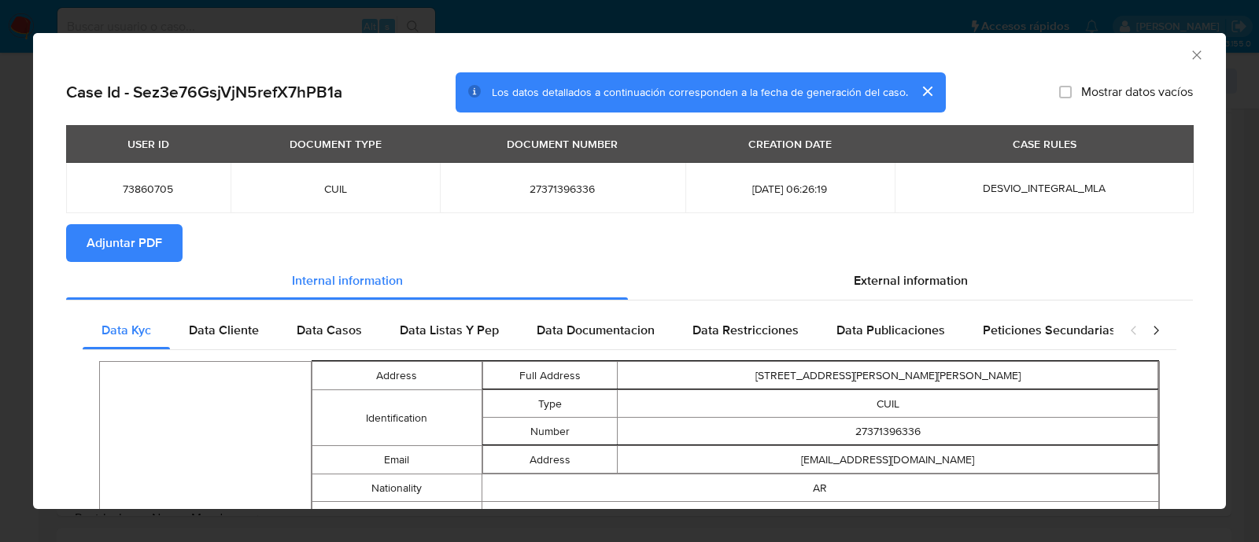
click at [805, 460] on td "micaela_abella@hotmail.com" at bounding box center [888, 460] width 541 height 28
copy td "micaela_abella@hotmail.com"
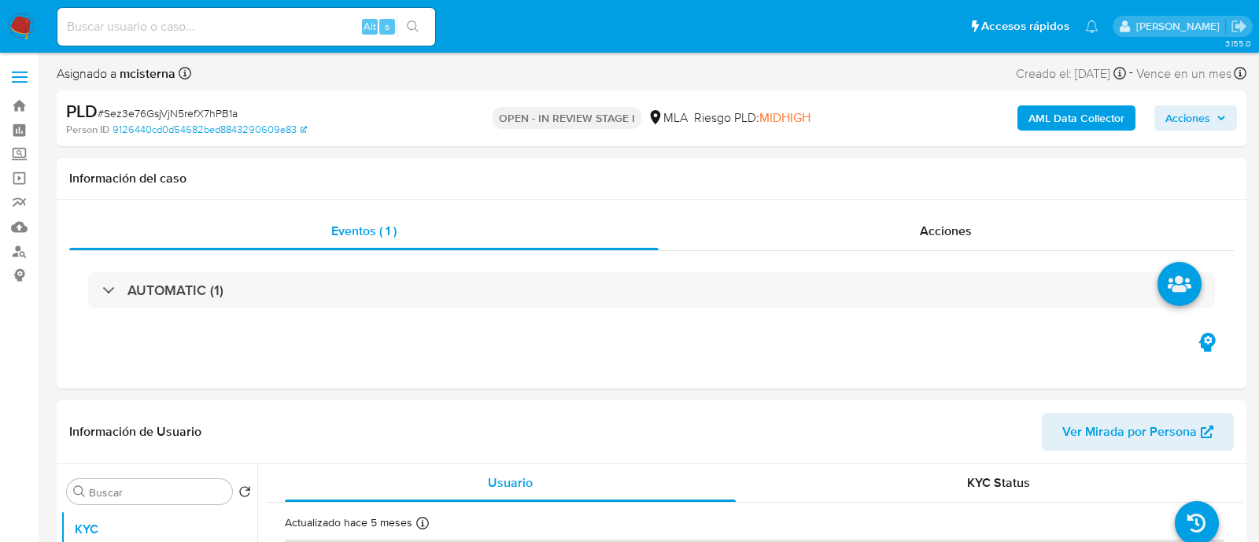
select select "10"
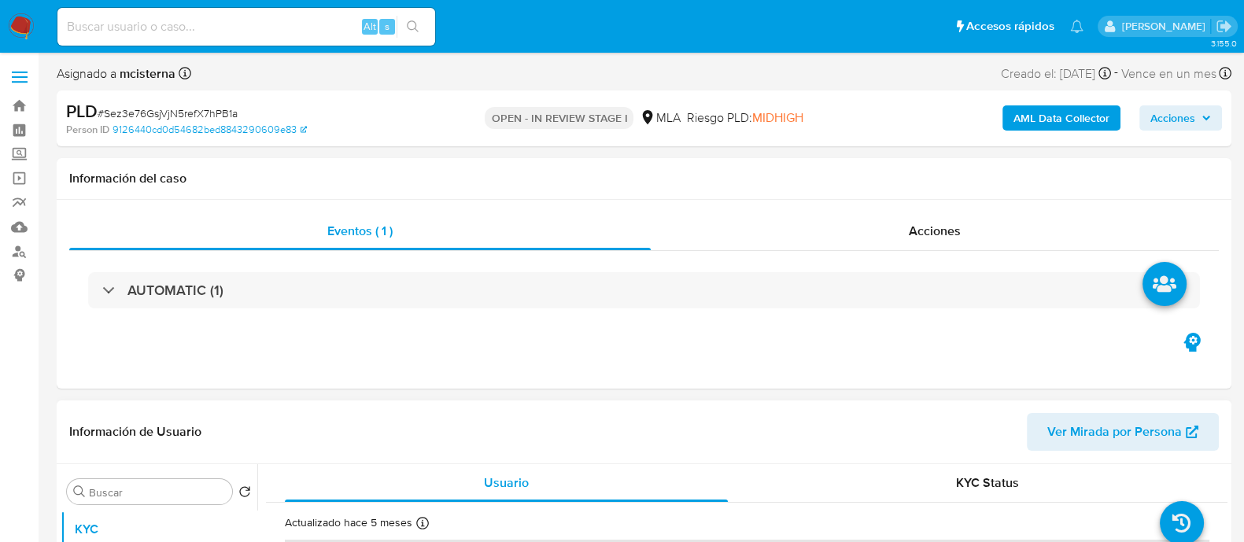
scroll to position [295, 0]
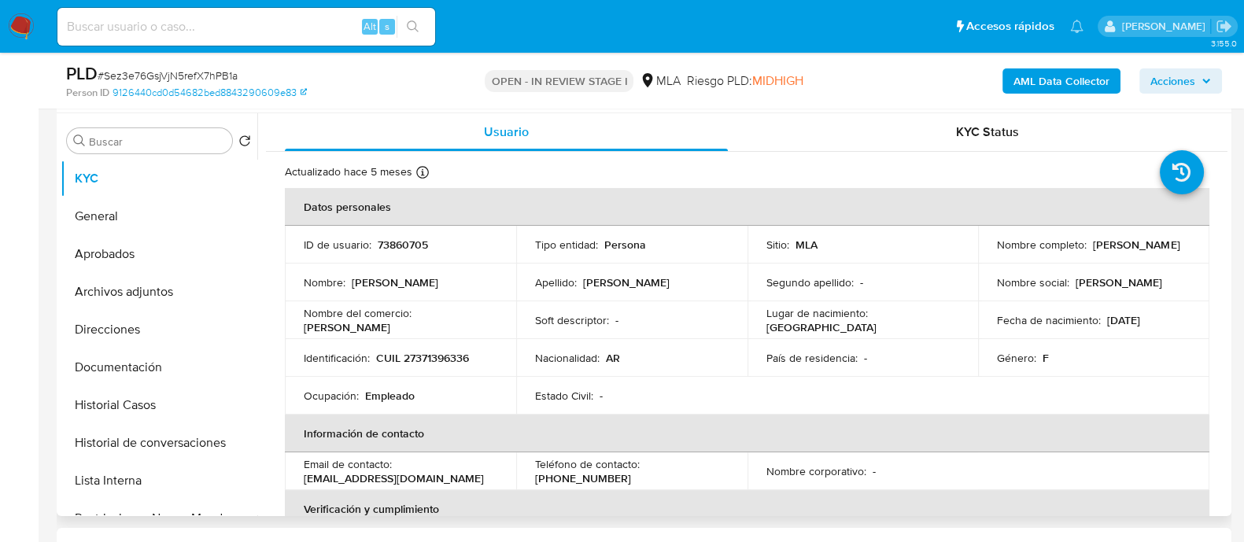
click at [437, 364] on p "CUIL 27371396336" at bounding box center [422, 358] width 93 height 14
copy p "27371396336"
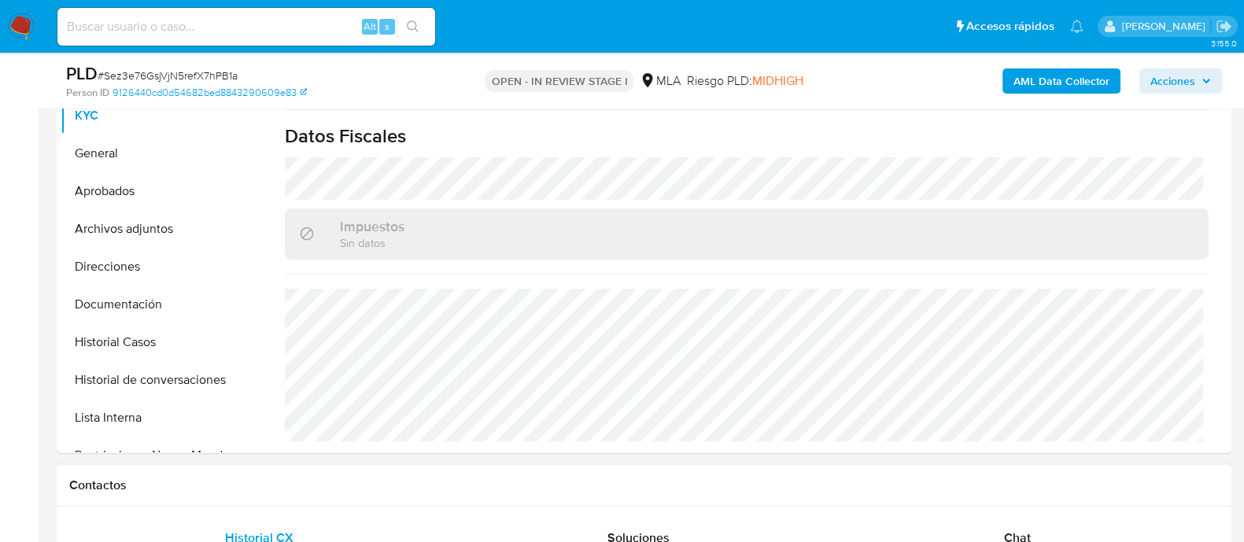
scroll to position [688, 0]
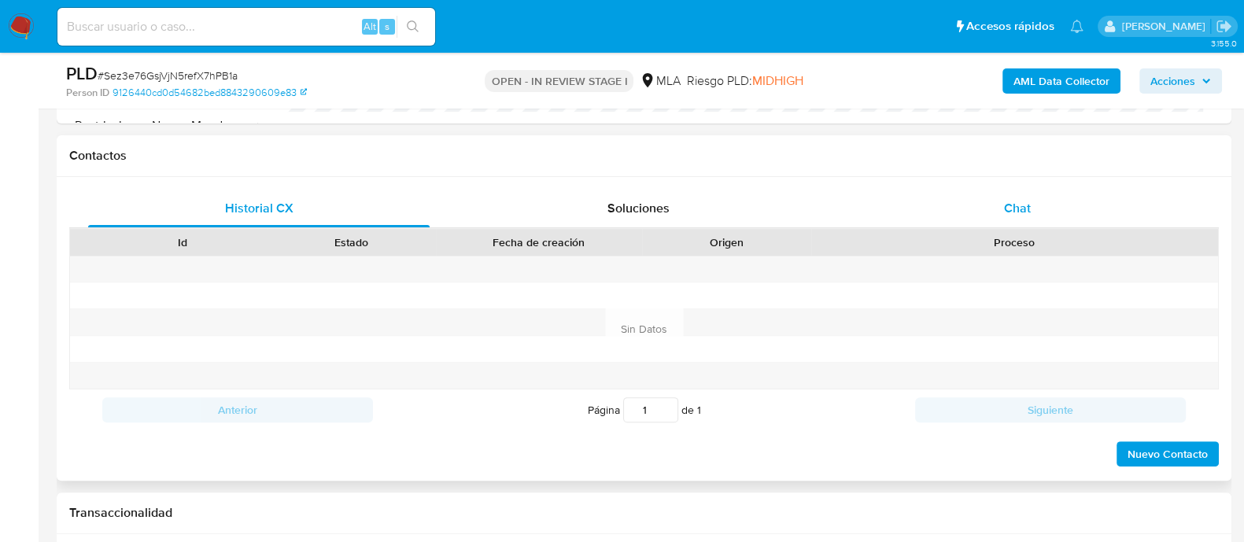
click at [1077, 206] on div "Chat" at bounding box center [1017, 209] width 341 height 38
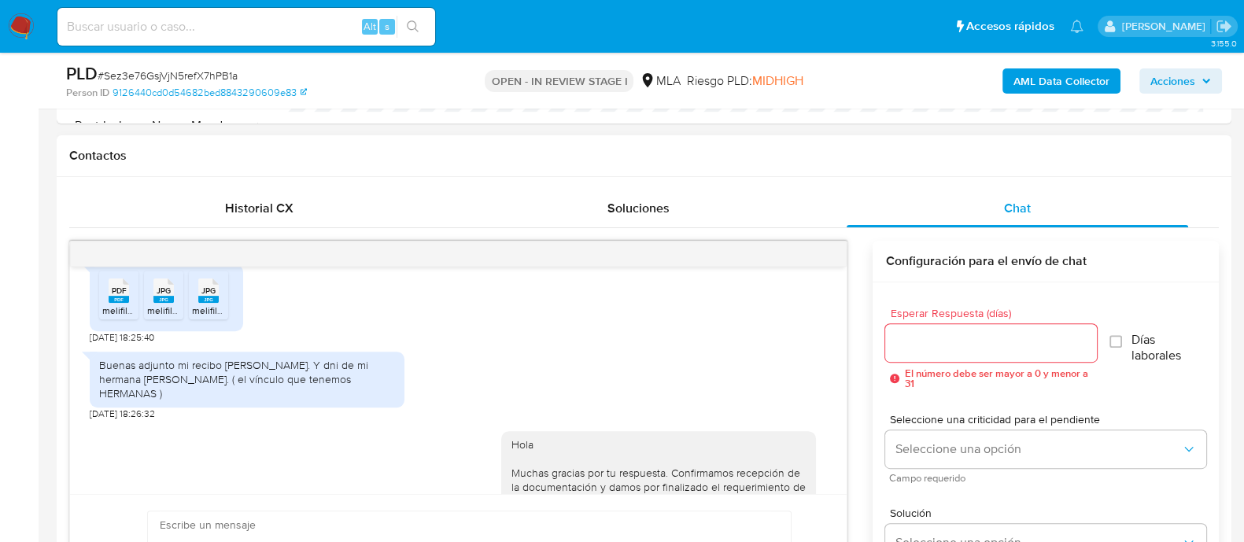
scroll to position [2081, 0]
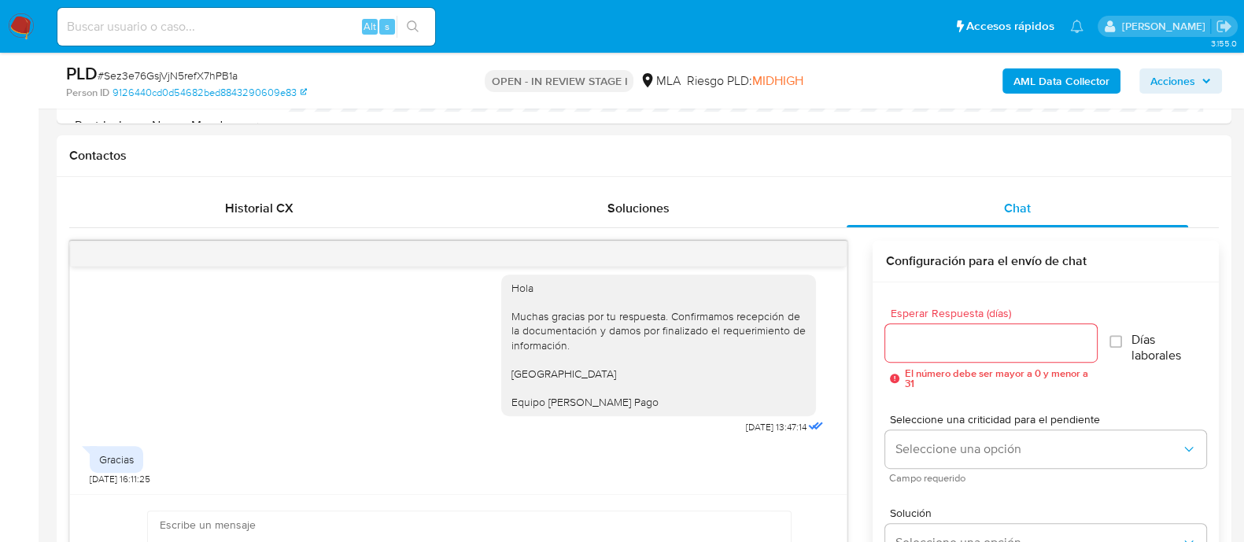
click at [314, 29] on input at bounding box center [246, 27] width 378 height 20
paste input "AvYbzNFBwULwVZMzxcm1AqLM"
type input "AvYbzNFBwULwVZMzxcm1AqLM"
click at [421, 26] on button "search-icon" at bounding box center [413, 27] width 32 height 22
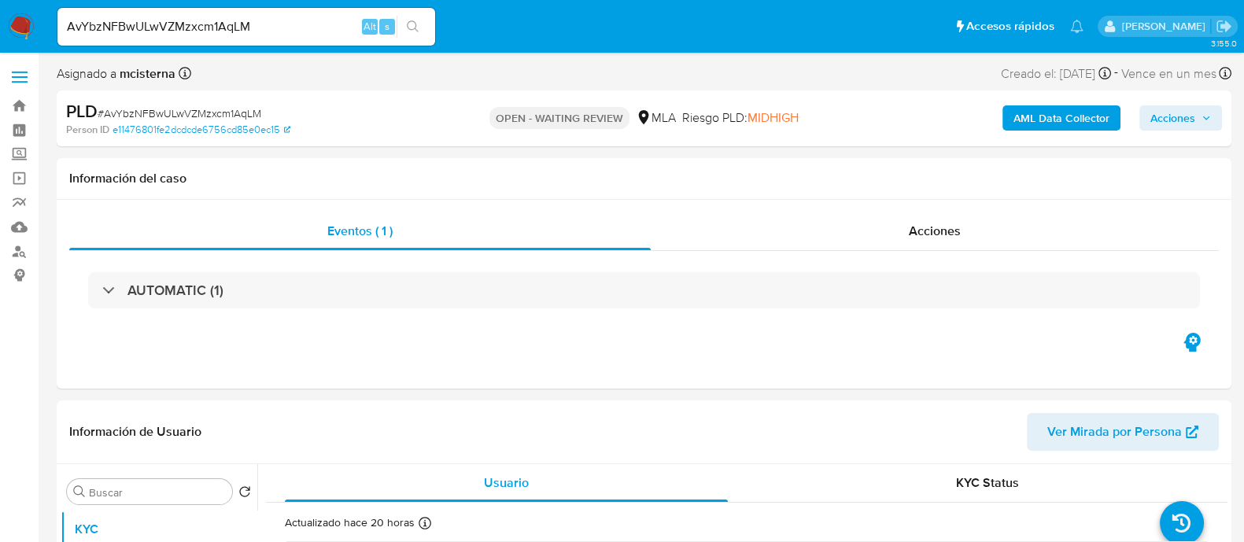
select select "10"
click at [313, 25] on input "AvYbzNFBwULwVZMzxcm1AqLM" at bounding box center [246, 27] width 378 height 20
click at [312, 25] on input "AvYbzNFBwULwVZMzxcm1AqLM" at bounding box center [246, 27] width 378 height 20
paste input "qMgEOCDzByxk1z3ZzJITM1IV"
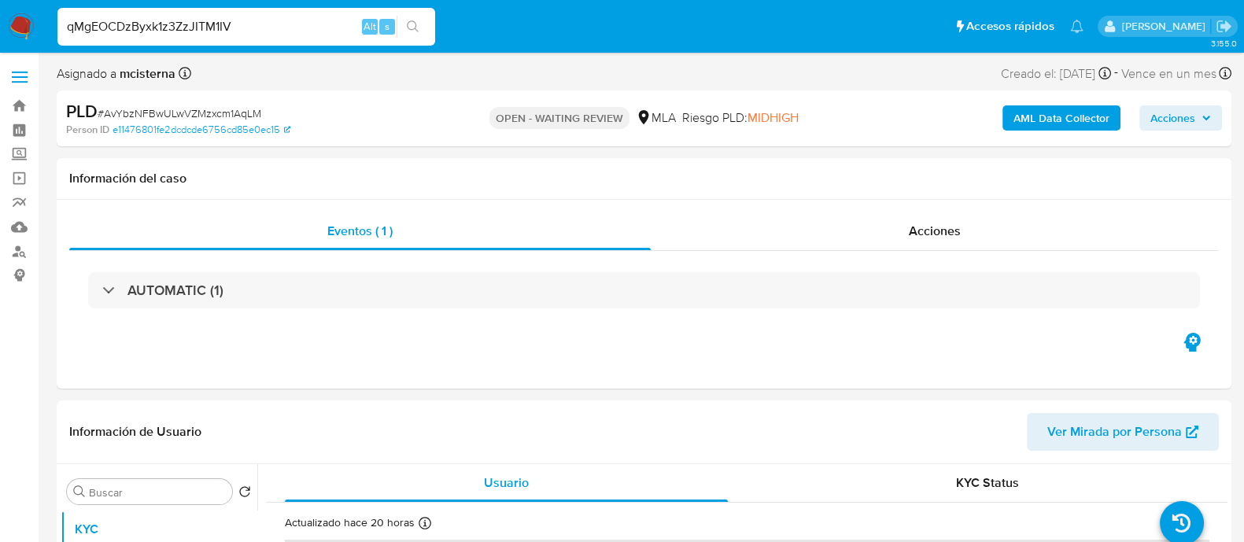
type input "qMgEOCDzByxk1z3ZzJITM1IV"
click at [409, 23] on icon "search-icon" at bounding box center [413, 26] width 13 height 13
click at [331, 17] on input "qMgEOCDzByxk1z3ZzJITM1IV" at bounding box center [246, 27] width 378 height 20
select select "10"
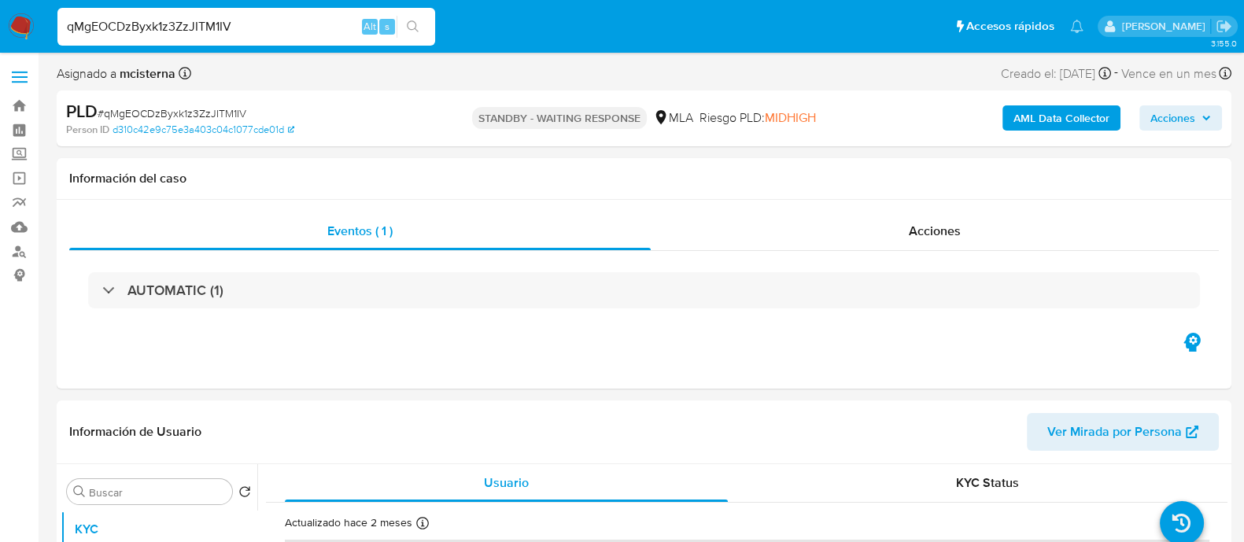
click at [331, 17] on input "qMgEOCDzByxk1z3ZzJITM1IV" at bounding box center [246, 27] width 378 height 20
paste input "9xbDadtedb4i9aPnbxLpZoAC"
type input "9xbDadtedb4i9aPnbxLpZoAC"
click at [419, 25] on button "search-icon" at bounding box center [413, 27] width 32 height 22
select select "10"
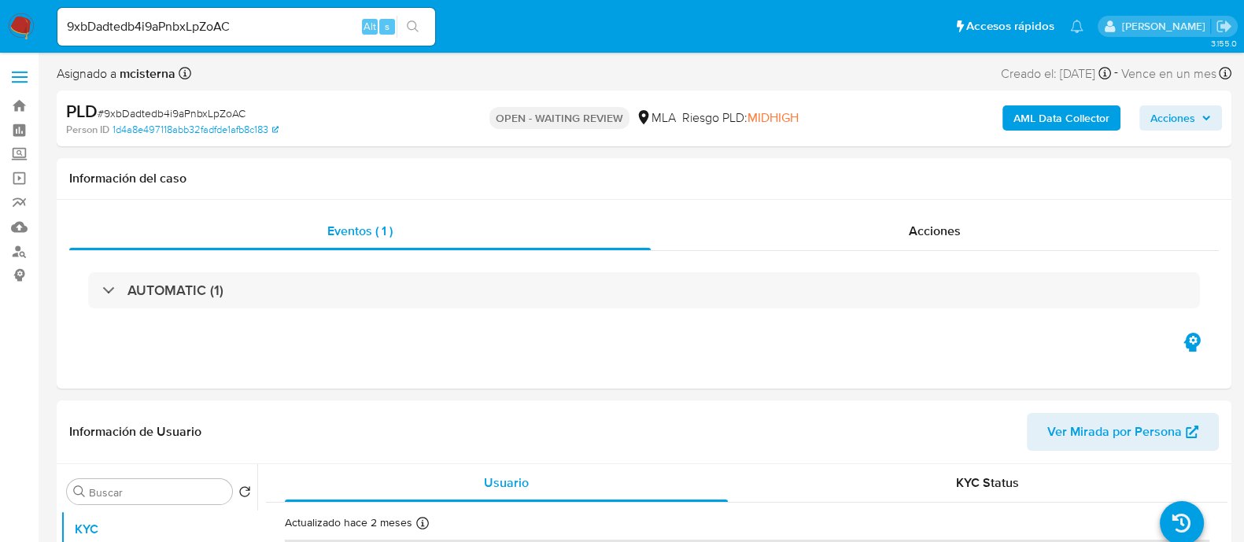
drag, startPoint x: 24, startPoint y: 27, endPoint x: 35, endPoint y: 52, distance: 27.2
click at [24, 26] on img at bounding box center [21, 26] width 27 height 27
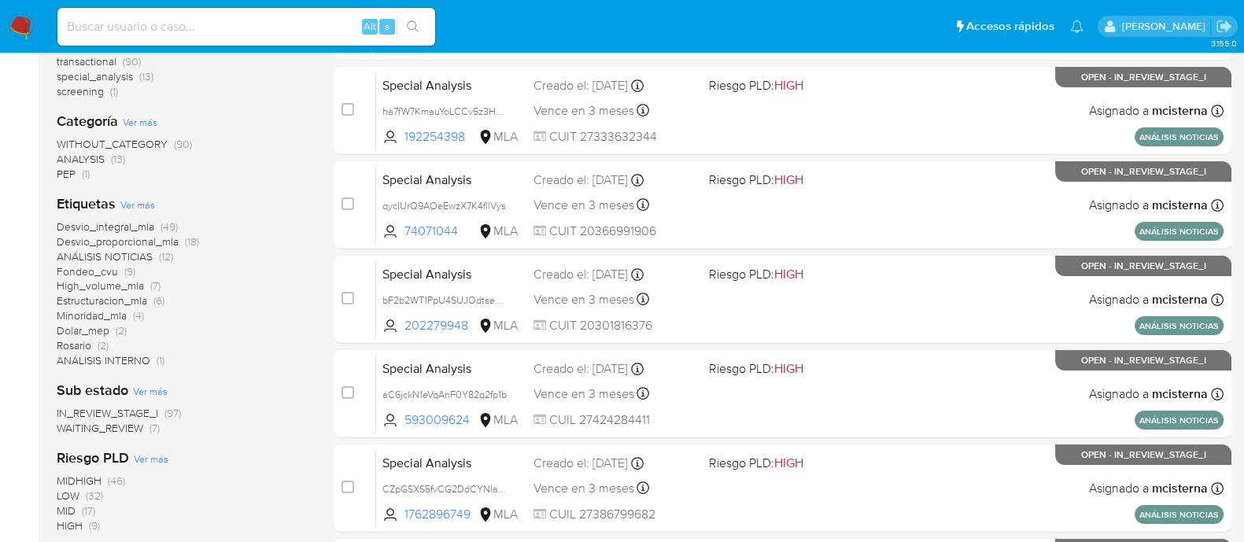
scroll to position [295, 0]
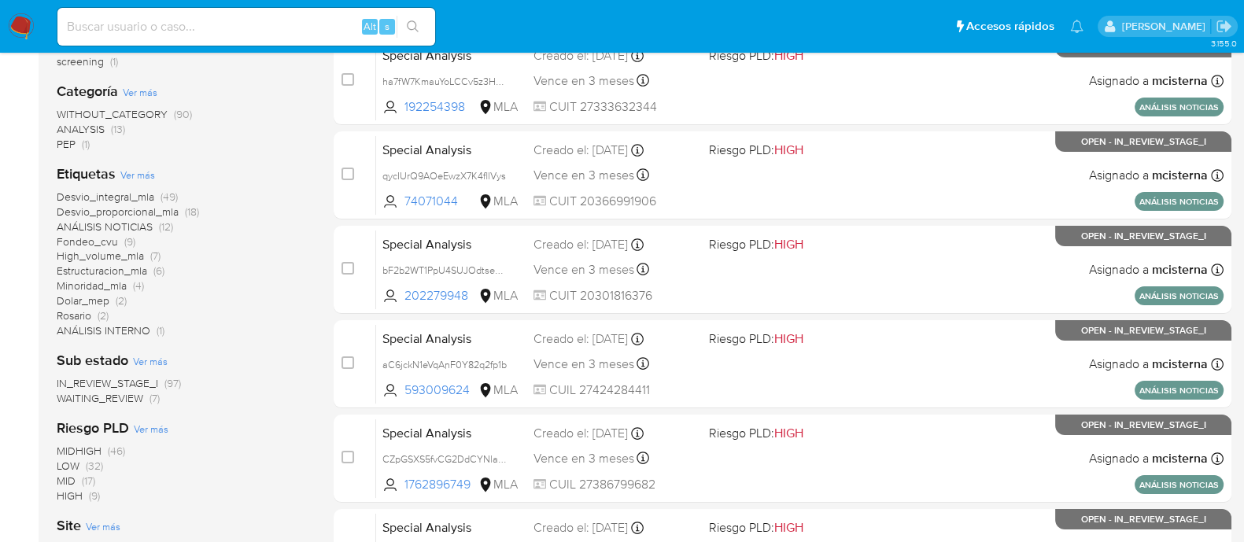
click at [87, 399] on span "WAITING_REVIEW" at bounding box center [100, 398] width 87 height 16
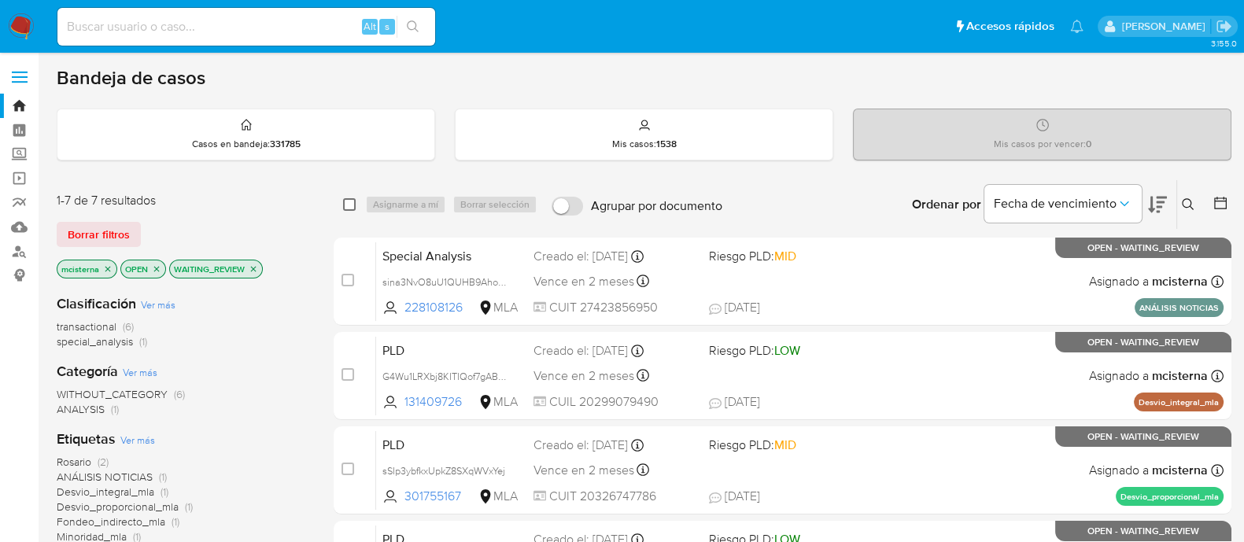
click at [346, 207] on input "checkbox" at bounding box center [349, 204] width 13 height 13
checkbox input "true"
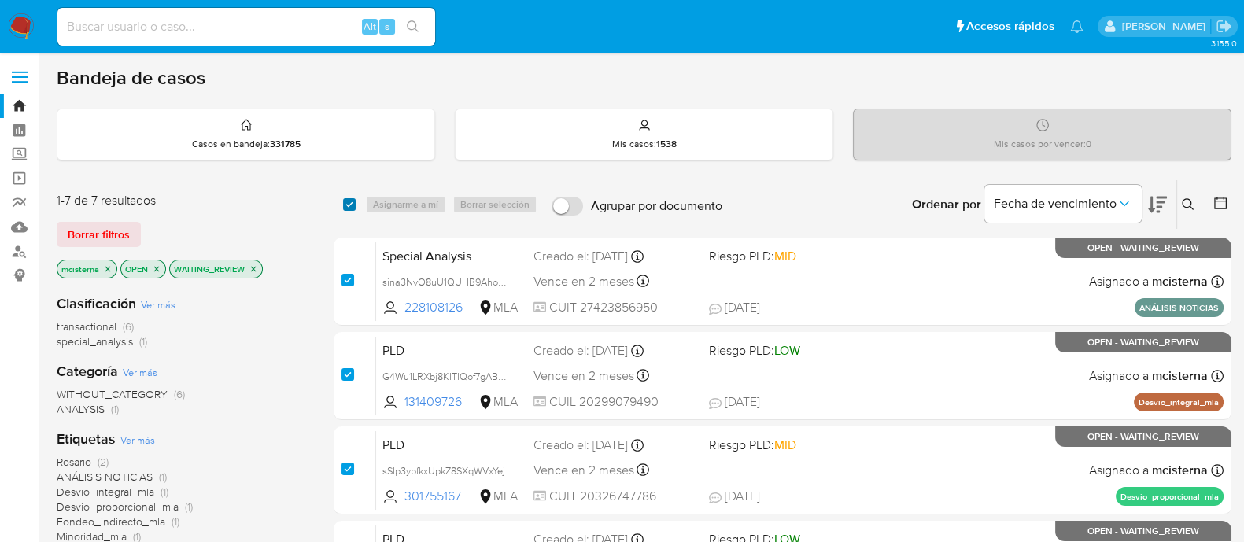
checkbox input "true"
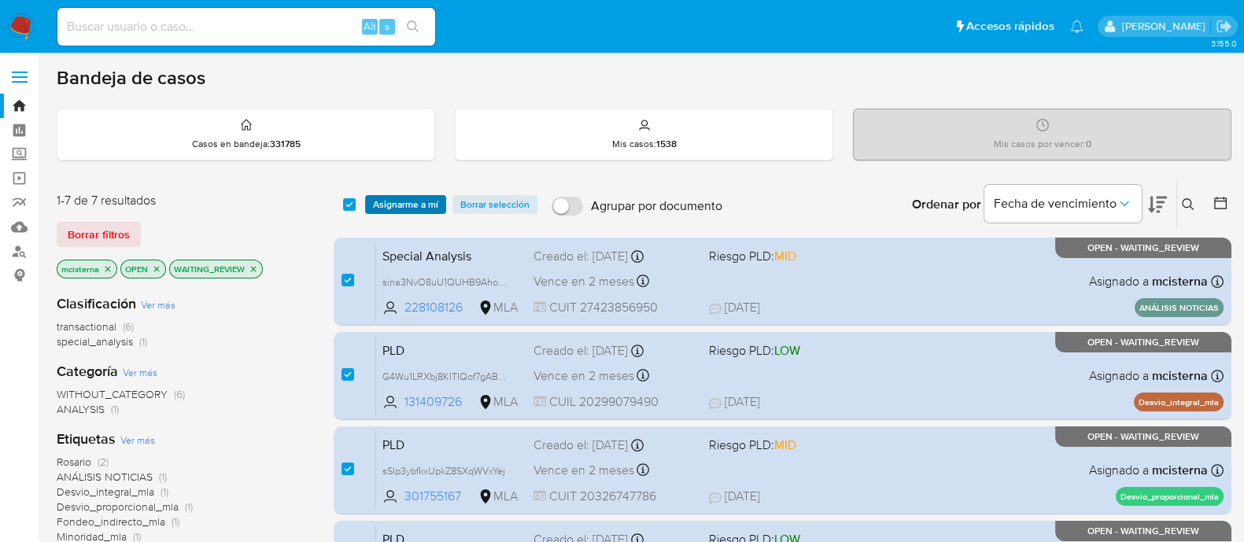
click at [386, 207] on span "Asignarme a mí" at bounding box center [405, 205] width 65 height 16
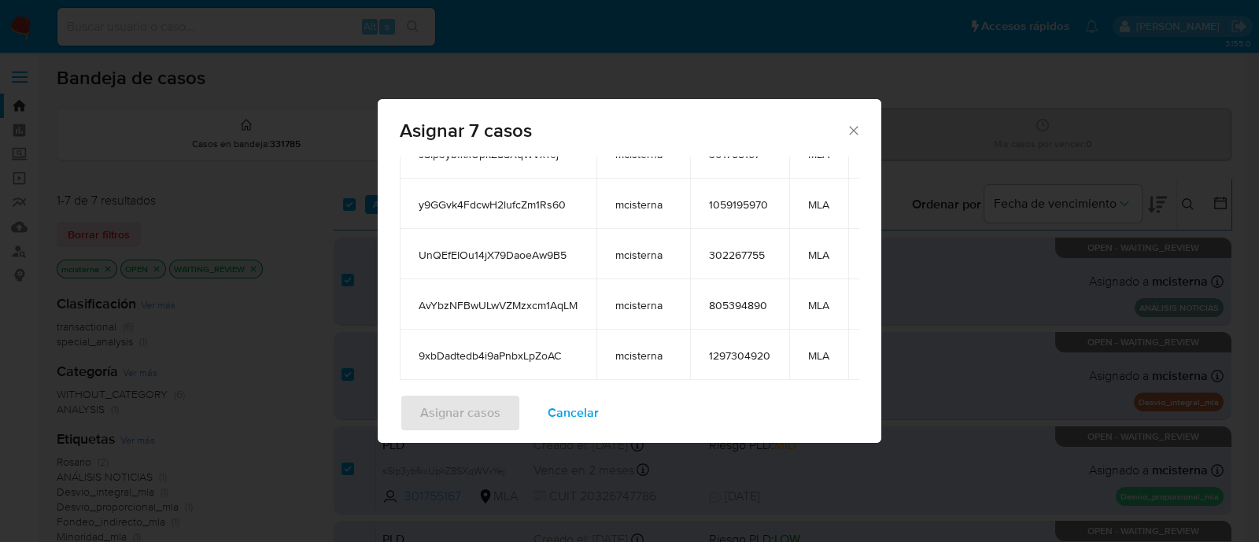
scroll to position [293, 0]
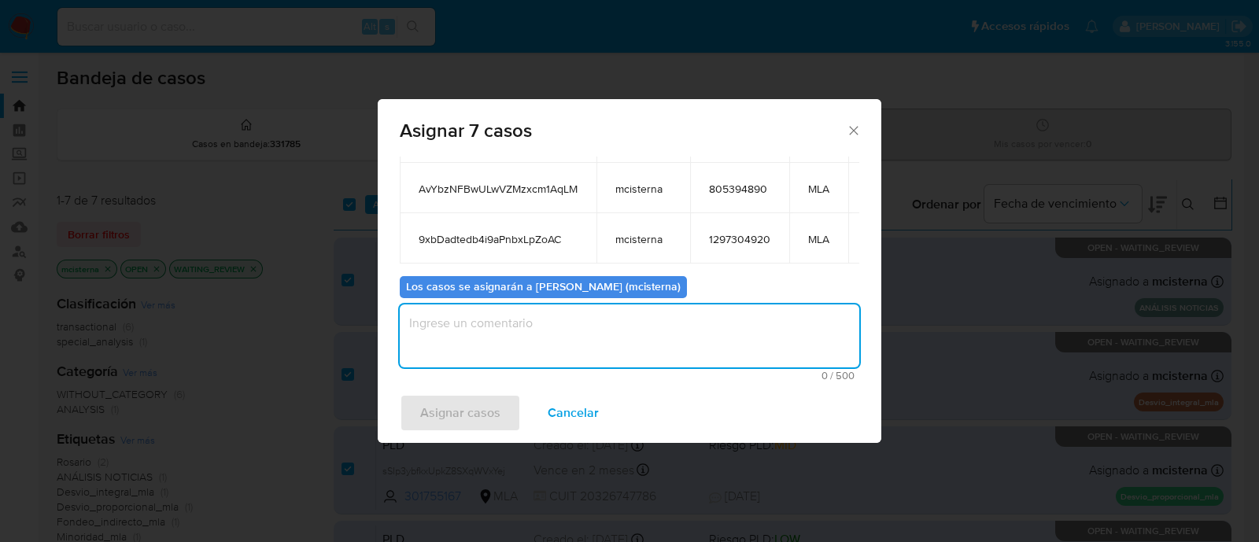
click at [625, 324] on textarea "assign-modal" at bounding box center [630, 336] width 460 height 63
type textarea "mcisterna"
click at [468, 411] on span "Asignar casos" at bounding box center [460, 413] width 80 height 35
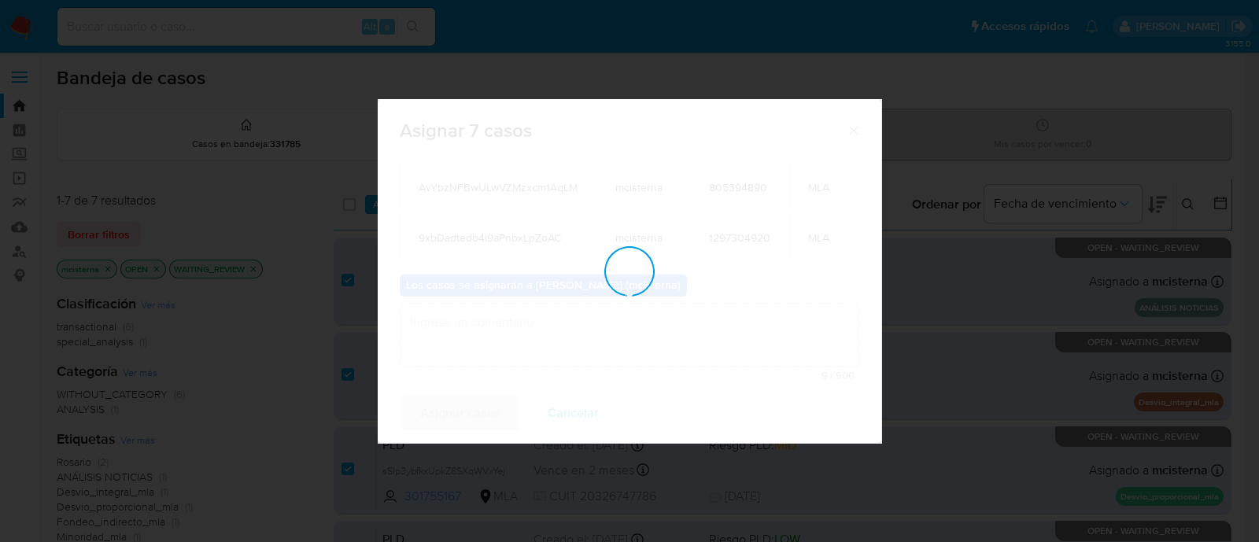
checkbox input "false"
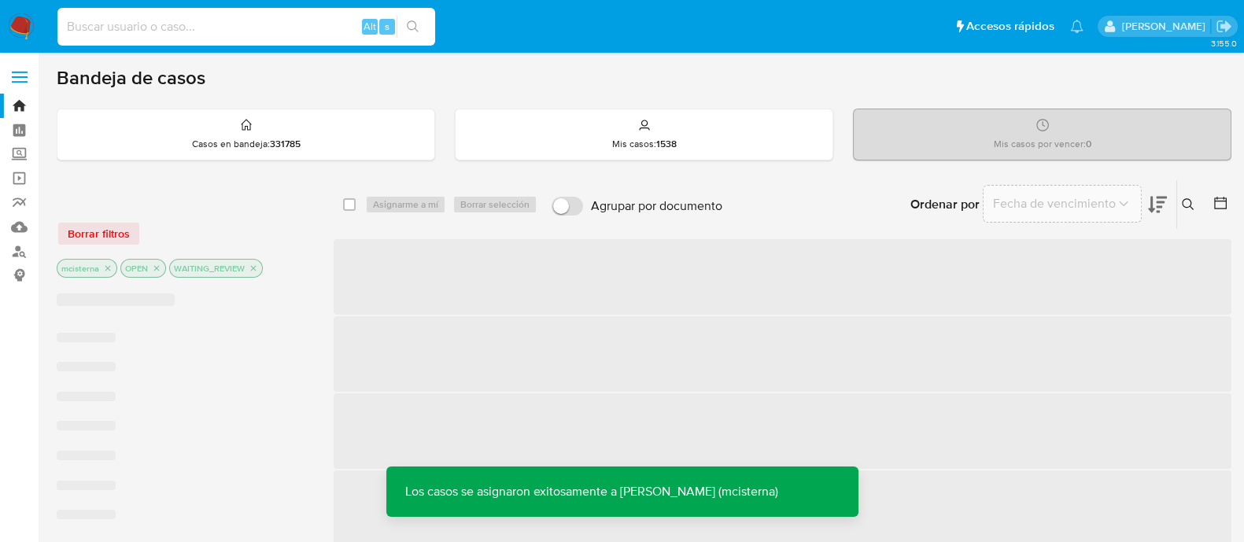
click at [287, 21] on input at bounding box center [246, 27] width 378 height 20
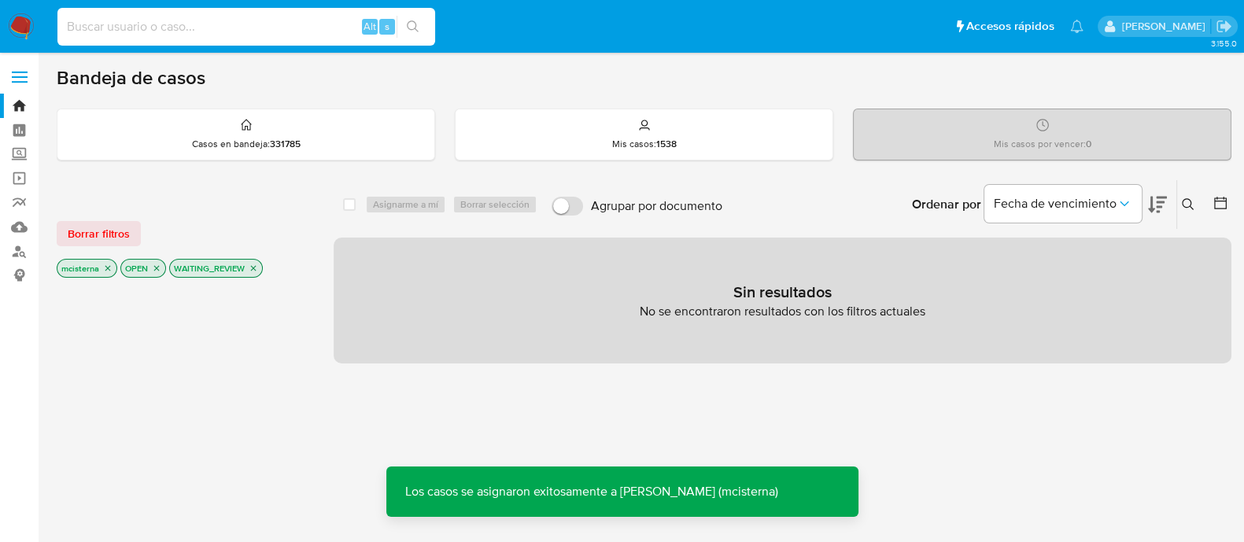
paste input "AvYbzNFBwULwVZMzxcm1AqLM"
type input "AvYbzNFBwULwVZMzxcm1AqLM"
click at [425, 22] on button "search-icon" at bounding box center [413, 27] width 32 height 22
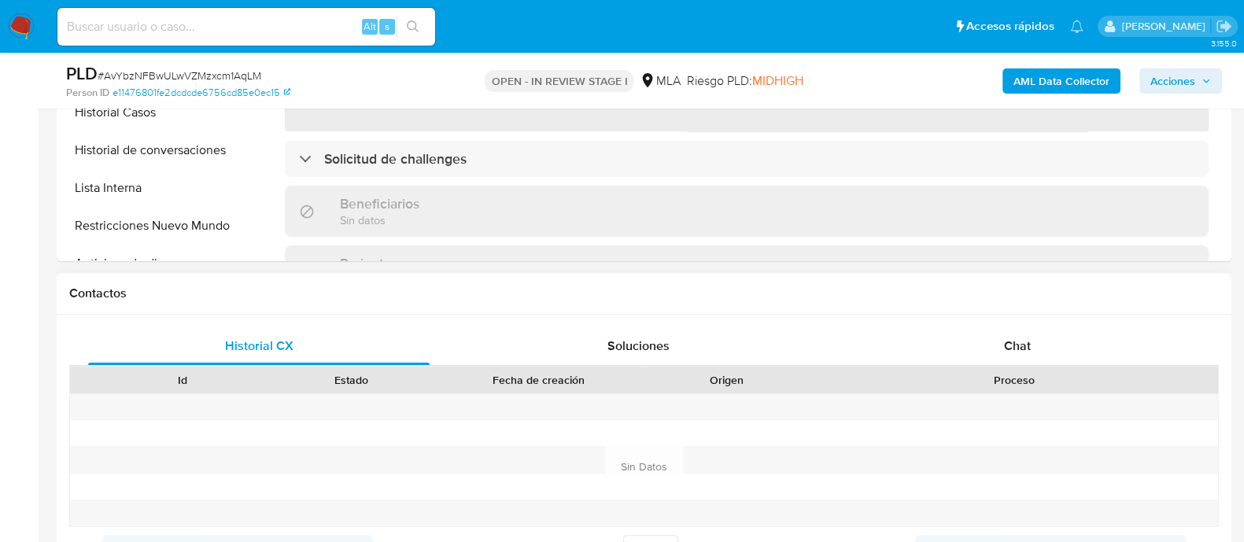
scroll to position [590, 0]
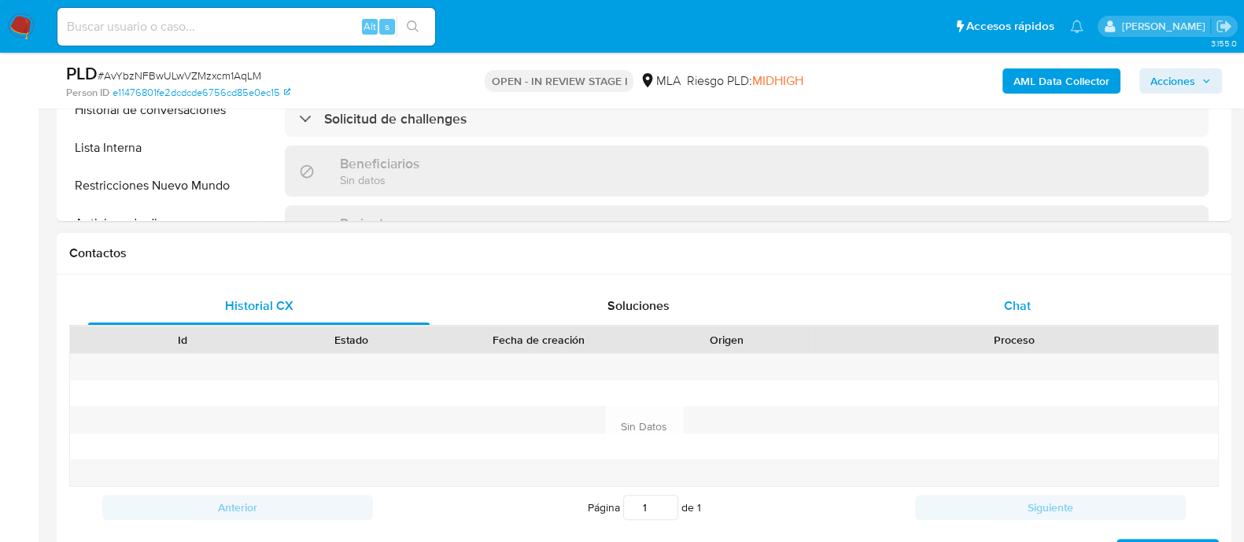
click at [976, 305] on div "Chat" at bounding box center [1017, 306] width 341 height 38
select select "10"
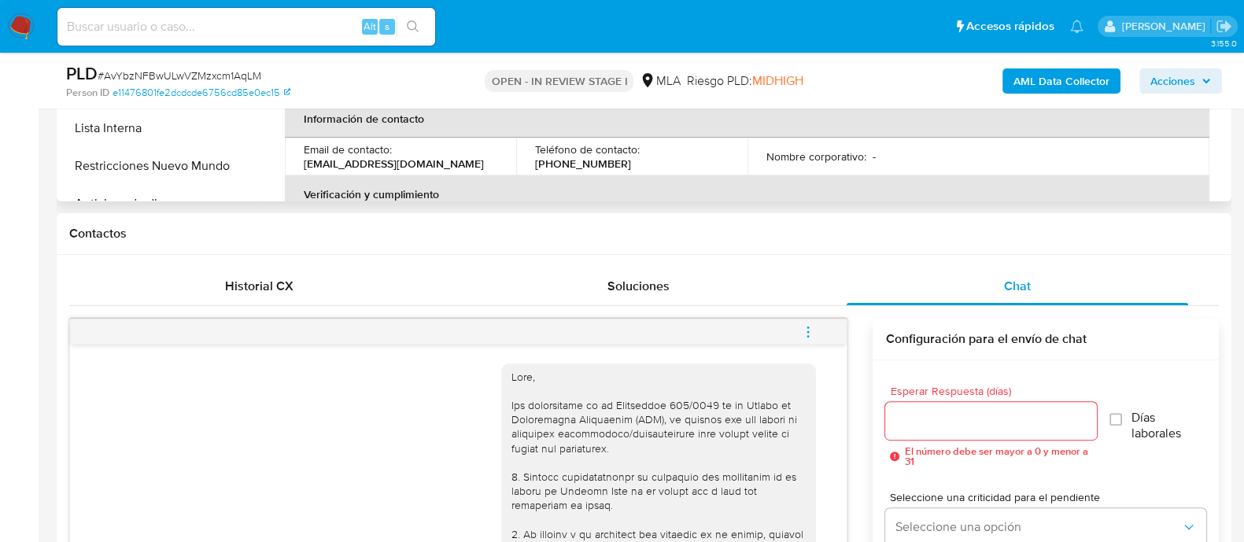
scroll to position [393, 0]
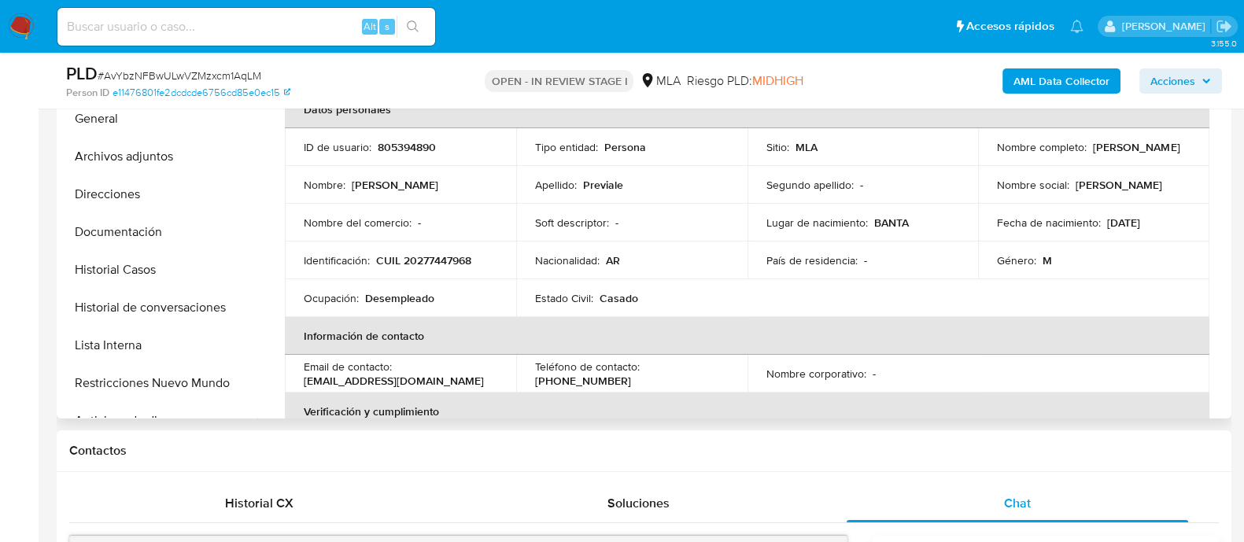
click at [409, 143] on p "805394890" at bounding box center [407, 147] width 58 height 14
copy p "805394890"
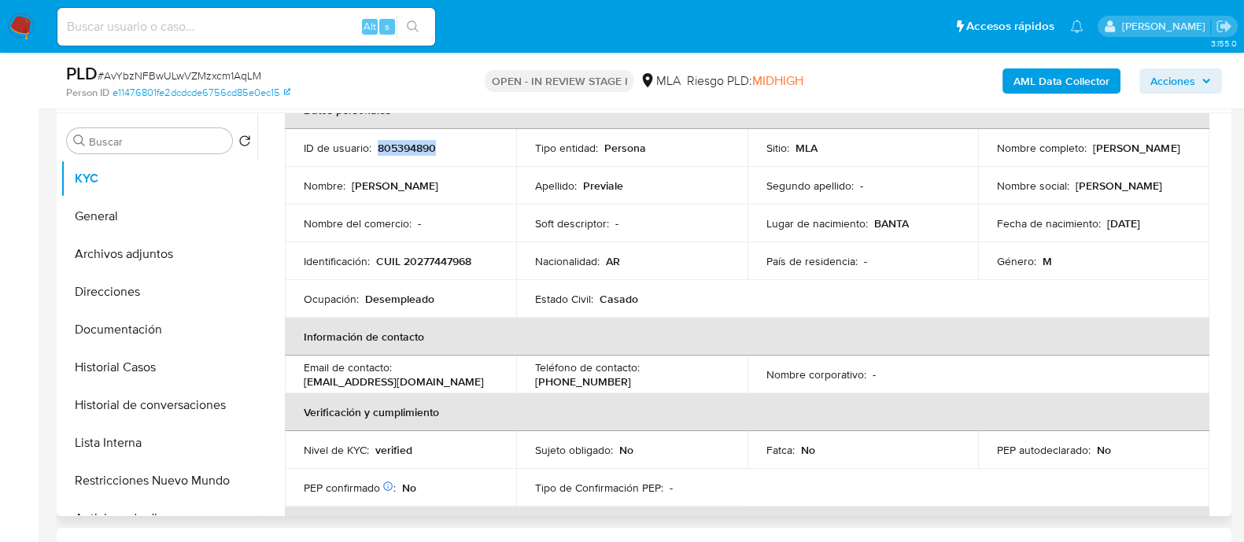
scroll to position [0, 0]
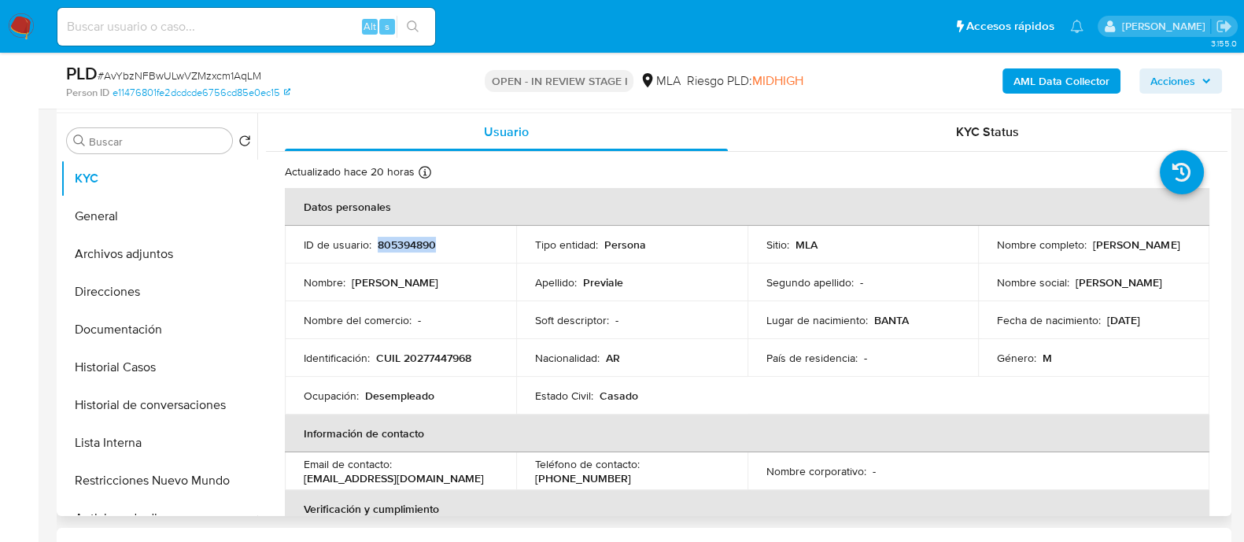
drag, startPoint x: 992, startPoint y: 252, endPoint x: 1188, endPoint y: 252, distance: 195.9
click at [1188, 252] on td "Nombre completo : [PERSON_NAME]" at bounding box center [1093, 245] width 231 height 38
copy p "[PERSON_NAME]"
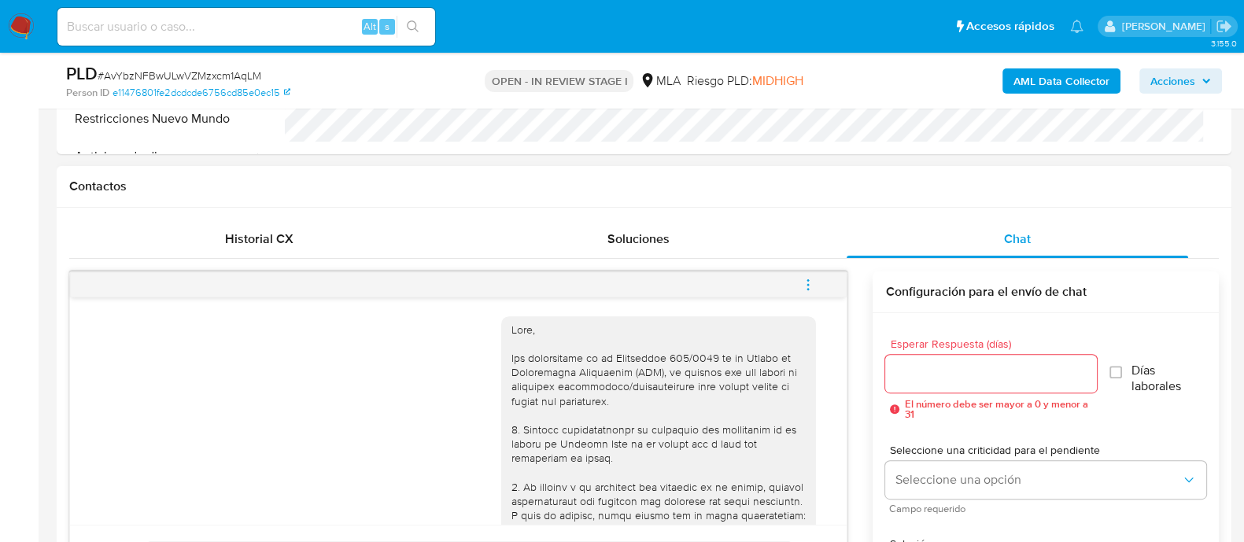
scroll to position [786, 0]
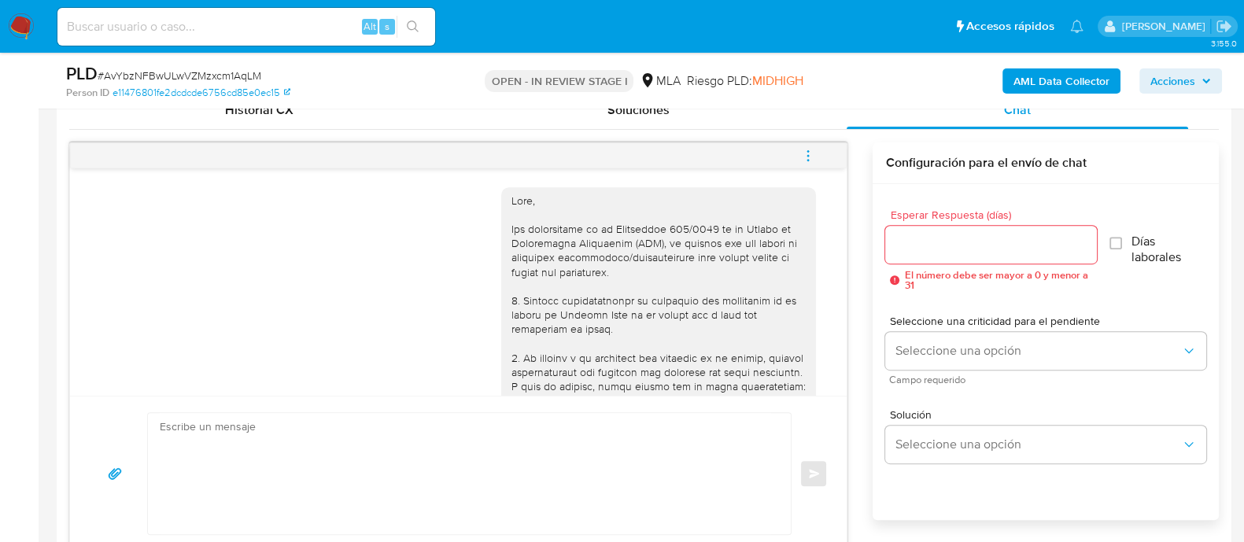
click at [641, 437] on textarea at bounding box center [465, 473] width 611 height 121
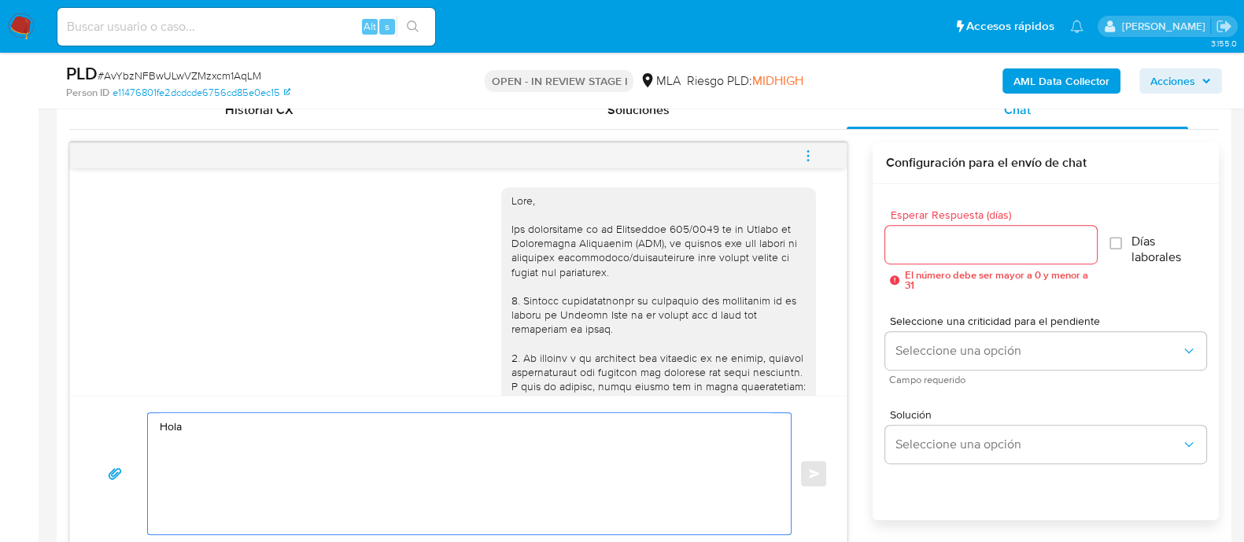
paste textarea "[PERSON_NAME]"
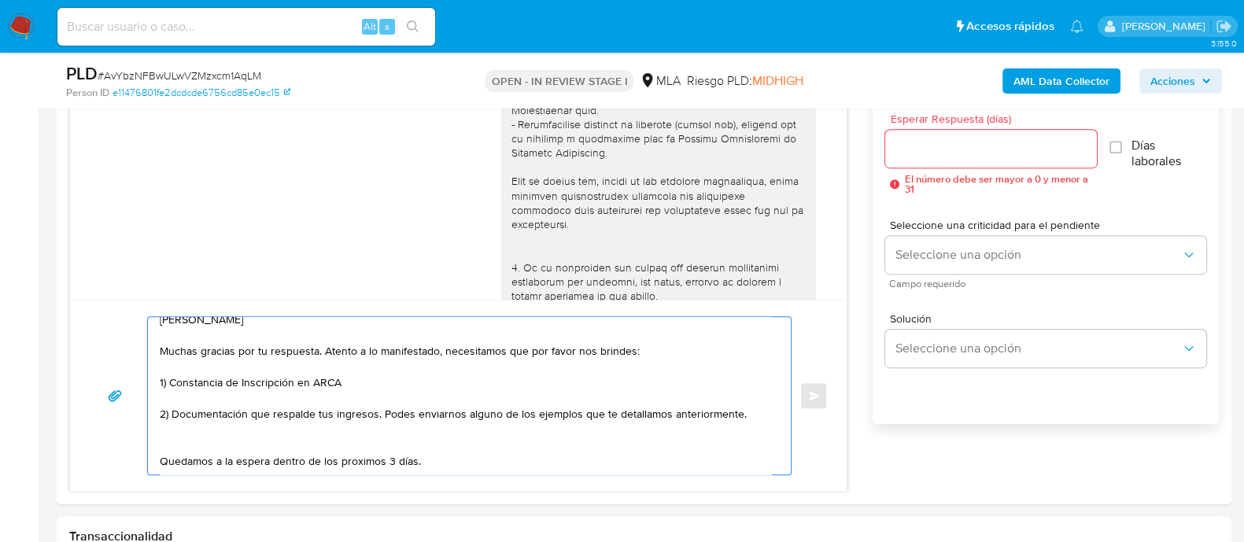
scroll to position [911, 0]
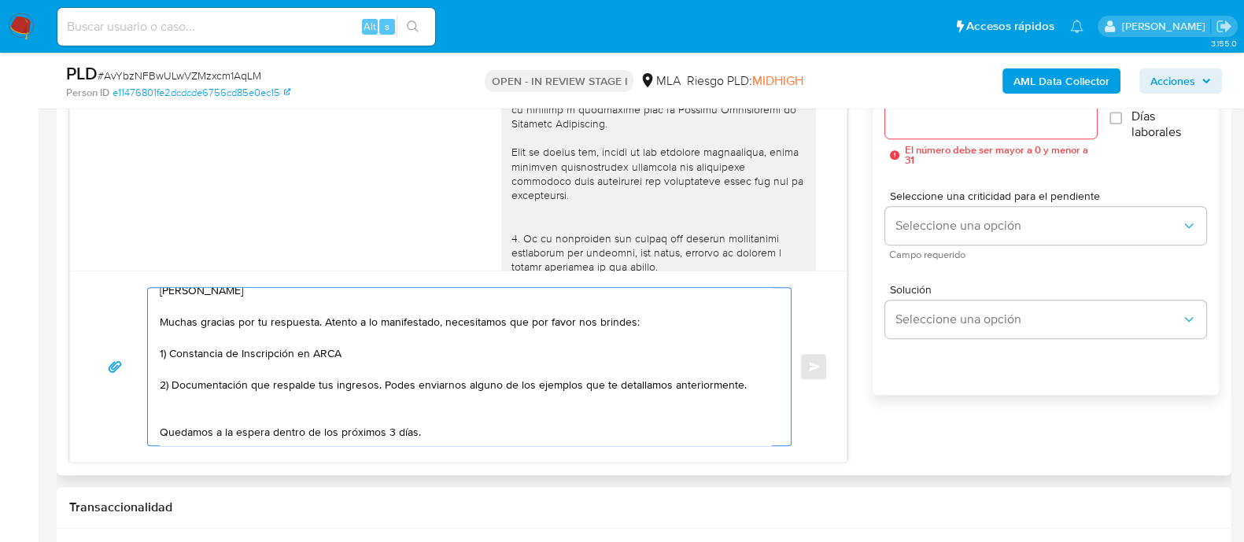
click at [461, 437] on textarea "[PERSON_NAME] Muchas gracias por tu respuesta. Atento a lo manifestado, necesit…" at bounding box center [465, 366] width 611 height 157
click at [587, 395] on textarea "[PERSON_NAME] Muchas gracias por tu respuesta. Atento a lo manifestado, necesit…" at bounding box center [465, 366] width 611 height 157
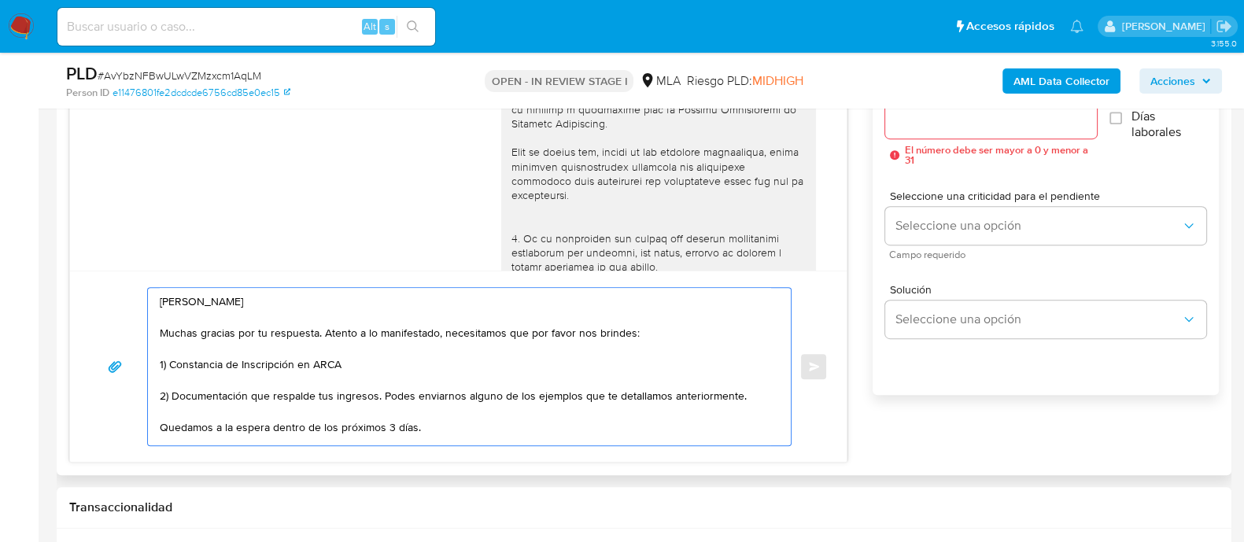
scroll to position [11, 0]
drag, startPoint x: 581, startPoint y: 395, endPoint x: 570, endPoint y: 411, distance: 18.8
click at [579, 397] on textarea "[PERSON_NAME] Muchas gracias por tu respuesta. Atento a lo manifestado, necesit…" at bounding box center [465, 366] width 611 height 157
click at [566, 418] on textarea "[PERSON_NAME] Muchas gracias por tu respuesta. Atento a lo manifestado, necesit…" at bounding box center [465, 366] width 611 height 157
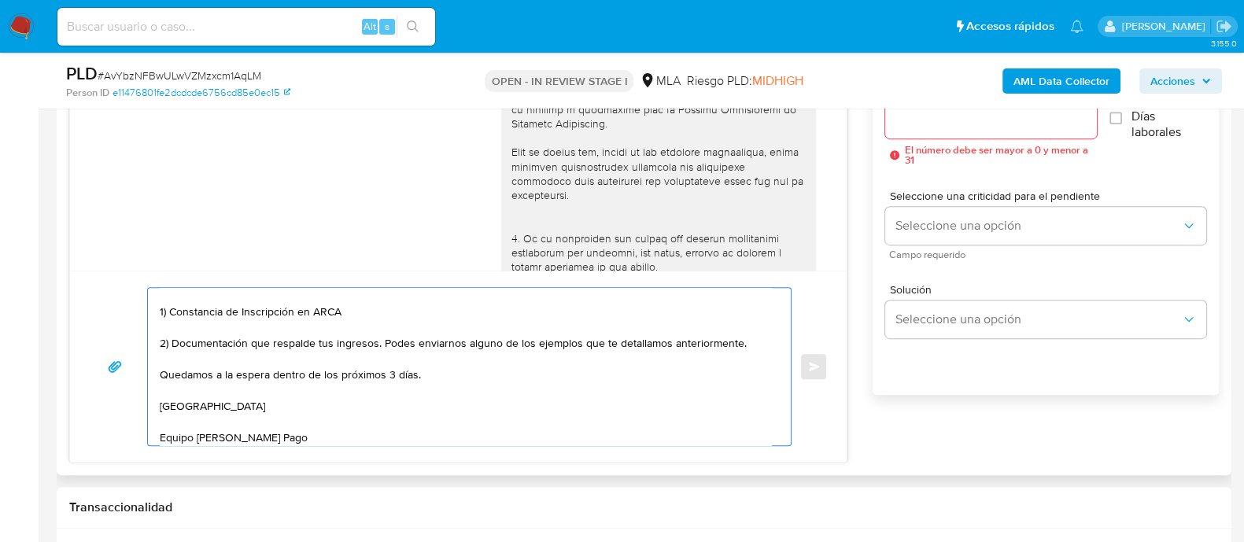
scroll to position [813, 0]
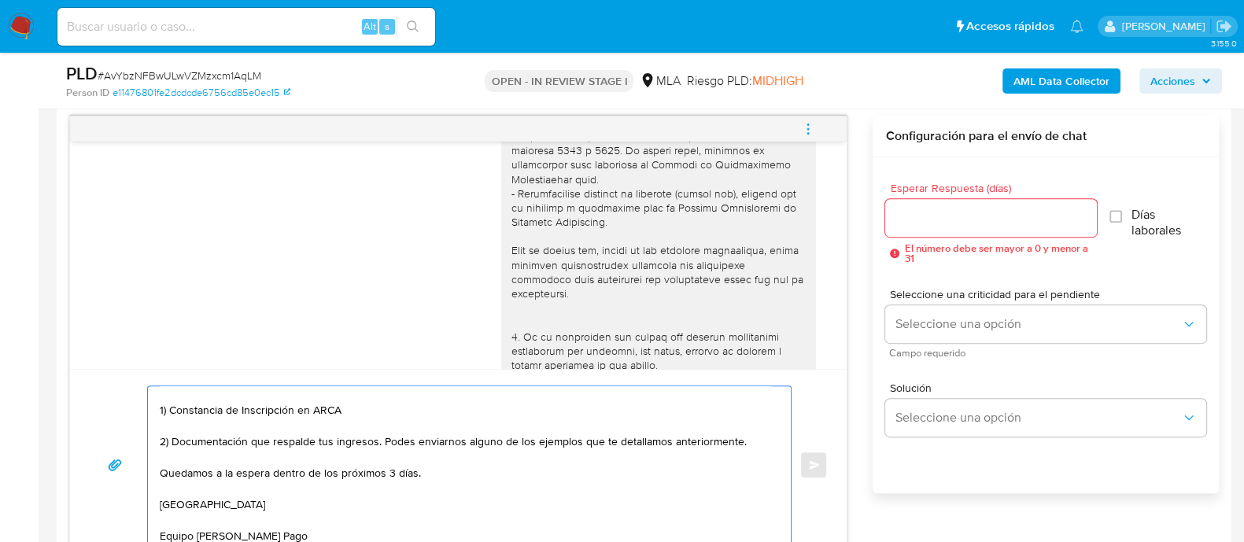
type textarea "[PERSON_NAME] Muchas gracias por tu respuesta. Atento a lo manifestado, necesit…"
click at [919, 220] on input "Esperar Respuesta (días)" at bounding box center [990, 218] width 211 height 20
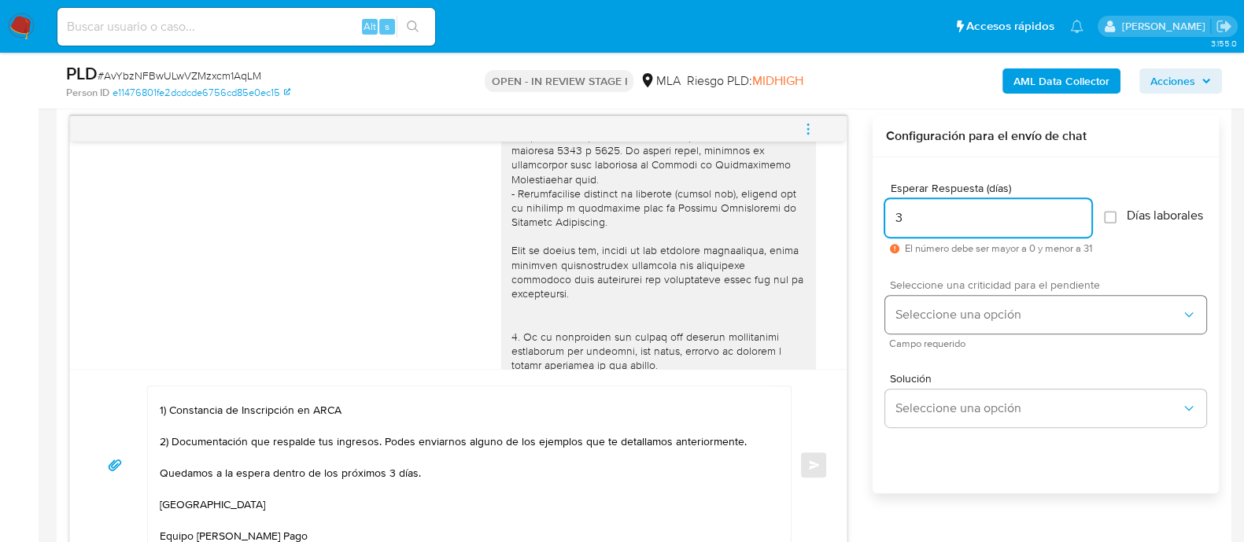
type input "3"
click at [926, 323] on span "Seleccione una opción" at bounding box center [1038, 315] width 286 height 16
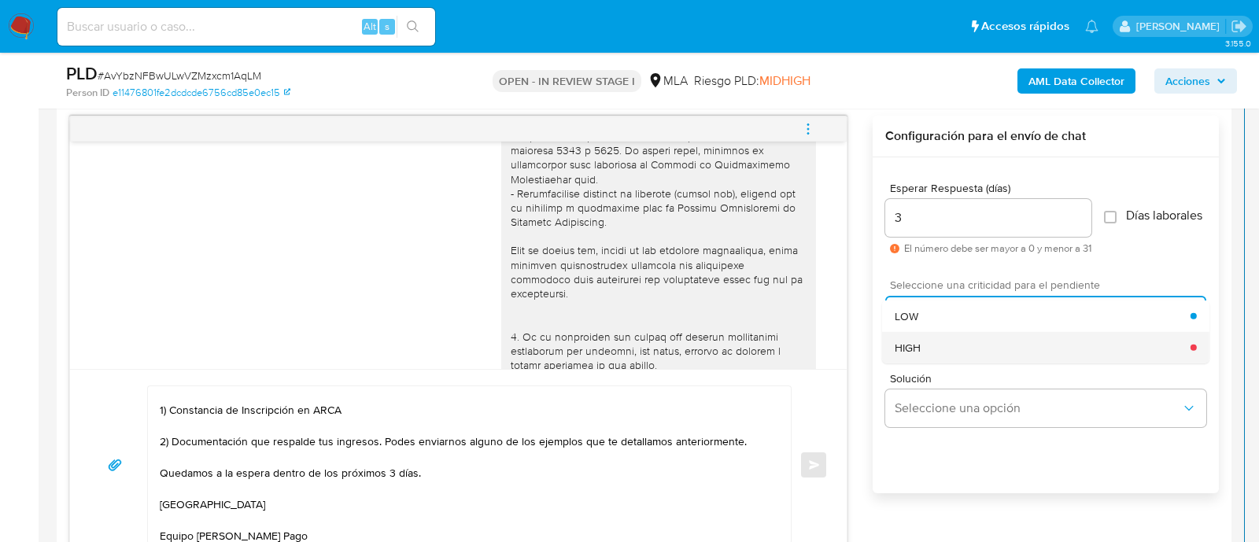
click at [925, 355] on div "HIGH" at bounding box center [1043, 346] width 296 height 31
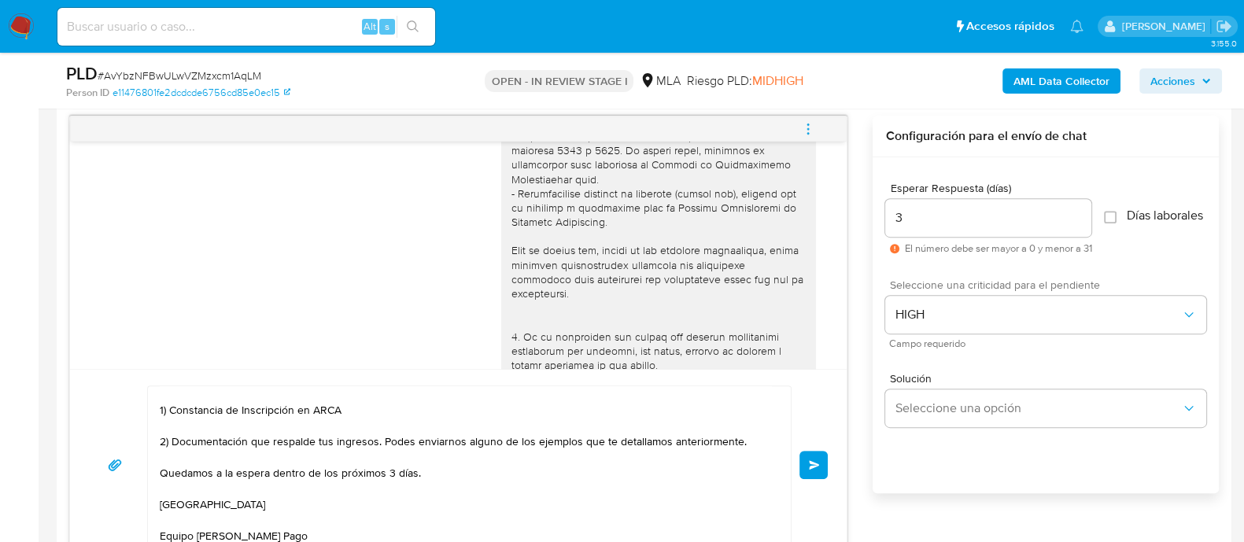
click at [823, 466] on button "Enviar" at bounding box center [813, 465] width 28 height 28
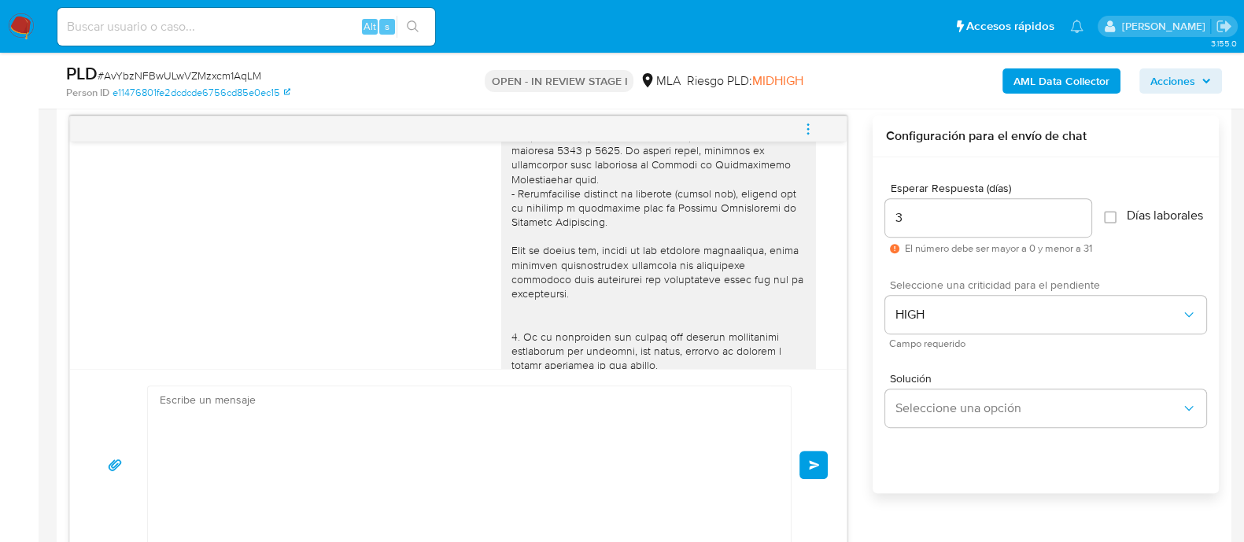
scroll to position [1379, 0]
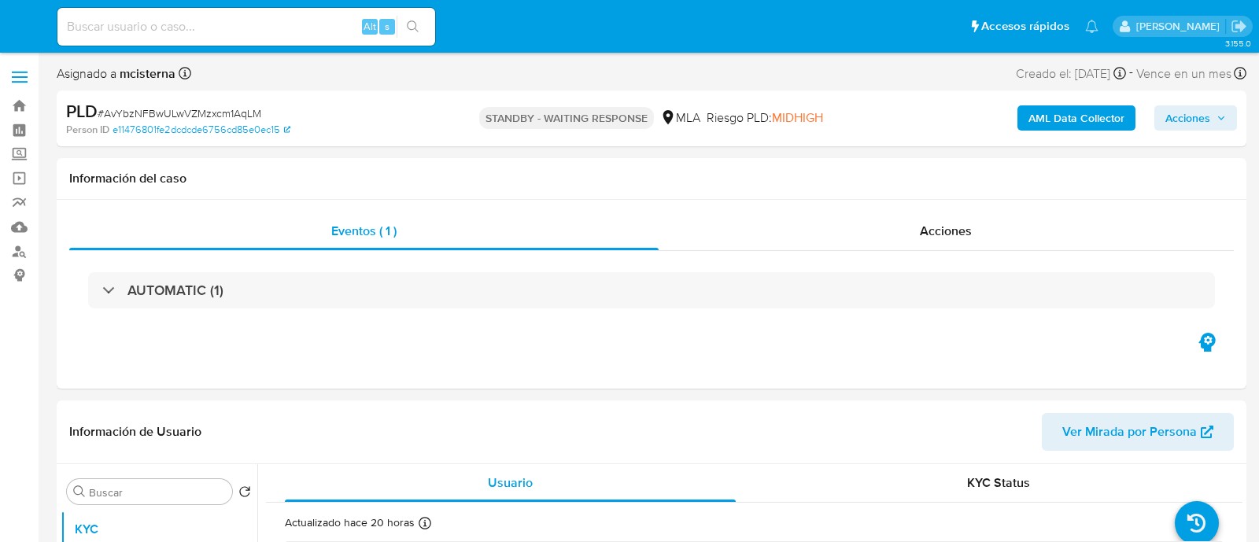
select select "10"
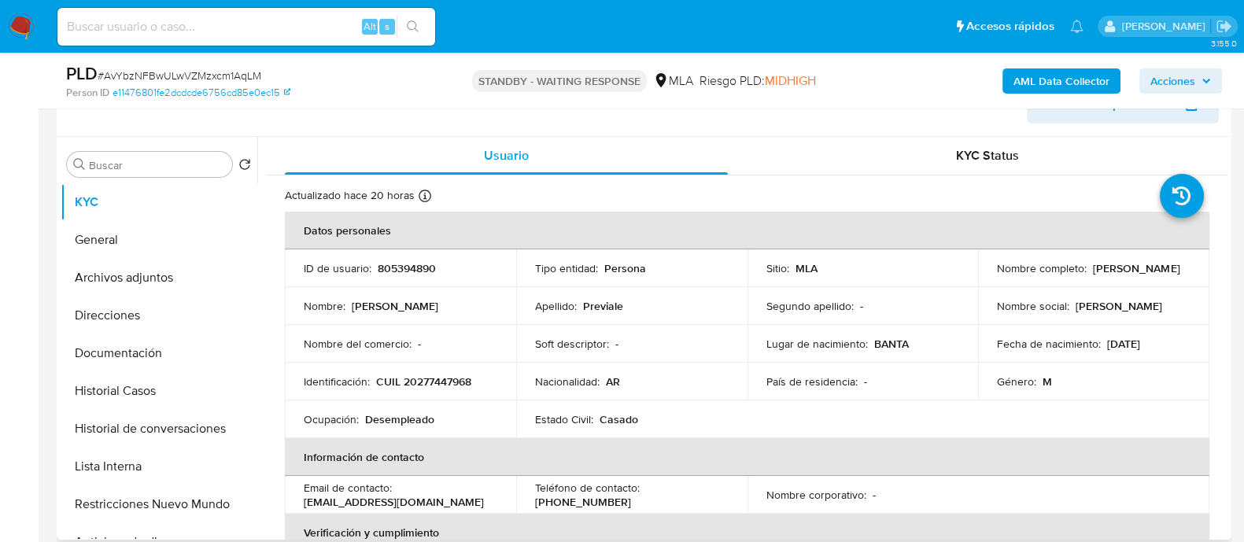
scroll to position [295, 0]
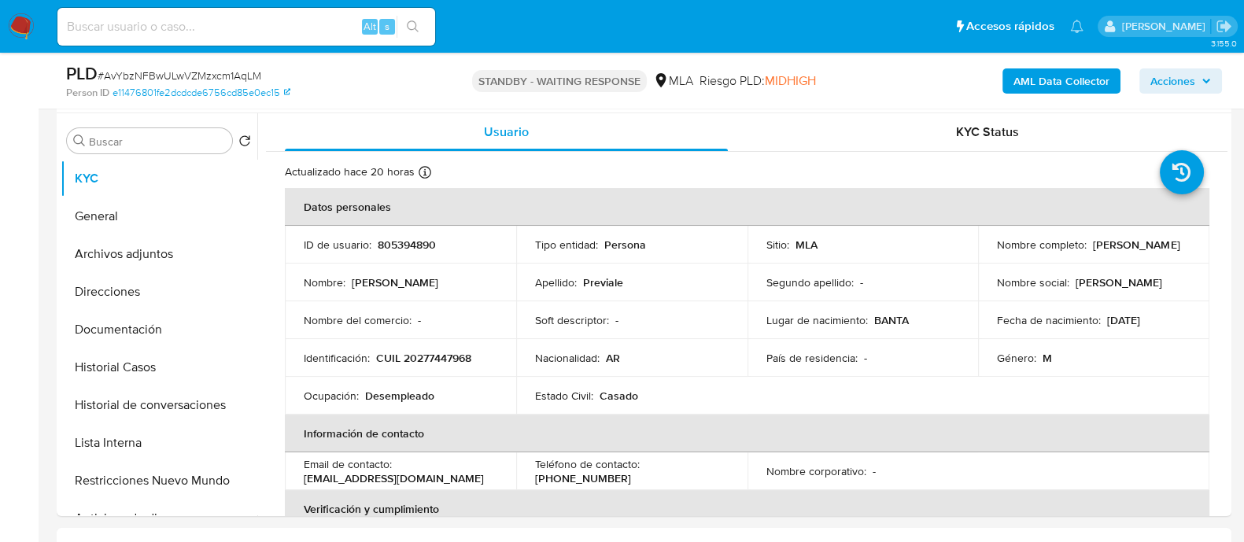
click at [327, 28] on input at bounding box center [246, 27] width 378 height 20
paste input "qMgEOCDzByxk1z3ZzJITM1IV"
type input "qMgEOCDzByxk1z3ZzJITM1IV"
click at [412, 21] on icon "search-icon" at bounding box center [413, 26] width 13 height 13
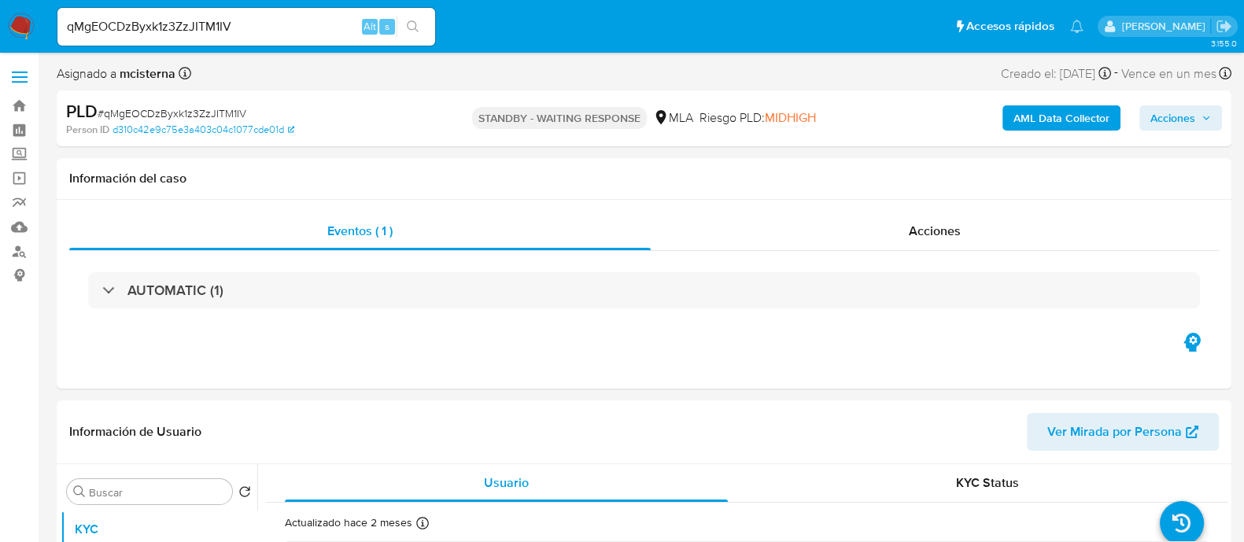
select select "10"
click at [286, 27] on input "qMgEOCDzByxk1z3ZzJITM1IV" at bounding box center [246, 27] width 378 height 20
paste input "9xbDadtedb4i9aPnbxLpZoAC"
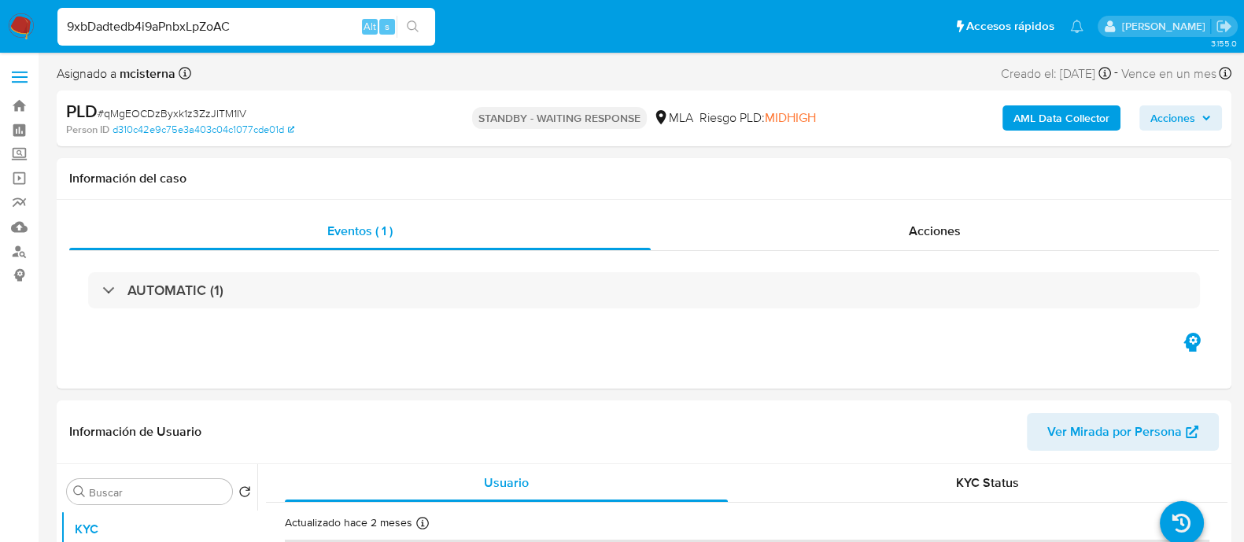
type input "9xbDadtedb4i9aPnbxLpZoAC"
click at [419, 26] on icon "search-icon" at bounding box center [413, 26] width 13 height 13
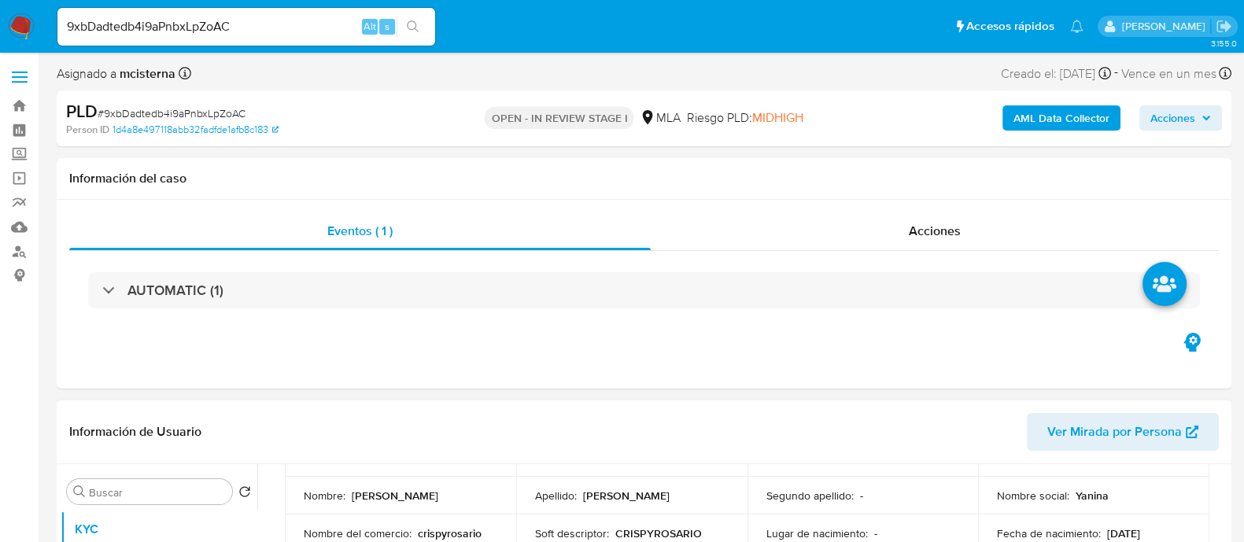
scroll to position [393, 0]
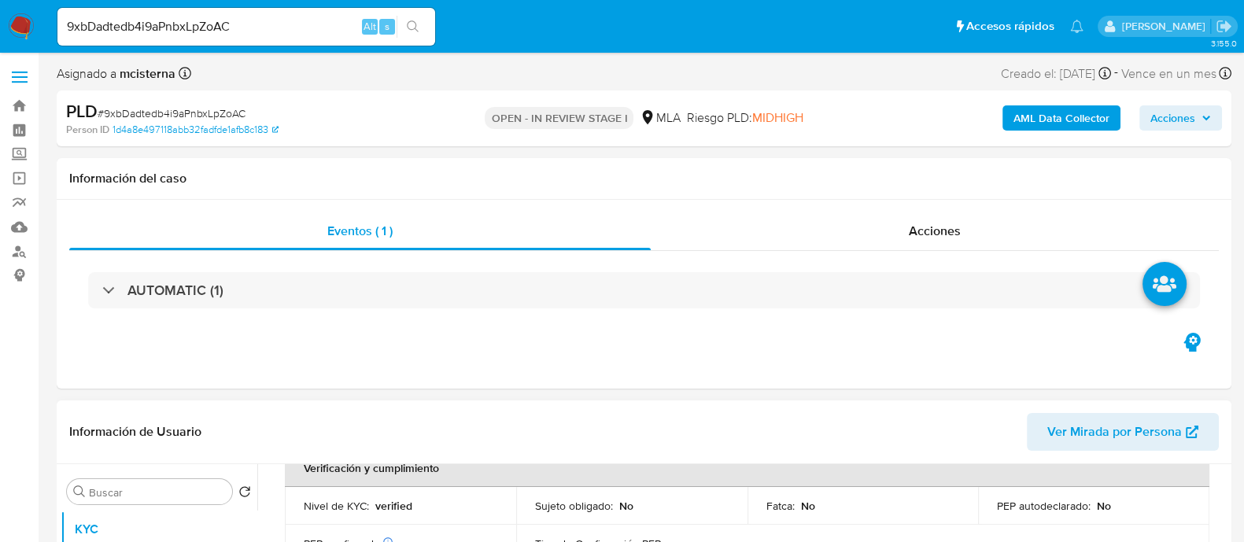
select select "10"
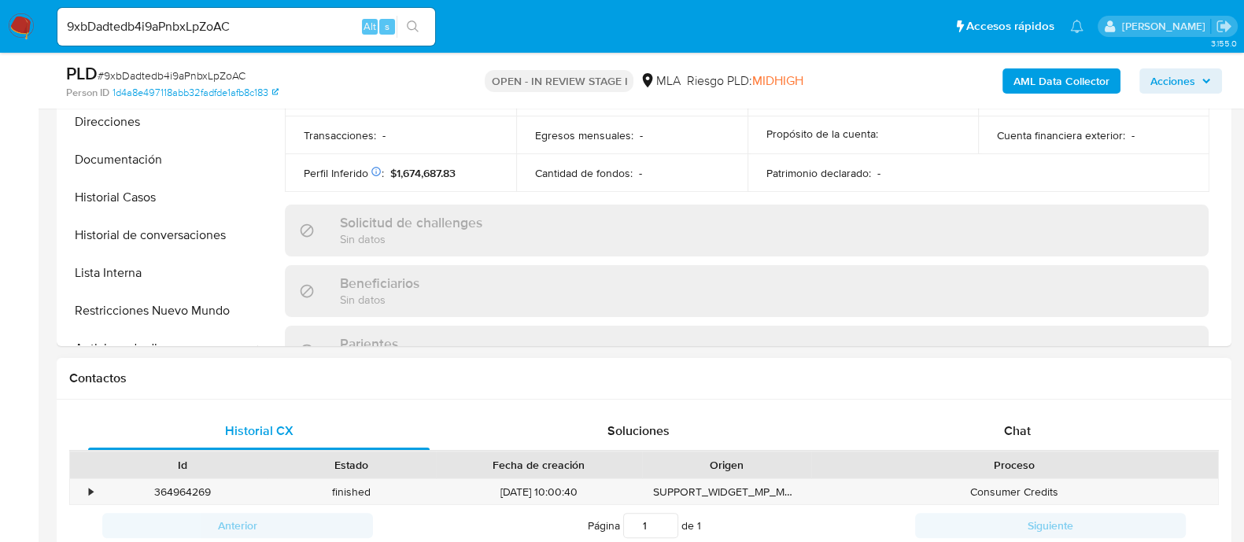
scroll to position [492, 0]
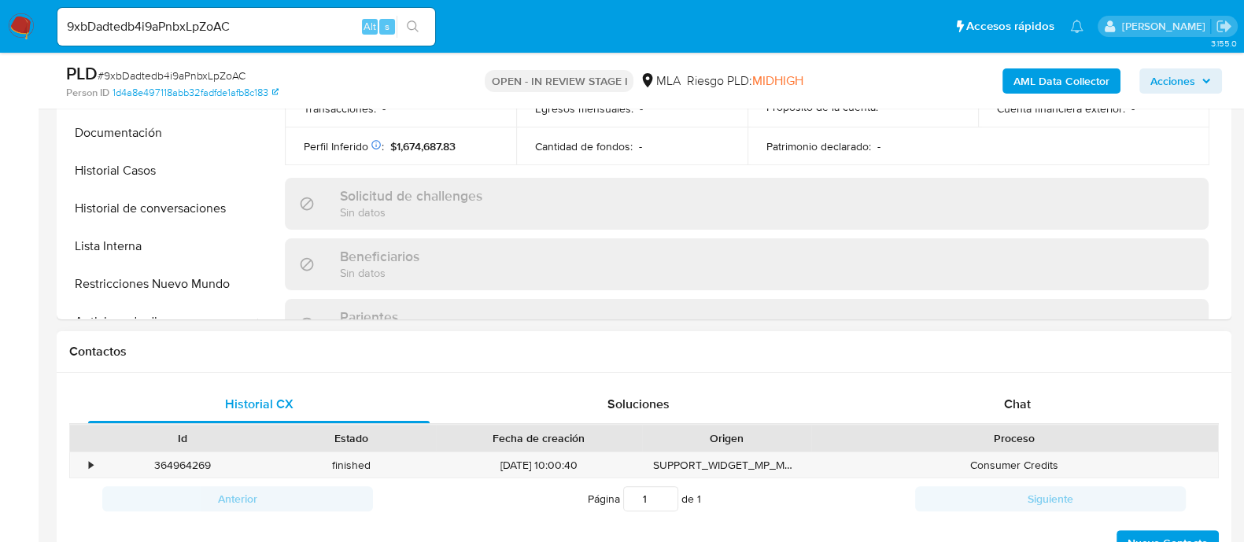
click at [1005, 425] on div "Proceso" at bounding box center [1014, 438] width 407 height 27
click at [903, 404] on div "Chat" at bounding box center [1017, 405] width 341 height 38
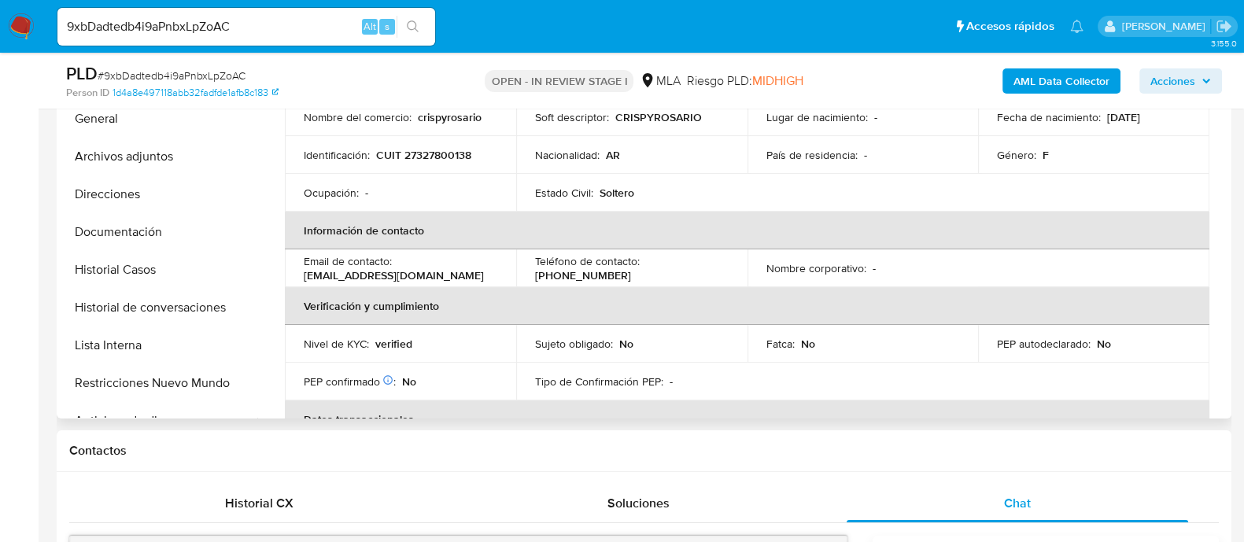
scroll to position [0, 0]
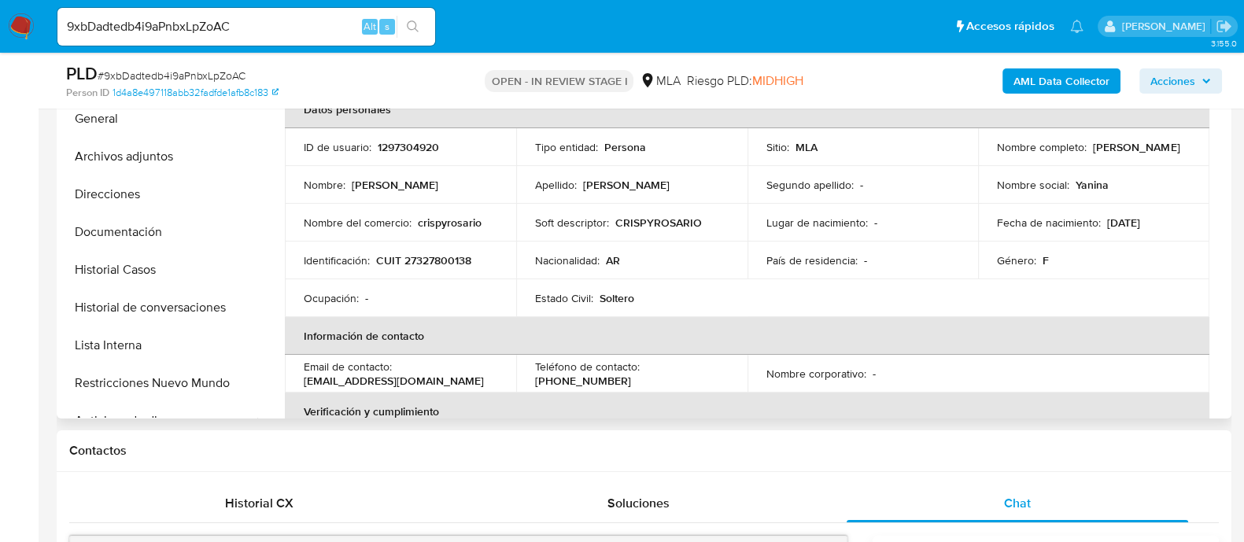
click at [430, 153] on p "1297304920" at bounding box center [408, 147] width 61 height 14
copy p "1297304920"
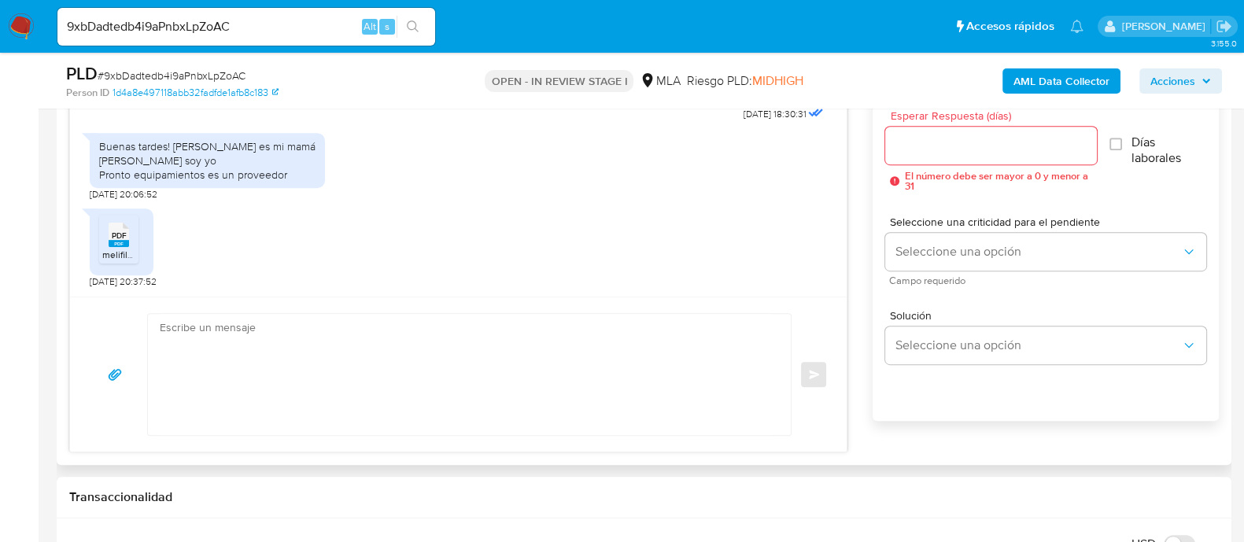
scroll to position [1549, 0]
click at [125, 231] on span "PDF" at bounding box center [119, 236] width 15 height 10
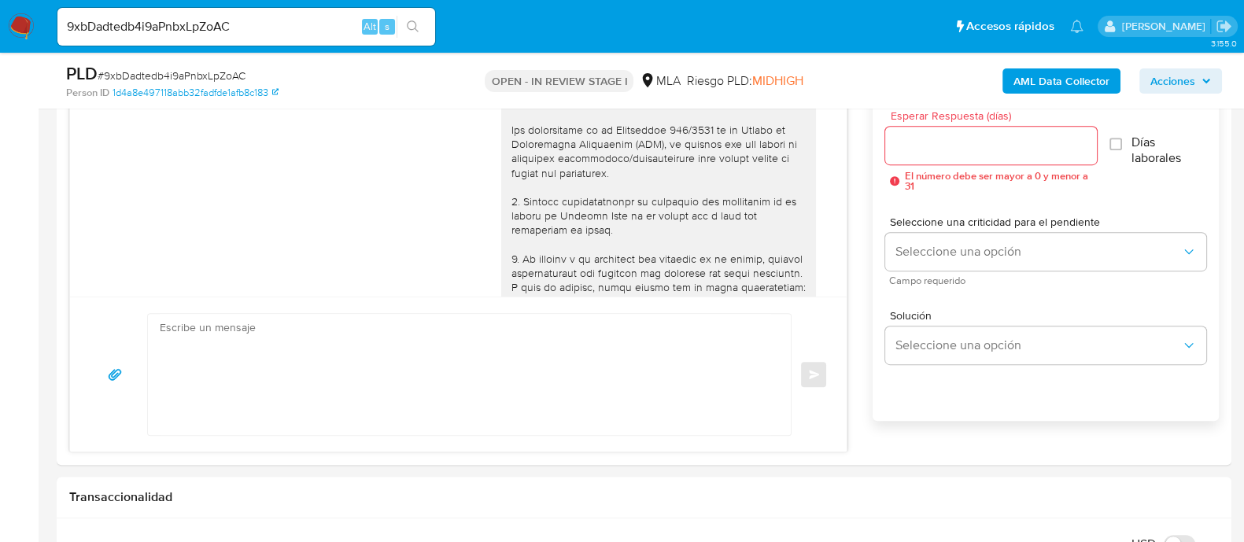
scroll to position [295, 0]
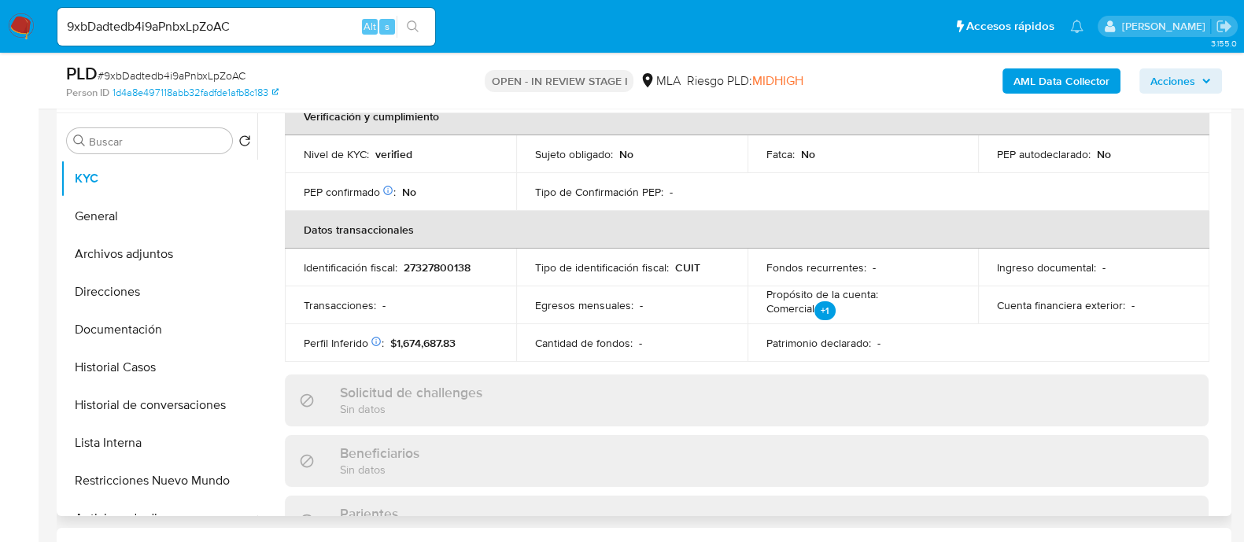
click at [434, 268] on p "27327800138" at bounding box center [437, 267] width 67 height 14
copy p "27327800138"
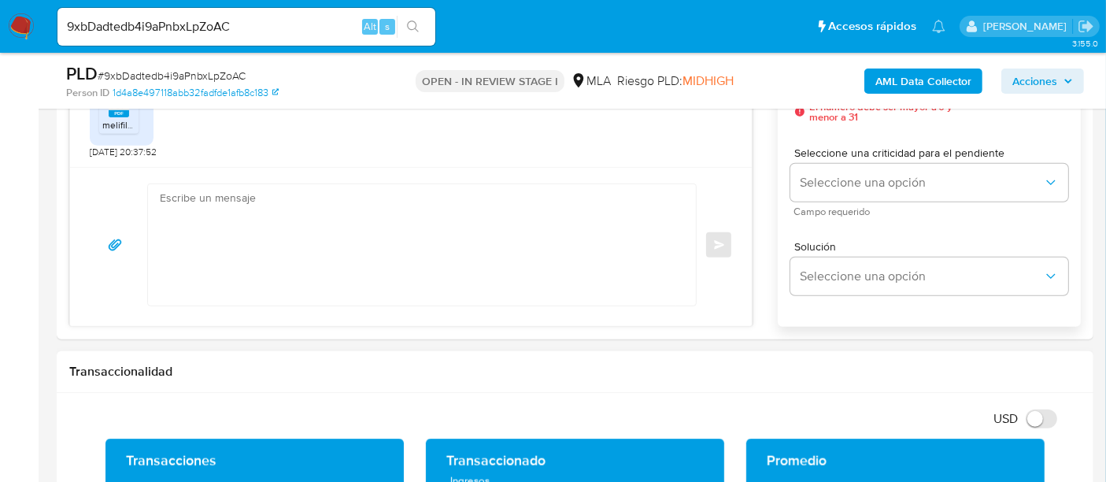
scroll to position [1081, 0]
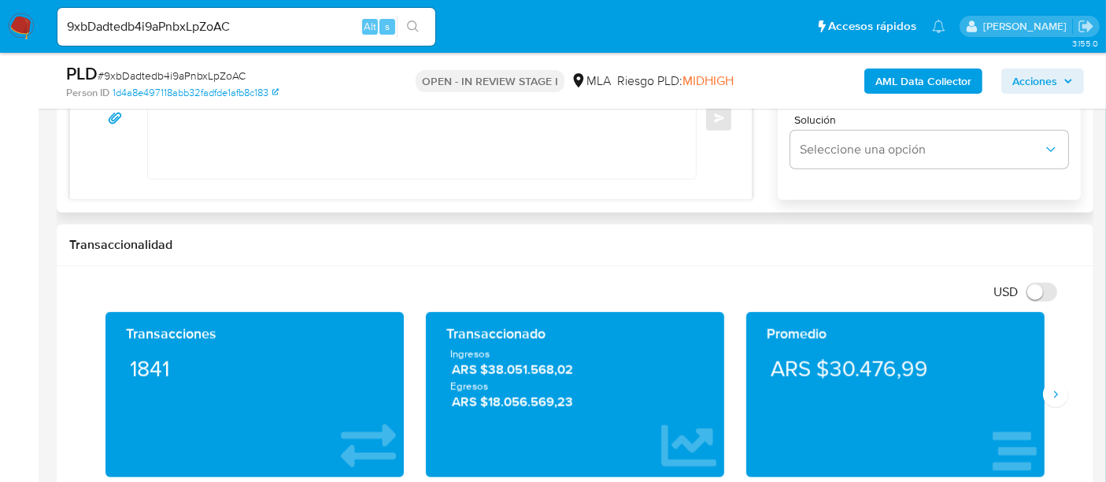
drag, startPoint x: 418, startPoint y: 183, endPoint x: 419, endPoint y: 168, distance: 14.3
click at [418, 183] on div "Enviar" at bounding box center [410, 117] width 681 height 155
click at [424, 159] on textarea at bounding box center [418, 117] width 516 height 121
paste textarea "Hola, Muchas gracias por la respuesta. Analizamos tu caso y notamos que la info…"
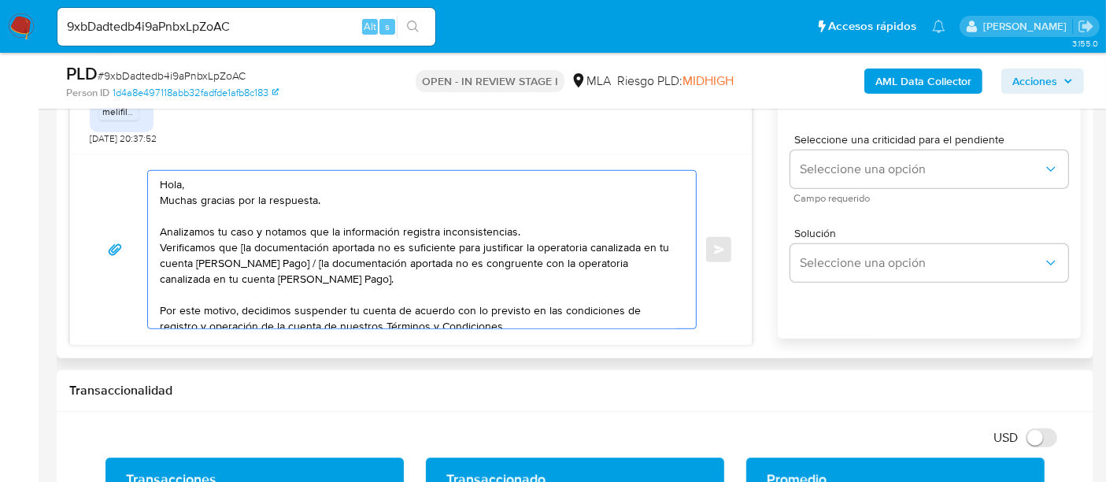
scroll to position [906, 0]
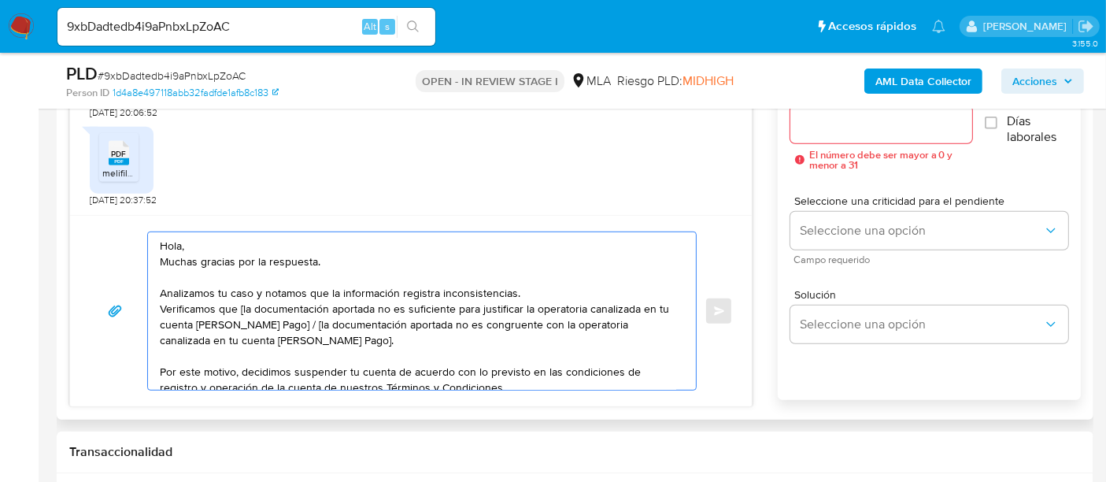
click at [341, 247] on textarea "Hola, Muchas gracias por la respuesta. Analizamos tu caso y notamos que la info…" at bounding box center [418, 310] width 516 height 157
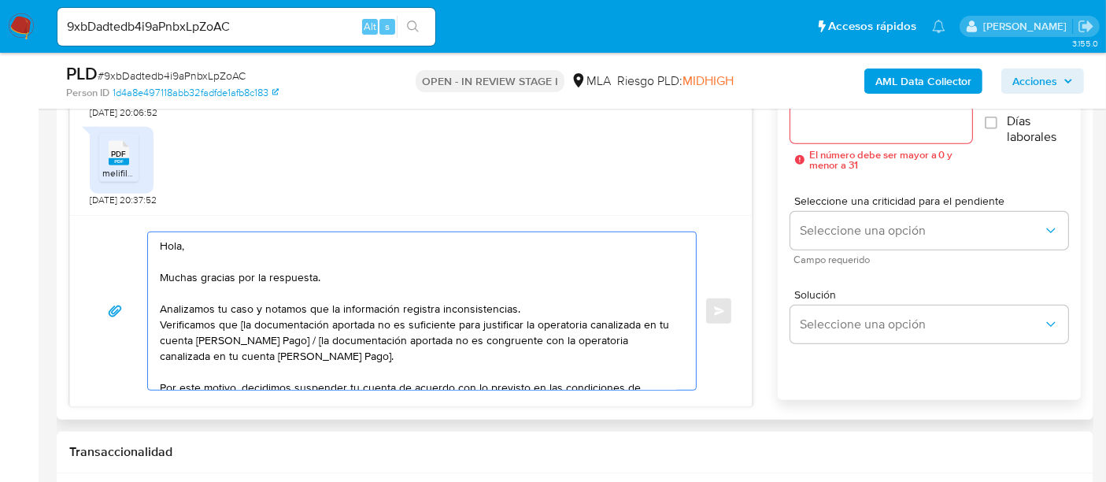
click at [528, 302] on textarea "Hola, Muchas gracias por la respuesta. Analizamos tu caso y notamos que la info…" at bounding box center [418, 310] width 516 height 157
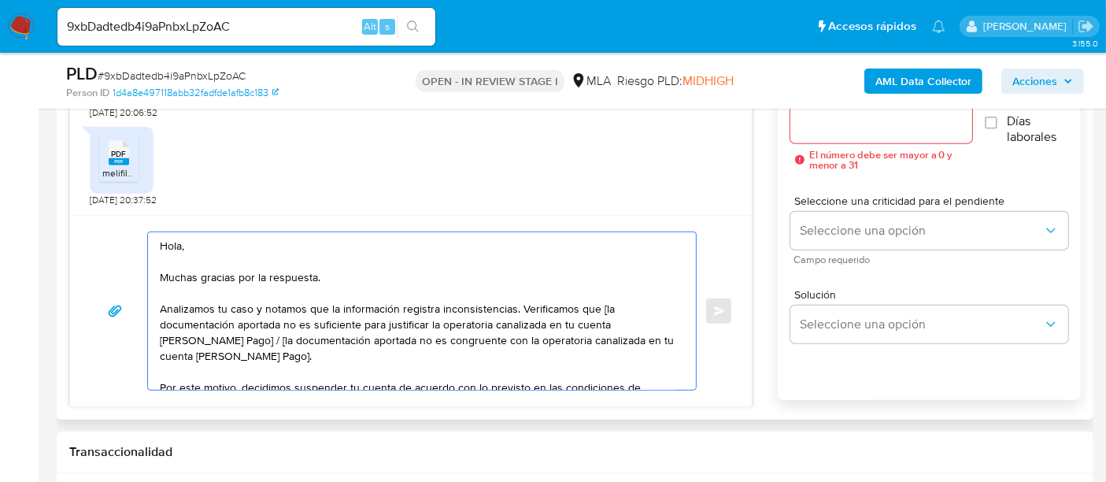
click at [602, 308] on textarea "Hola, Muchas gracias por la respuesta. Analizamos tu caso y notamos que la info…" at bounding box center [418, 310] width 516 height 157
drag, startPoint x: 230, startPoint y: 337, endPoint x: 319, endPoint y: 358, distance: 91.4
click at [319, 358] on textarea "Hola, Muchas gracias por la respuesta. Analizamos tu caso y notamos que la info…" at bounding box center [418, 310] width 516 height 157
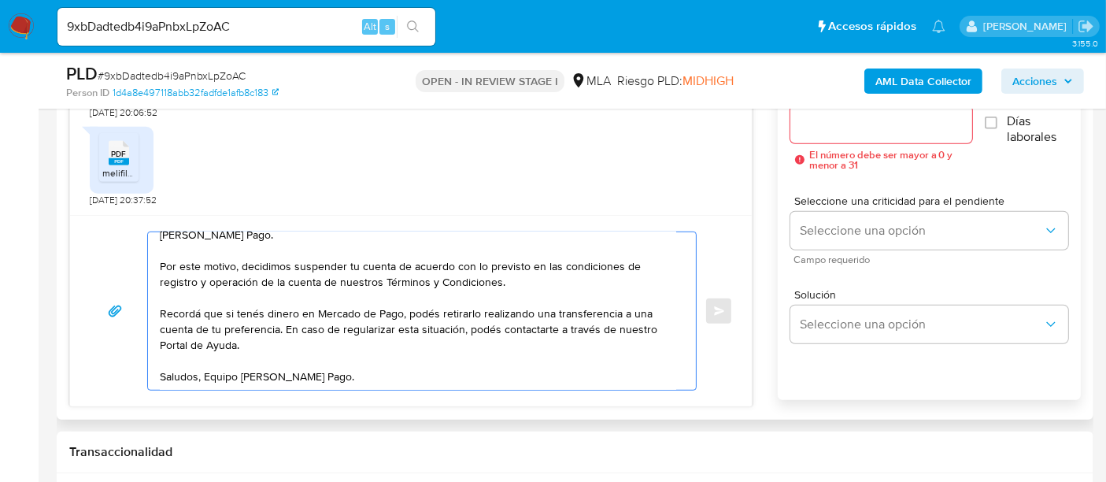
scroll to position [175, 0]
click at [433, 308] on textarea "Hola, Muchas gracias por la respuesta. Analizamos tu caso y notamos que la info…" at bounding box center [418, 310] width 516 height 157
click at [356, 386] on textarea "Hola, Muchas gracias por la respuesta. Analizamos tu caso y notamos que la info…" at bounding box center [418, 310] width 516 height 157
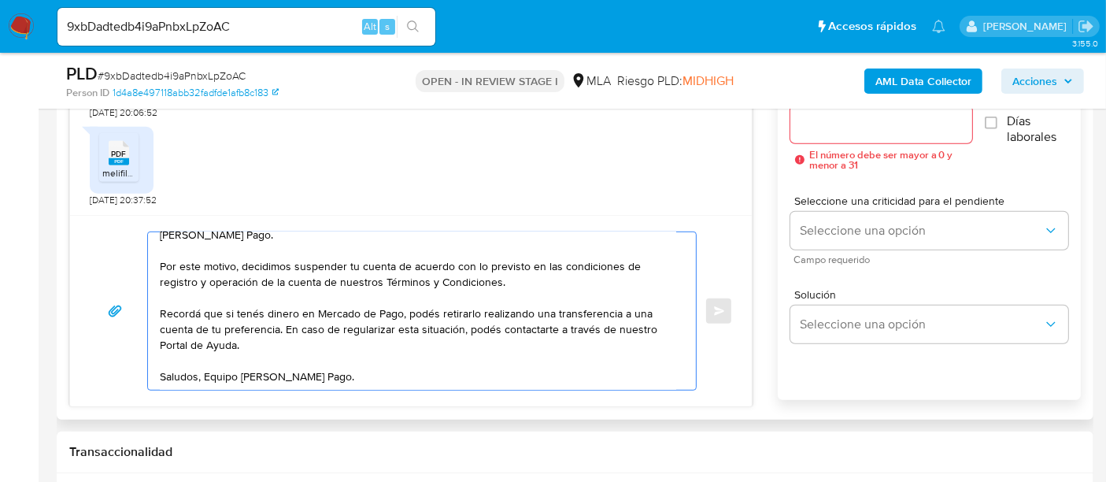
type textarea "Hola, Muchas gracias por la respuesta. Analizamos tu caso y notamos que la info…"
click at [817, 124] on input "Esperar Respuesta (días)" at bounding box center [881, 124] width 182 height 20
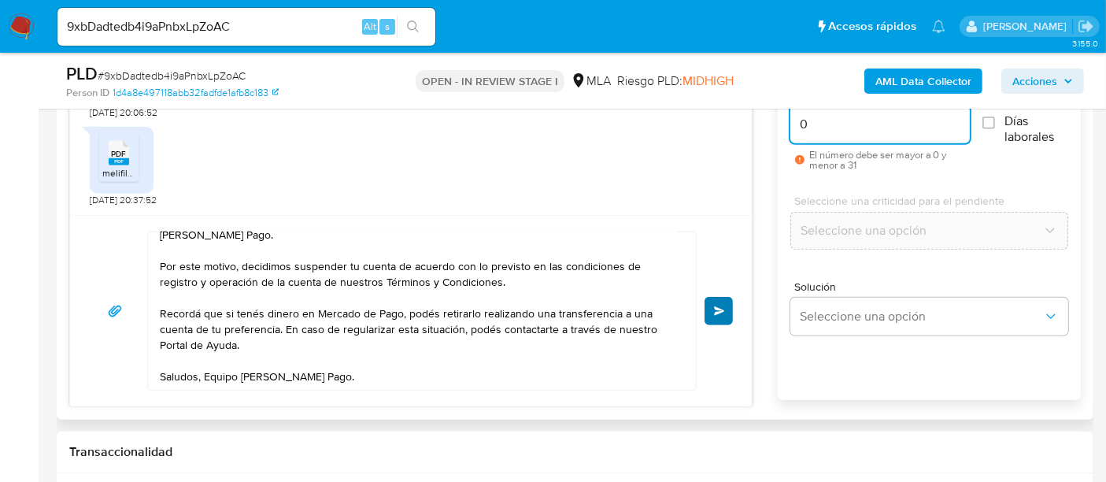
type input "0"
click at [722, 308] on span "Enviar" at bounding box center [719, 310] width 11 height 9
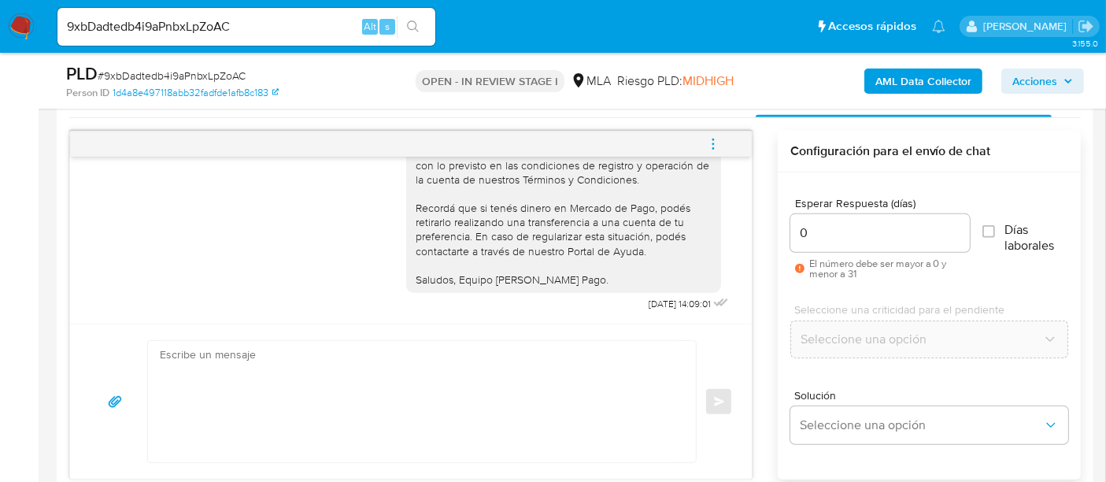
scroll to position [644, 0]
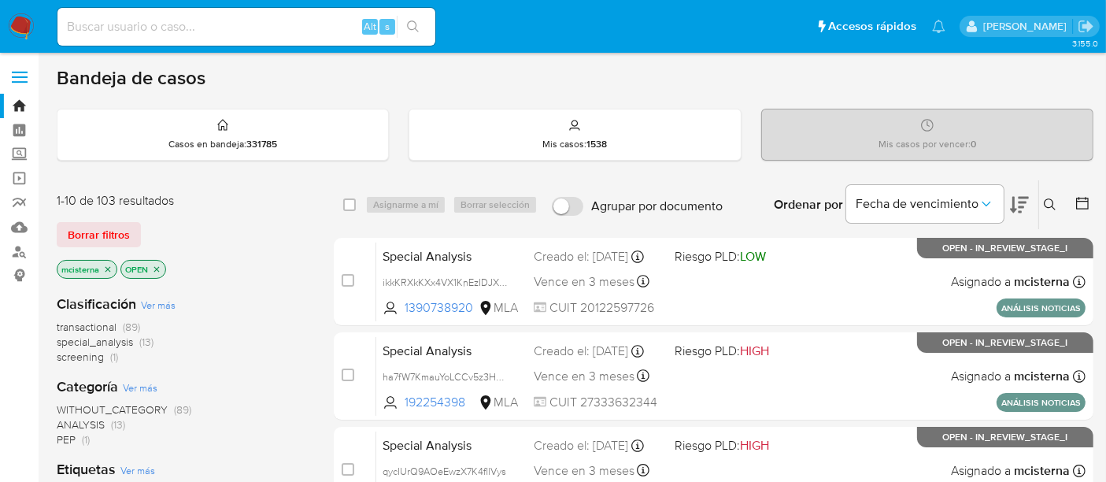
click at [1059, 205] on button at bounding box center [1052, 204] width 26 height 19
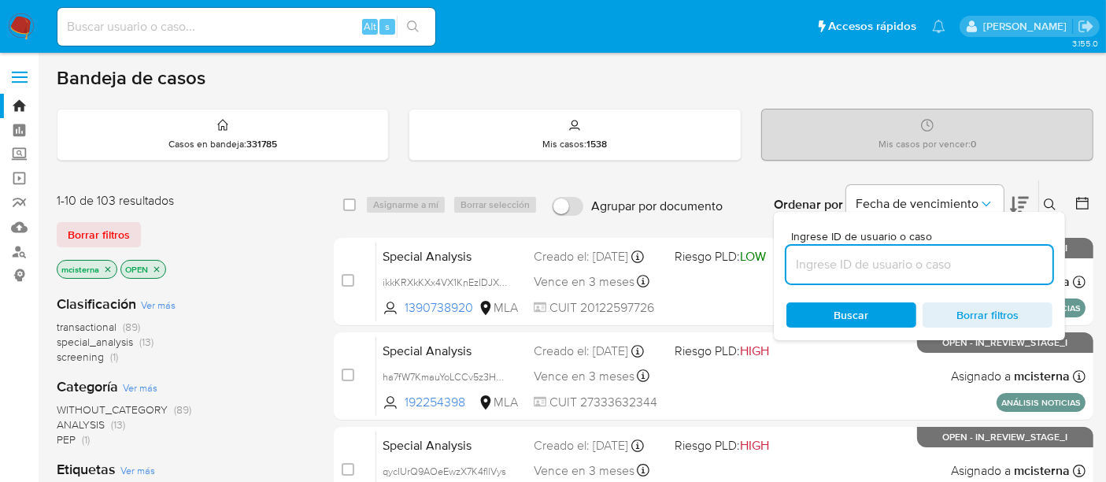
click at [958, 266] on input at bounding box center [919, 264] width 266 height 20
type input "1297304920"
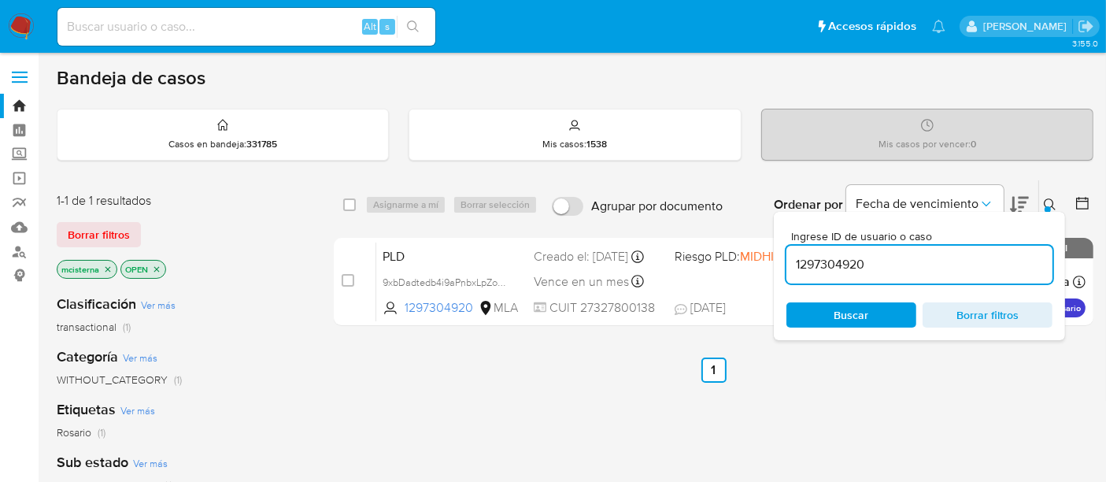
drag, startPoint x: 340, startPoint y: 199, endPoint x: 356, endPoint y: 201, distance: 15.9
click at [342, 199] on div "select-all-cases-checkbox Asignarme a mí Borrar selección Agrupar por documento…" at bounding box center [713, 204] width 759 height 49
click at [357, 201] on div "select-all-cases-checkbox" at bounding box center [352, 204] width 19 height 19
click at [351, 205] on input "checkbox" at bounding box center [349, 204] width 13 height 13
checkbox input "true"
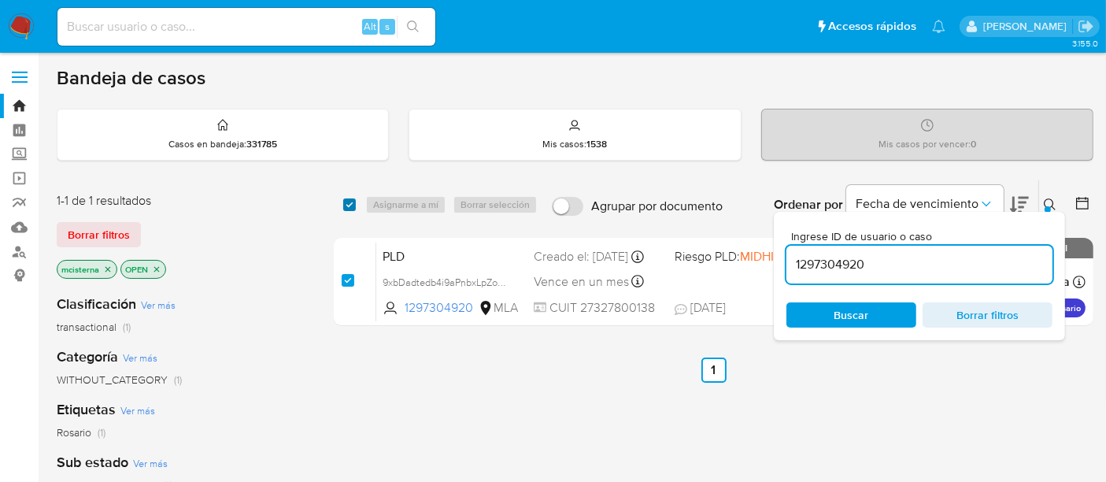
checkbox input "true"
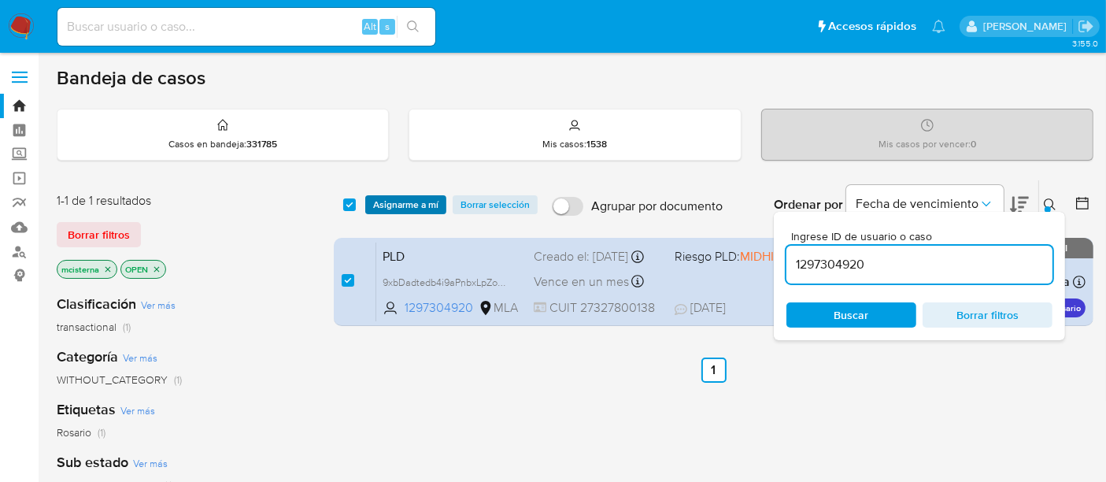
click at [389, 205] on span "Asignarme a mí" at bounding box center [405, 205] width 65 height 16
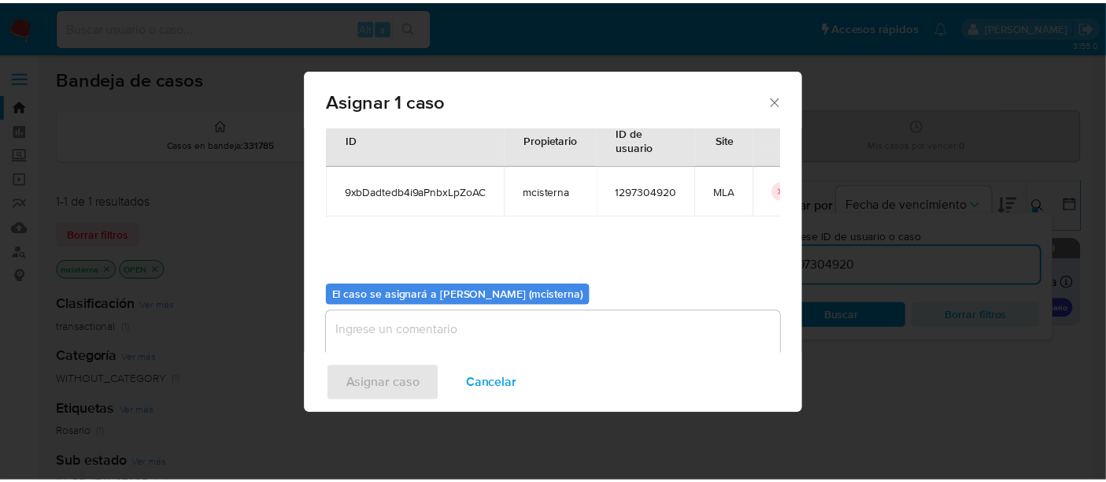
scroll to position [80, 0]
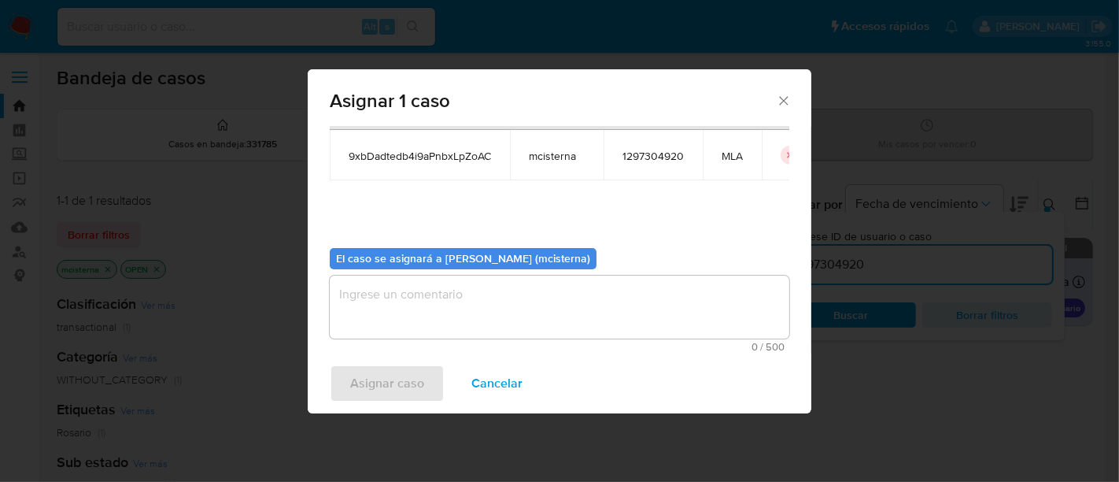
click at [509, 300] on textarea "assign-modal" at bounding box center [560, 306] width 460 height 63
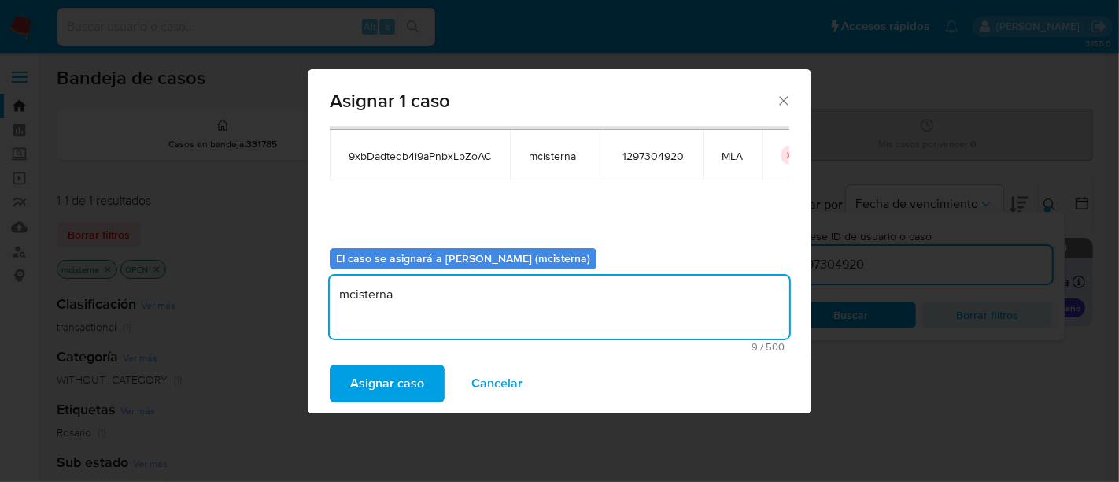
type textarea "mcisterna"
click at [408, 381] on span "Asignar caso" at bounding box center [387, 383] width 74 height 35
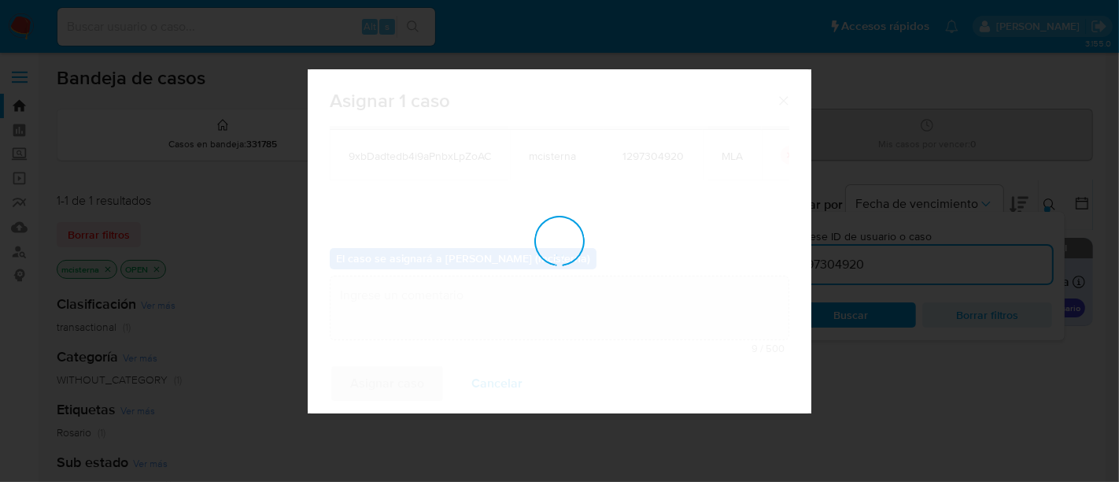
checkbox input "false"
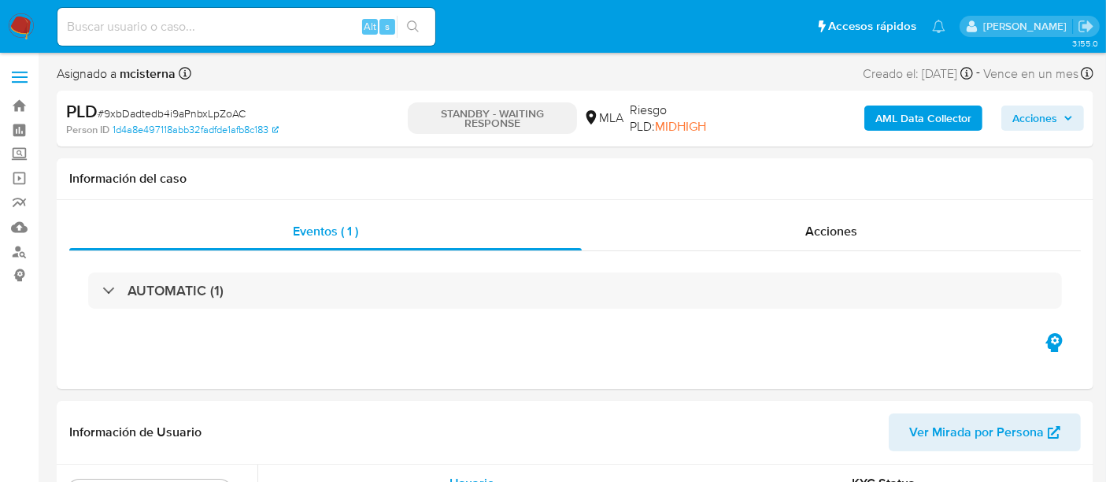
select select "10"
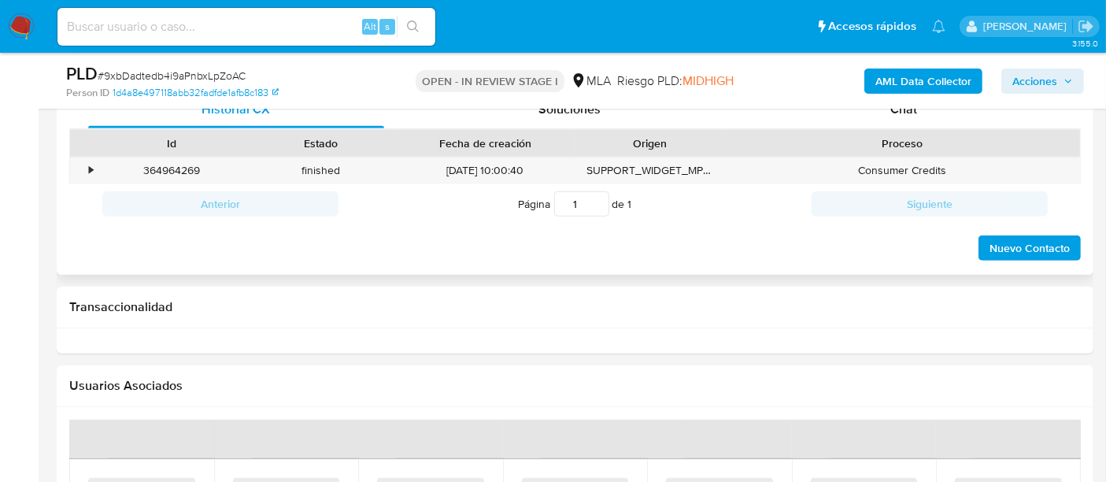
scroll to position [611, 0]
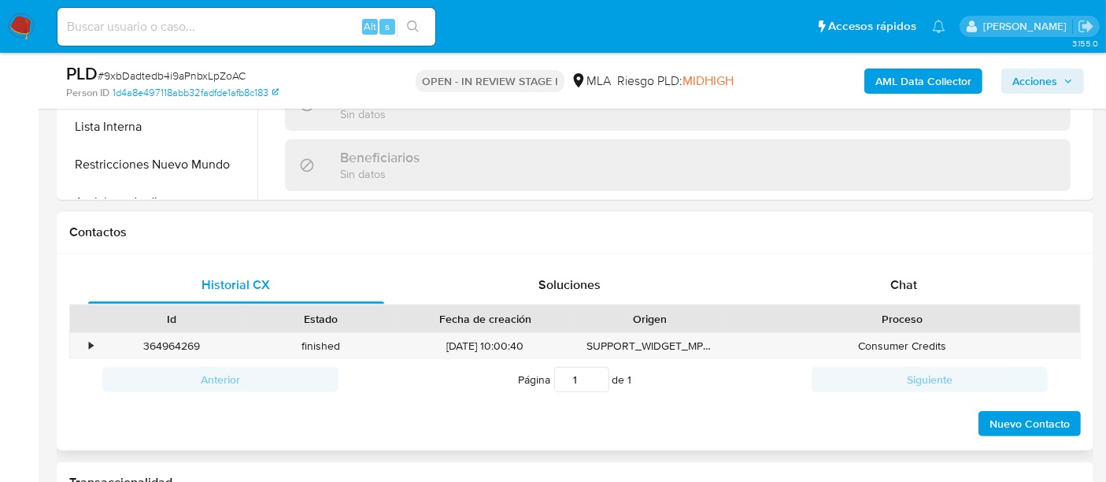
click at [895, 300] on div "Chat" at bounding box center [903, 285] width 296 height 38
select select "10"
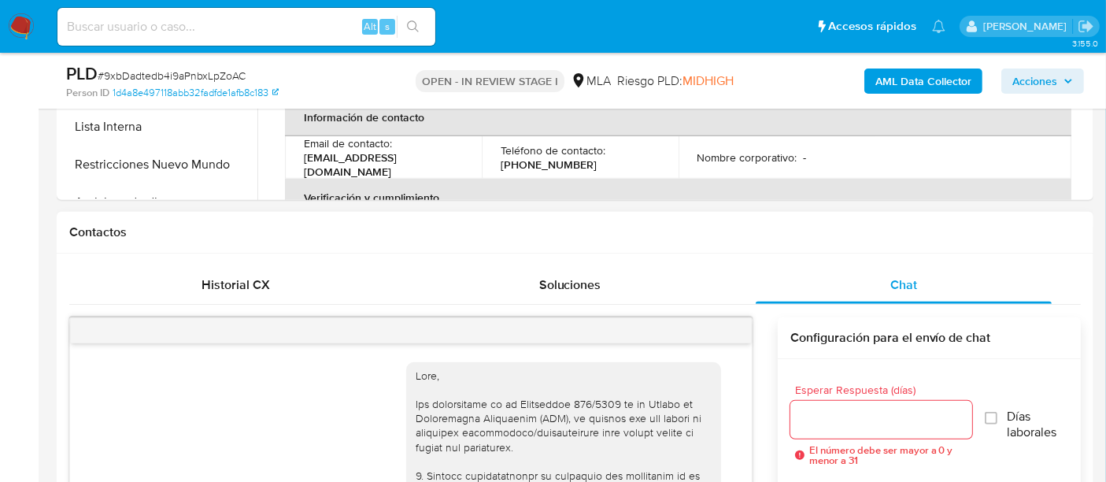
scroll to position [1930, 0]
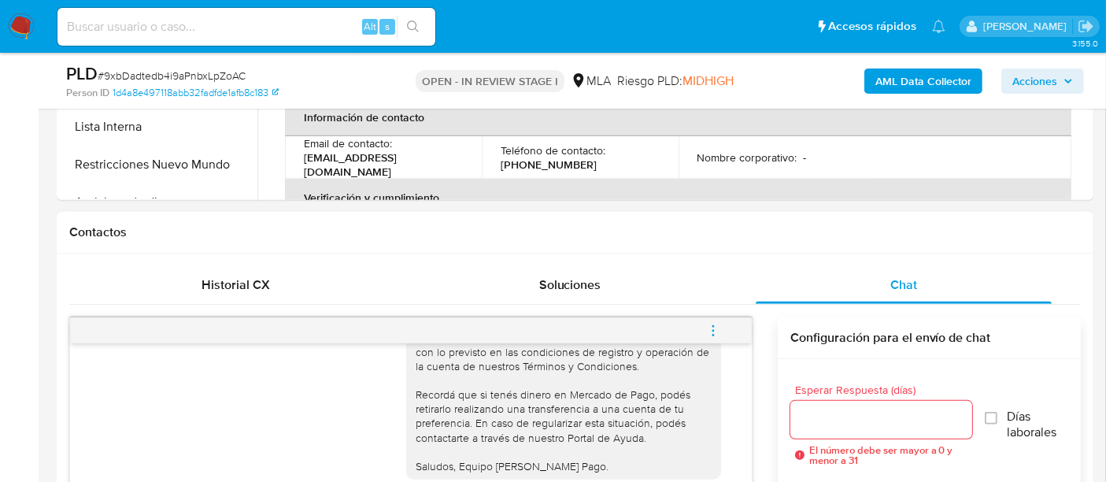
click at [714, 330] on icon "menu-action" at bounding box center [713, 330] width 14 height 14
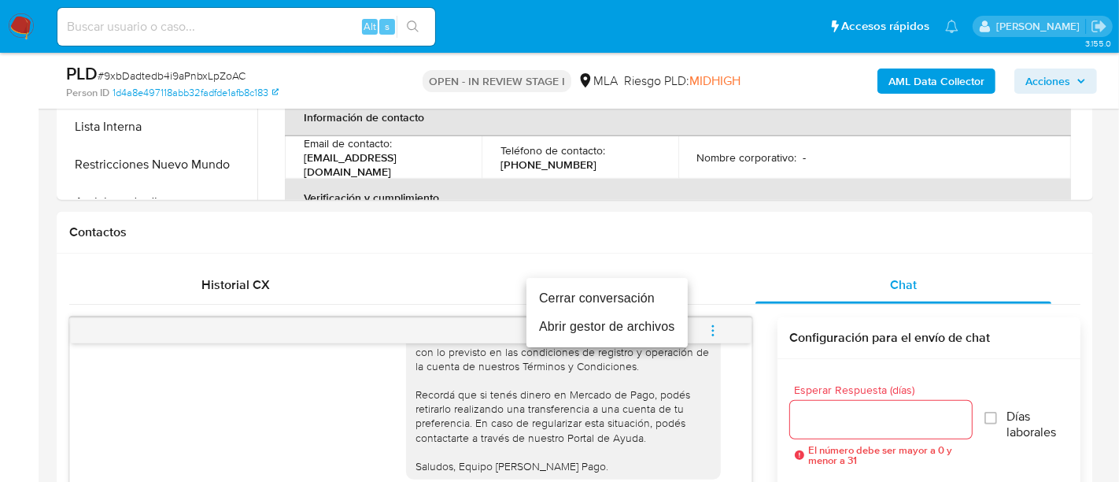
click at [596, 298] on li "Cerrar conversación" at bounding box center [606, 298] width 161 height 28
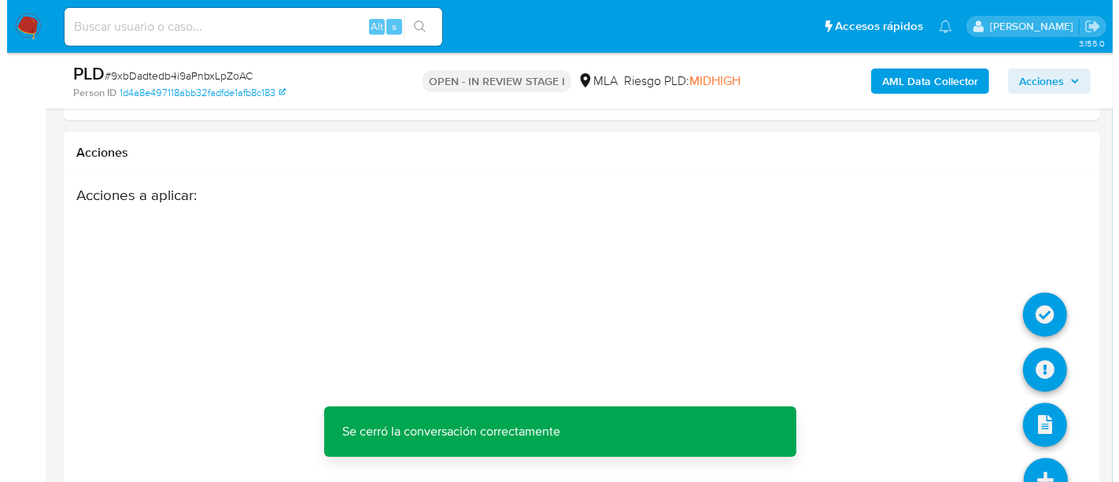
scroll to position [2870, 0]
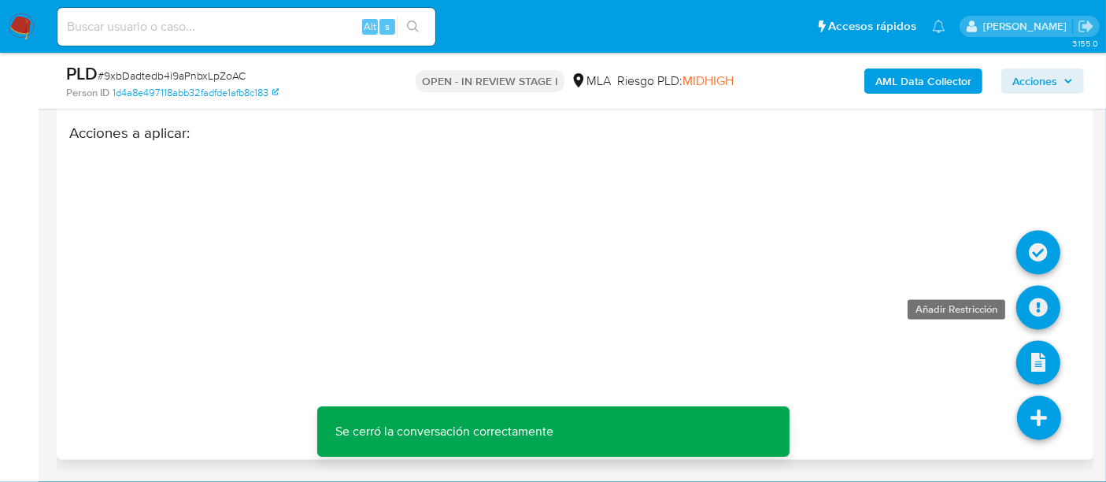
click at [1043, 318] on icon at bounding box center [1038, 308] width 44 height 44
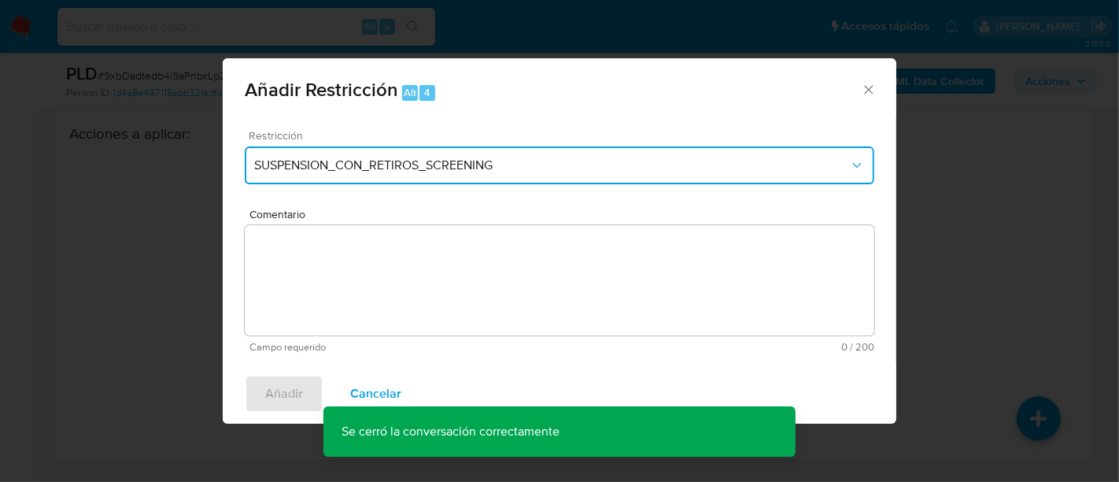
click at [323, 167] on span "SUSPENSION_CON_RETIROS_SCREENING" at bounding box center [551, 165] width 595 height 16
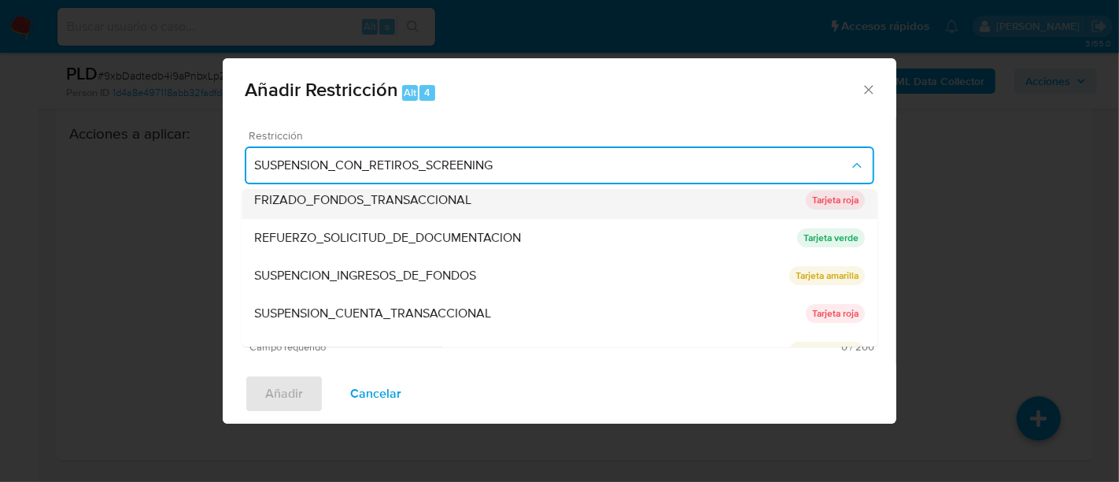
scroll to position [333, 0]
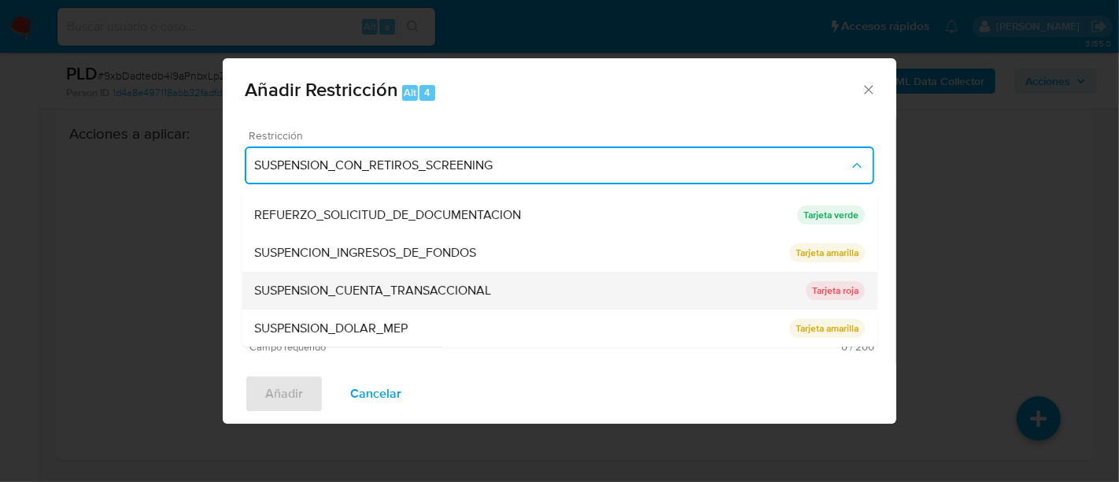
click at [444, 289] on span "SUSPENSION_CUENTA_TRANSACCIONAL" at bounding box center [372, 290] width 237 height 16
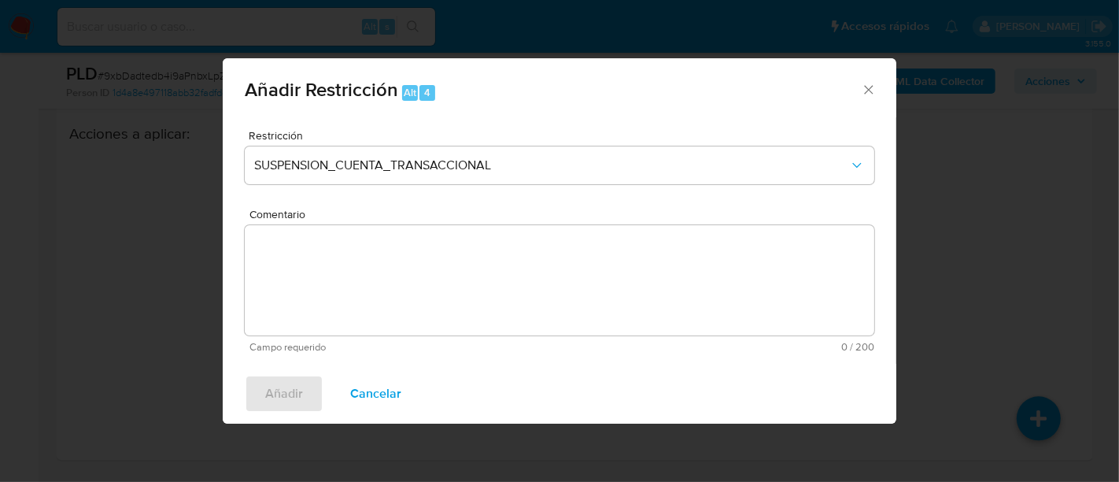
click at [526, 291] on textarea "Comentario" at bounding box center [559, 280] width 629 height 110
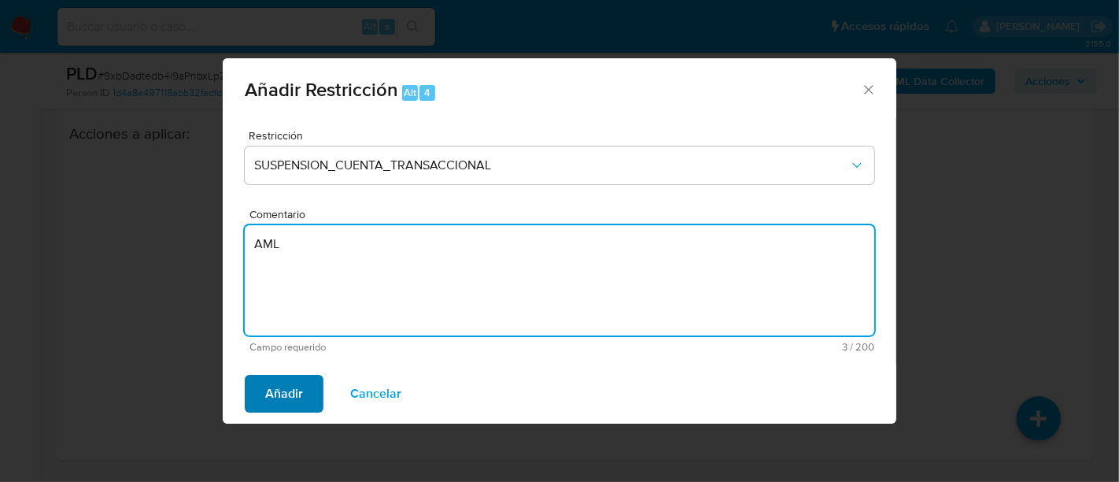
type textarea "AML"
click at [290, 378] on span "Añadir" at bounding box center [284, 393] width 38 height 35
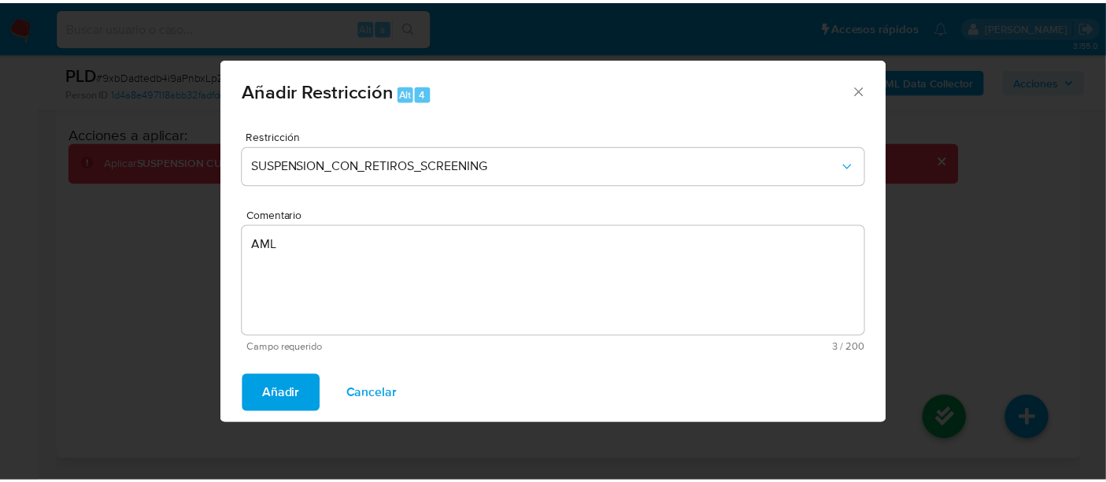
scroll to position [2856, 0]
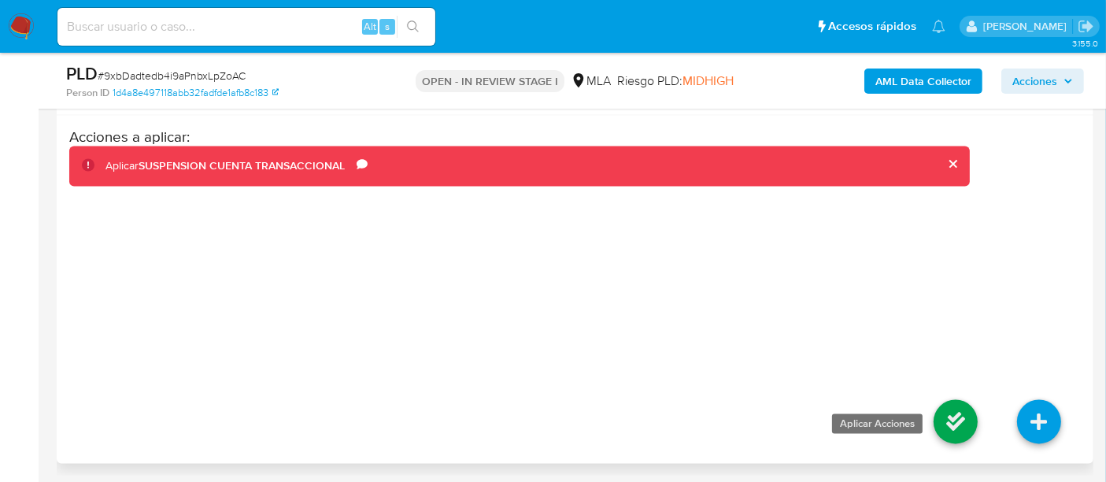
click at [954, 412] on icon at bounding box center [955, 422] width 44 height 44
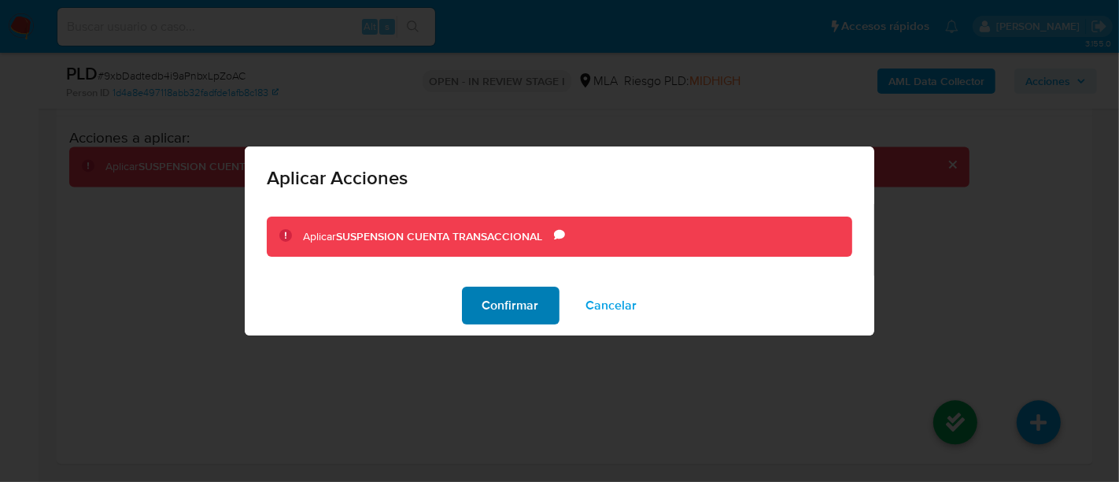
click at [509, 308] on span "Confirmar" at bounding box center [510, 305] width 57 height 35
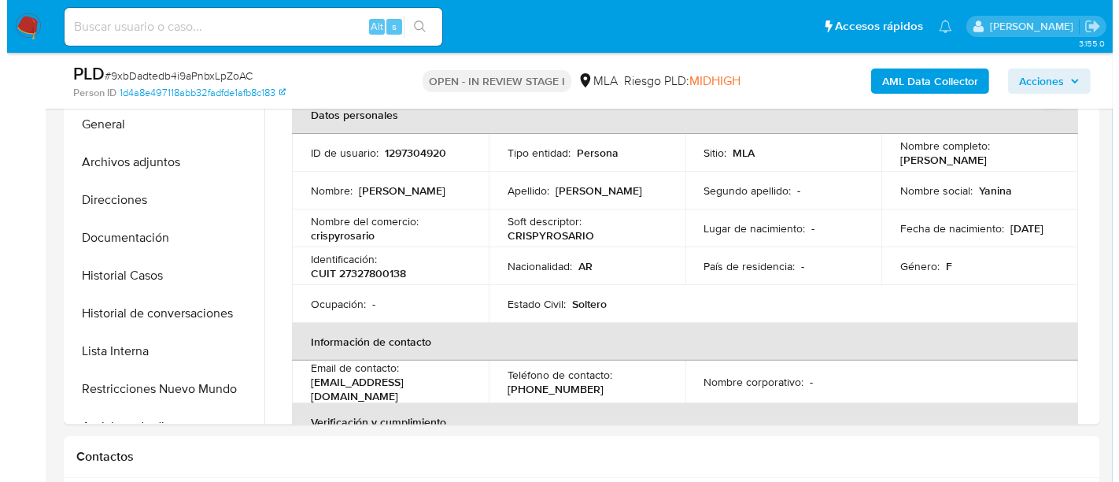
scroll to position [233, 0]
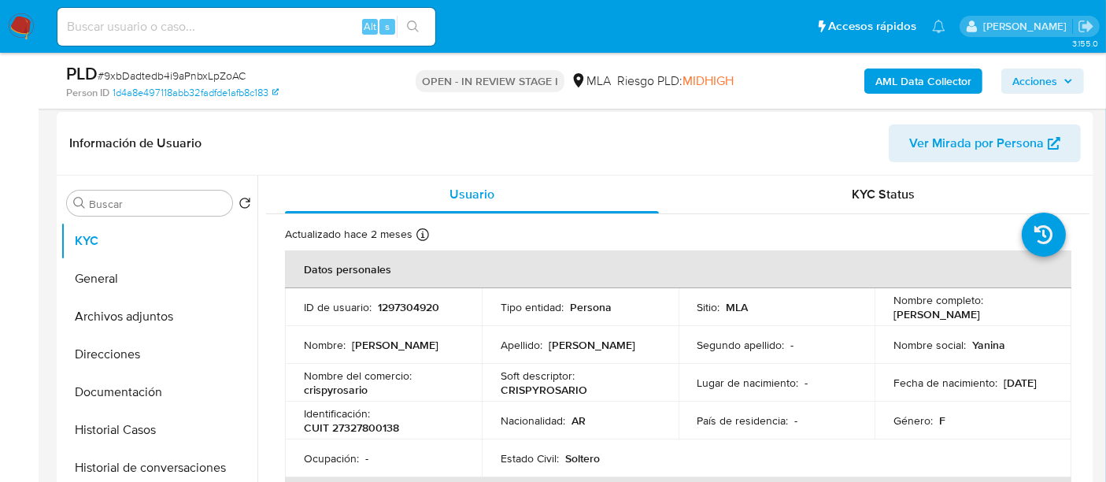
click at [407, 303] on p "1297304920" at bounding box center [408, 307] width 61 height 14
copy p "1297304920"
drag, startPoint x: 179, startPoint y: 309, endPoint x: 395, endPoint y: 284, distance: 217.8
click at [179, 309] on button "Archivos adjuntos" at bounding box center [159, 316] width 197 height 38
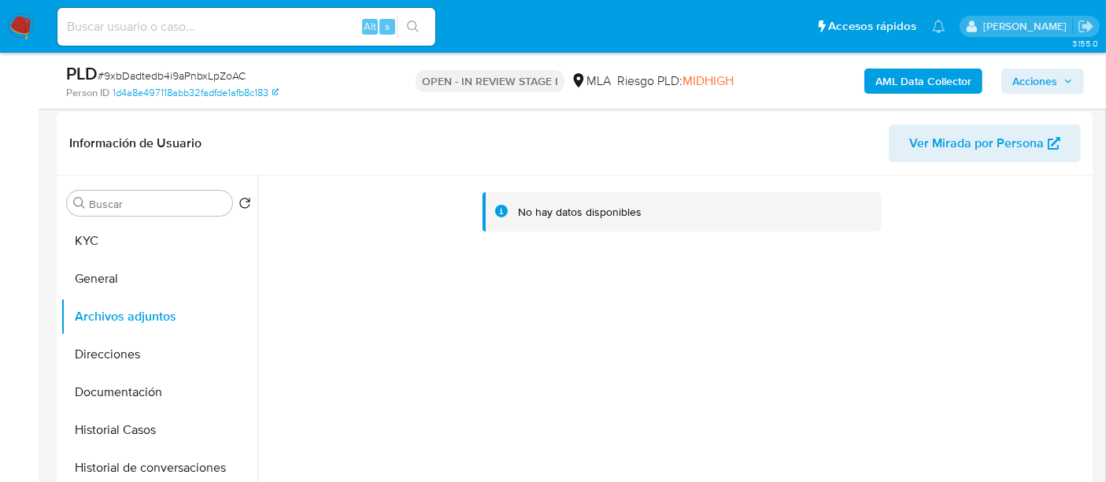
click at [935, 77] on b "AML Data Collector" at bounding box center [923, 80] width 96 height 25
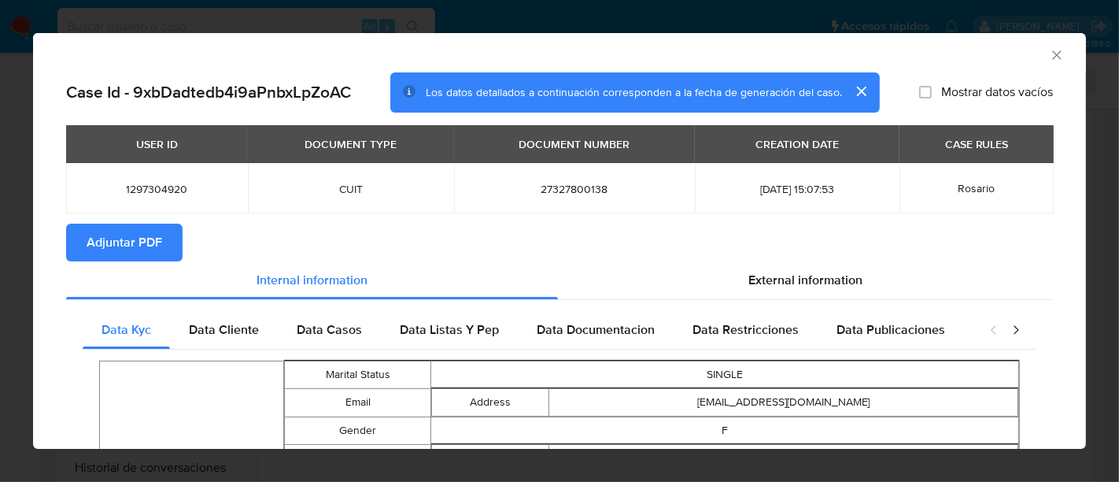
click at [135, 232] on span "Adjuntar PDF" at bounding box center [125, 242] width 76 height 35
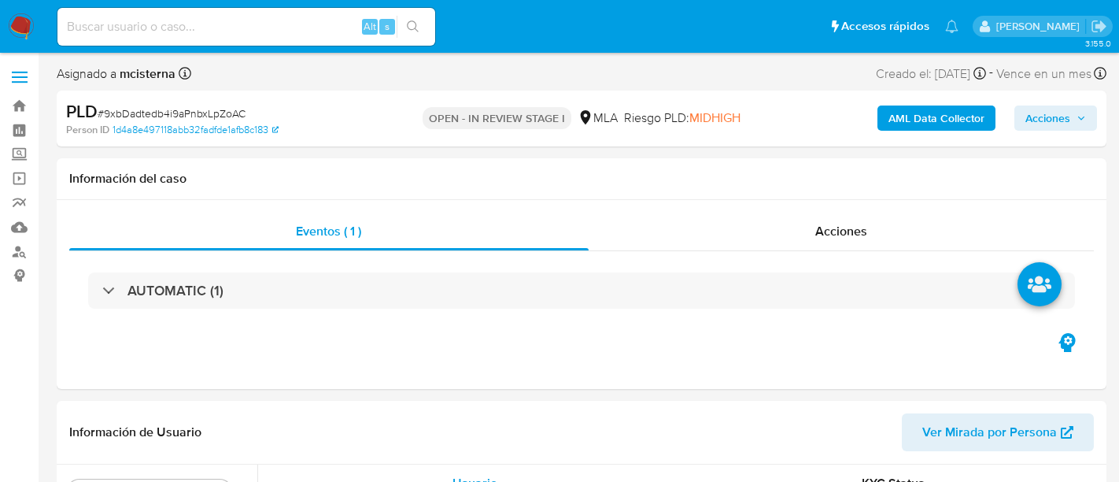
select select "10"
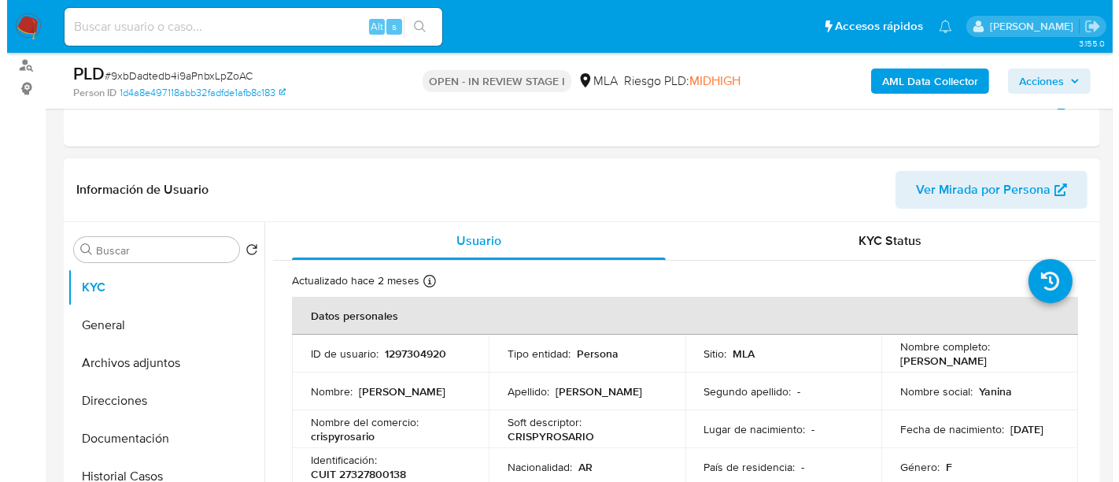
scroll to position [262, 0]
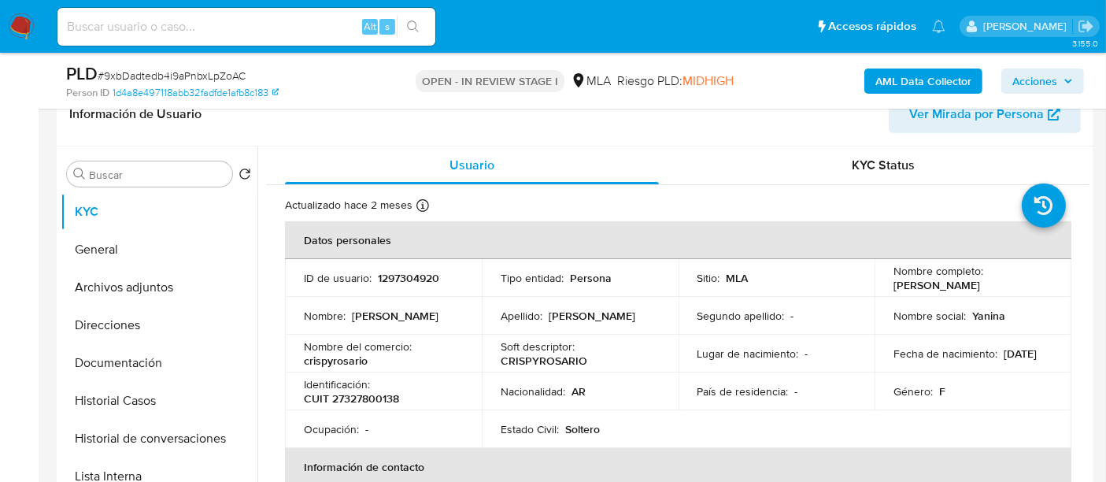
click at [394, 391] on p "CUIT 27327800138" at bounding box center [351, 398] width 95 height 14
click at [354, 396] on p "CUIT 27327800138" at bounding box center [351, 398] width 95 height 14
copy p "27327800138"
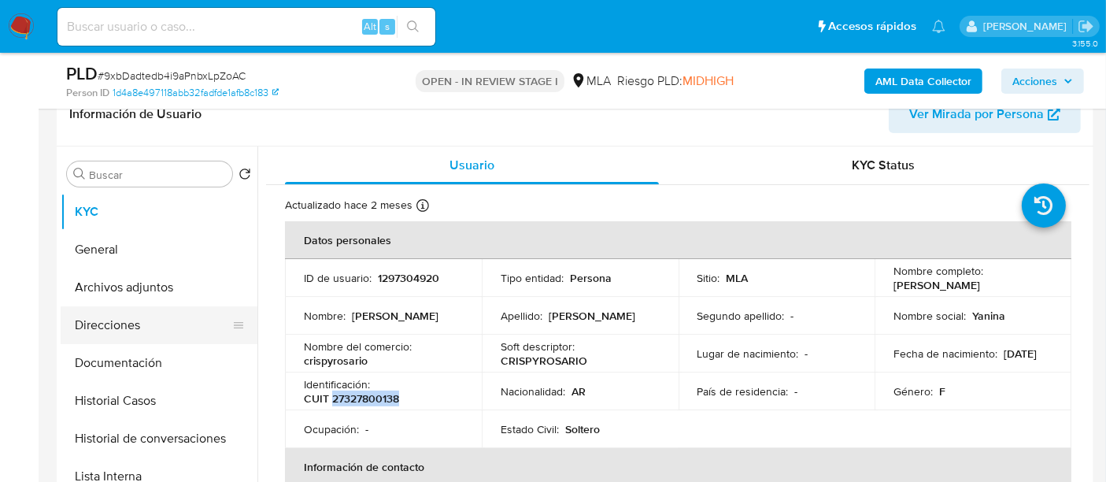
click at [165, 336] on button "Direcciones" at bounding box center [153, 325] width 184 height 38
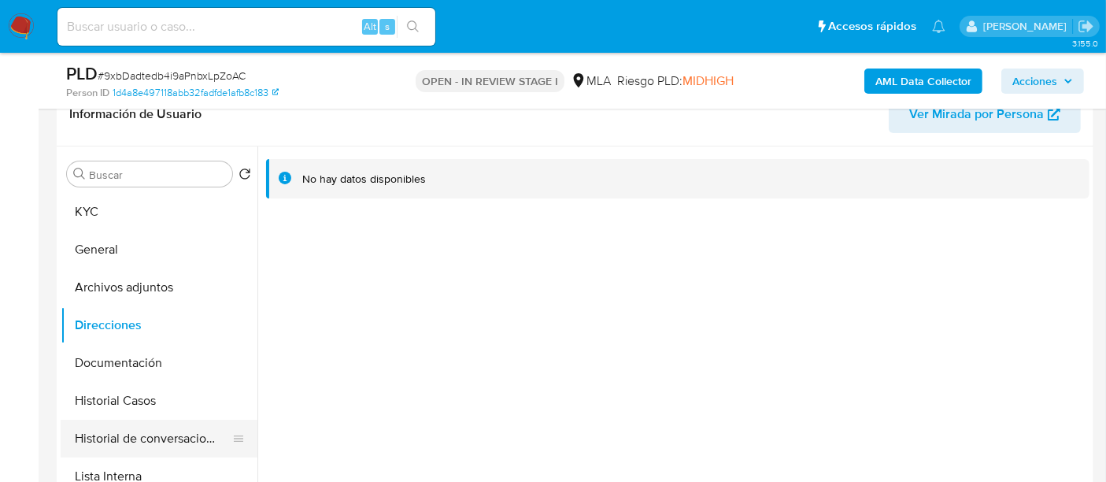
click at [175, 441] on button "Historial de conversaciones" at bounding box center [153, 438] width 184 height 38
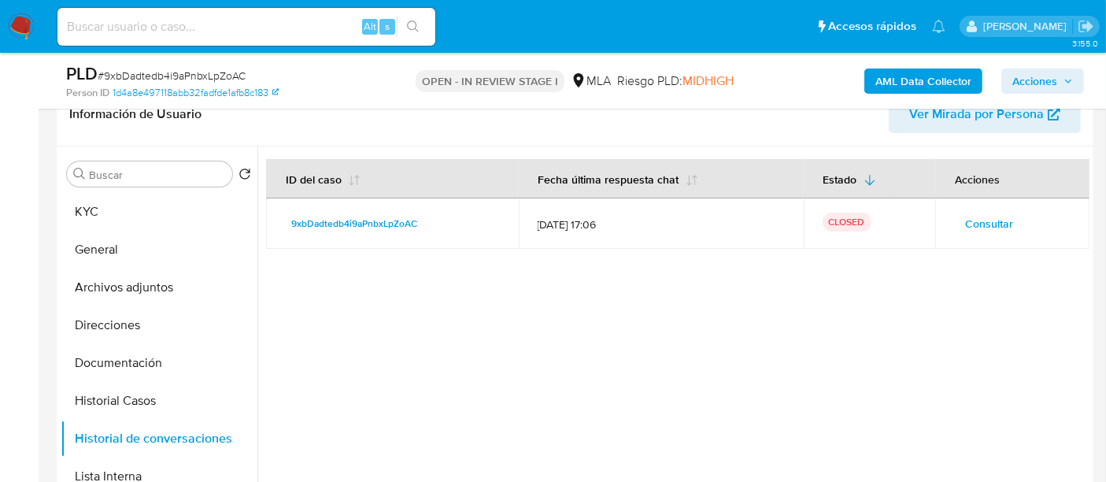
click at [969, 221] on span "Consultar" at bounding box center [989, 223] width 48 height 22
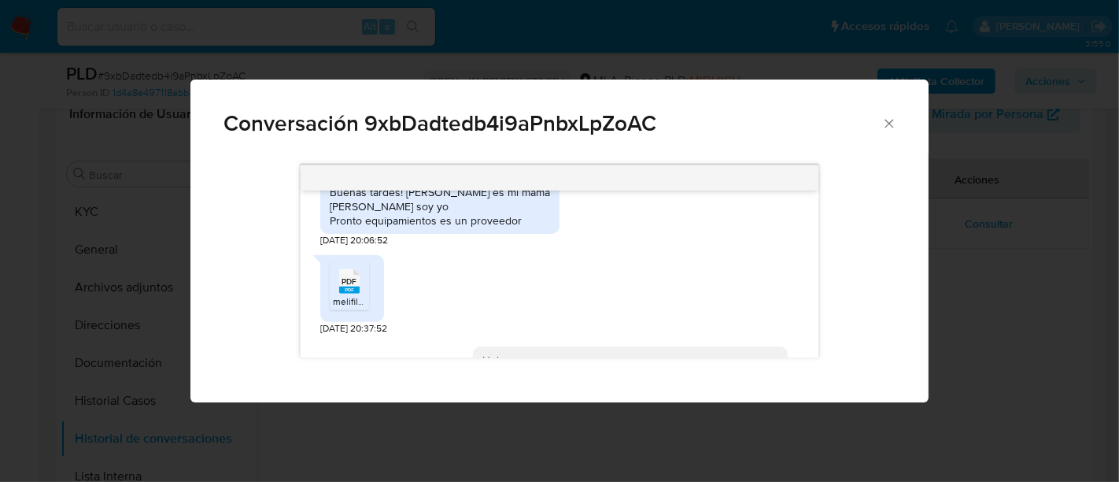
scroll to position [1574, 0]
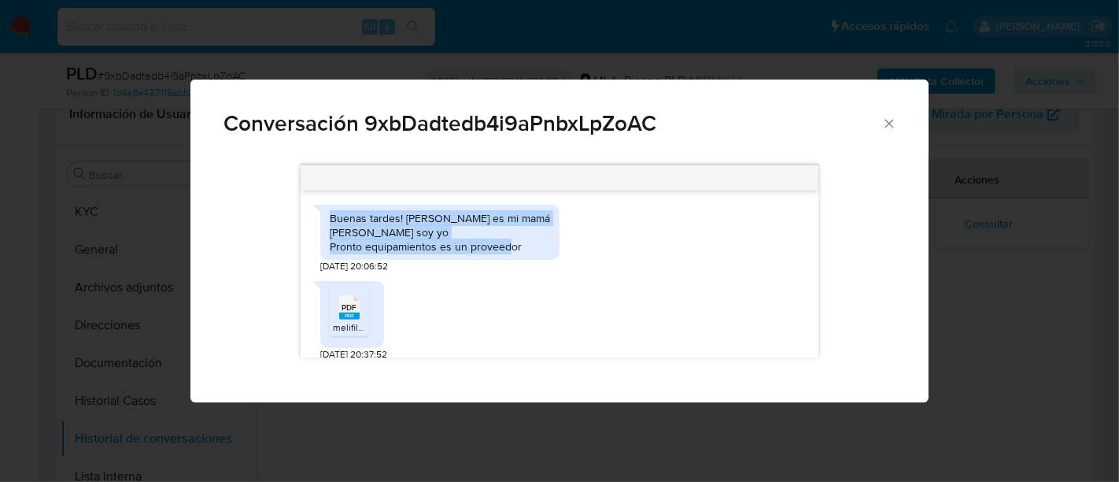
drag, startPoint x: 330, startPoint y: 247, endPoint x: 528, endPoint y: 279, distance: 200.9
click at [528, 254] on div "Buenas tardes! Cabrera Nora es mi mamá Yanina Lopez soy yo Pronto equipamientos…" at bounding box center [440, 232] width 220 height 43
copy div "Buenas tardes! Cabrera Nora es mi mamá Yanina Lopez soy yo Pronto equipamientos…"
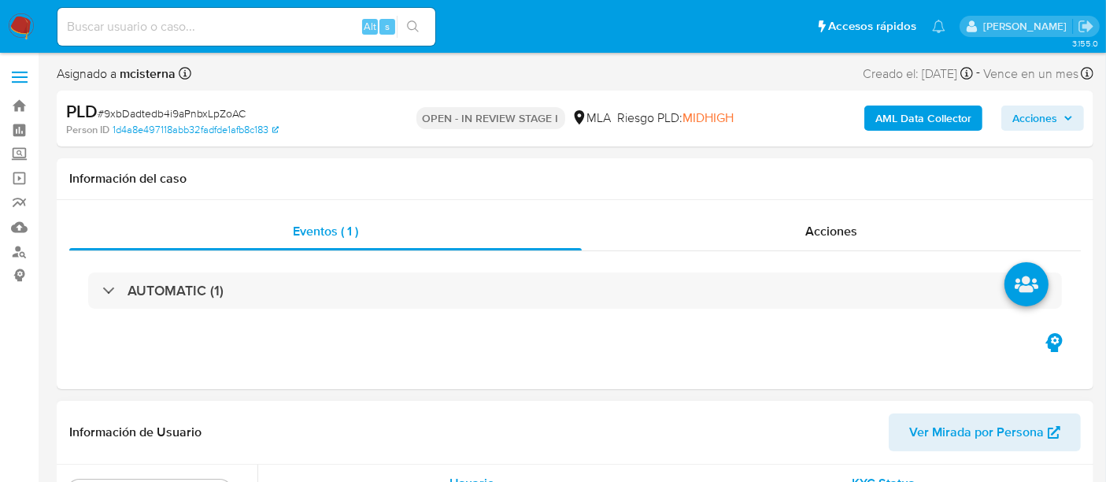
select select "10"
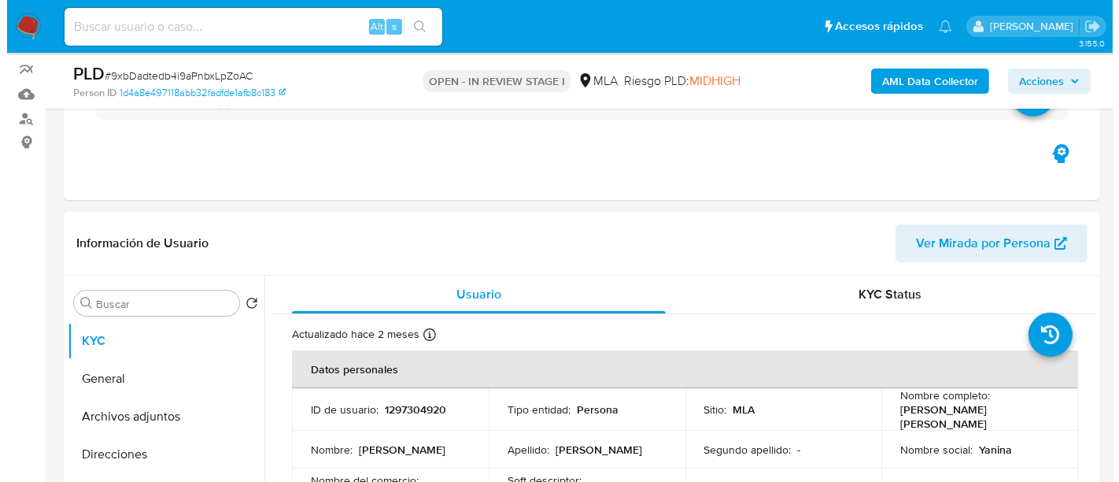
scroll to position [349, 0]
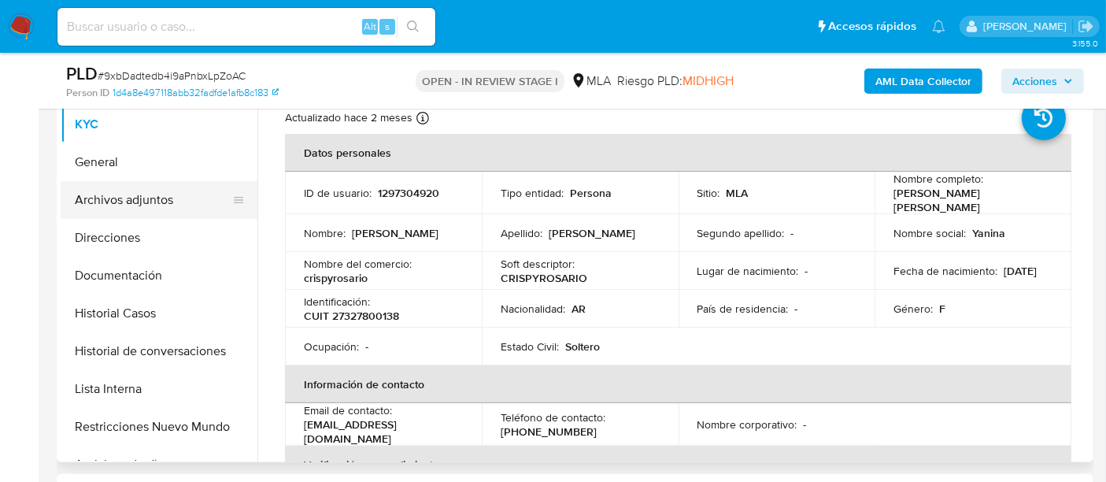
click at [182, 205] on button "Archivos adjuntos" at bounding box center [153, 200] width 184 height 38
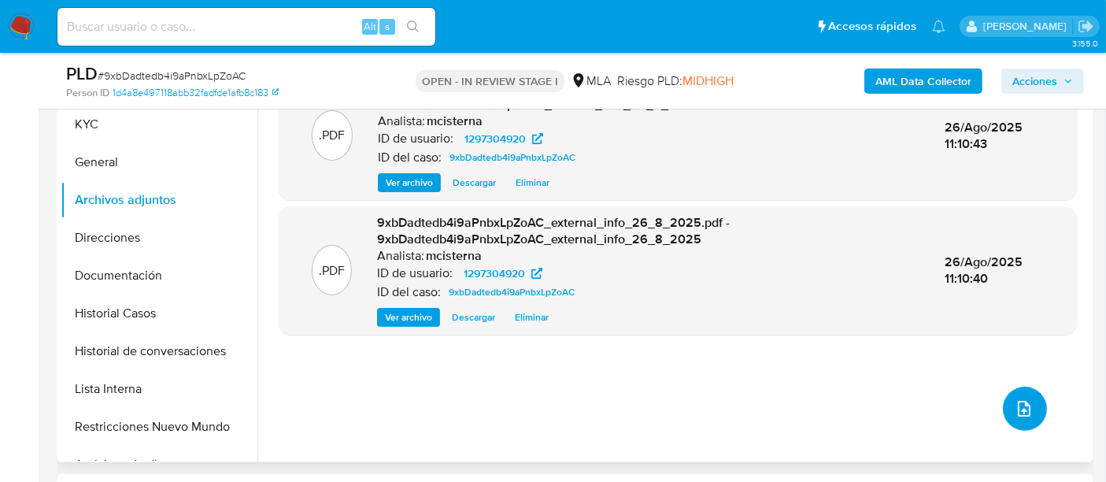
click at [1006, 410] on button "upload-file" at bounding box center [1024, 408] width 44 height 44
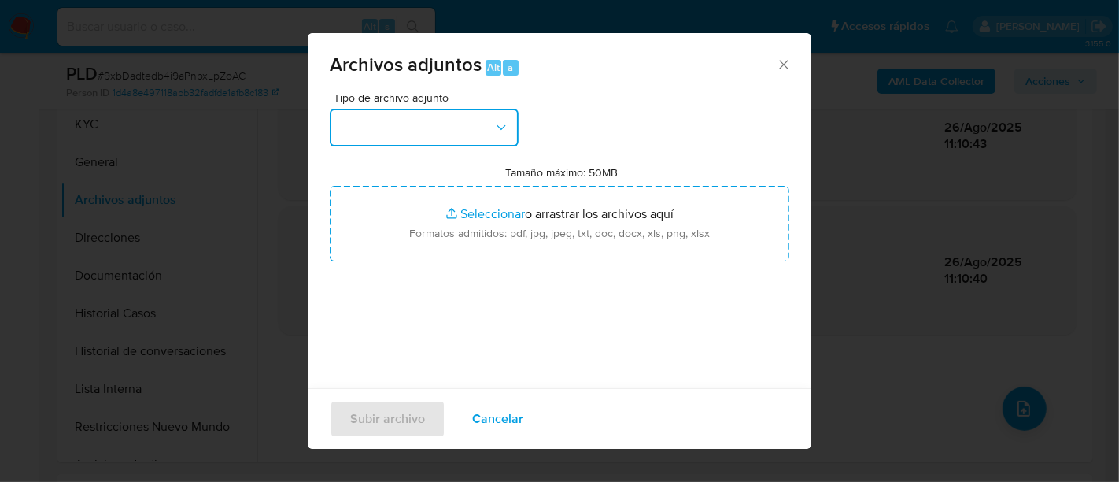
click at [449, 132] on button "button" at bounding box center [424, 128] width 189 height 38
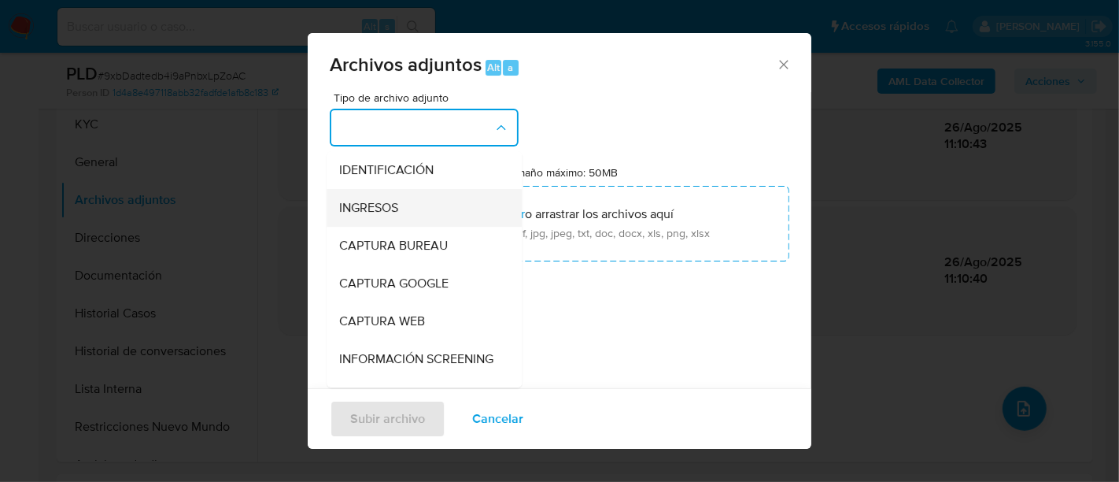
click at [442, 192] on div "INGRESOS" at bounding box center [419, 208] width 161 height 38
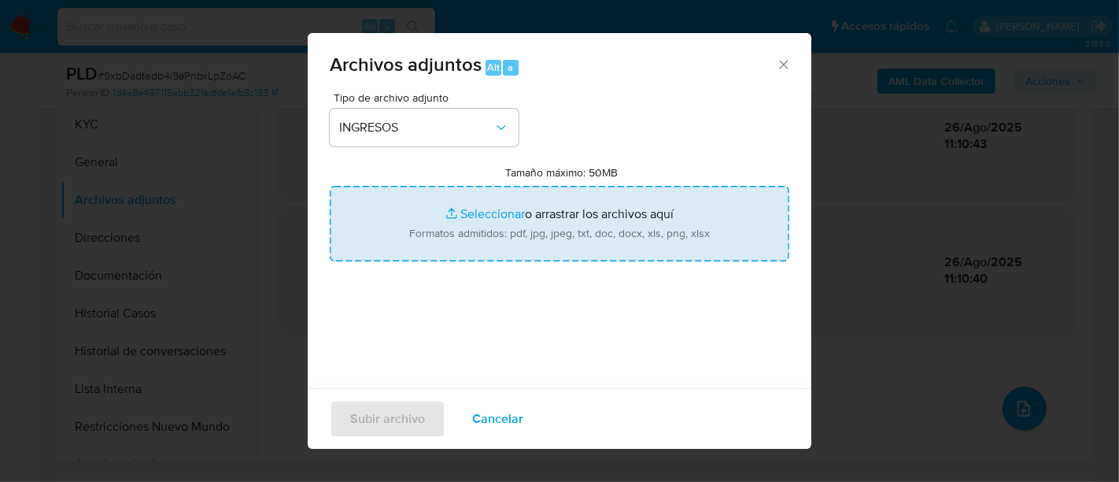
type input "C:\fakepath\Comprobantes Emitidos.pdf"
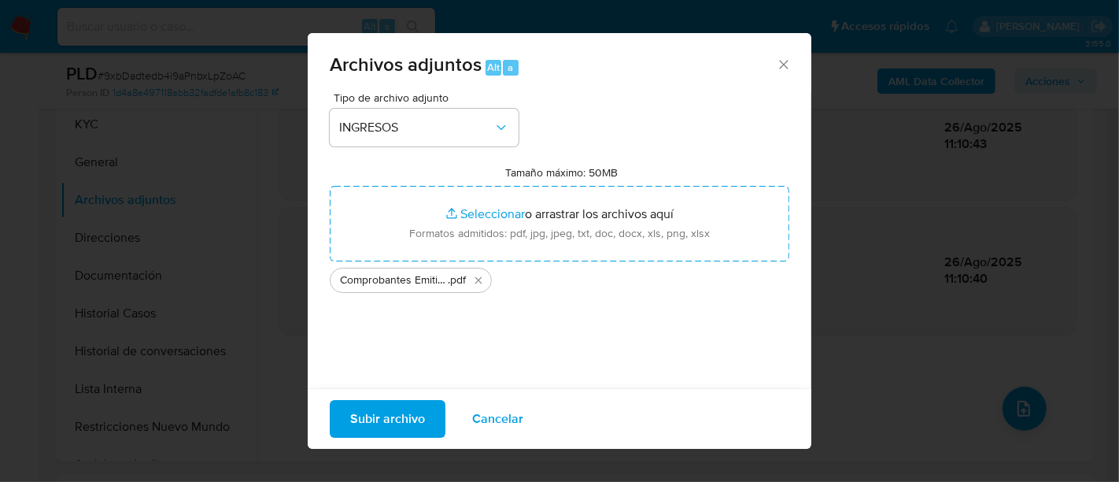
drag, startPoint x: 424, startPoint y: 210, endPoint x: 412, endPoint y: 423, distance: 213.6
click at [412, 423] on span "Subir archivo" at bounding box center [387, 418] width 75 height 35
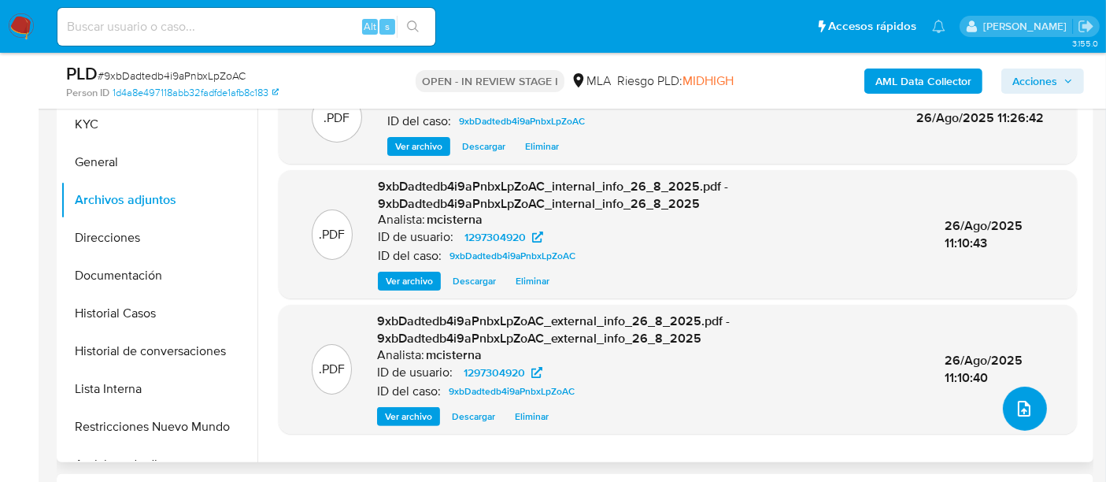
click at [1024, 418] on button "upload-file" at bounding box center [1024, 408] width 44 height 44
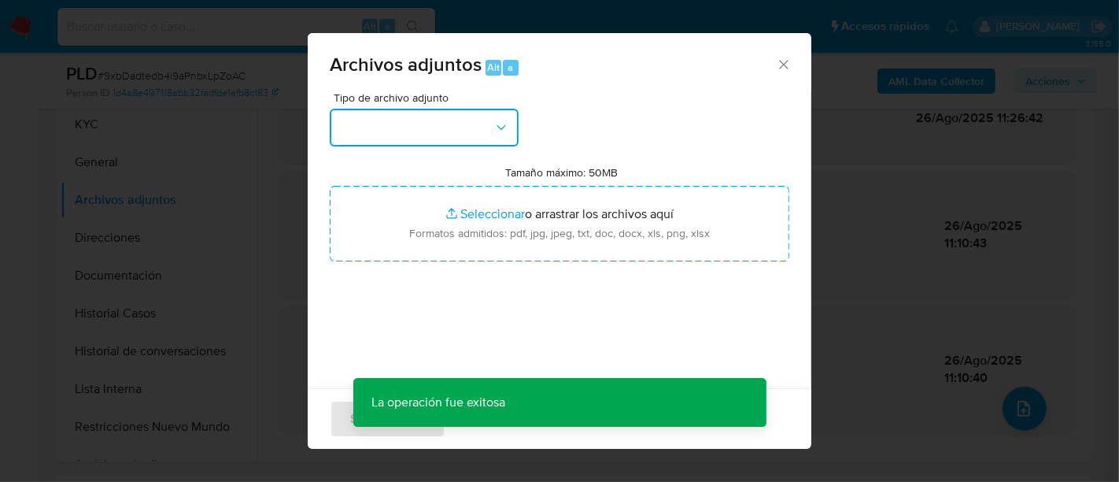
click at [444, 127] on button "button" at bounding box center [424, 128] width 189 height 38
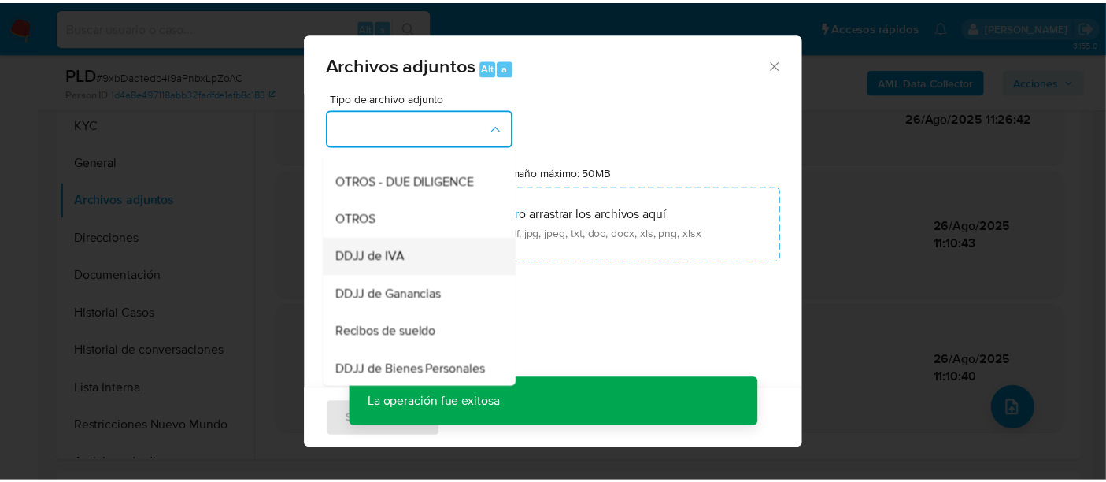
scroll to position [262, 0]
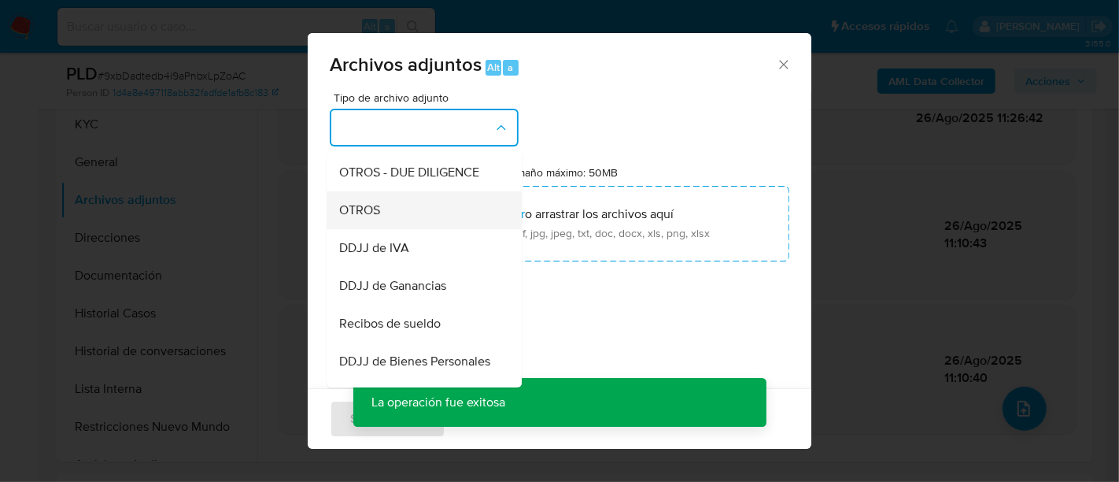
click at [412, 210] on div "OTROS" at bounding box center [419, 210] width 161 height 38
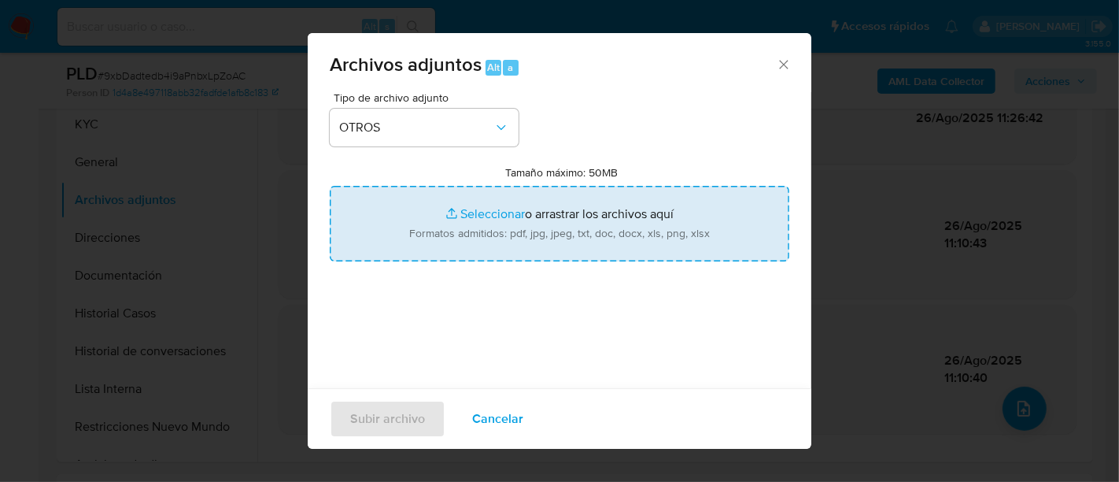
type input "C:\fakepath\Movimientos 9xbDadtedb4i9aPnbxLpZoAC_2025_08_20_00_39_51.xlsx"
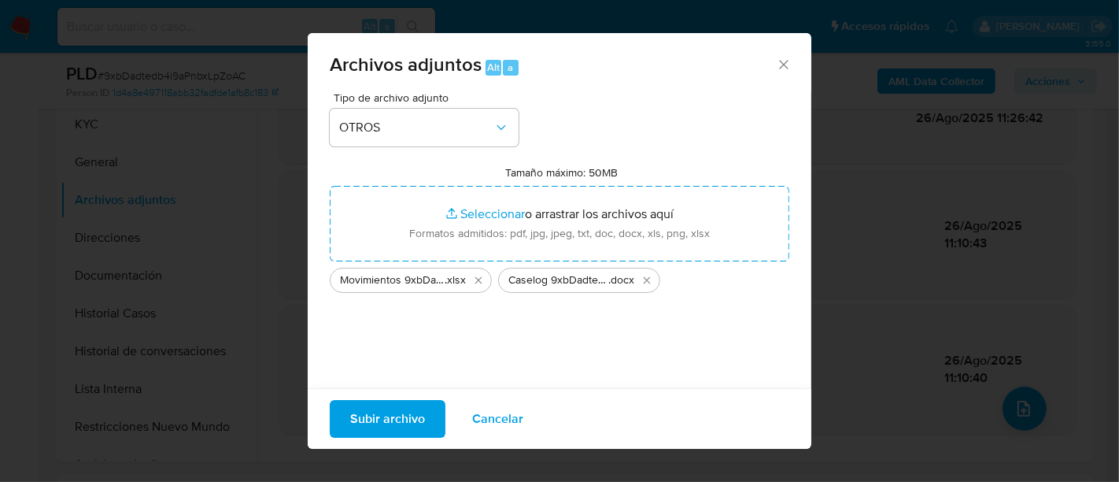
click at [423, 423] on span "Subir archivo" at bounding box center [387, 418] width 75 height 35
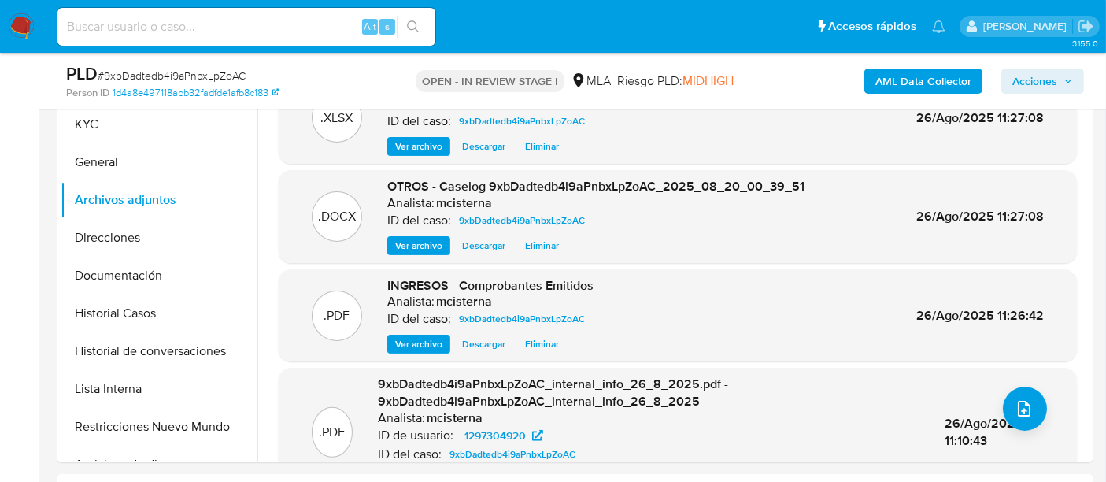
drag, startPoint x: 354, startPoint y: 87, endPoint x: 402, endPoint y: 87, distance: 48.0
click at [354, 87] on div "Person ID 1d4a8e497118abb32fadfde1afb8c183" at bounding box center [233, 93] width 335 height 14
click at [1021, 79] on span "Acciones" at bounding box center [1034, 80] width 45 height 25
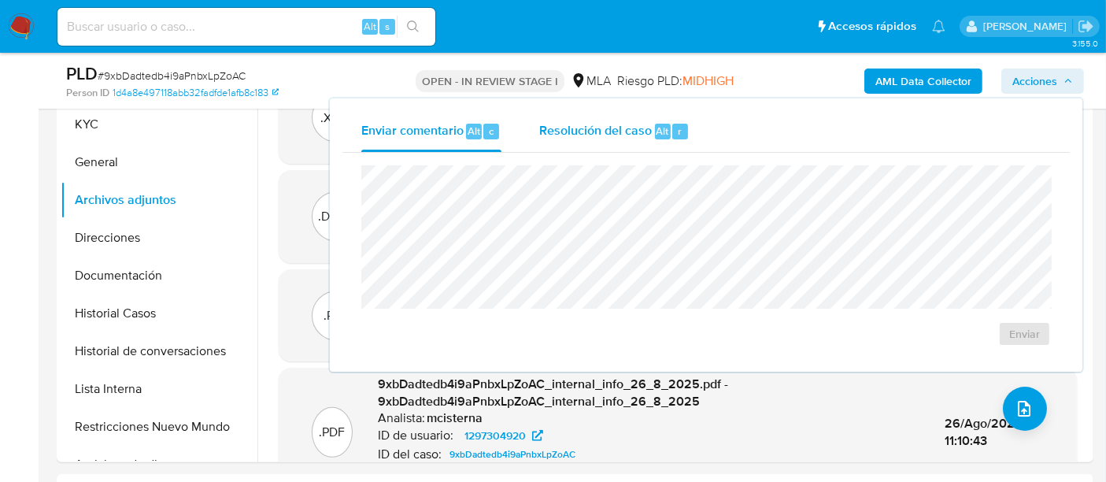
click at [652, 125] on div "Resolución del caso Alt r" at bounding box center [614, 131] width 150 height 41
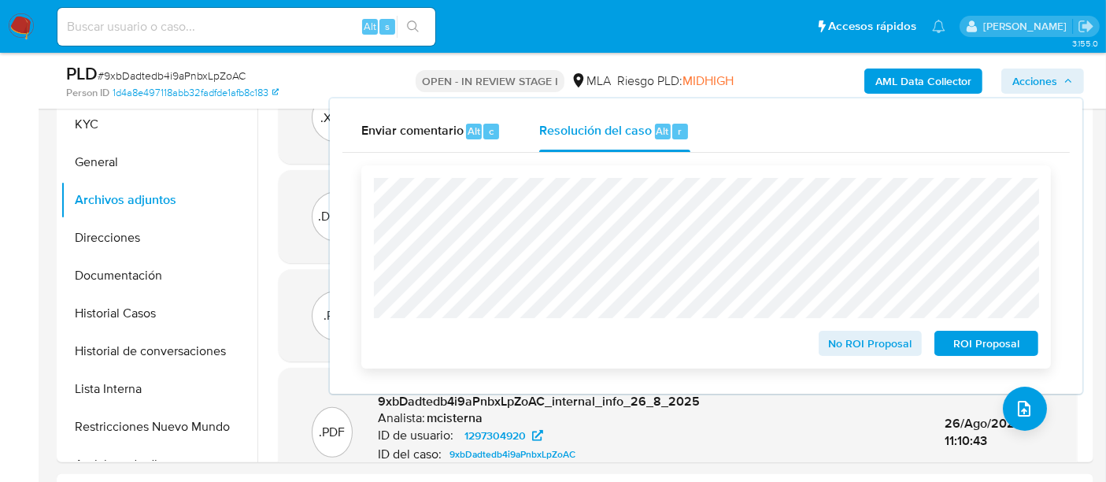
click at [989, 342] on span "ROI Proposal" at bounding box center [986, 343] width 82 height 22
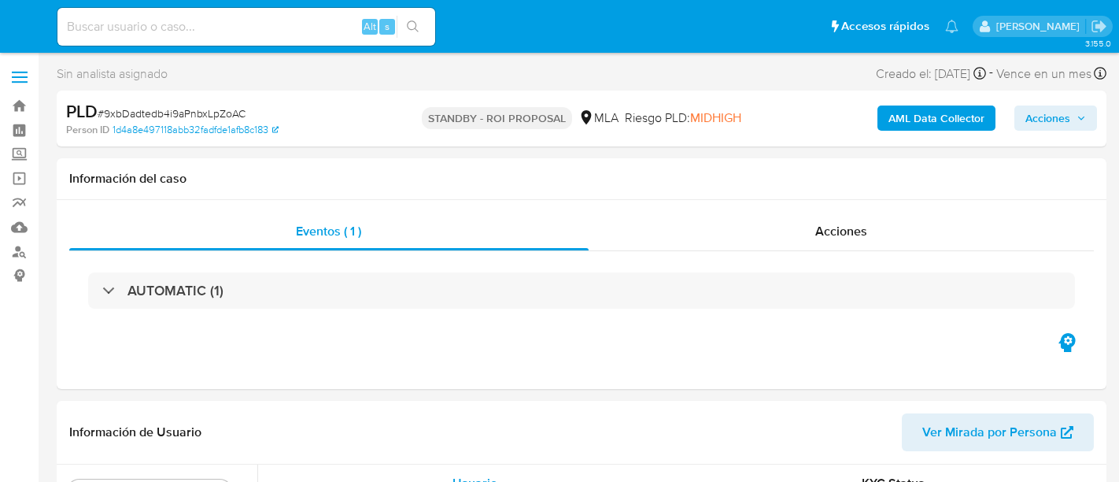
select select "10"
